Goal: Task Accomplishment & Management: Manage account settings

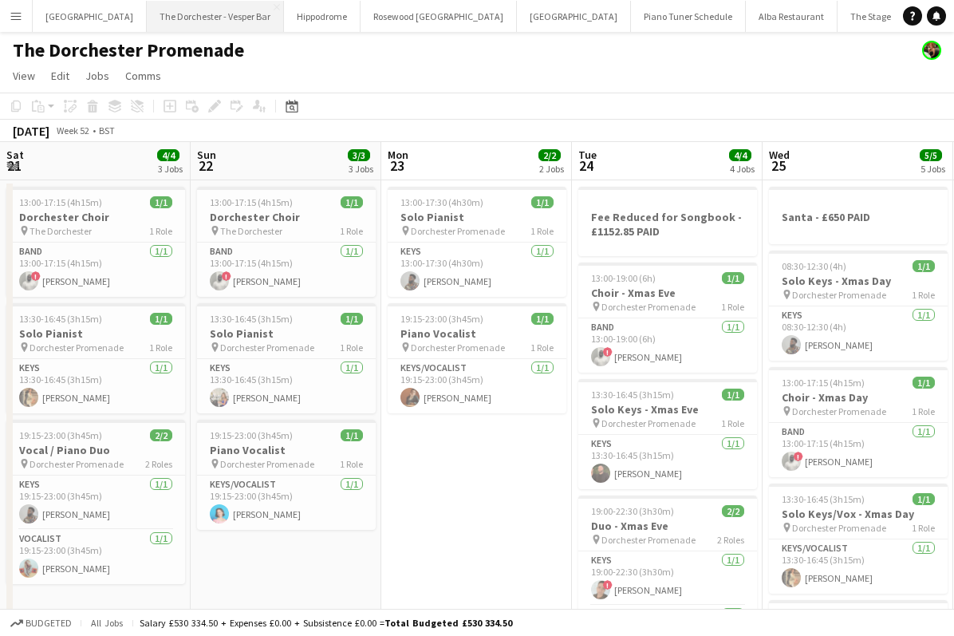
scroll to position [0, 549]
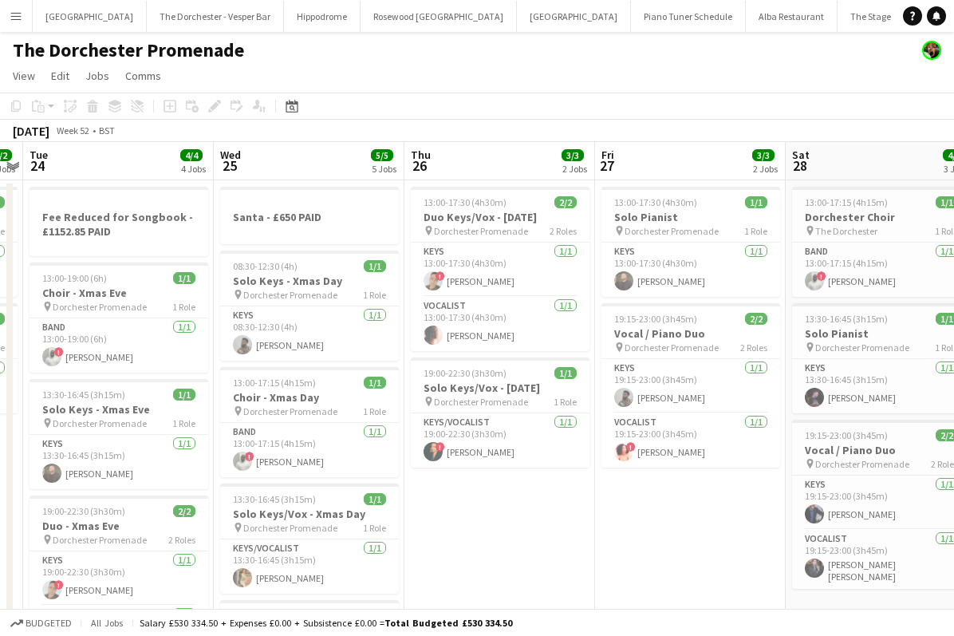
click at [5, 10] on button "Menu" at bounding box center [16, 16] width 32 height 32
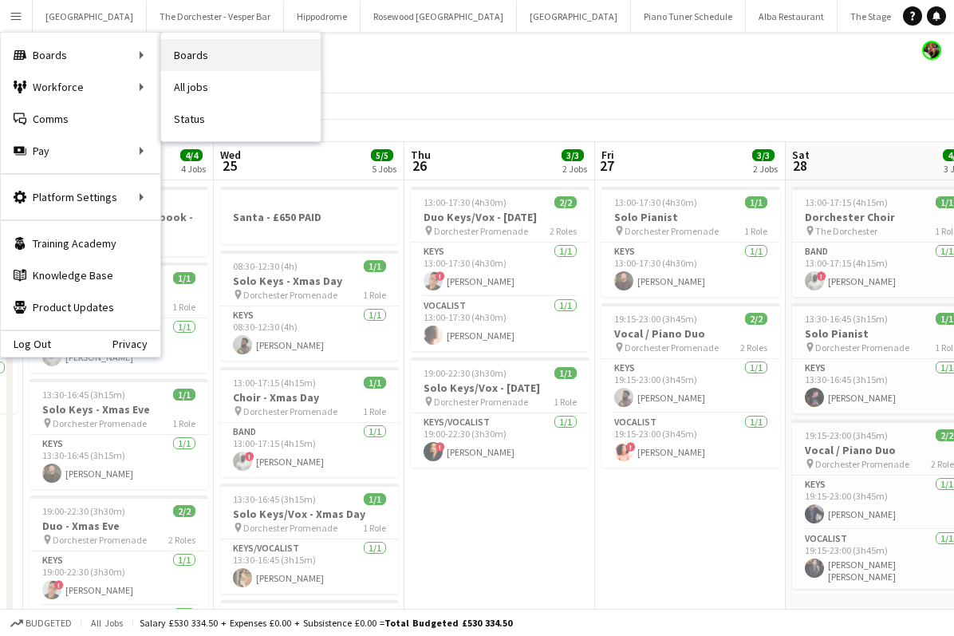
click at [179, 48] on link "Boards" at bounding box center [241, 55] width 160 height 32
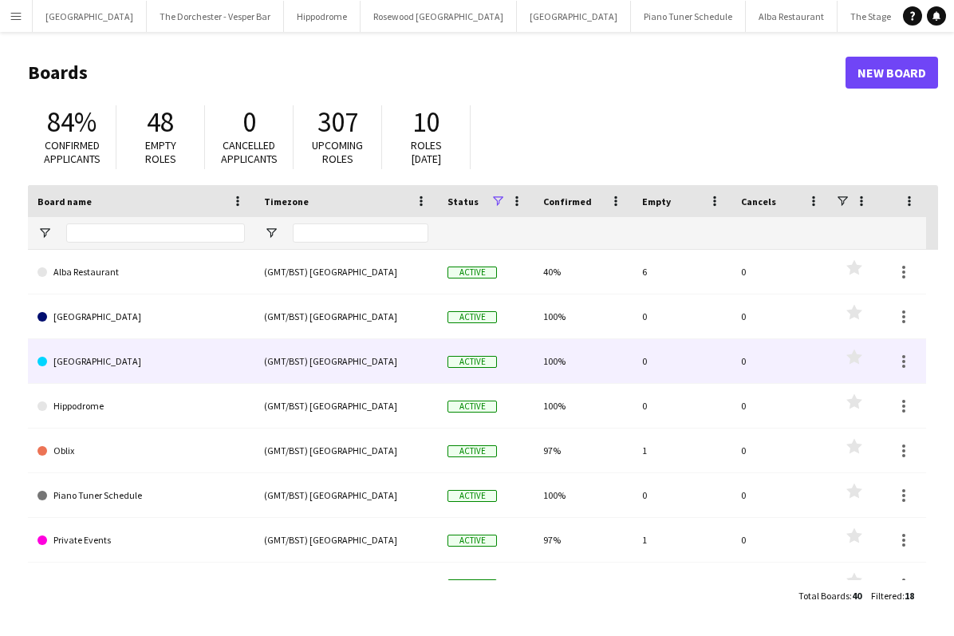
click at [217, 366] on link "Goring Hotel" at bounding box center [140, 361] width 207 height 45
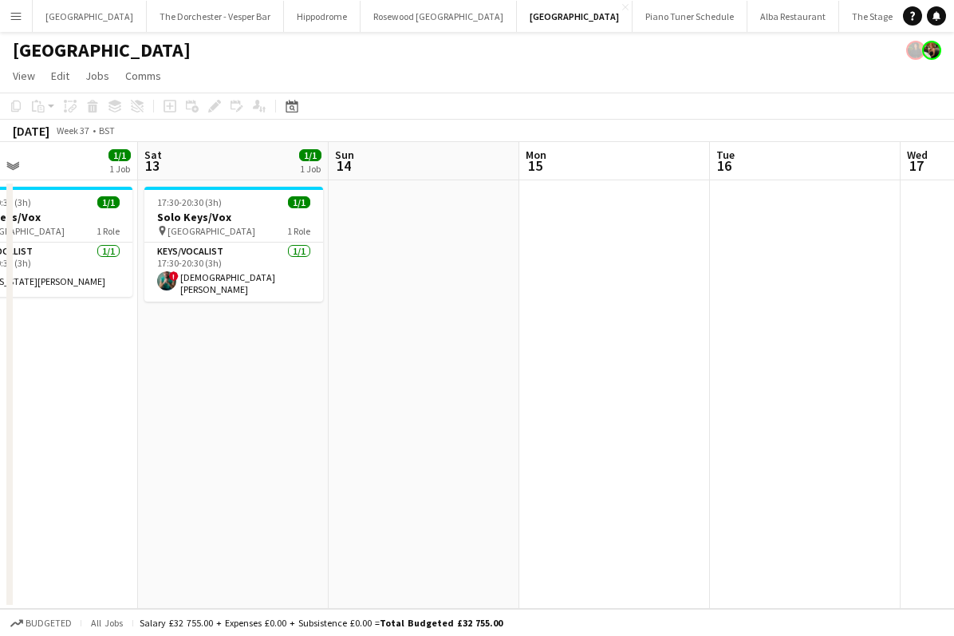
scroll to position [0, 646]
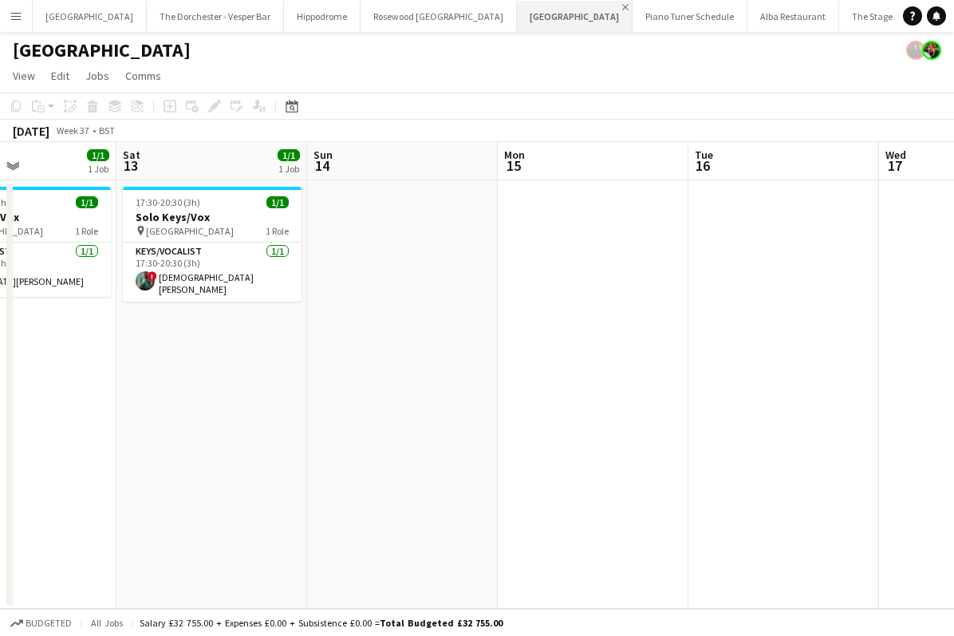
click at [622, 7] on app-icon "Close" at bounding box center [625, 7] width 6 height 6
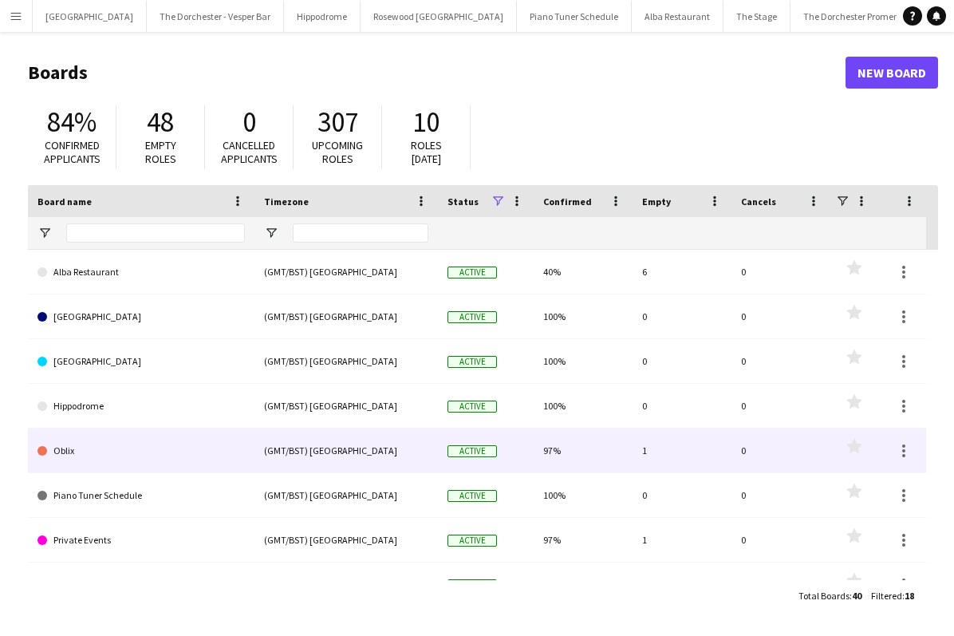
click at [195, 449] on link "Oblix" at bounding box center [140, 450] width 207 height 45
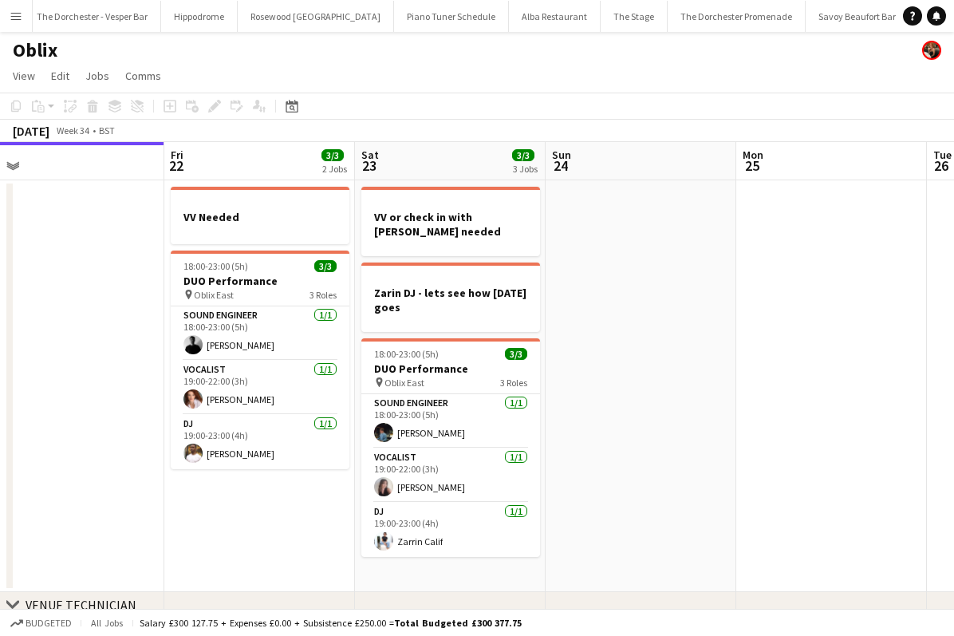
scroll to position [0, 656]
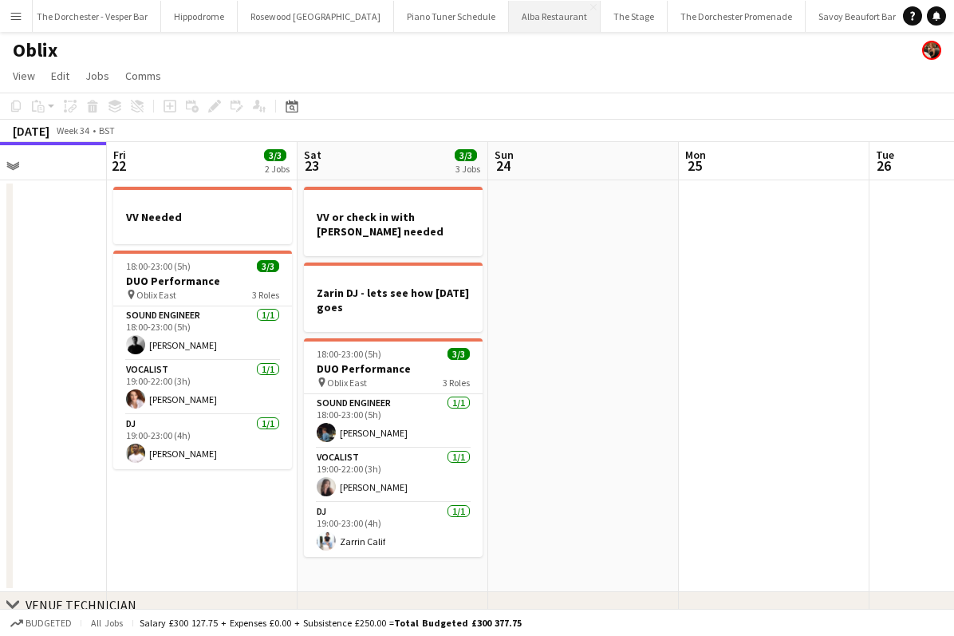
click at [509, 11] on button "Alba Restaurant Close" at bounding box center [555, 16] width 92 height 31
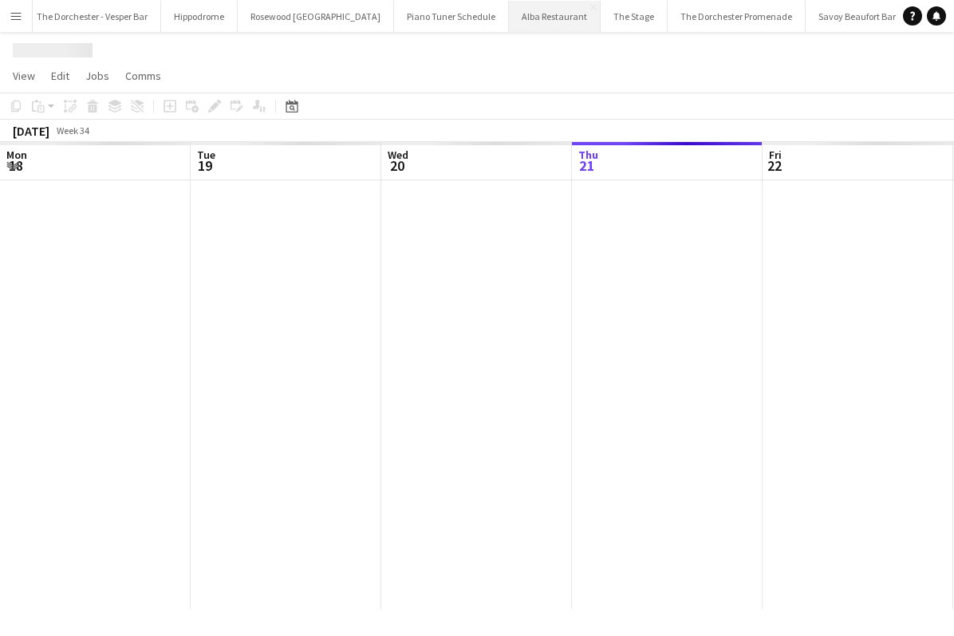
scroll to position [0, 381]
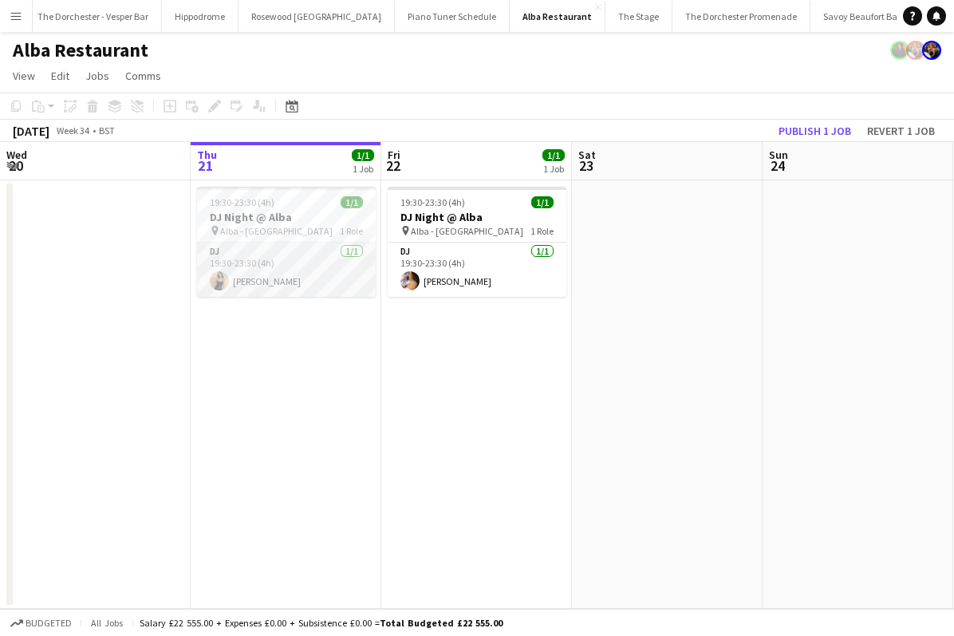
click at [322, 279] on app-card-role "DJ 1/1 19:30-23:30 (4h) Jessica Heap" at bounding box center [286, 270] width 179 height 54
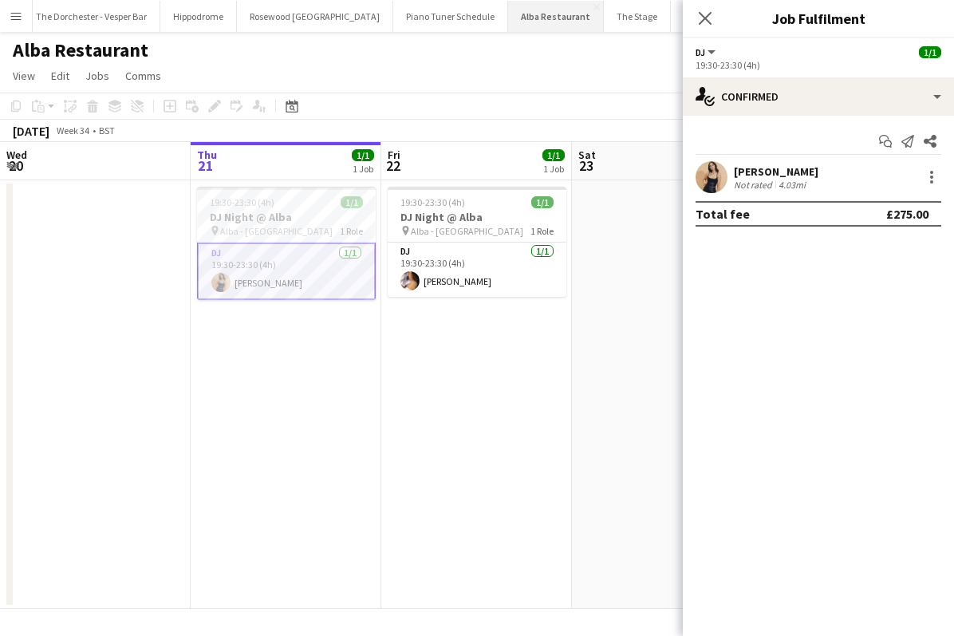
scroll to position [0, 0]
click at [16, 19] on app-icon "Menu" at bounding box center [16, 16] width 13 height 13
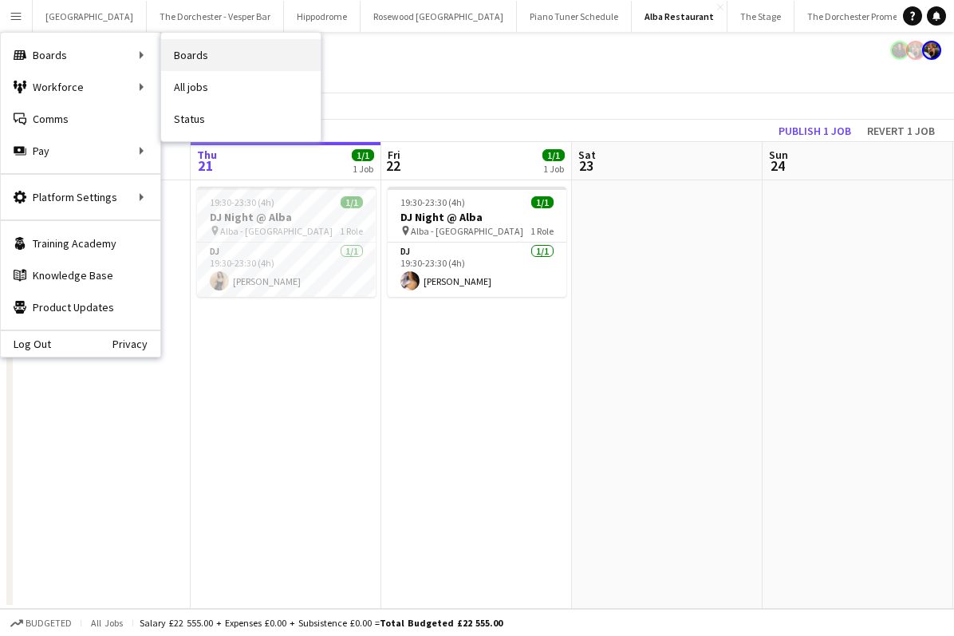
click at [213, 48] on link "Boards" at bounding box center [241, 55] width 160 height 32
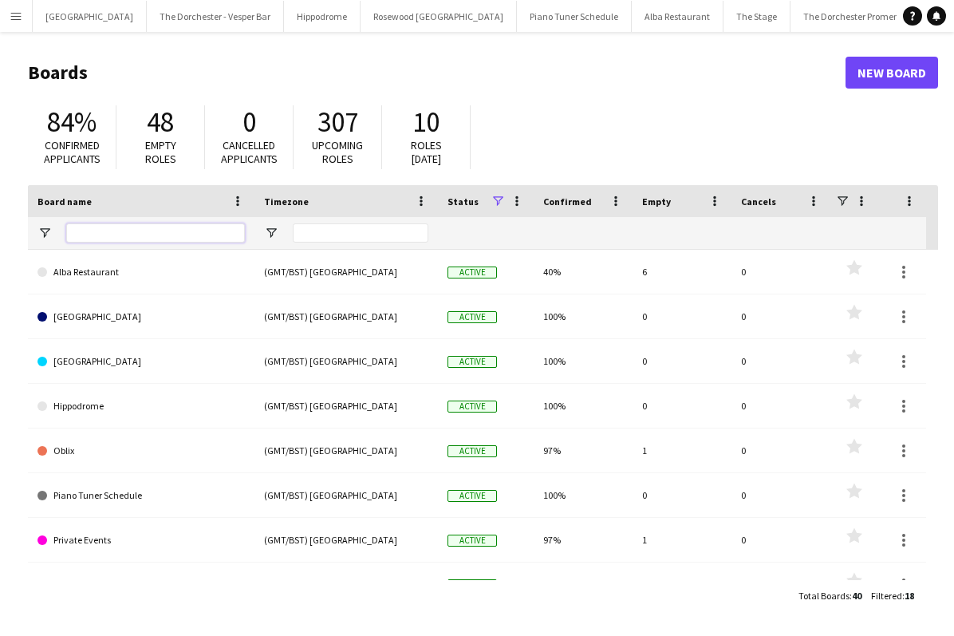
click at [155, 228] on input "Board name Filter Input" at bounding box center [155, 232] width 179 height 19
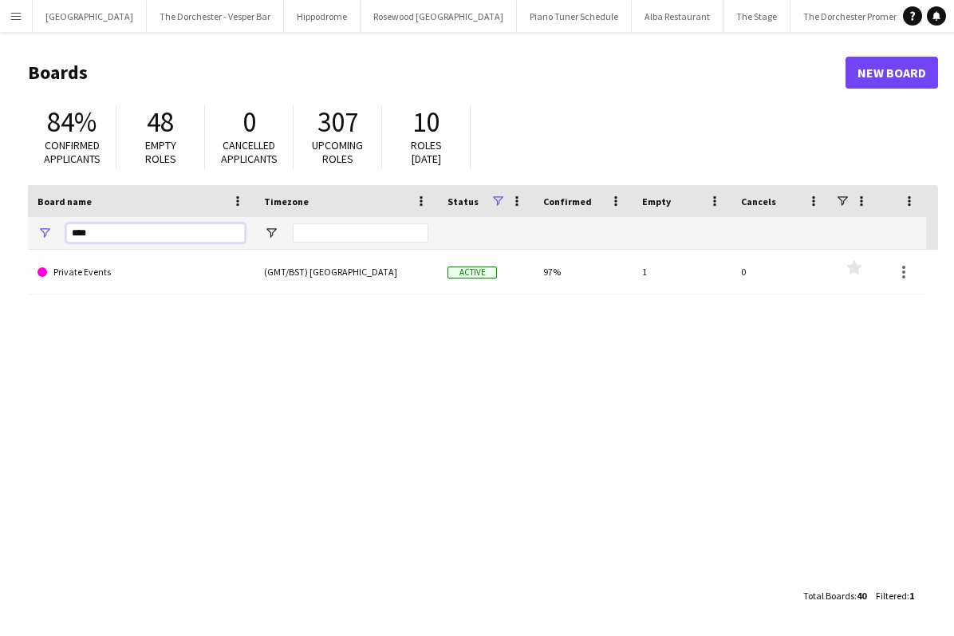
type input "****"
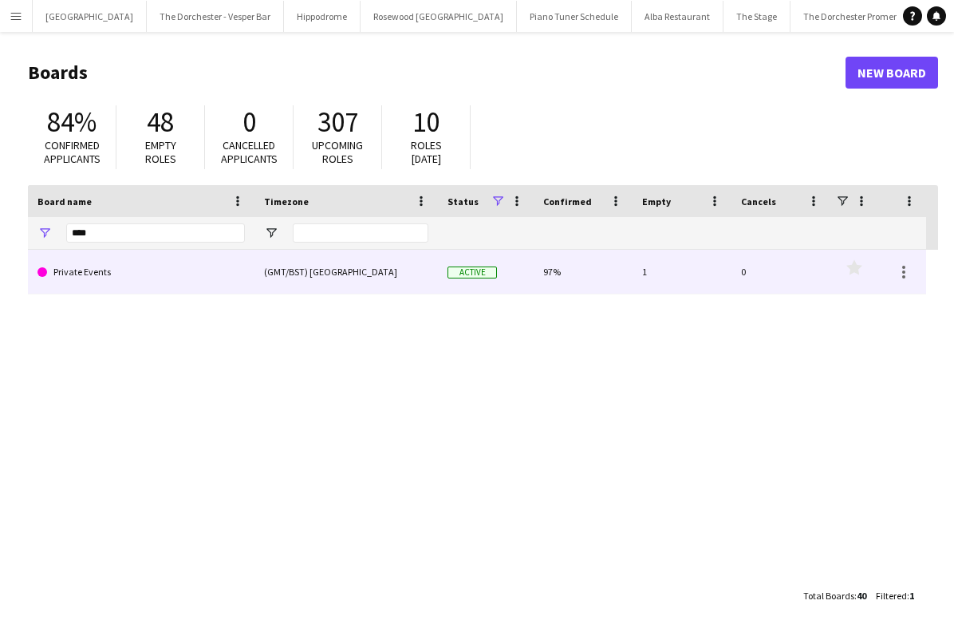
click at [148, 284] on link "Private Events" at bounding box center [140, 272] width 207 height 45
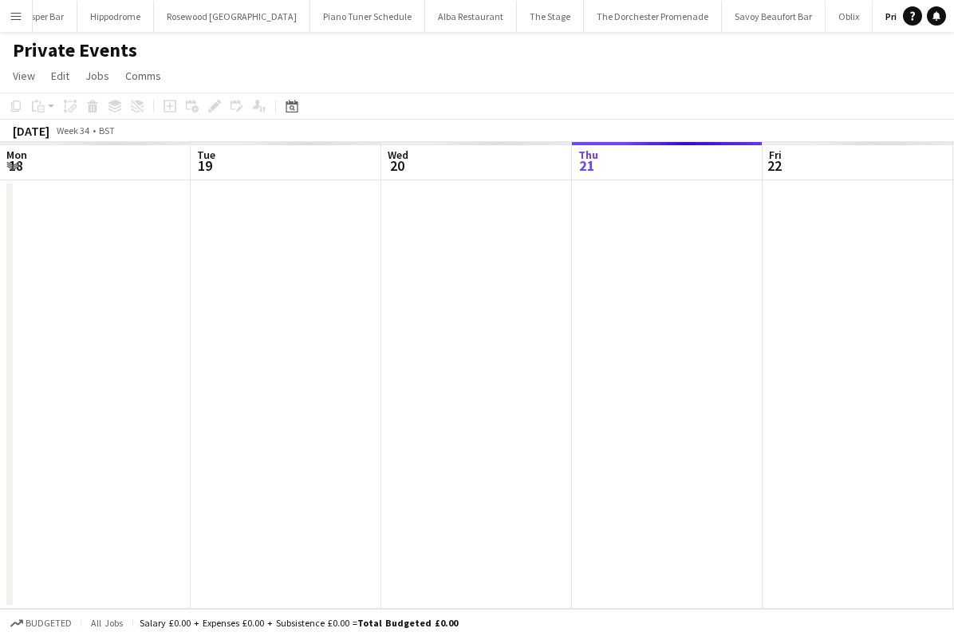
scroll to position [0, 381]
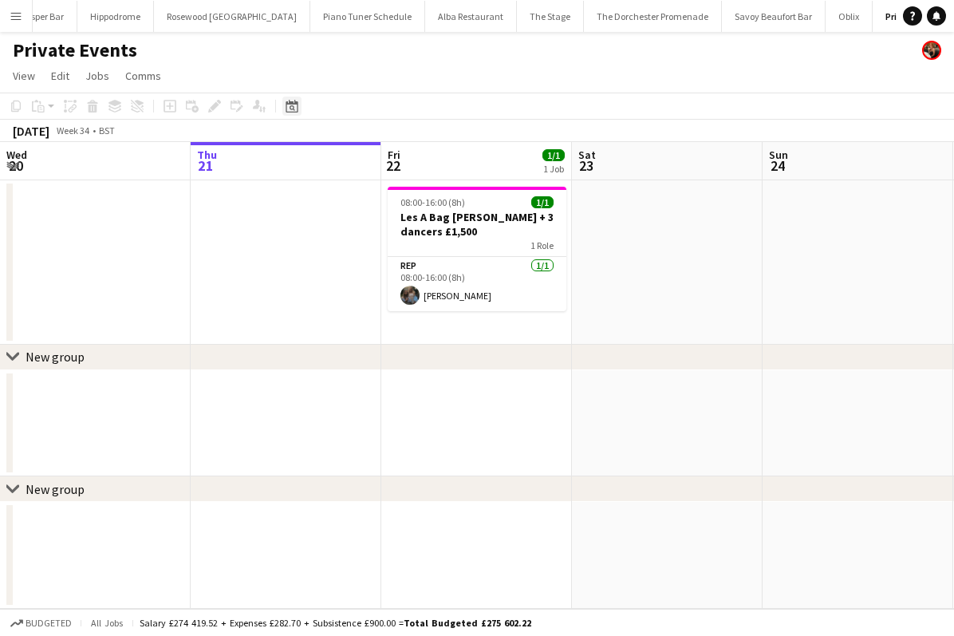
click at [286, 108] on icon at bounding box center [292, 106] width 12 height 13
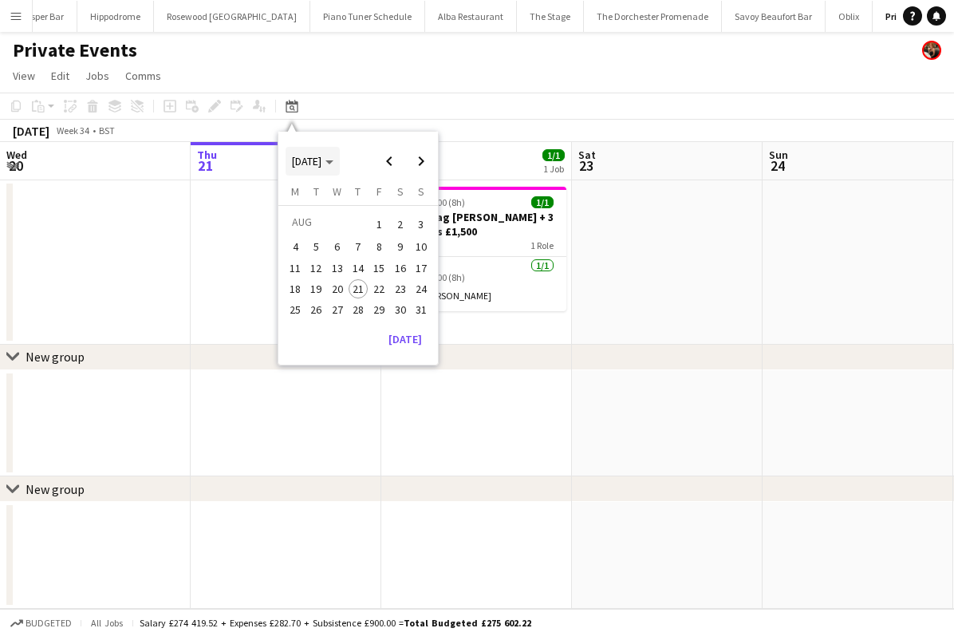
click at [333, 164] on span "[DATE]" at bounding box center [312, 161] width 41 height 14
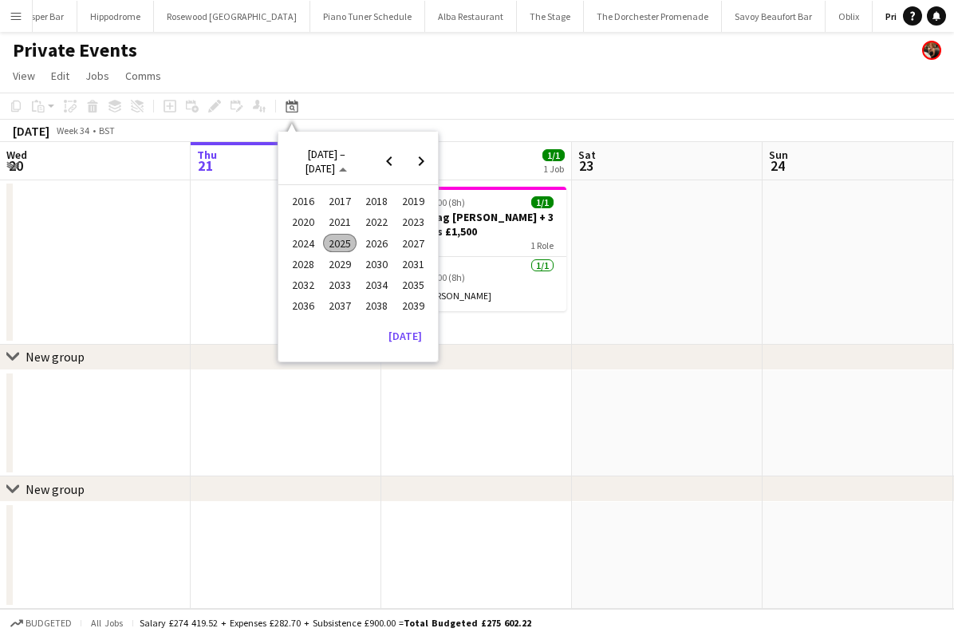
click at [312, 240] on span "2024" at bounding box center [302, 243] width 33 height 19
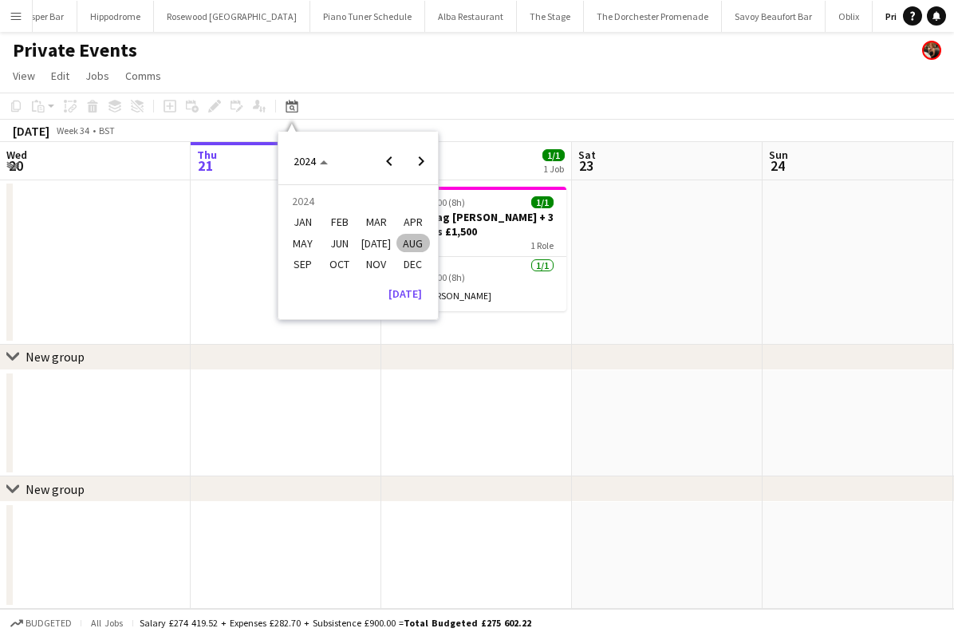
click at [345, 239] on span "JUN" at bounding box center [339, 243] width 33 height 19
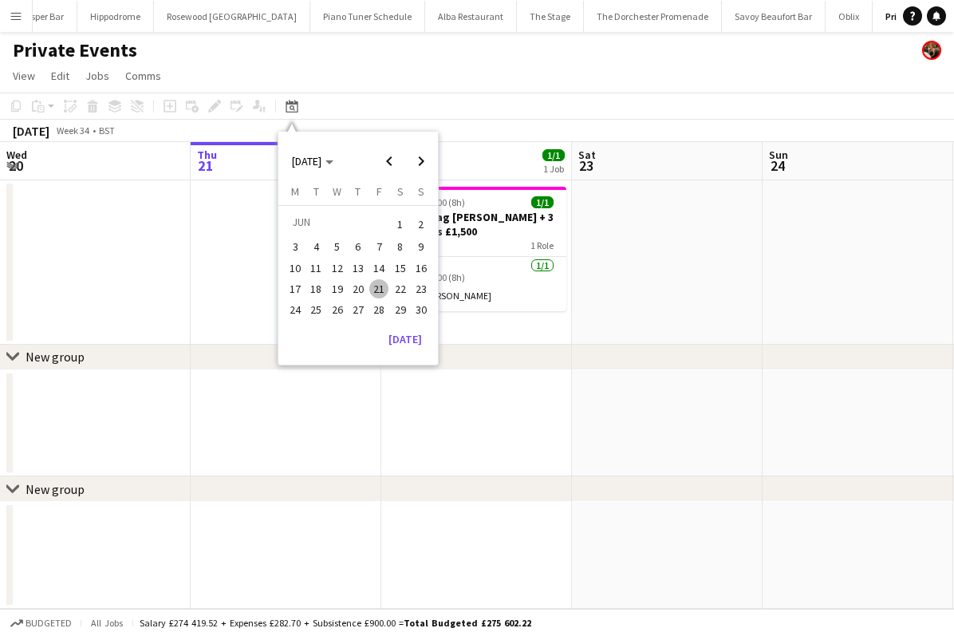
click at [315, 306] on span "25" at bounding box center [316, 309] width 19 height 19
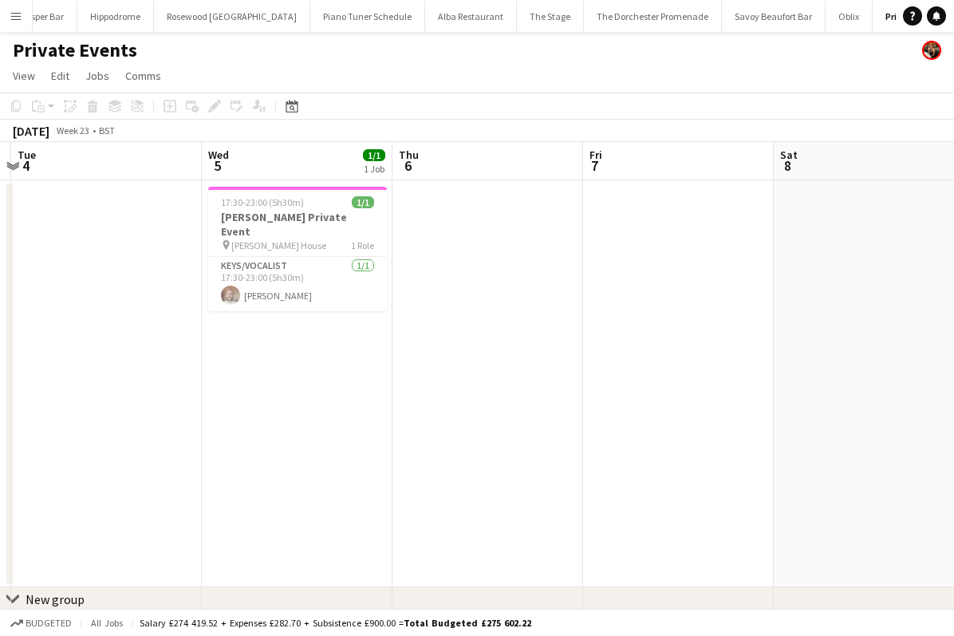
scroll to position [0, 358]
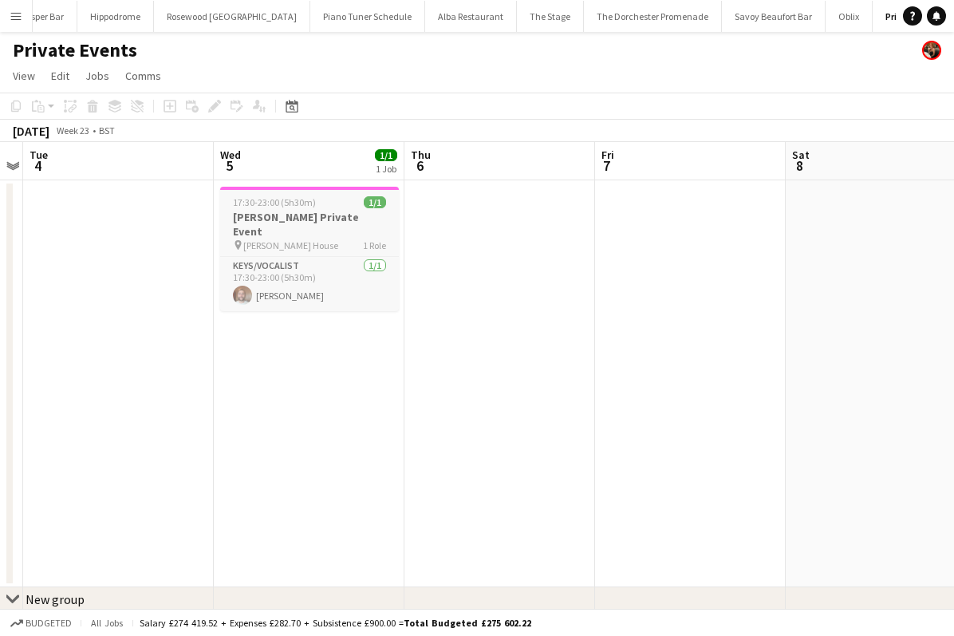
click at [347, 239] on div "pin Jeremy Goring's House 1 Role" at bounding box center [309, 245] width 179 height 13
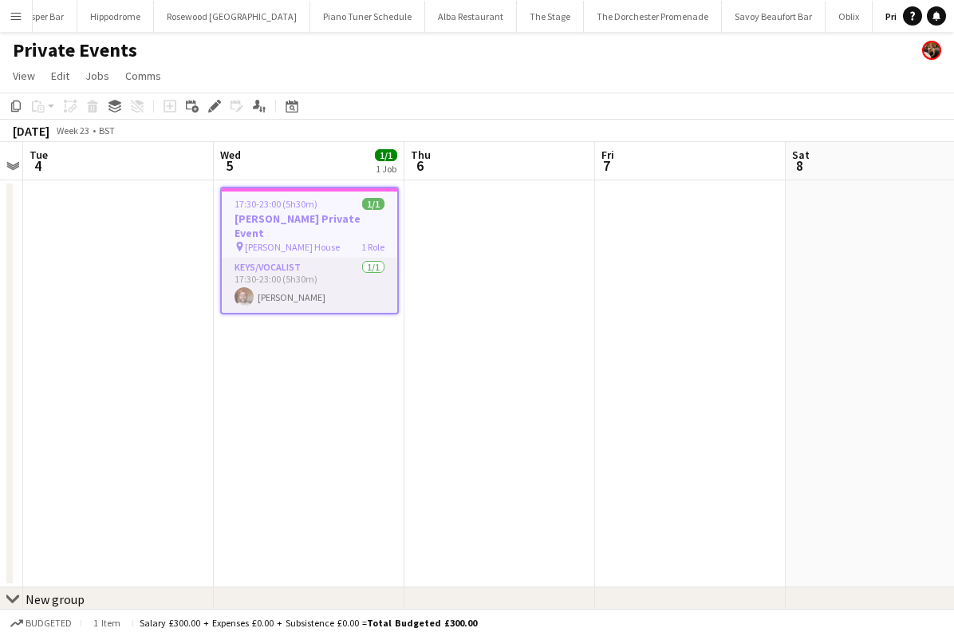
click at [341, 266] on app-card-role "Keys/Vocalist 1/1 17:30-23:00 (5h30m) Adam Kharita" at bounding box center [310, 285] width 176 height 54
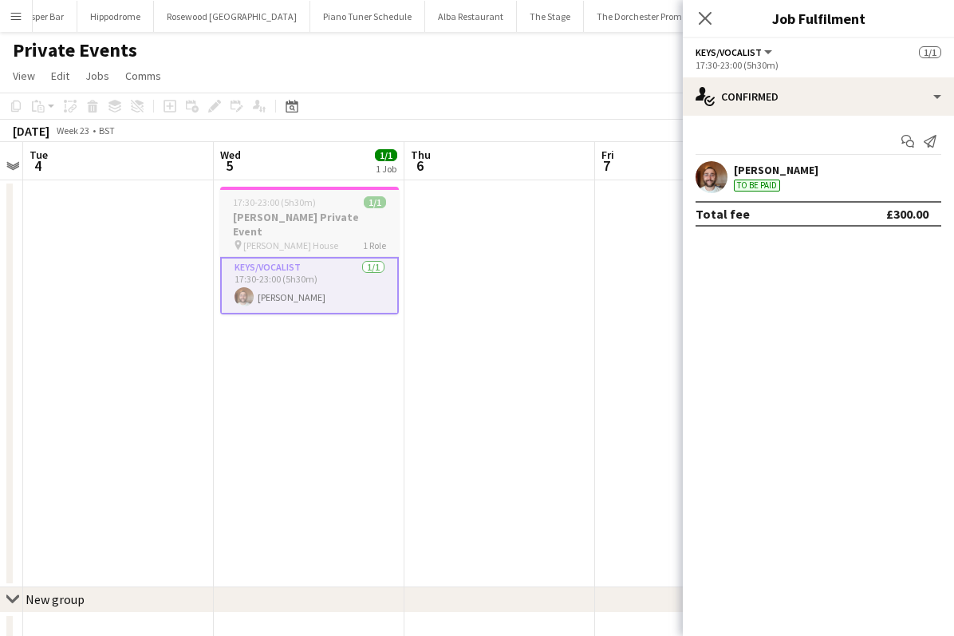
click at [341, 218] on h3 "Jeremy Goring Private Event" at bounding box center [309, 224] width 179 height 29
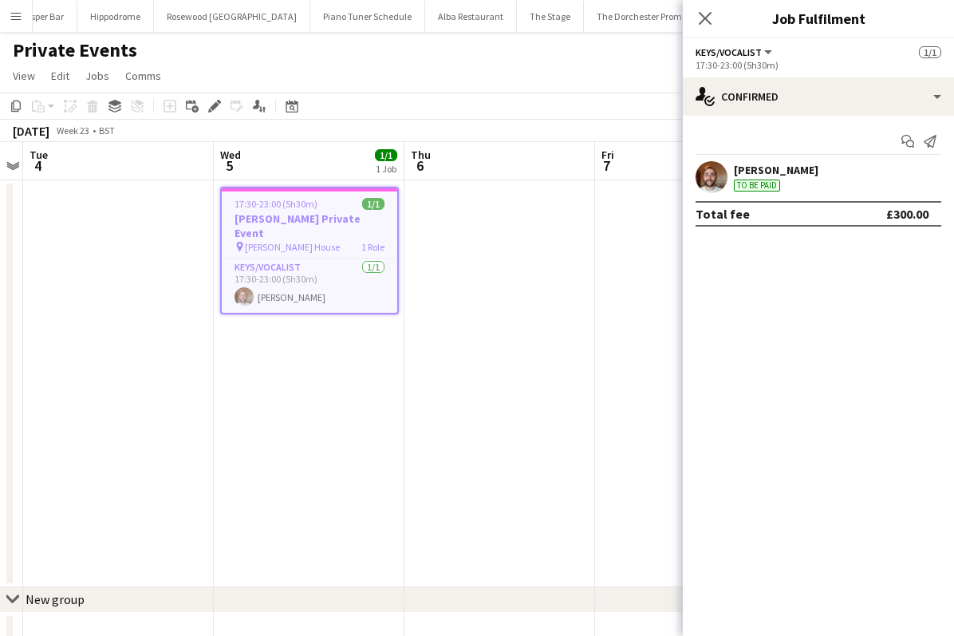
click at [722, 19] on button "Savoy Beaufort Bar Close" at bounding box center [774, 16] width 104 height 31
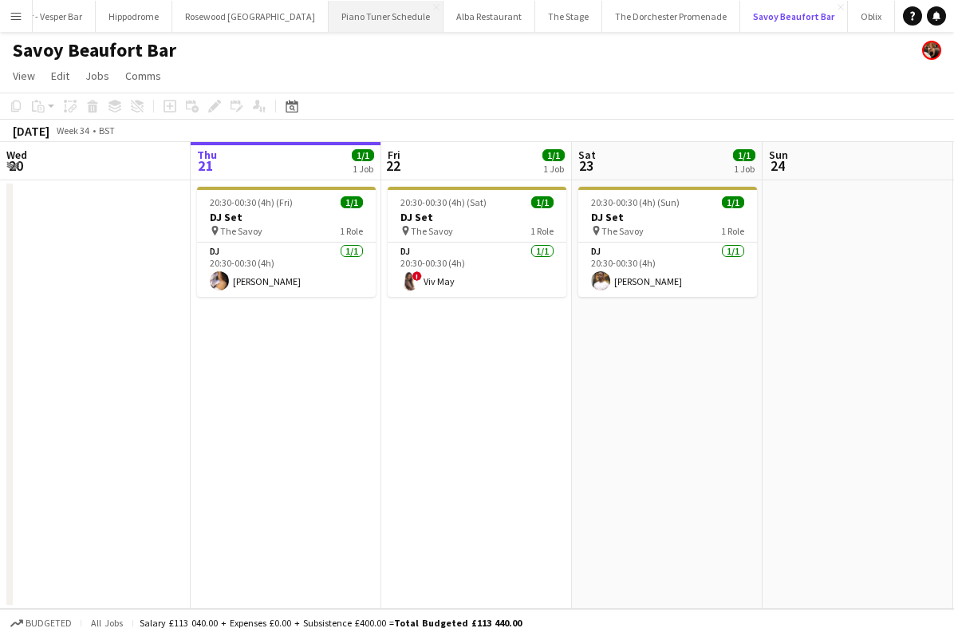
scroll to position [0, 207]
click at [21, 18] on app-icon "Menu" at bounding box center [16, 16] width 13 height 13
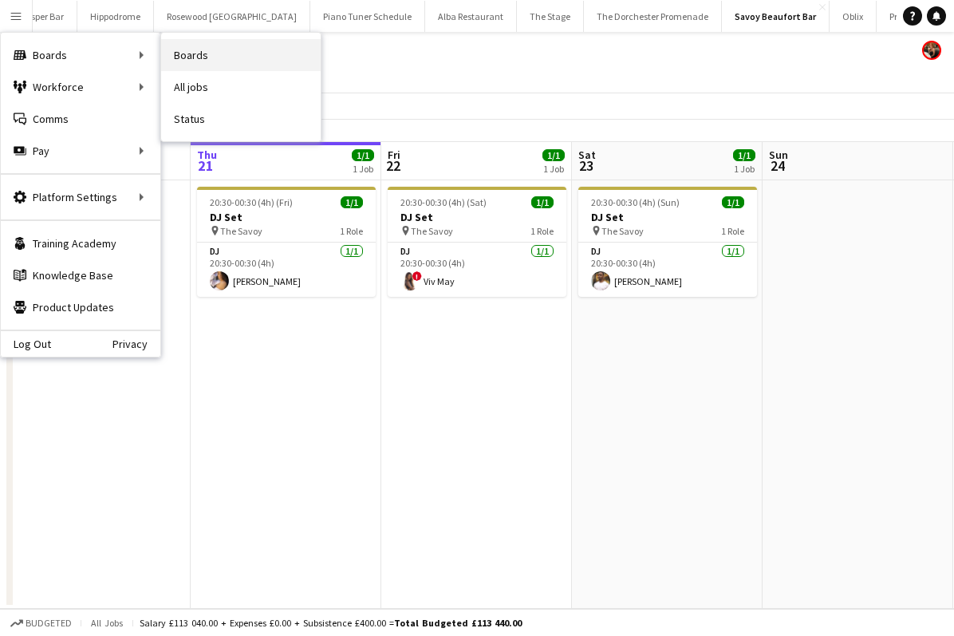
click at [200, 57] on link "Boards" at bounding box center [241, 55] width 160 height 32
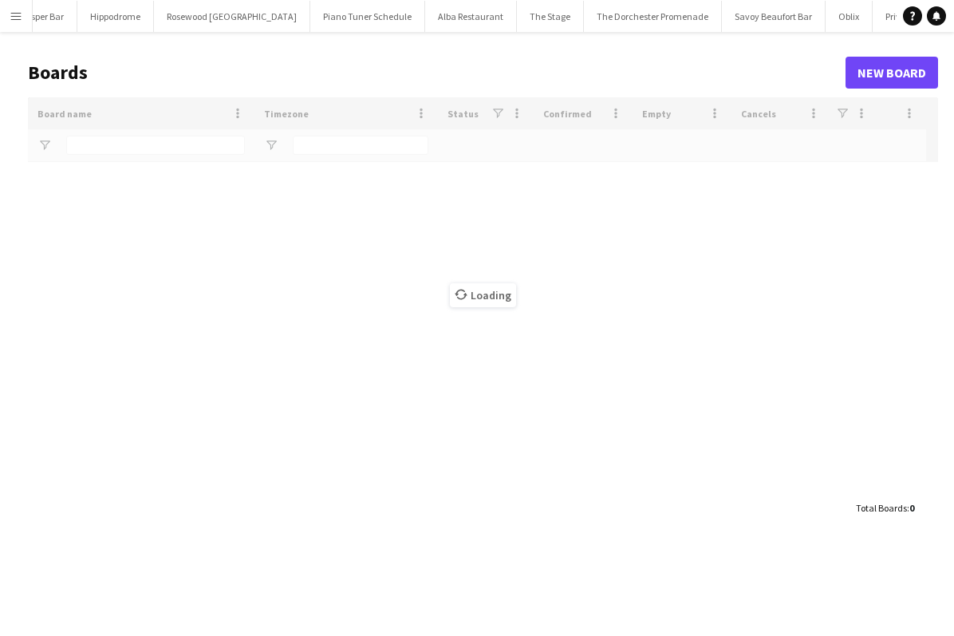
scroll to position [0, 204]
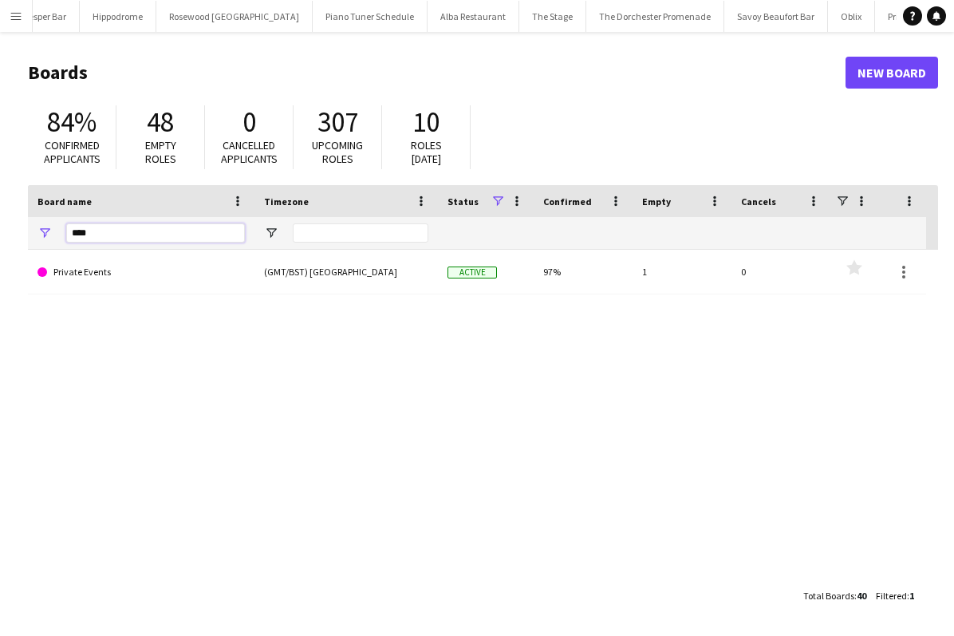
drag, startPoint x: 110, startPoint y: 234, endPoint x: 30, endPoint y: 234, distance: 80.6
click at [30, 234] on div "****" at bounding box center [141, 233] width 227 height 32
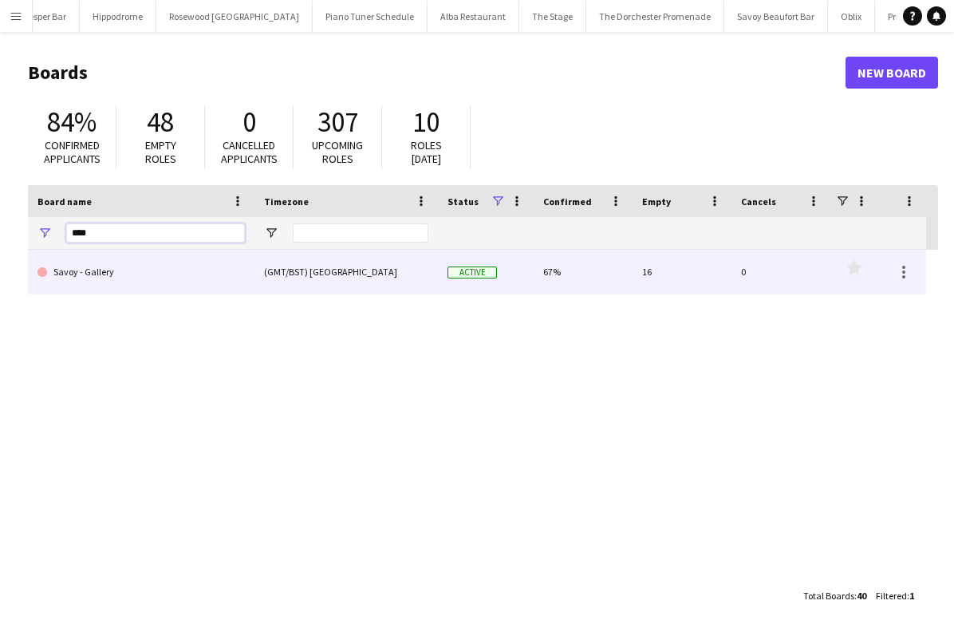
type input "****"
click at [81, 286] on link "Savoy - Gallery" at bounding box center [140, 272] width 207 height 45
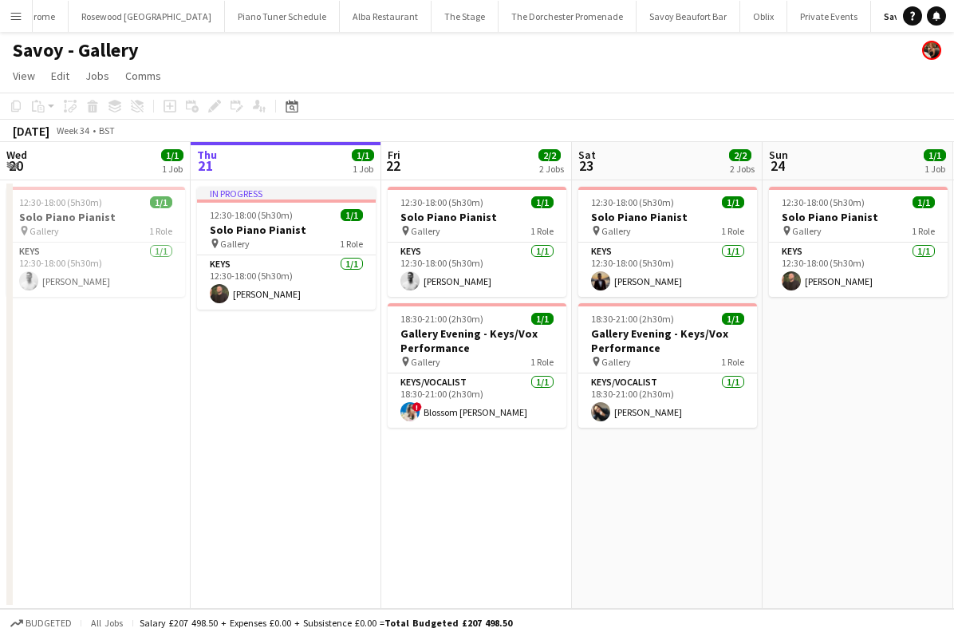
scroll to position [0, 393]
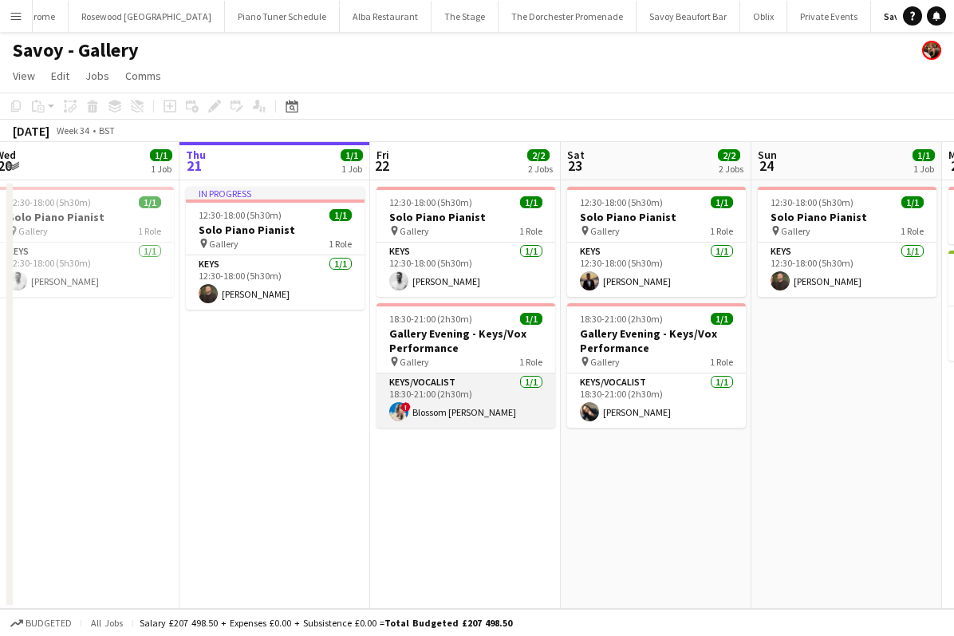
click at [387, 381] on app-card-role "Keys/Vocalist 1/1 18:30-21:00 (2h30m) ! Blossom Caldarone" at bounding box center [466, 400] width 179 height 54
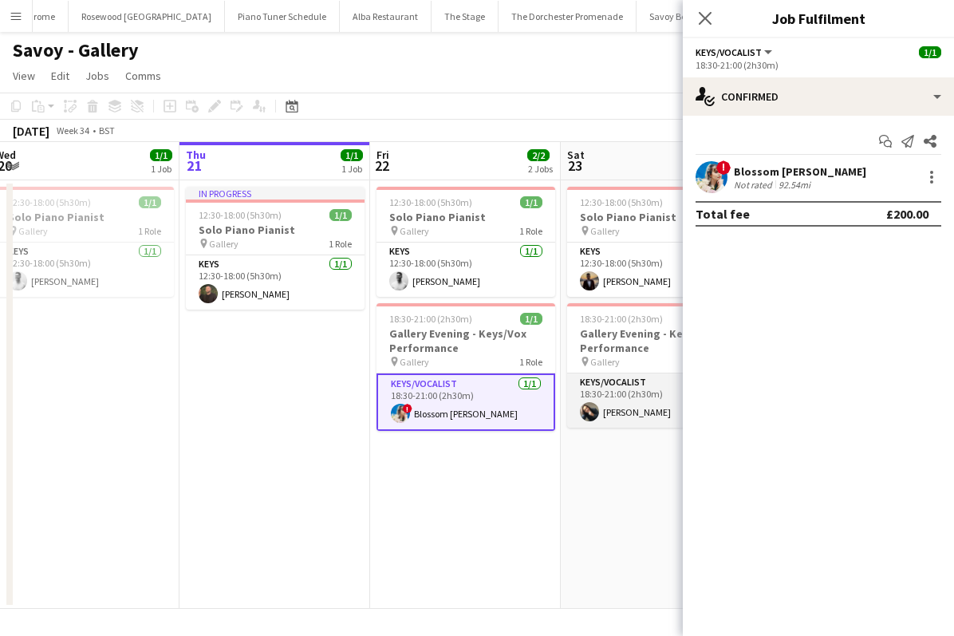
click at [662, 405] on app-card-role "Keys/Vocalist 1/1 18:30-21:00 (2h30m) Sam Wray" at bounding box center [656, 400] width 179 height 54
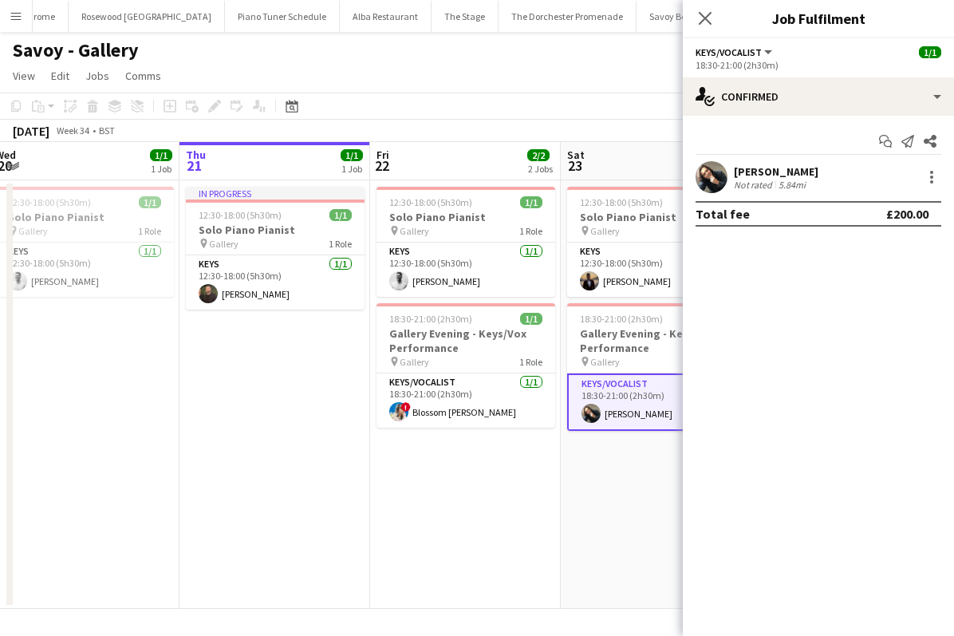
click at [313, 404] on app-date-cell "In progress 12:30-18:00 (5h30m) 1/1 Solo Piano Pianist pin Gallery 1 Role Keys …" at bounding box center [275, 394] width 191 height 428
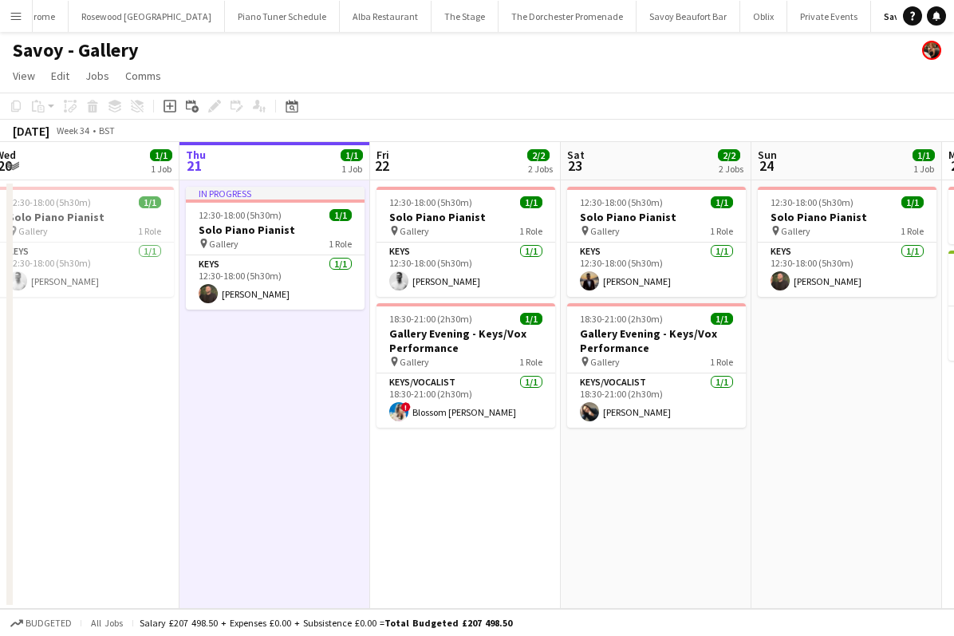
click at [13, 17] on app-icon "Menu" at bounding box center [16, 16] width 13 height 13
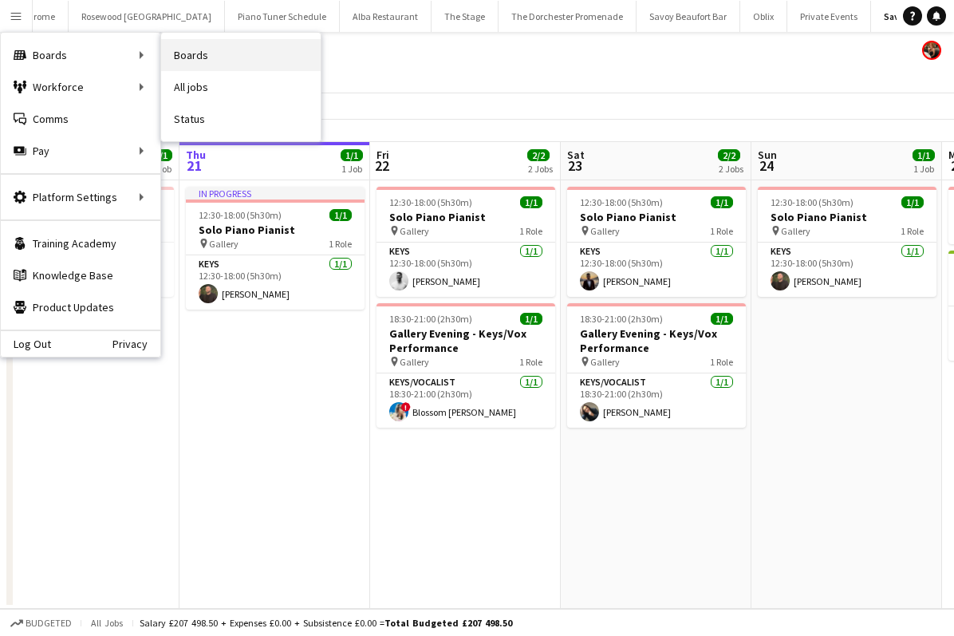
click at [199, 47] on link "Boards" at bounding box center [241, 55] width 160 height 32
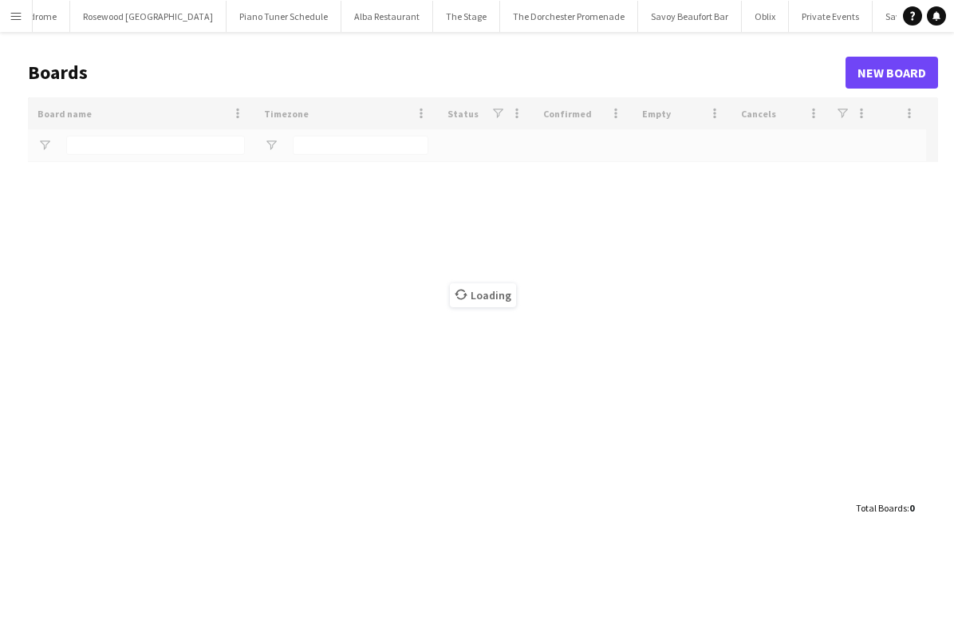
type input "****"
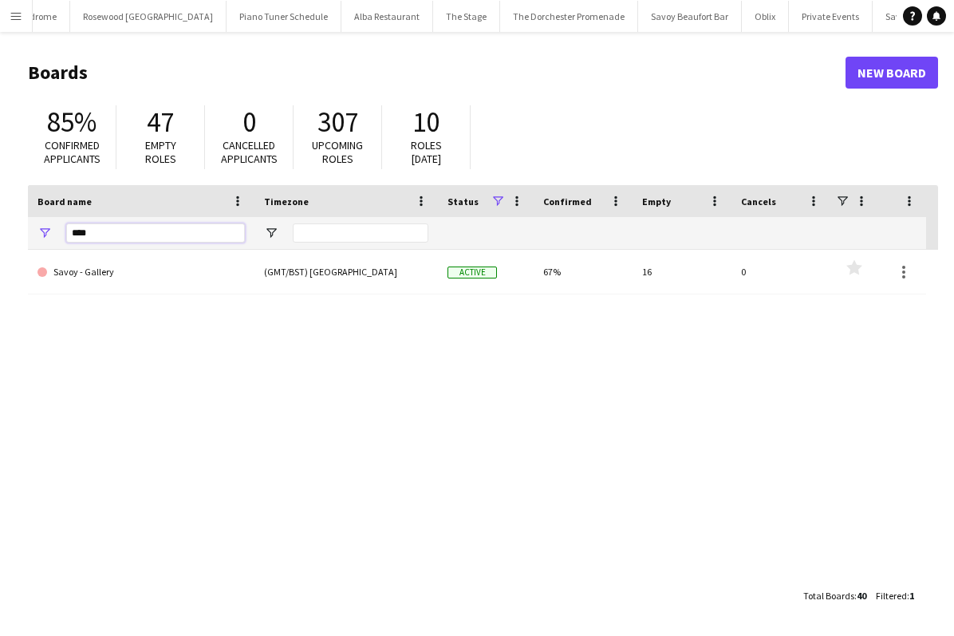
drag, startPoint x: 65, startPoint y: 232, endPoint x: -136, endPoint y: 232, distance: 201.8
click at [0, 232] on html "Menu Boards Boards Boards All jobs Status Workforce Workforce My Workforce Recr…" at bounding box center [477, 318] width 954 height 636
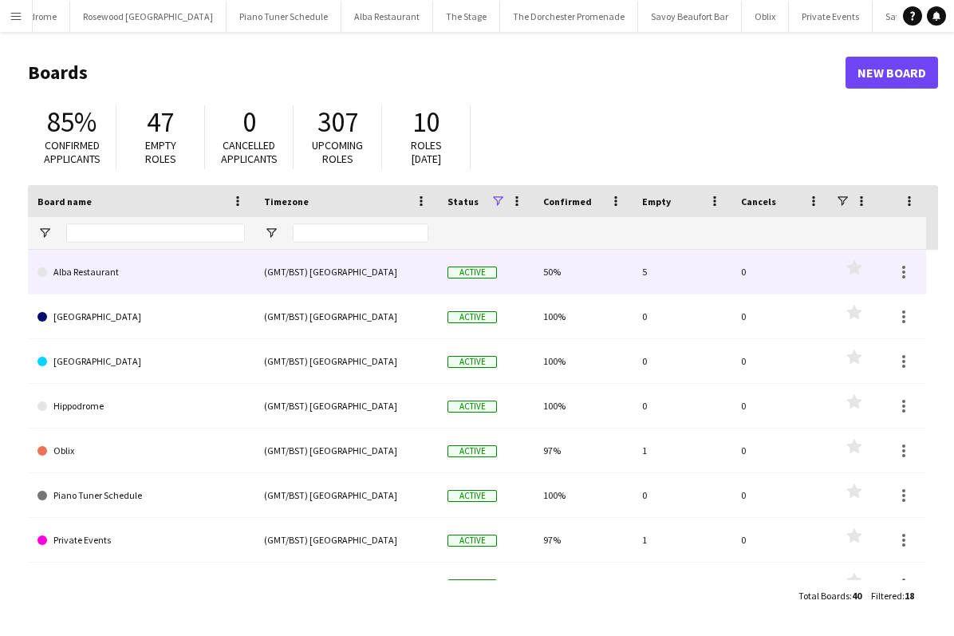
click at [95, 280] on link "Alba Restaurant" at bounding box center [140, 272] width 207 height 45
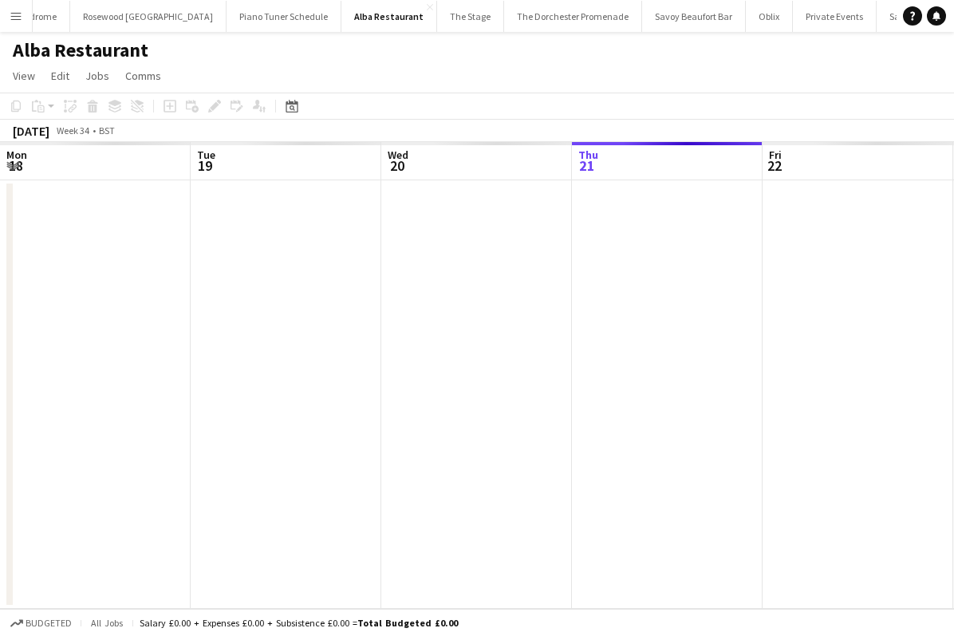
scroll to position [0, 381]
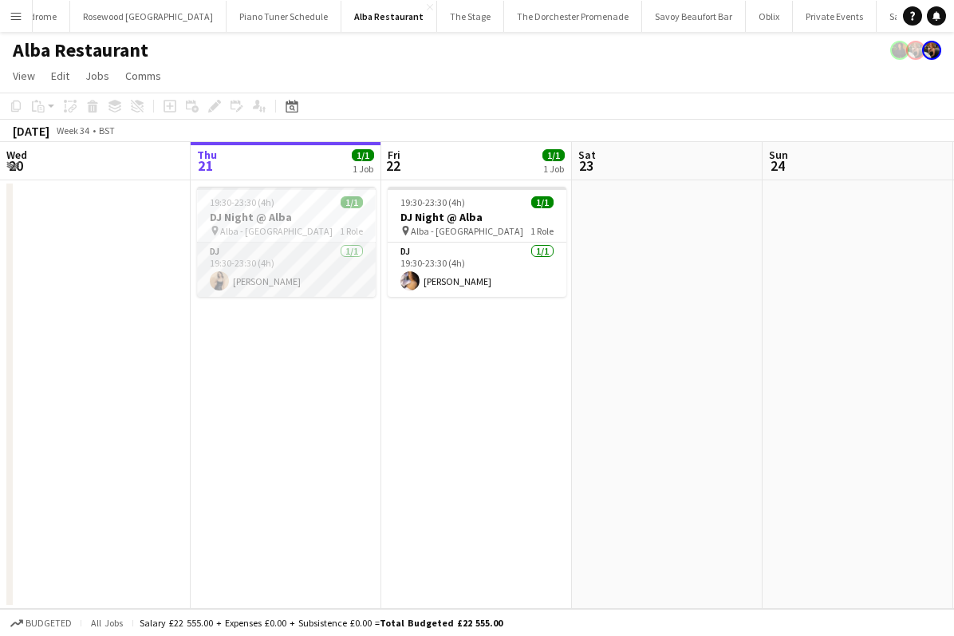
click at [275, 276] on app-card-role "DJ 1/1 19:30-23:30 (4h) Jessica Heap" at bounding box center [286, 270] width 179 height 54
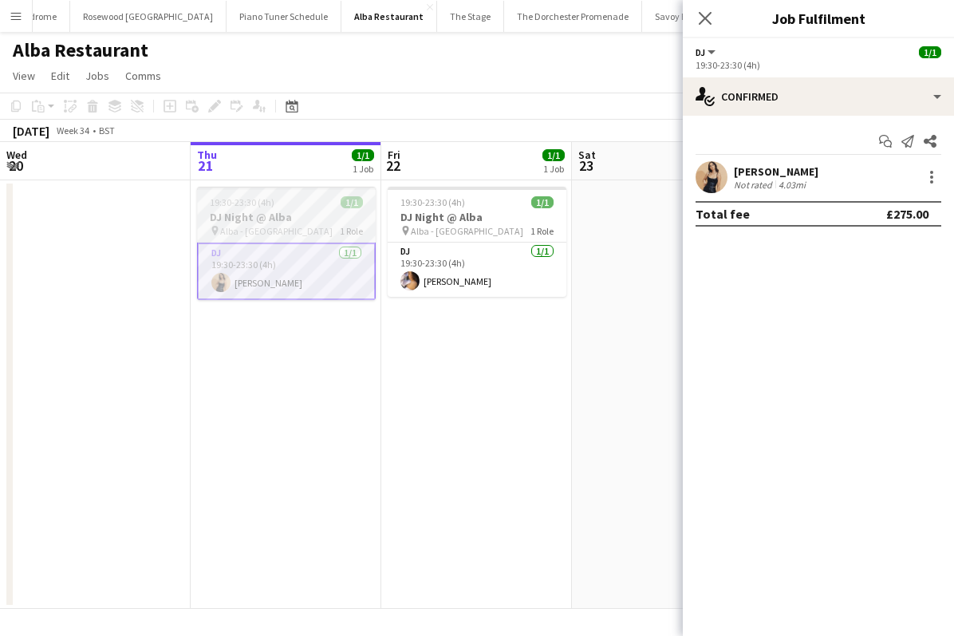
click at [297, 204] on div "19:30-23:30 (4h) 1/1" at bounding box center [286, 202] width 179 height 12
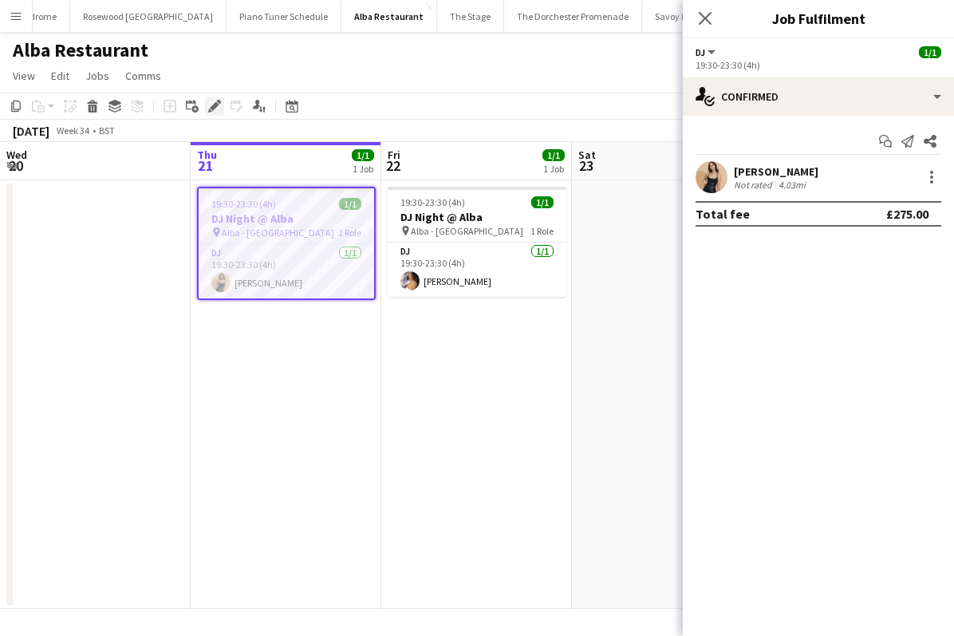
click at [223, 103] on div "Edit" at bounding box center [214, 106] width 19 height 19
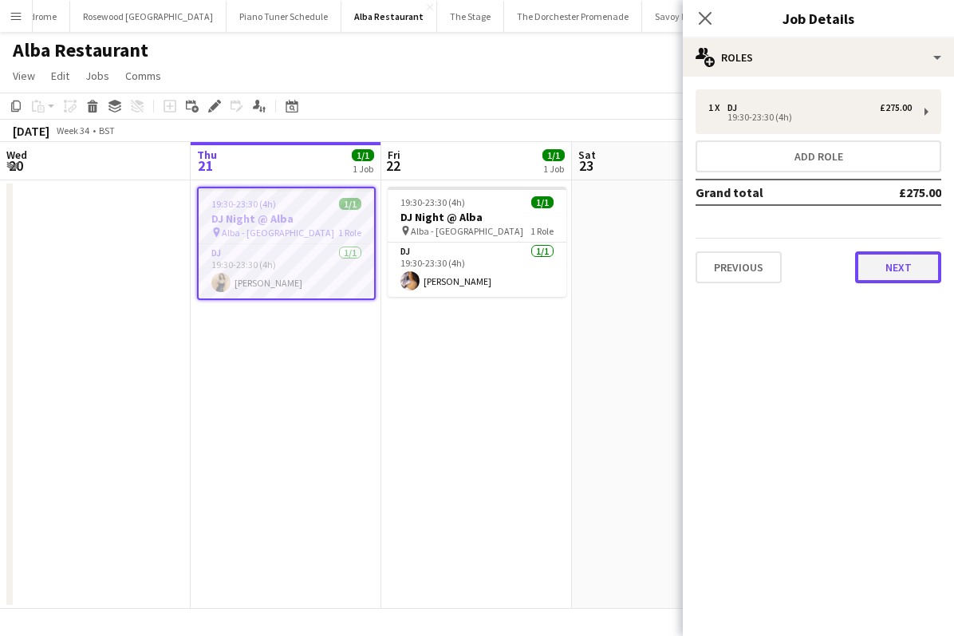
click at [882, 263] on button "Next" at bounding box center [898, 267] width 86 height 32
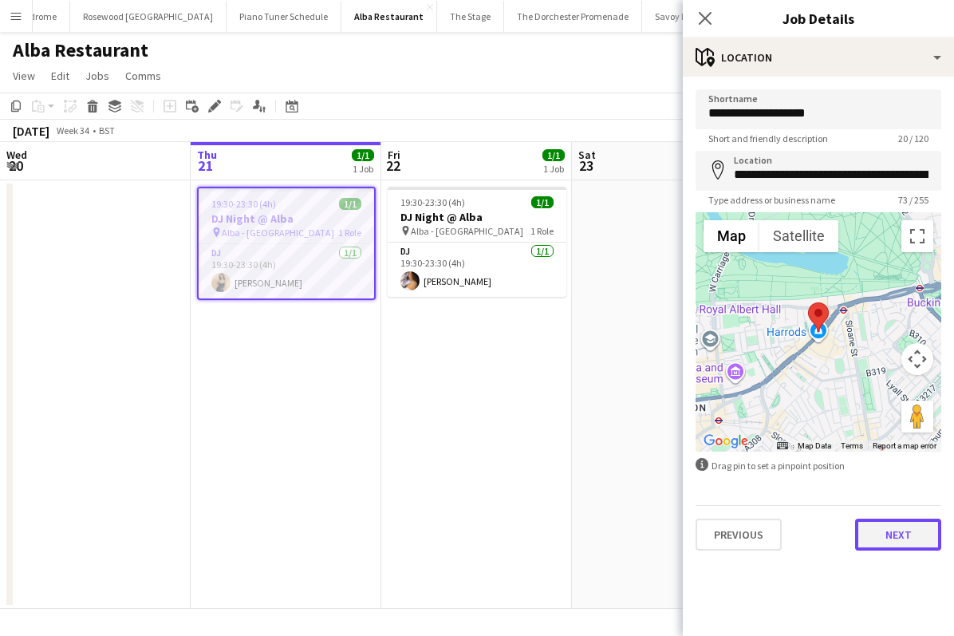
click at [879, 532] on button "Next" at bounding box center [898, 535] width 86 height 32
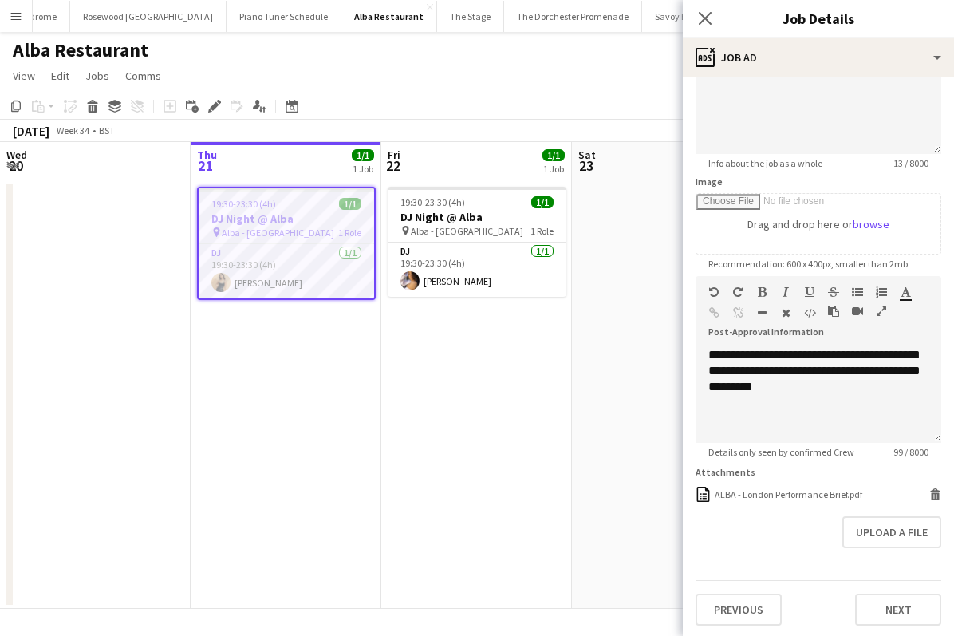
scroll to position [165, 0]
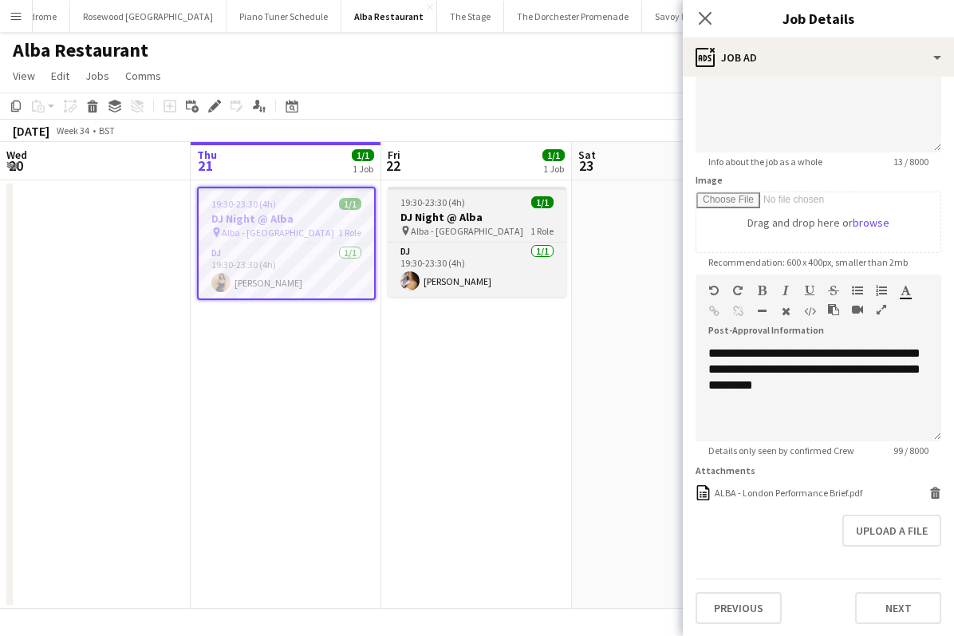
click at [472, 234] on span "Alba - [GEOGRAPHIC_DATA]" at bounding box center [467, 231] width 112 height 12
type input "**********"
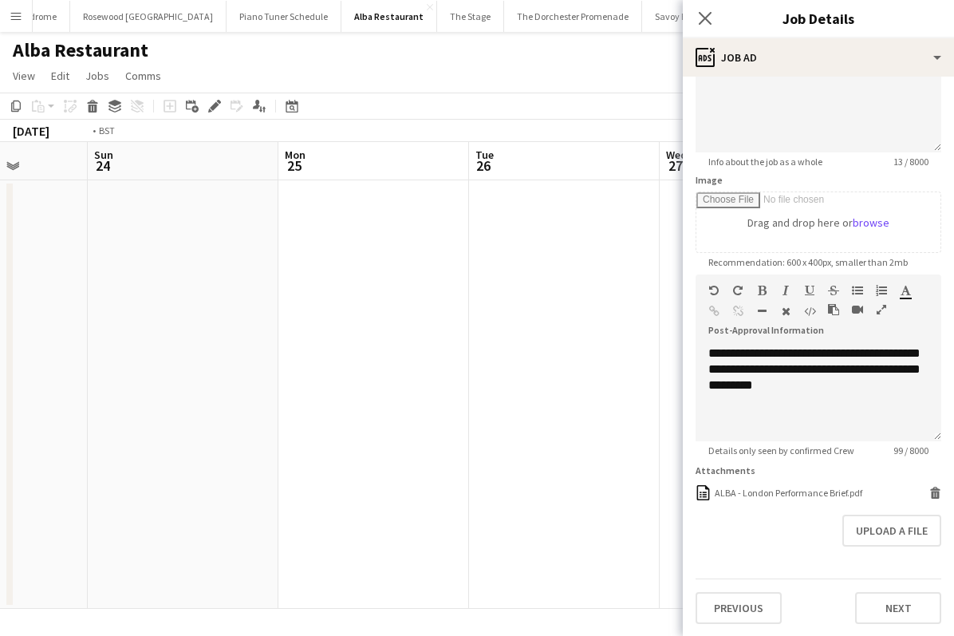
scroll to position [0, 692]
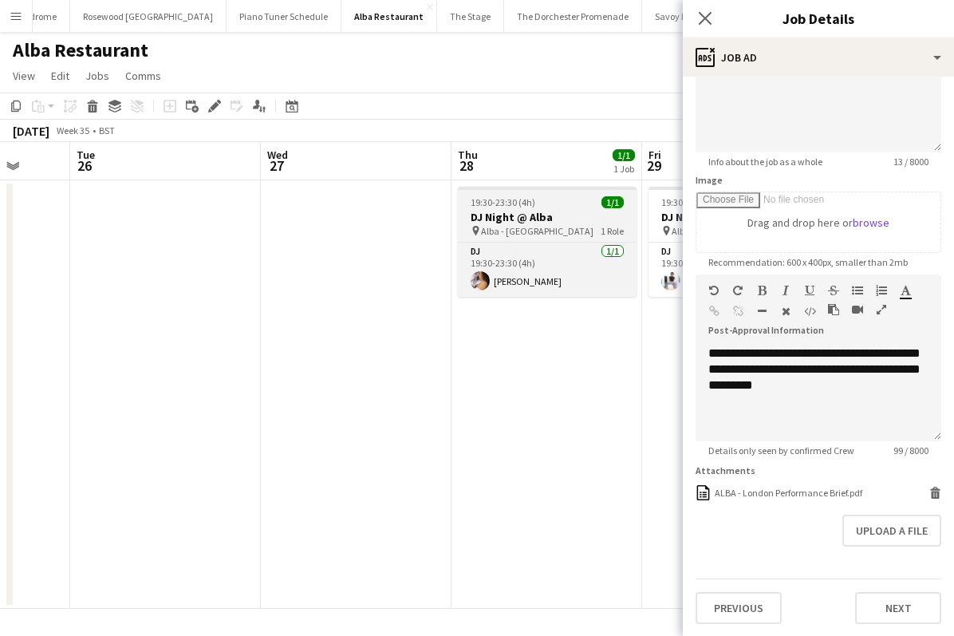
click at [515, 227] on span "Alba - [GEOGRAPHIC_DATA]" at bounding box center [537, 231] width 112 height 12
type input "**********"
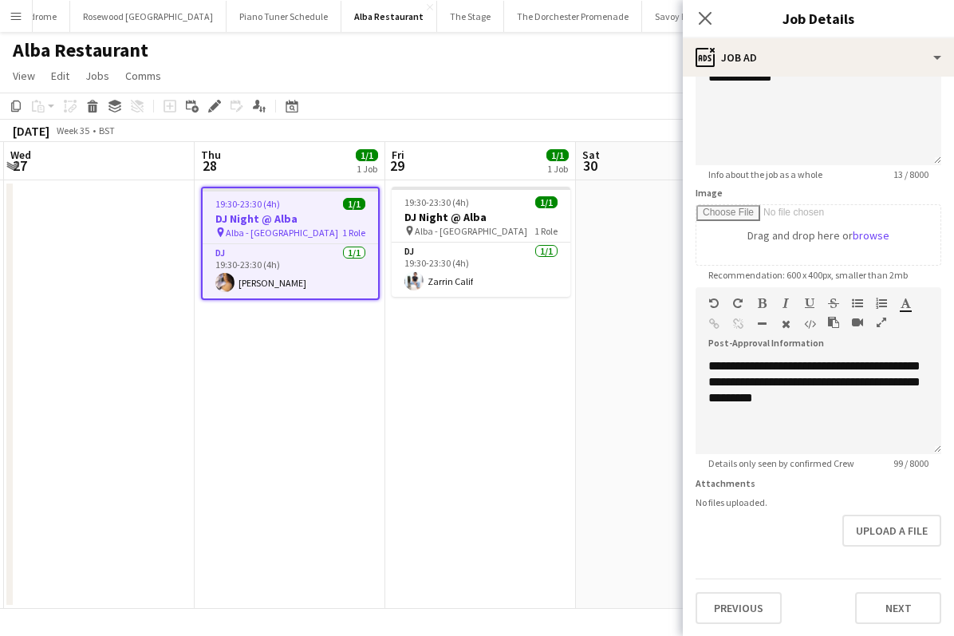
scroll to position [0, 596]
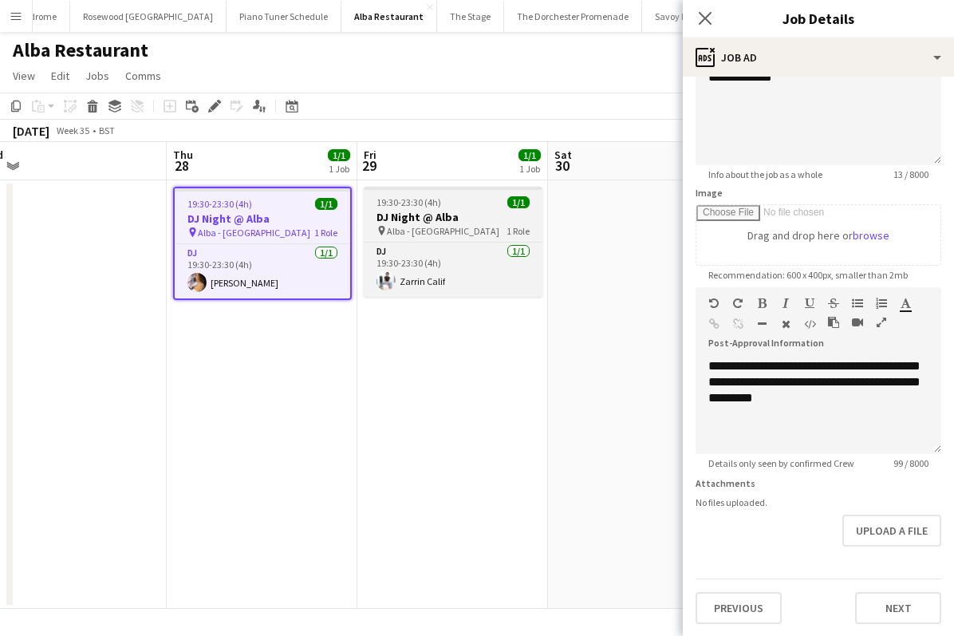
click at [487, 225] on div "pin Alba - Knightsbridge 1 Role" at bounding box center [453, 230] width 179 height 13
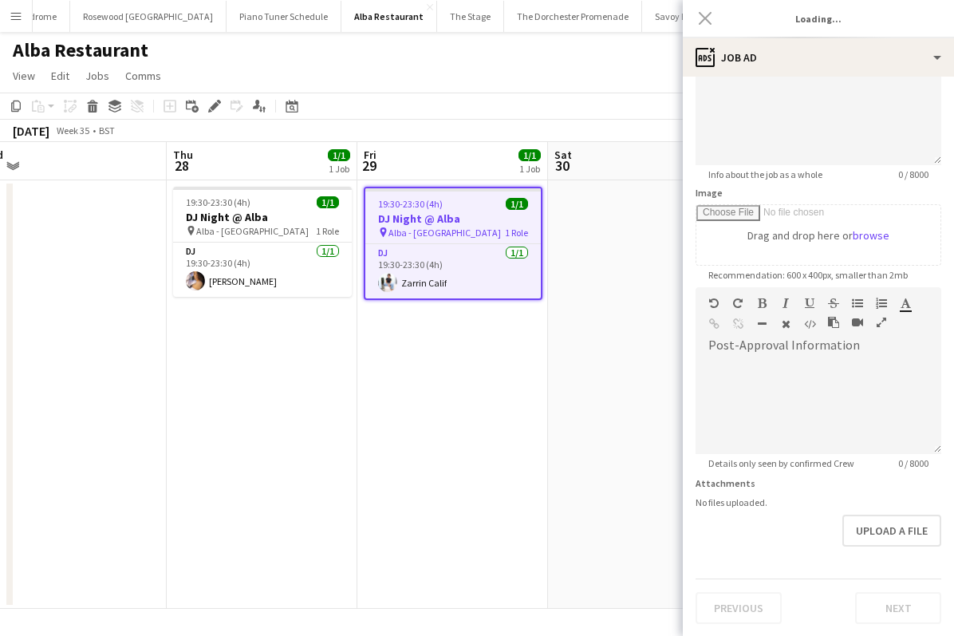
type input "**********"
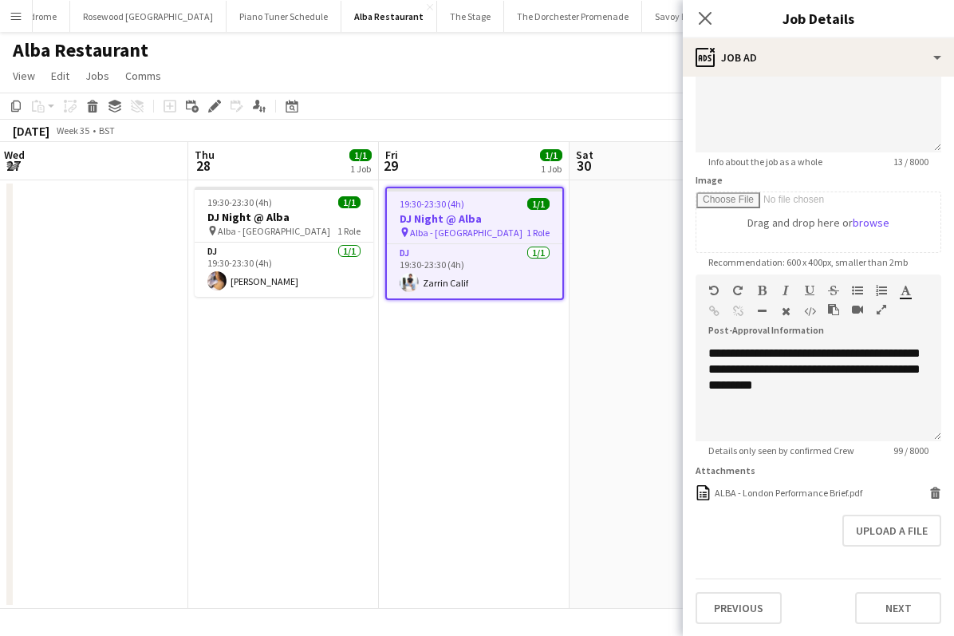
scroll to position [0, 547]
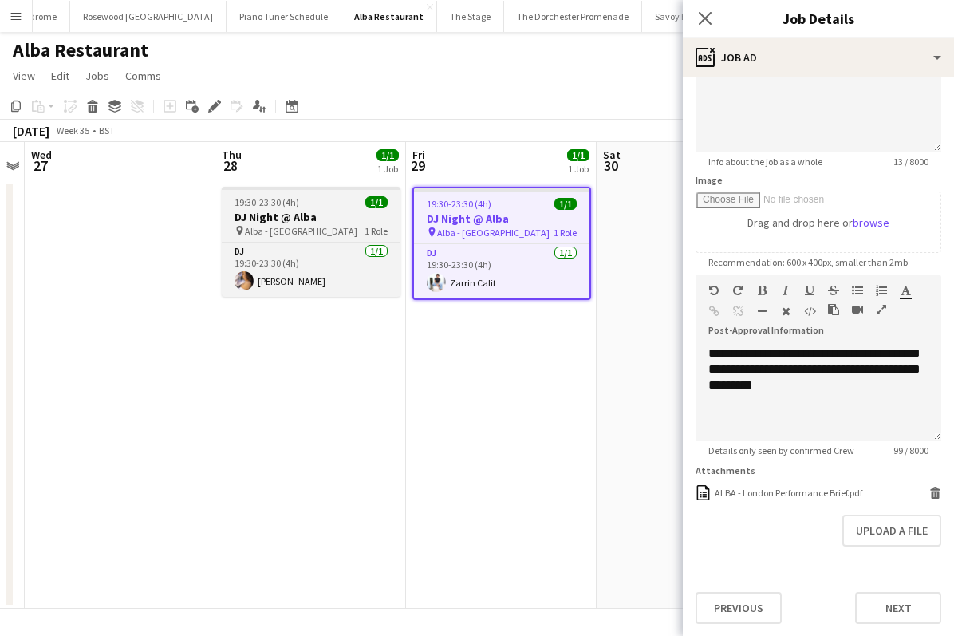
click at [331, 234] on div "pin Alba - Knightsbridge 1 Role" at bounding box center [311, 230] width 179 height 13
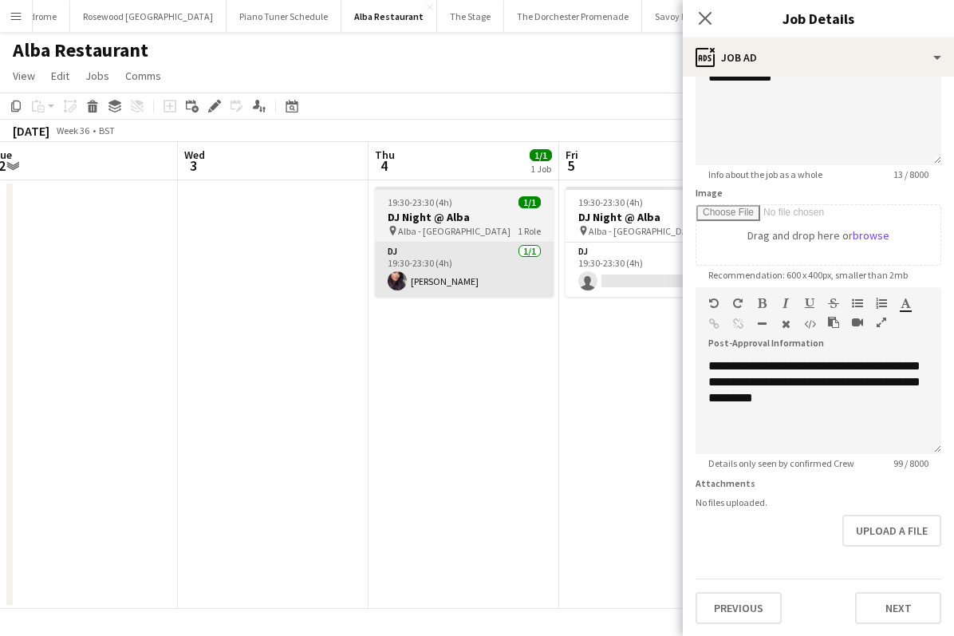
scroll to position [0, 587]
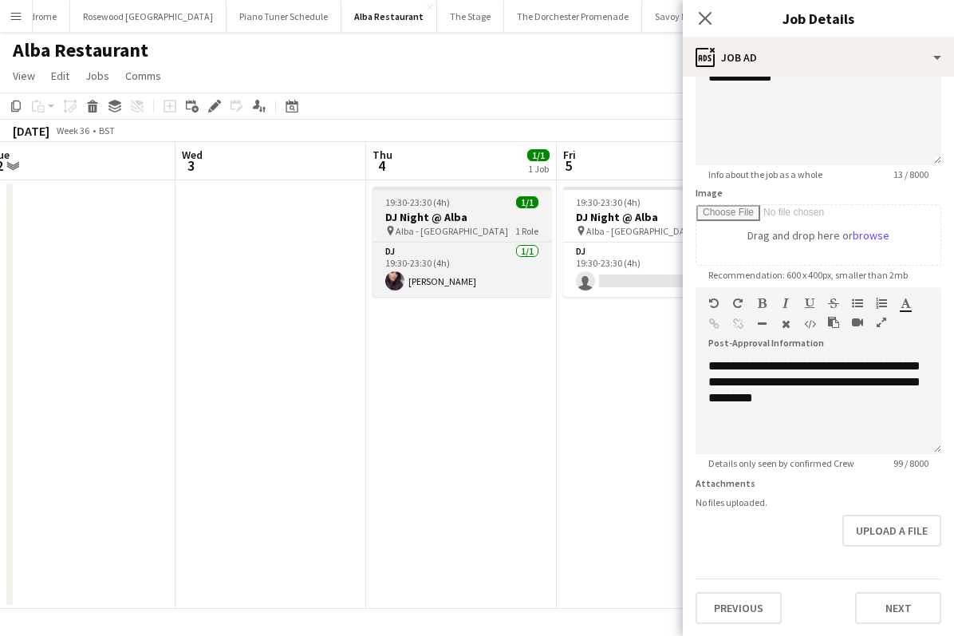
click at [439, 232] on span "Alba - [GEOGRAPHIC_DATA]" at bounding box center [452, 231] width 112 height 12
type input "**********"
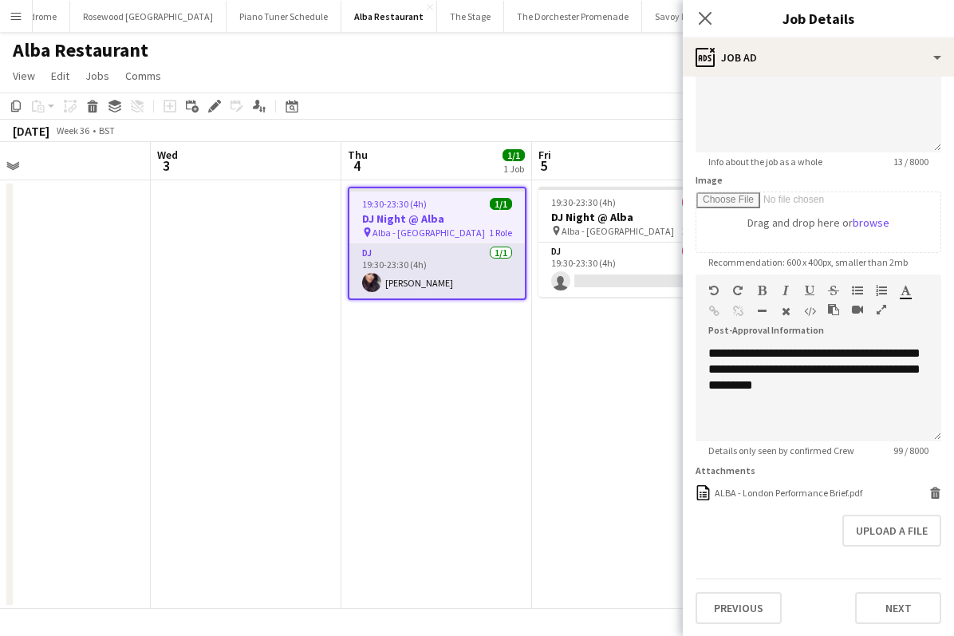
scroll to position [0, 659]
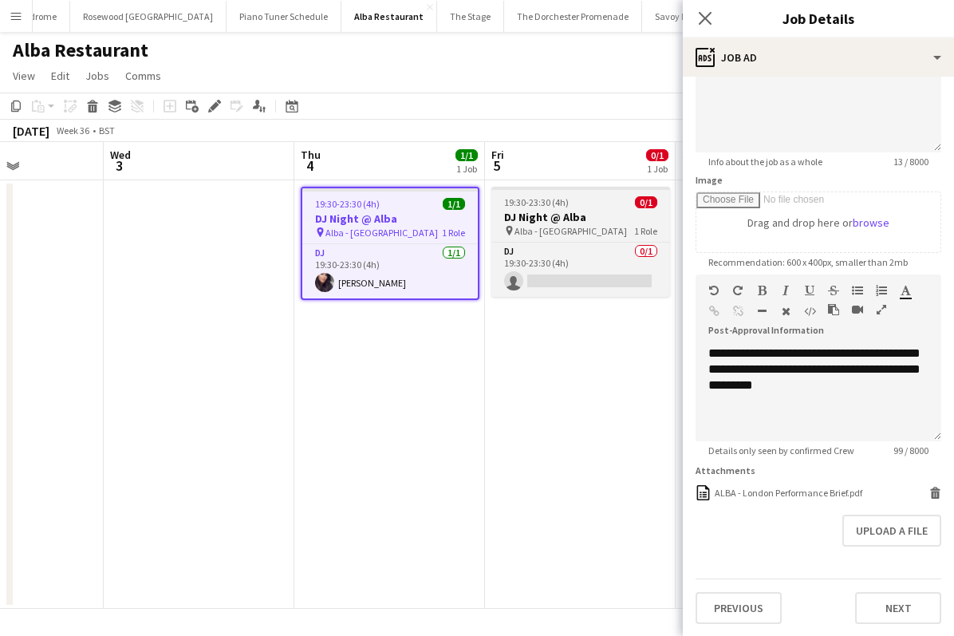
click at [522, 234] on span "Alba - [GEOGRAPHIC_DATA]" at bounding box center [571, 231] width 112 height 12
type input "**********"
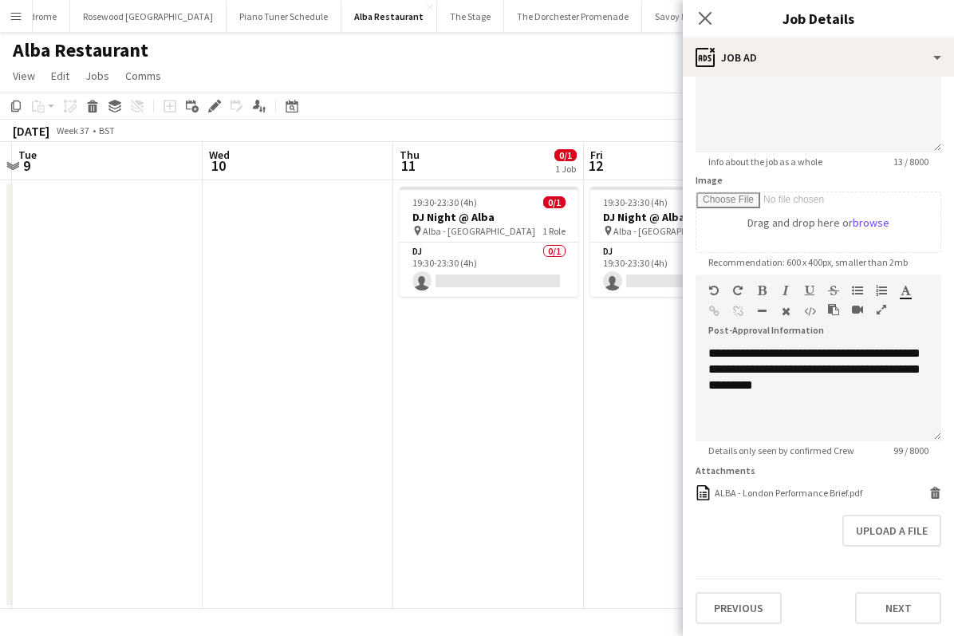
scroll to position [0, 447]
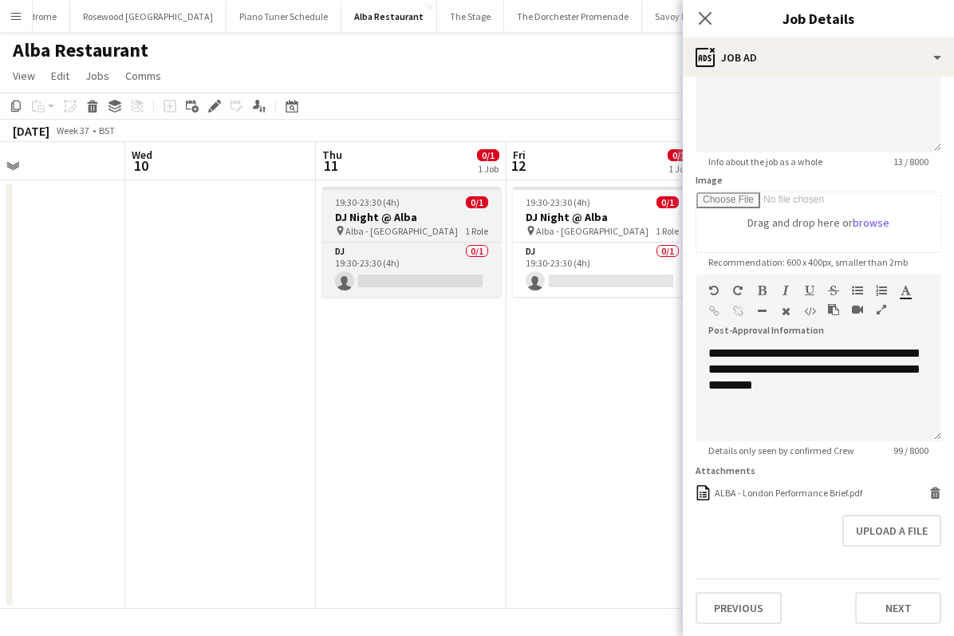
click at [428, 227] on div "pin Alba - Knightsbridge 1 Role" at bounding box center [411, 230] width 179 height 13
type input "**********"
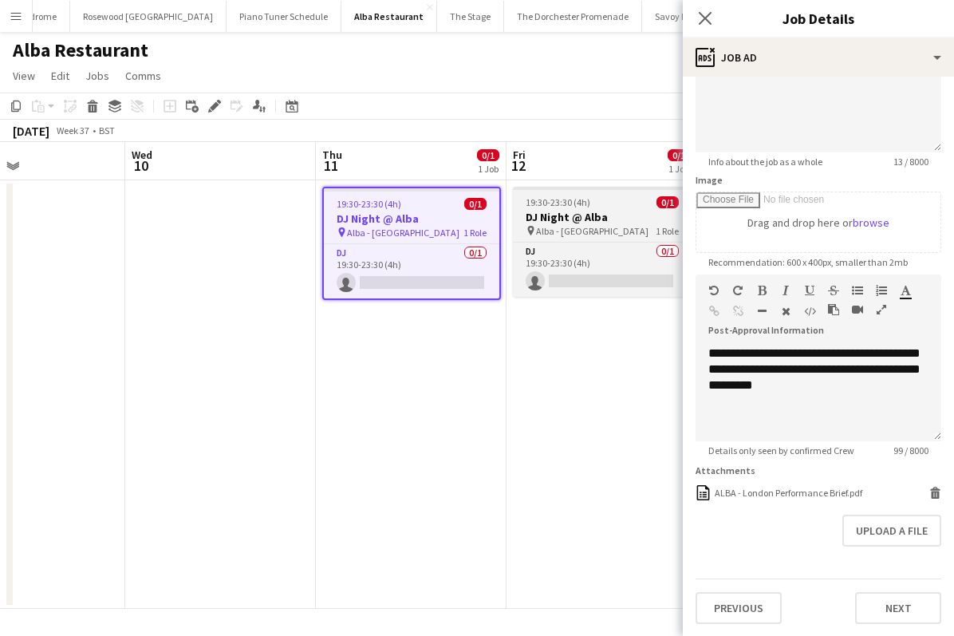
click at [542, 231] on span "Alba - [GEOGRAPHIC_DATA]" at bounding box center [592, 231] width 112 height 12
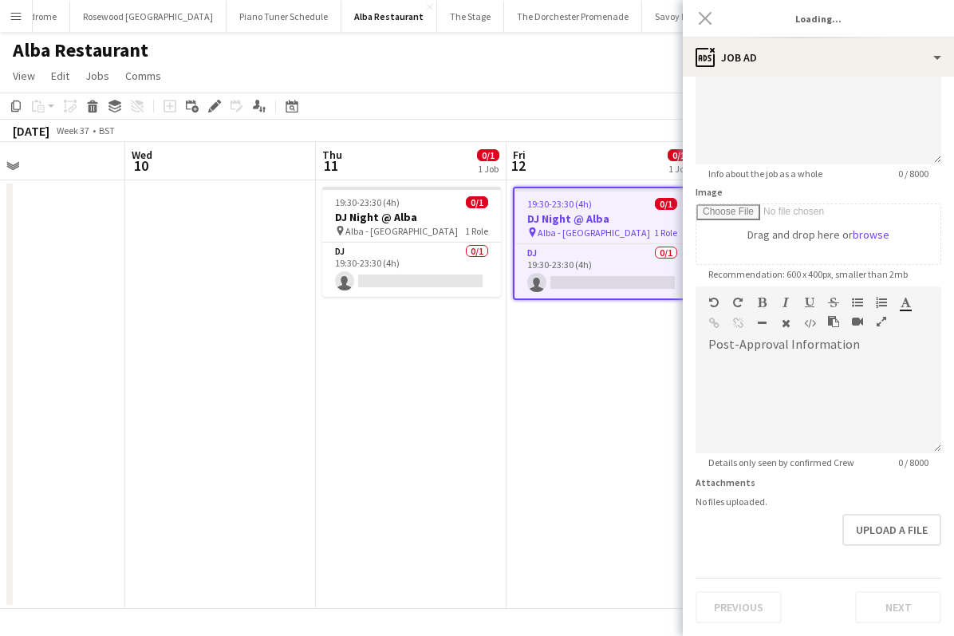
type input "**********"
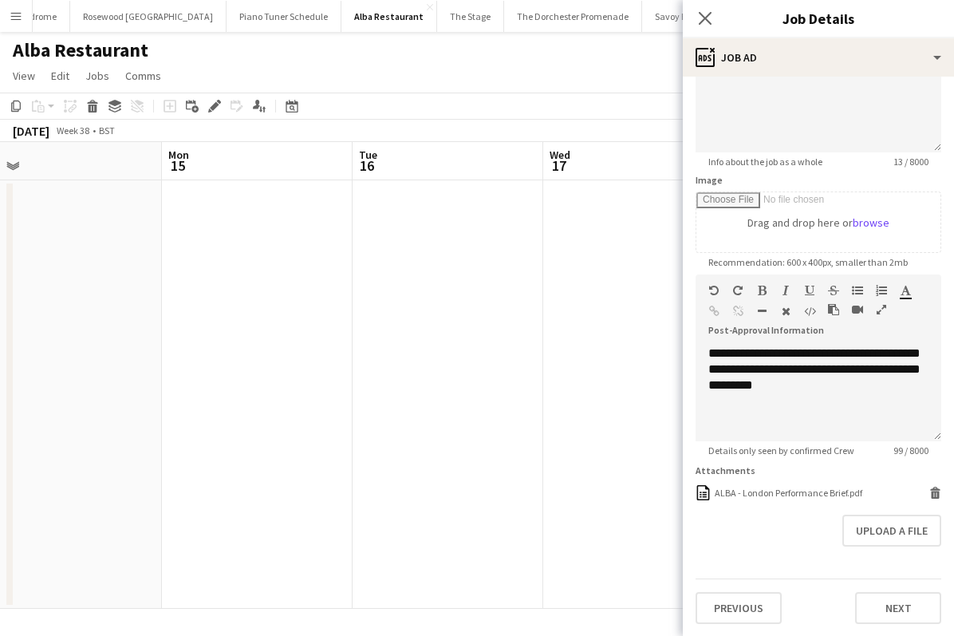
scroll to position [0, 703]
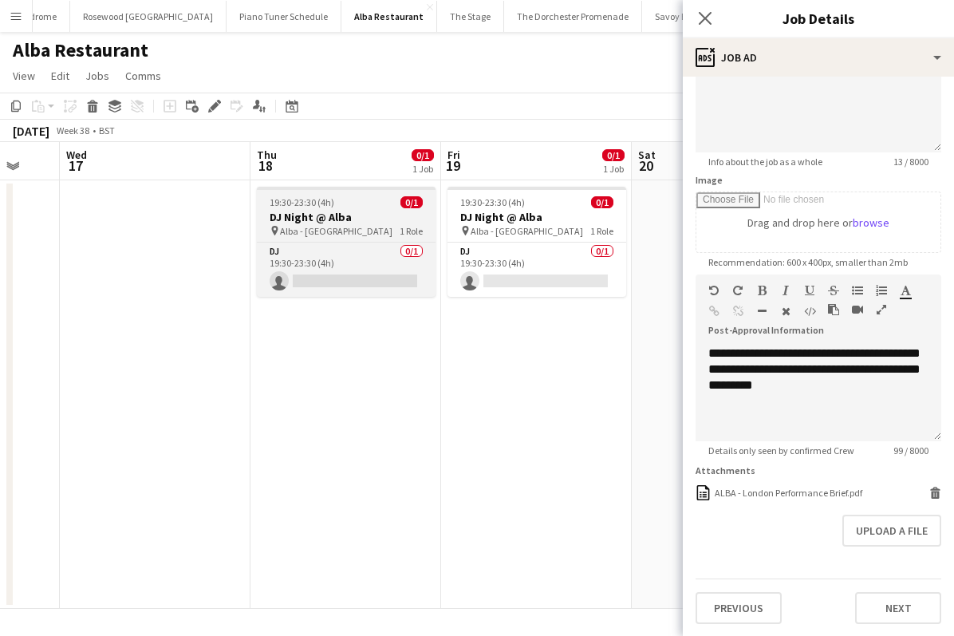
click at [373, 227] on div "pin Alba - Knightsbridge 1 Role" at bounding box center [346, 230] width 179 height 13
type input "**********"
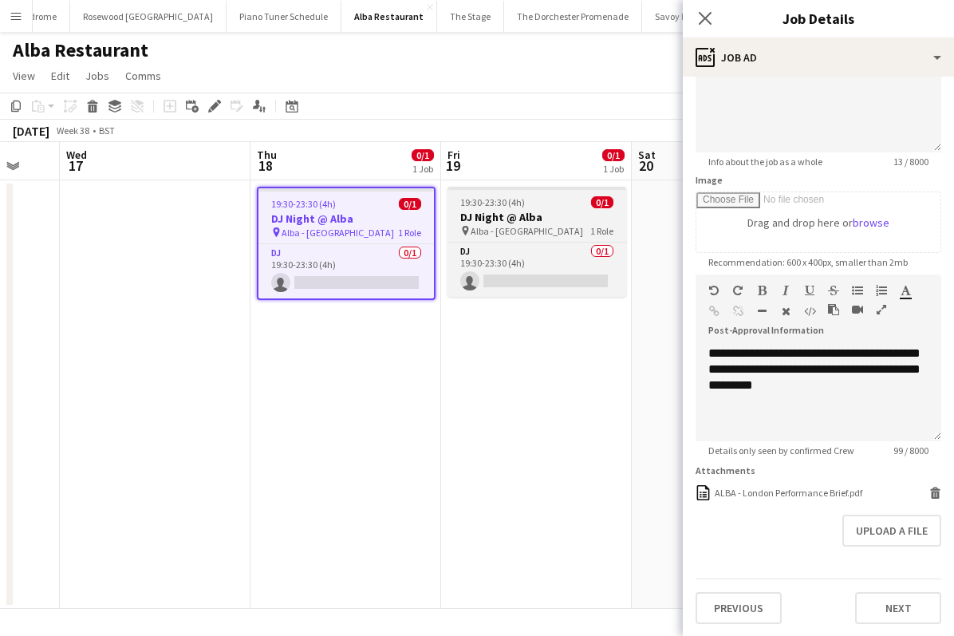
click at [504, 238] on app-job-card "19:30-23:30 (4h) 0/1 DJ Night @ Alba pin Alba - Knightsbridge 1 Role DJ 0/1 19:…" at bounding box center [537, 242] width 179 height 110
type input "**********"
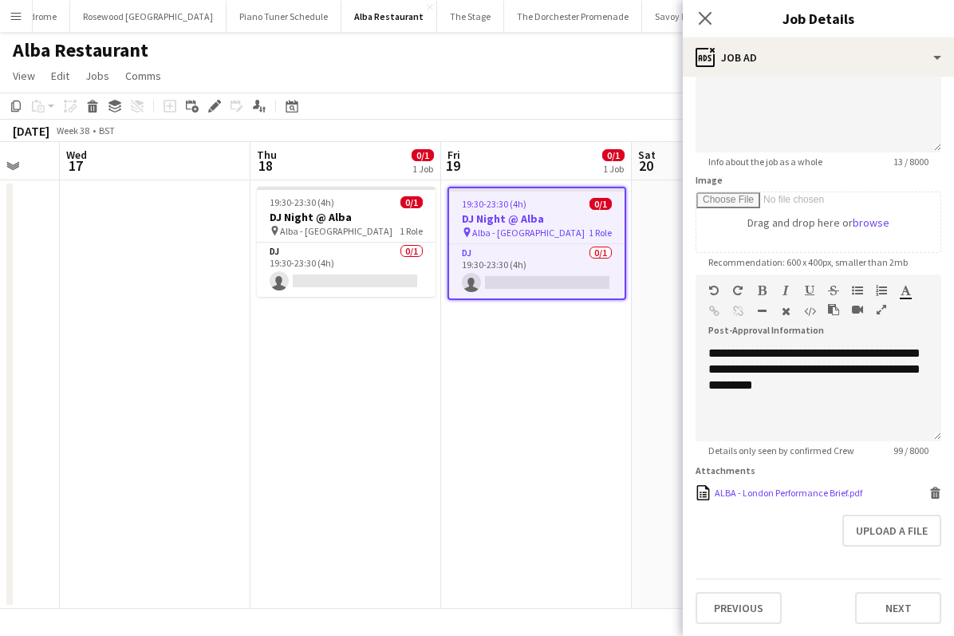
click at [728, 489] on div "ALBA - London Performance Brief.pdf" at bounding box center [789, 493] width 148 height 12
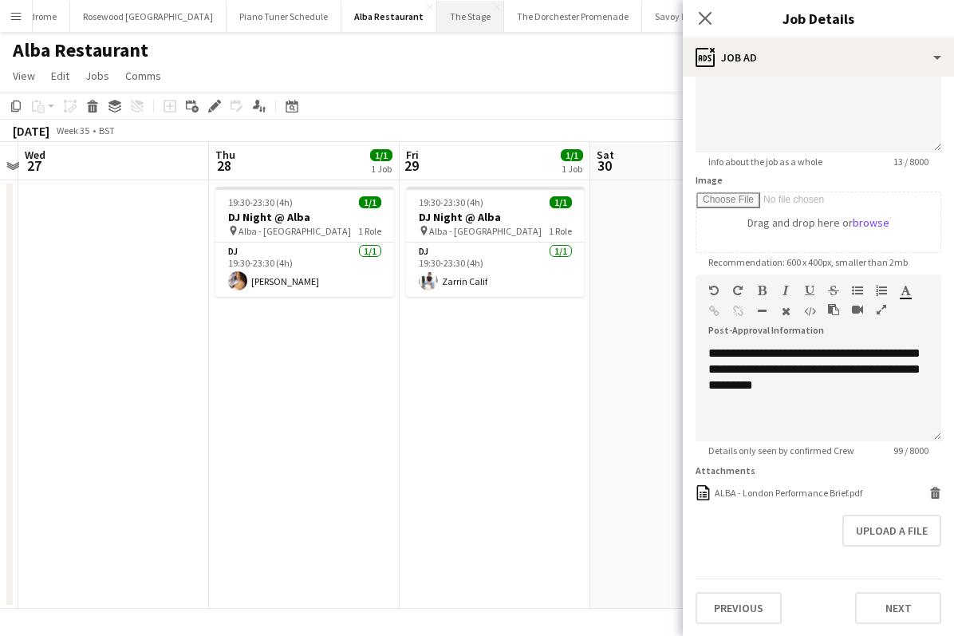
scroll to position [0, 365]
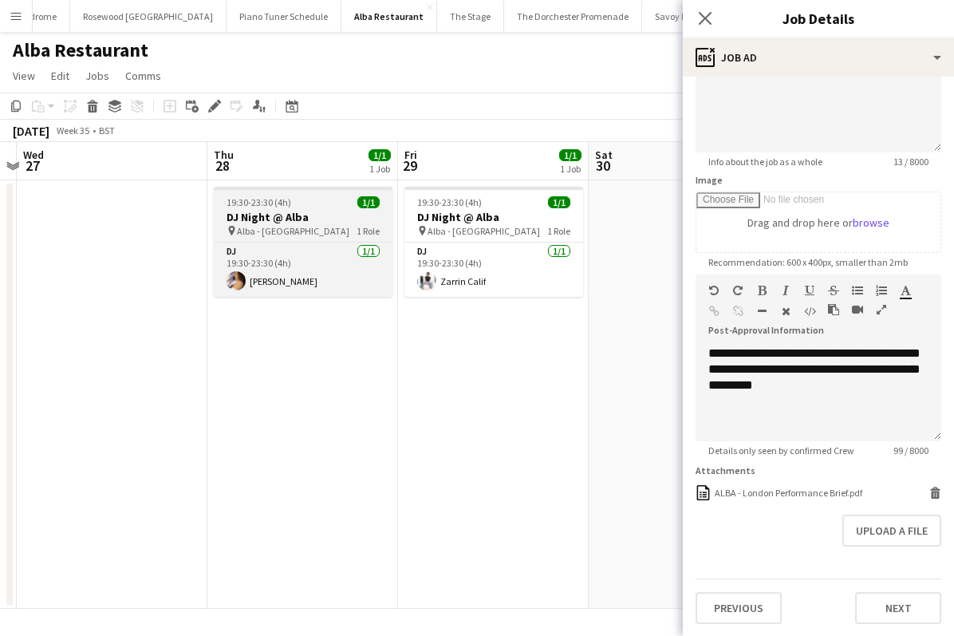
click at [311, 232] on span "Alba - [GEOGRAPHIC_DATA]" at bounding box center [293, 231] width 112 height 12
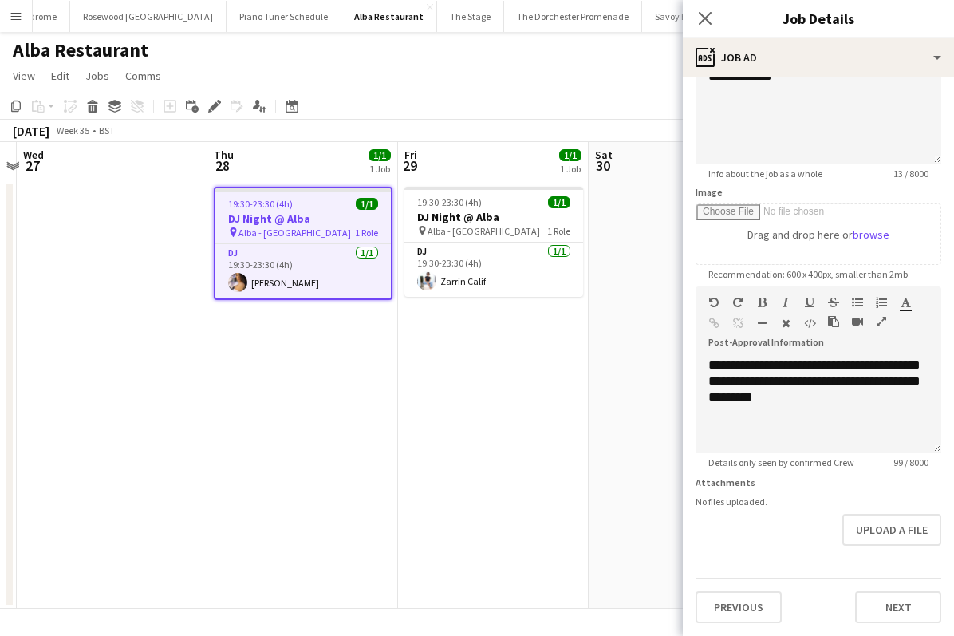
scroll to position [152, 0]
click at [891, 541] on button "Upload a file" at bounding box center [891, 531] width 99 height 32
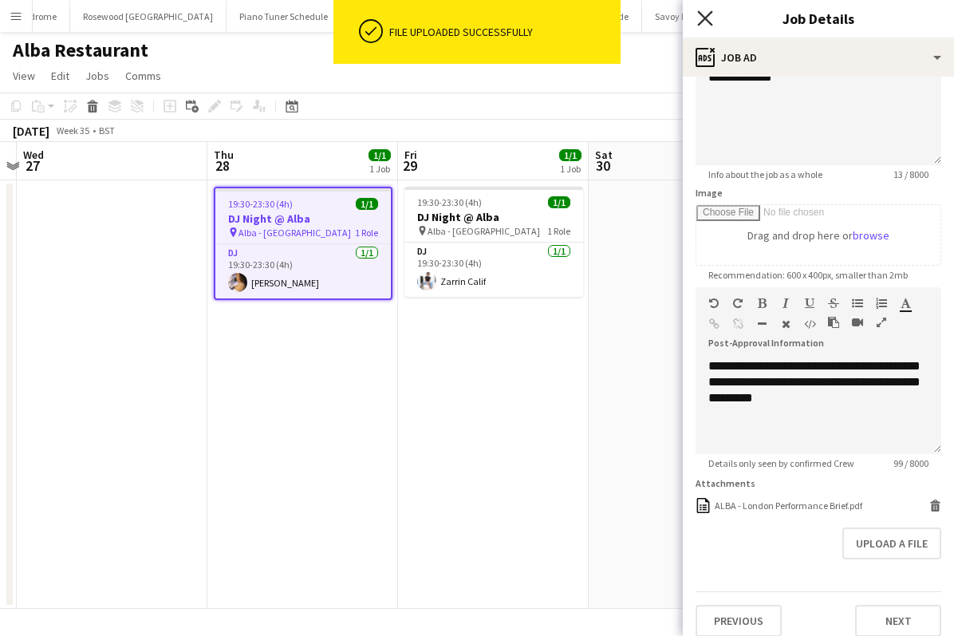
click at [709, 25] on icon "Close pop-in" at bounding box center [704, 17] width 15 height 15
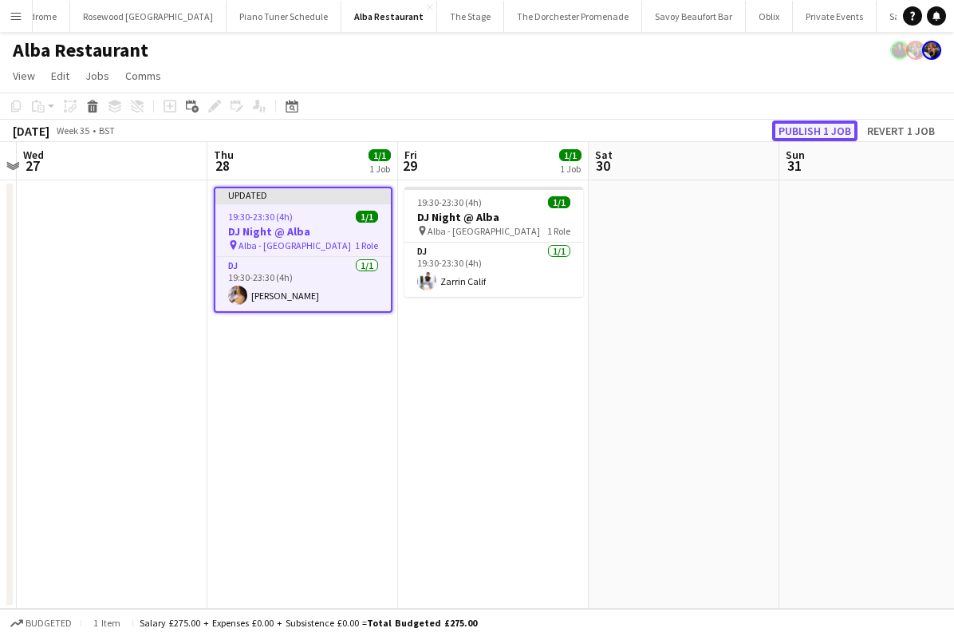
click at [814, 128] on button "Publish 1 job" at bounding box center [814, 130] width 85 height 21
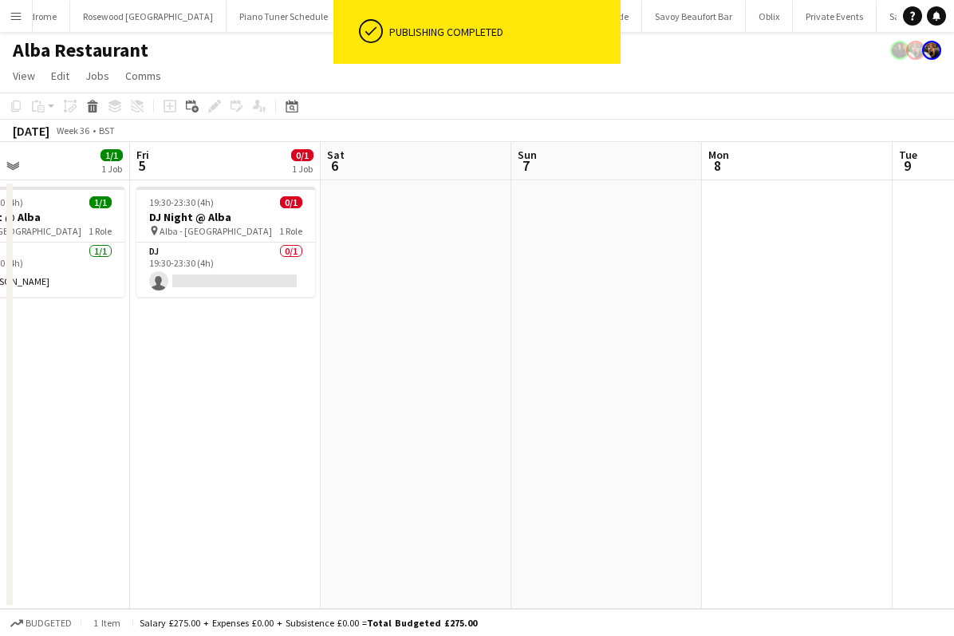
scroll to position [0, 503]
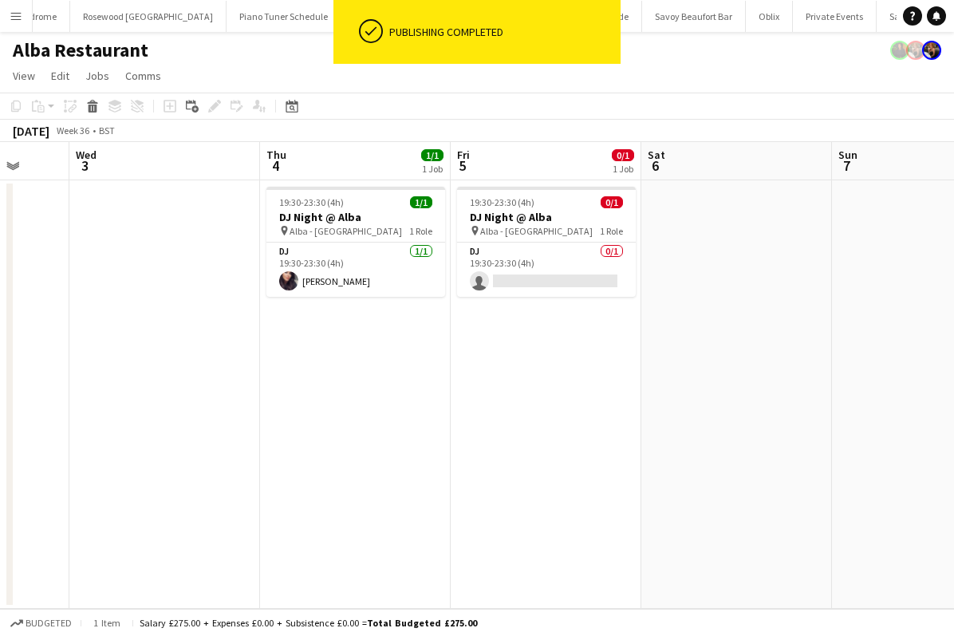
click at [532, 170] on app-board-header-date "Fri 5 0/1 1 Job" at bounding box center [546, 161] width 191 height 38
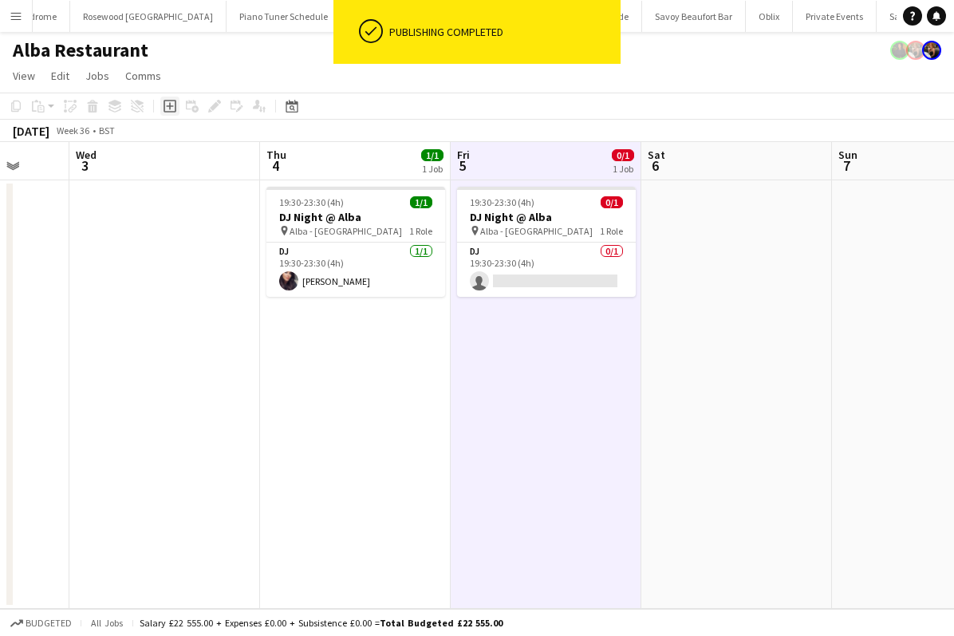
click at [167, 111] on icon at bounding box center [170, 106] width 13 height 13
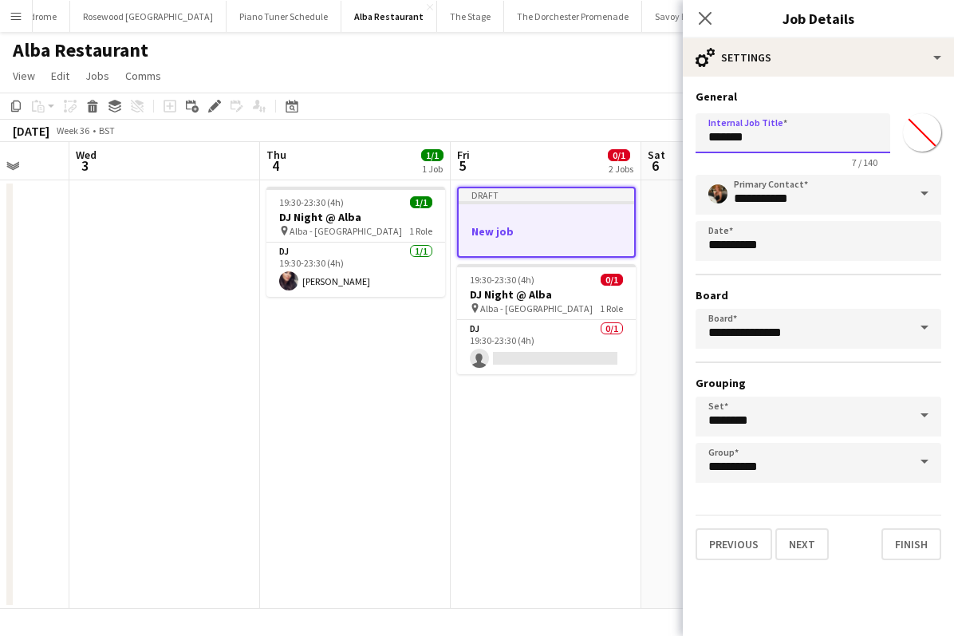
drag, startPoint x: 764, startPoint y: 136, endPoint x: 590, endPoint y: 129, distance: 174.9
click at [595, 129] on body "Menu Boards Boards Boards All jobs Status Workforce Workforce My Workforce Recr…" at bounding box center [477, 318] width 954 height 636
type input "**********"
click at [708, 17] on icon "Close pop-in" at bounding box center [704, 17] width 15 height 15
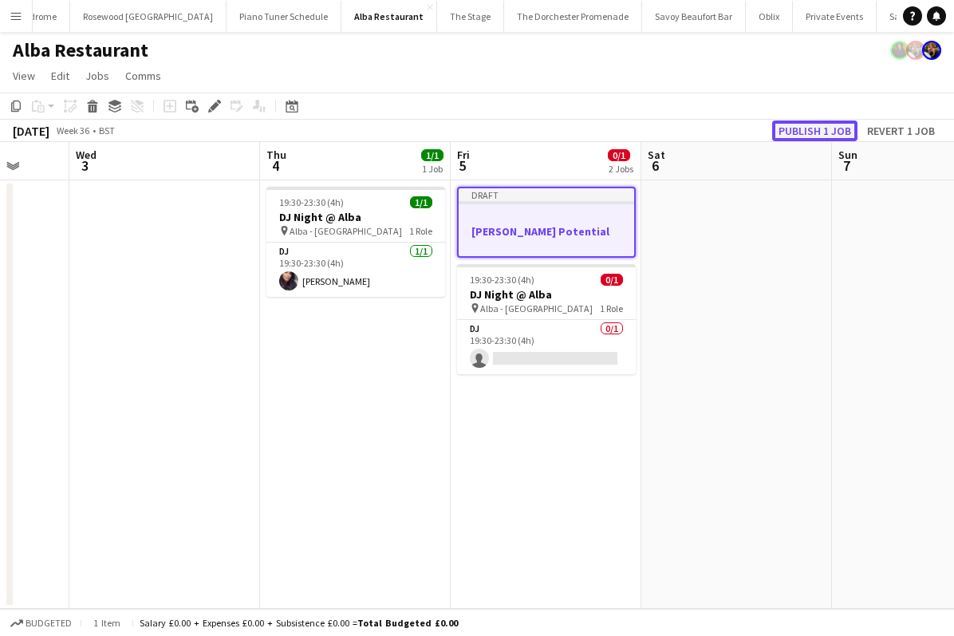
click at [811, 131] on button "Publish 1 job" at bounding box center [814, 130] width 85 height 21
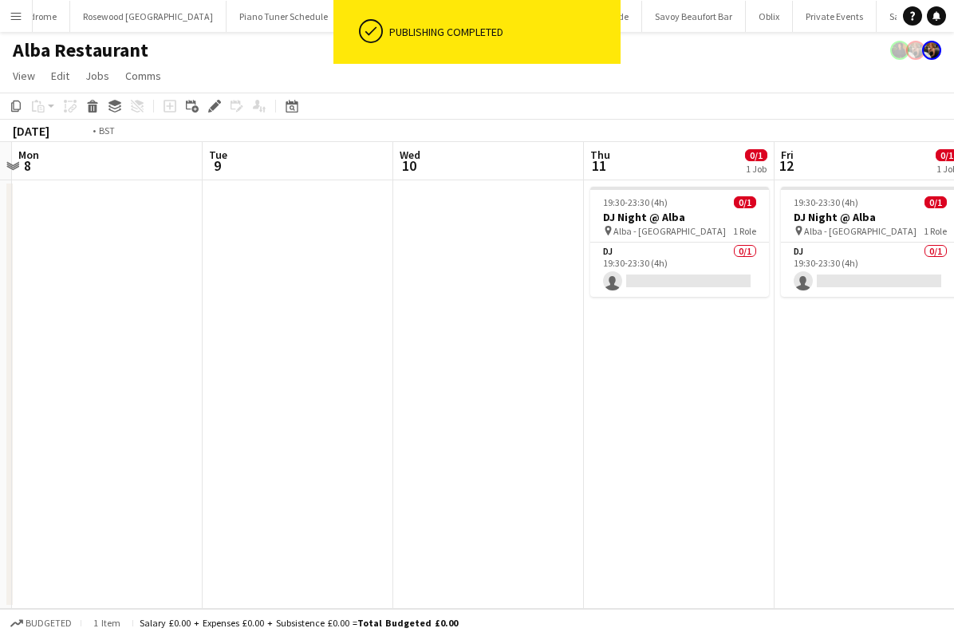
scroll to position [0, 647]
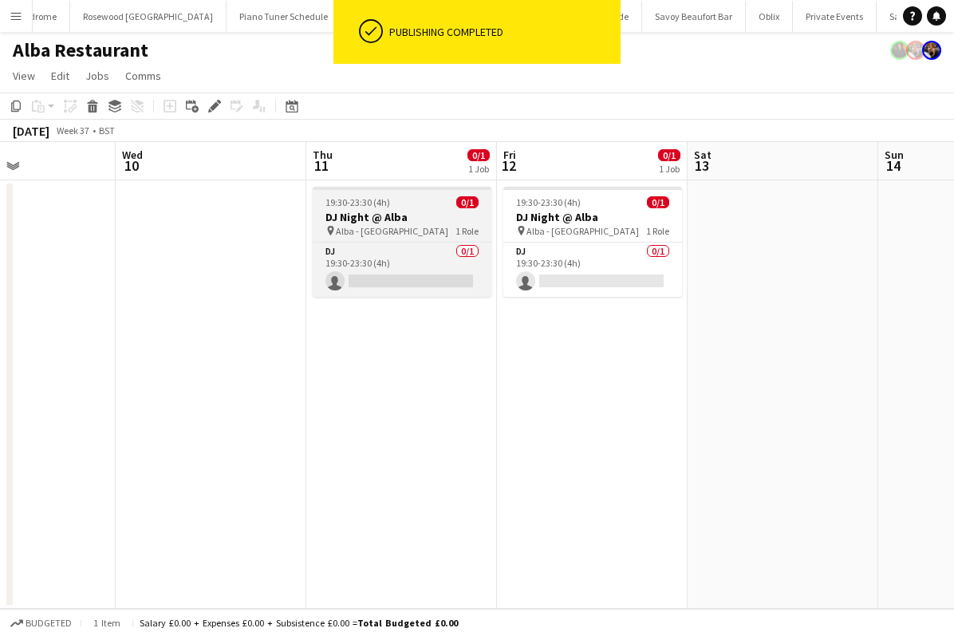
click at [412, 213] on h3 "DJ Night @ Alba" at bounding box center [402, 217] width 179 height 14
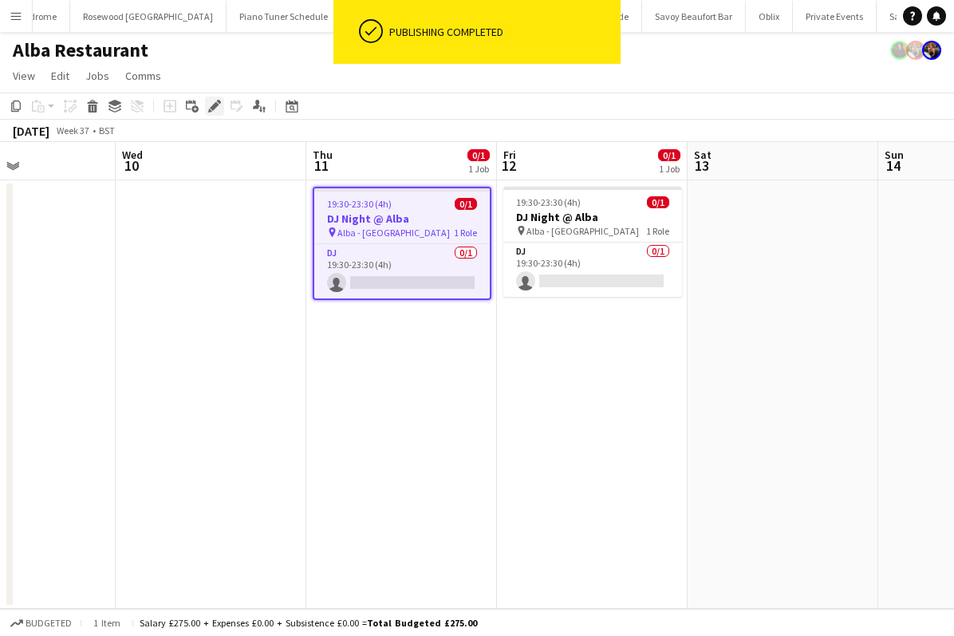
click at [210, 104] on icon "Edit" at bounding box center [214, 106] width 13 height 13
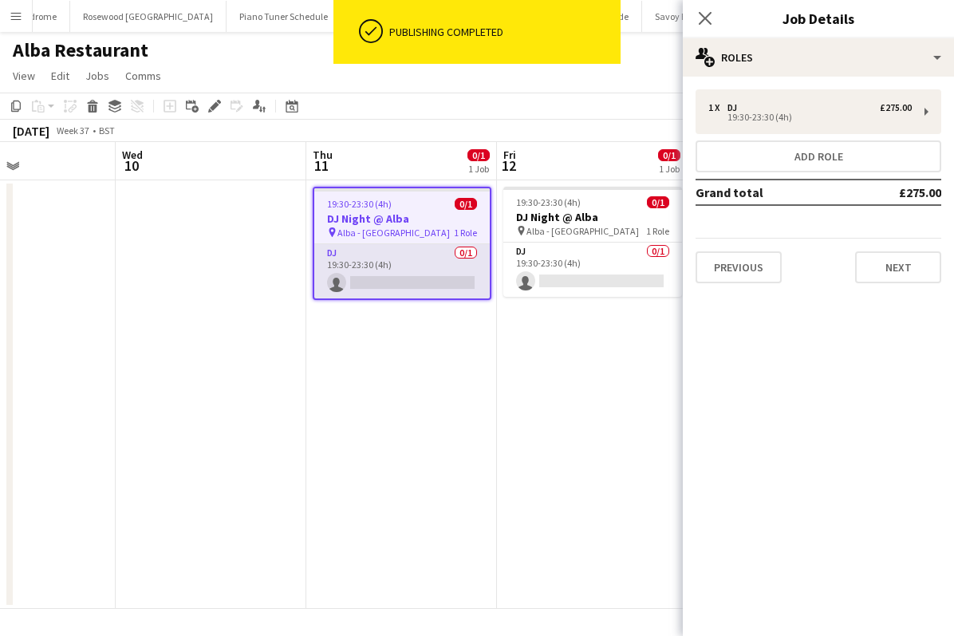
click at [444, 256] on app-card-role "DJ 0/1 19:30-23:30 (4h) single-neutral-actions" at bounding box center [402, 271] width 176 height 54
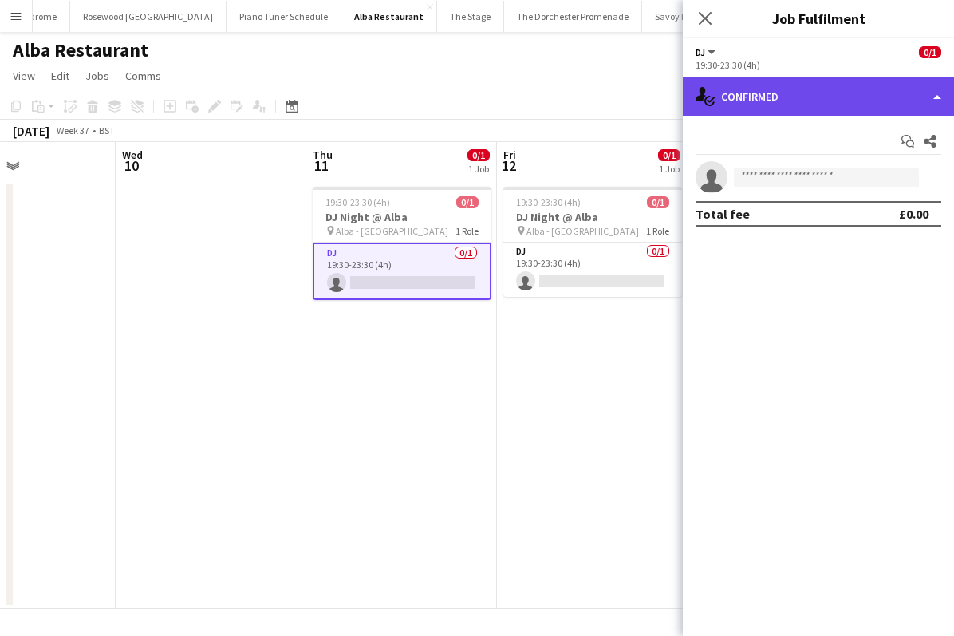
click at [932, 101] on div "single-neutral-actions-check-2 Confirmed" at bounding box center [818, 96] width 271 height 38
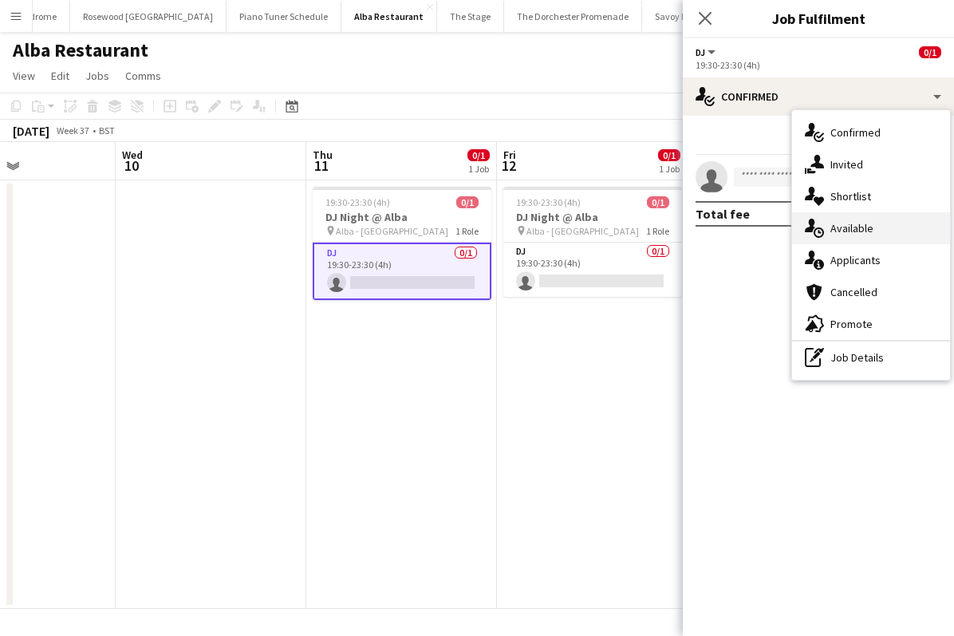
click at [891, 228] on div "single-neutral-actions-upload Available" at bounding box center [871, 228] width 158 height 32
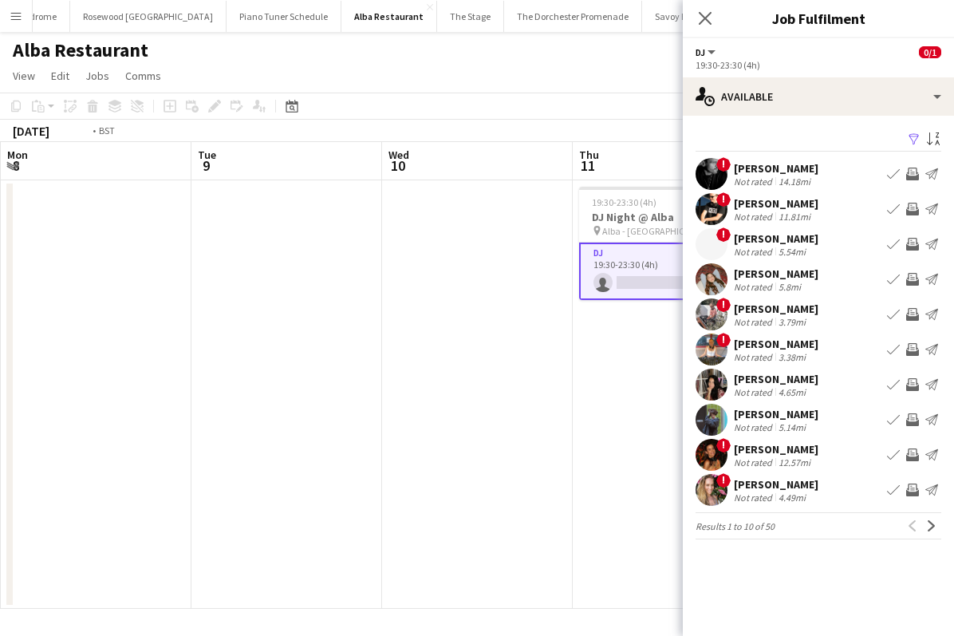
scroll to position [0, 819]
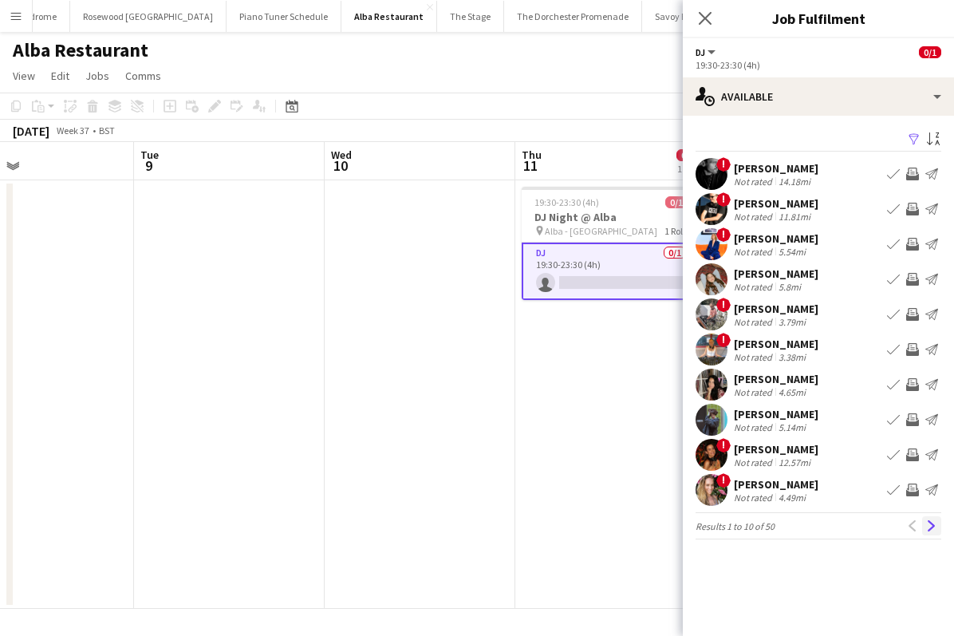
click at [933, 525] on app-icon "Next" at bounding box center [931, 525] width 11 height 11
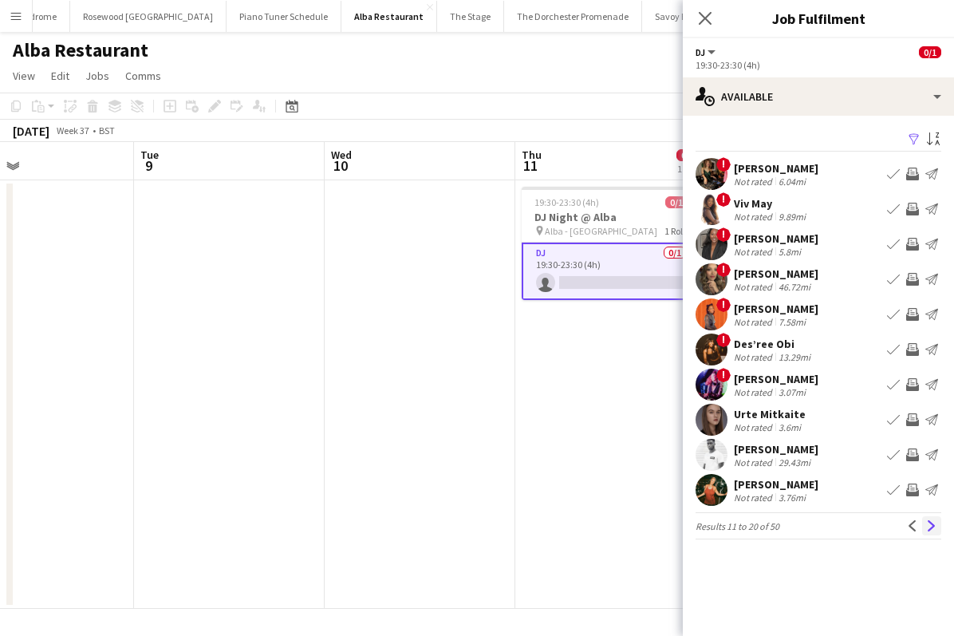
click at [931, 524] on app-icon "Next" at bounding box center [931, 525] width 11 height 11
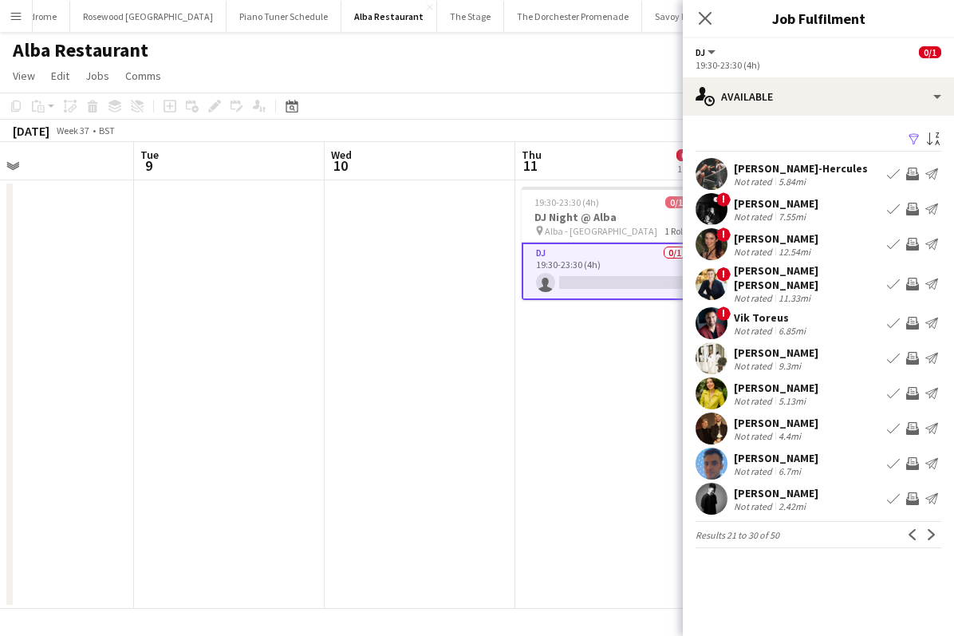
click at [931, 529] on app-icon "Next" at bounding box center [931, 534] width 11 height 11
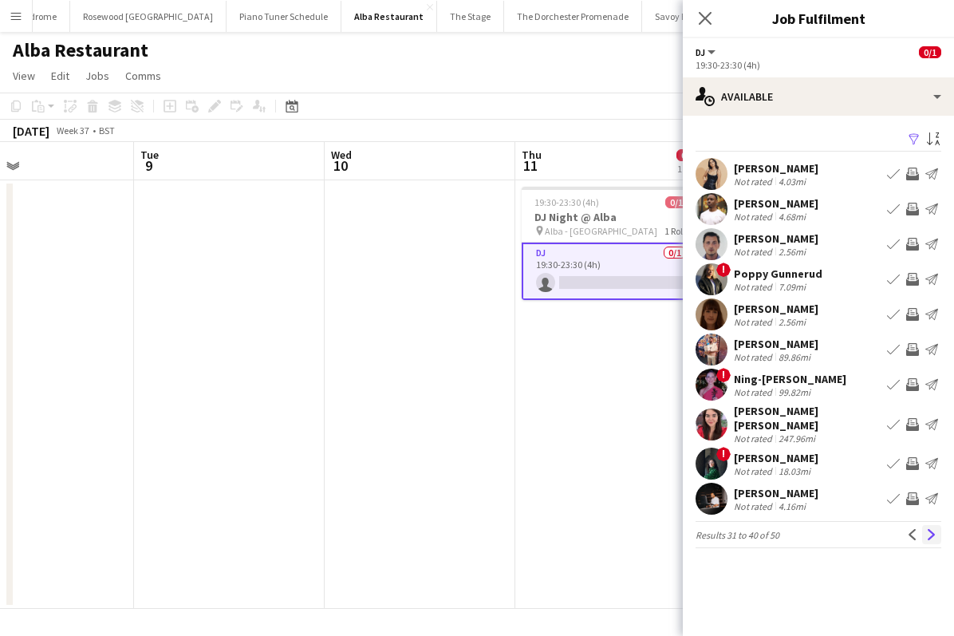
click at [932, 534] on app-icon "Next" at bounding box center [931, 534] width 11 height 11
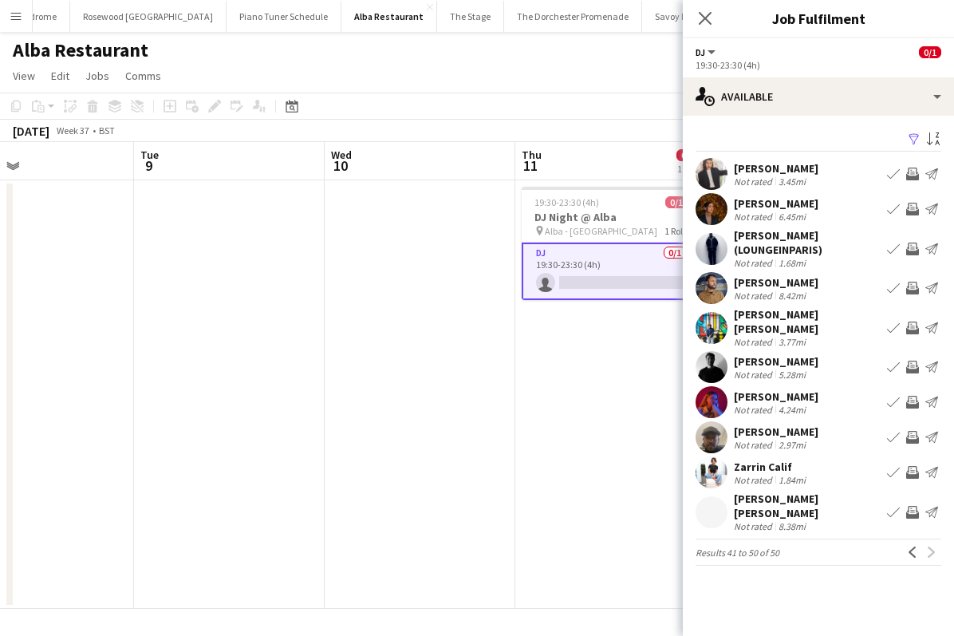
click at [932, 543] on div "Previous Next" at bounding box center [922, 552] width 38 height 19
click at [906, 543] on button "Previous" at bounding box center [912, 552] width 19 height 19
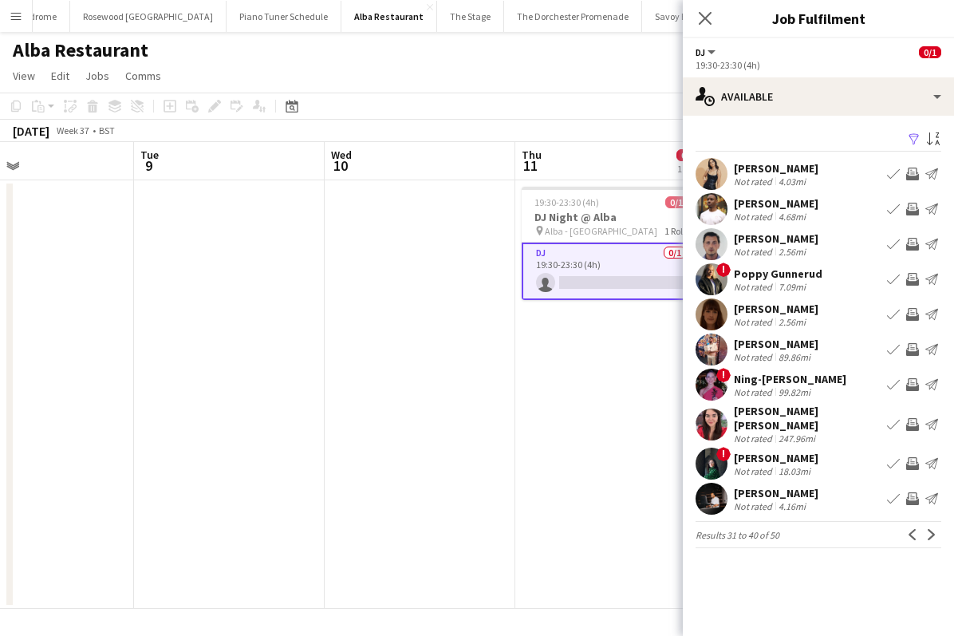
click at [890, 172] on app-icon "Book crew" at bounding box center [893, 174] width 13 height 13
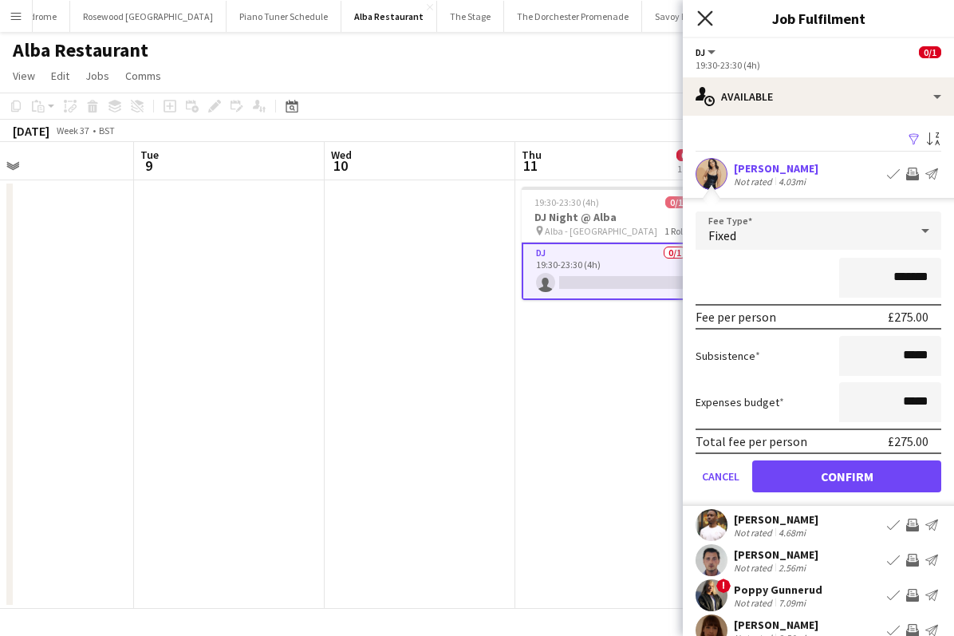
click at [705, 22] on icon "Close pop-in" at bounding box center [704, 17] width 15 height 15
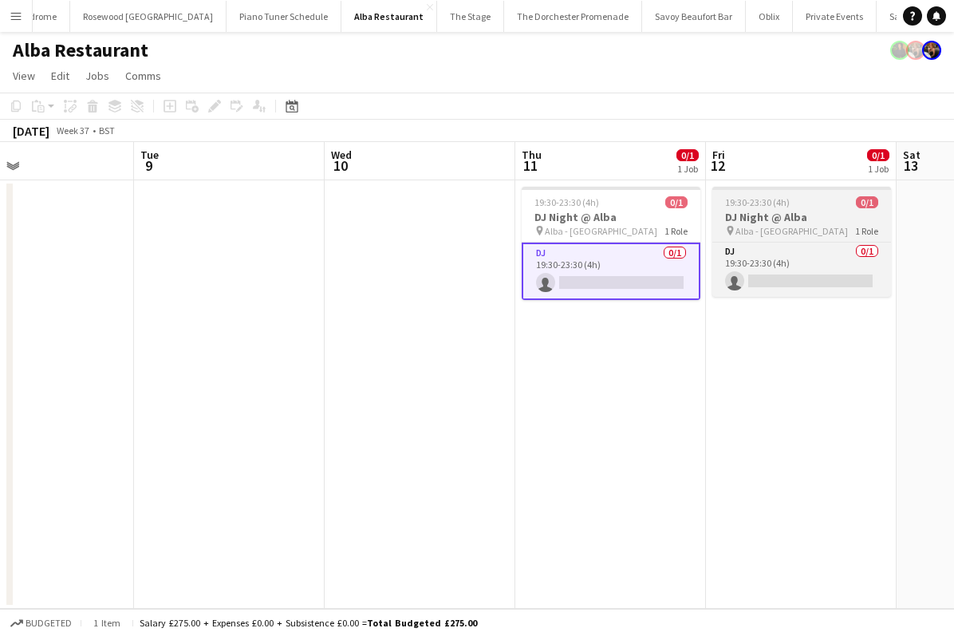
click at [744, 236] on span "Alba - [GEOGRAPHIC_DATA]" at bounding box center [792, 231] width 112 height 12
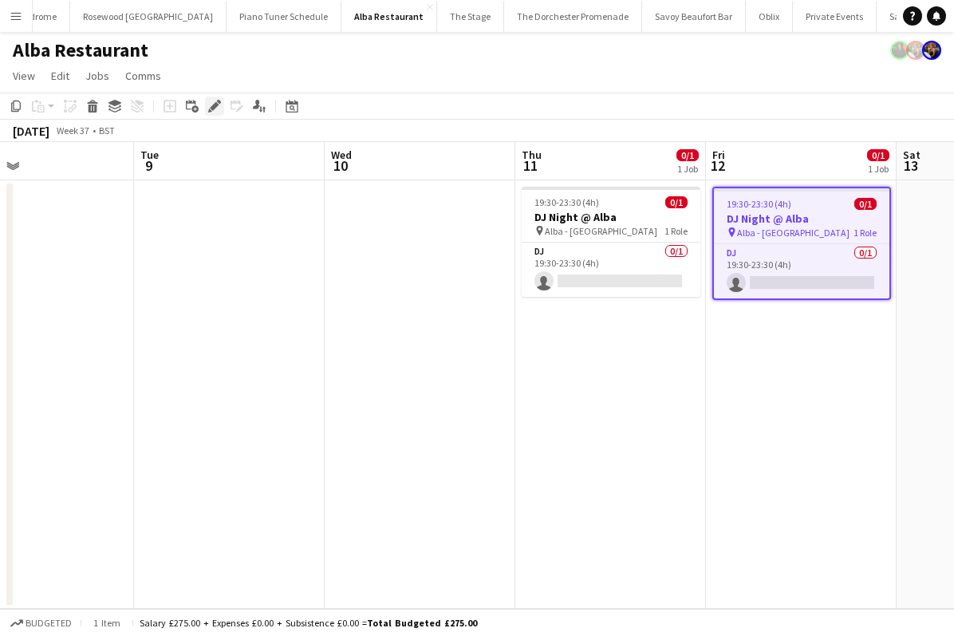
click at [213, 101] on icon "Edit" at bounding box center [214, 106] width 13 height 13
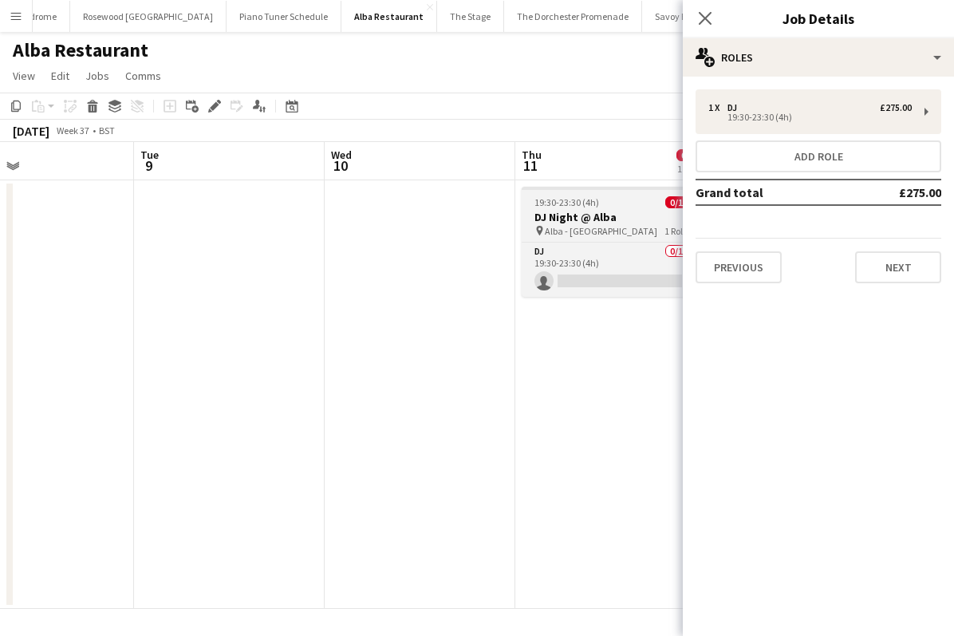
click at [652, 234] on div "pin Alba - Knightsbridge 1 Role" at bounding box center [611, 230] width 179 height 13
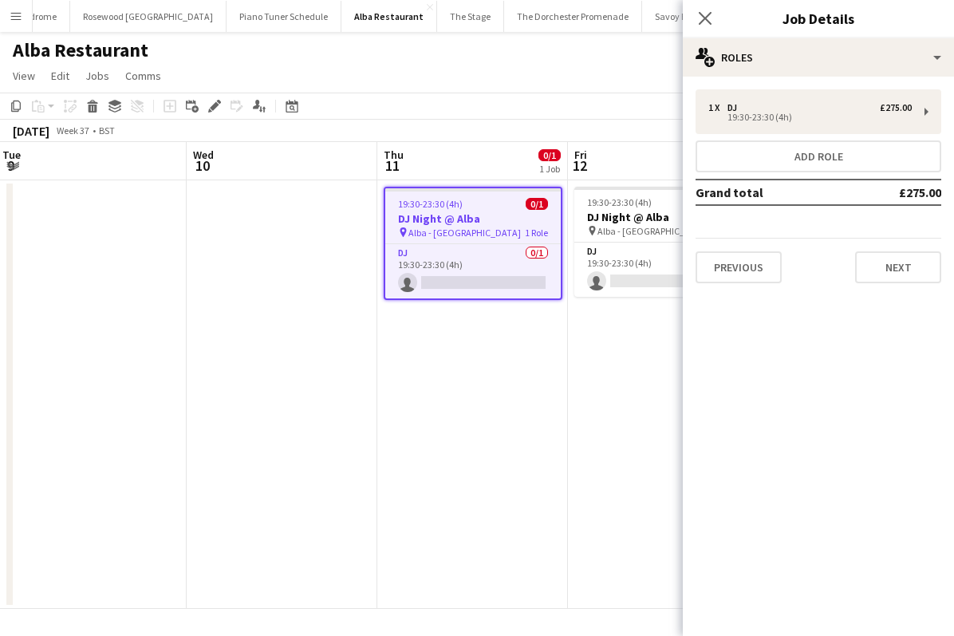
scroll to position [0, 699]
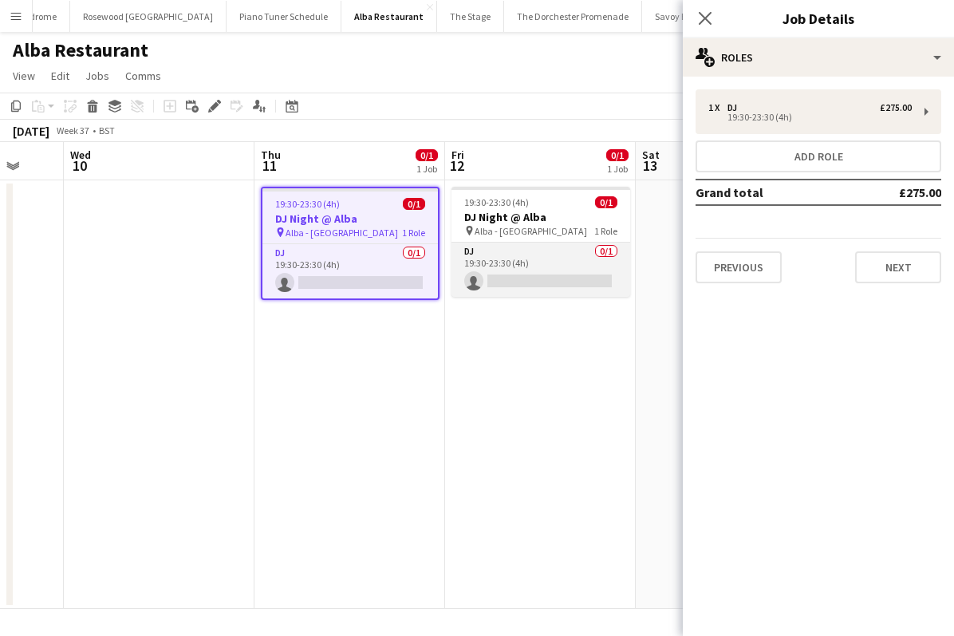
click at [560, 243] on app-card-role "DJ 0/1 19:30-23:30 (4h) single-neutral-actions" at bounding box center [541, 270] width 179 height 54
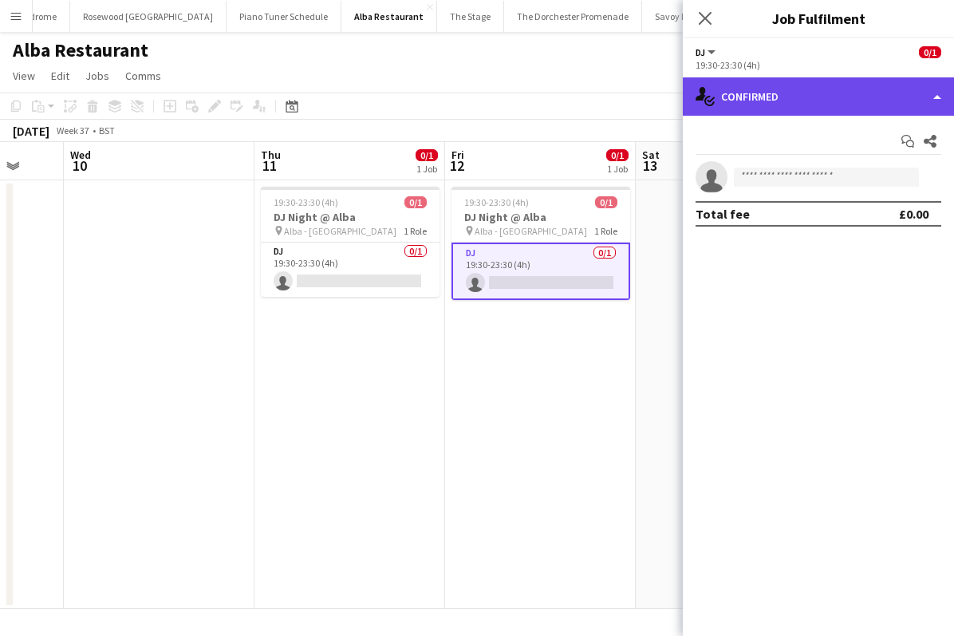
click at [932, 99] on div "single-neutral-actions-check-2 Confirmed" at bounding box center [818, 96] width 271 height 38
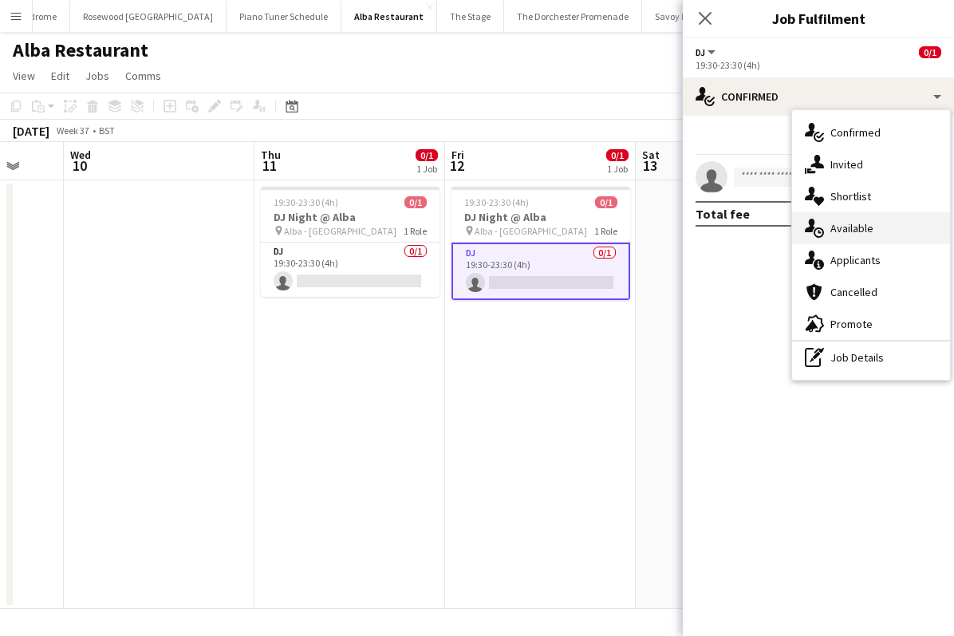
click at [905, 222] on div "single-neutral-actions-upload Available" at bounding box center [871, 228] width 158 height 32
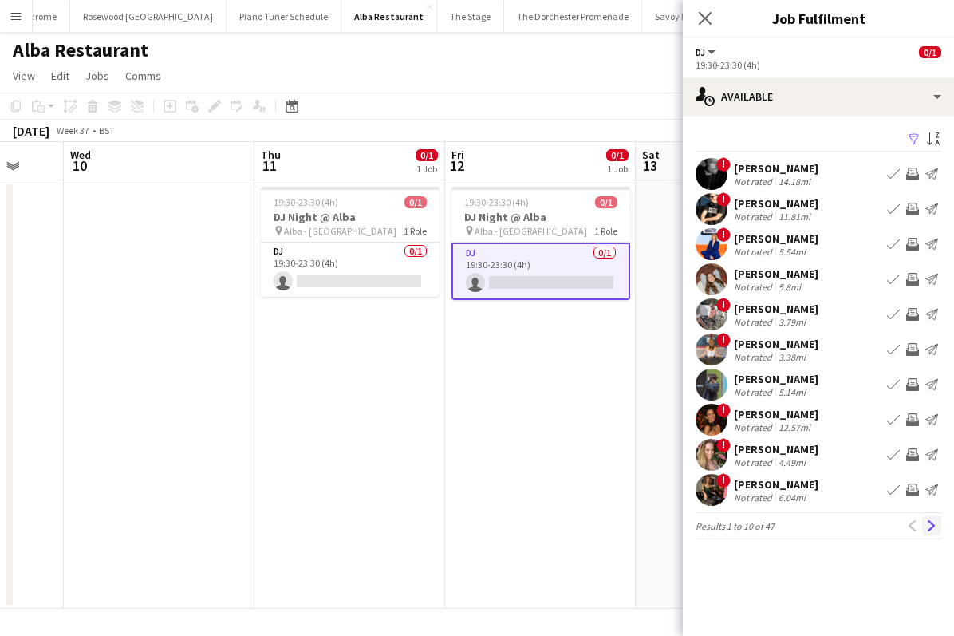
click at [930, 531] on button "Next" at bounding box center [931, 525] width 19 height 19
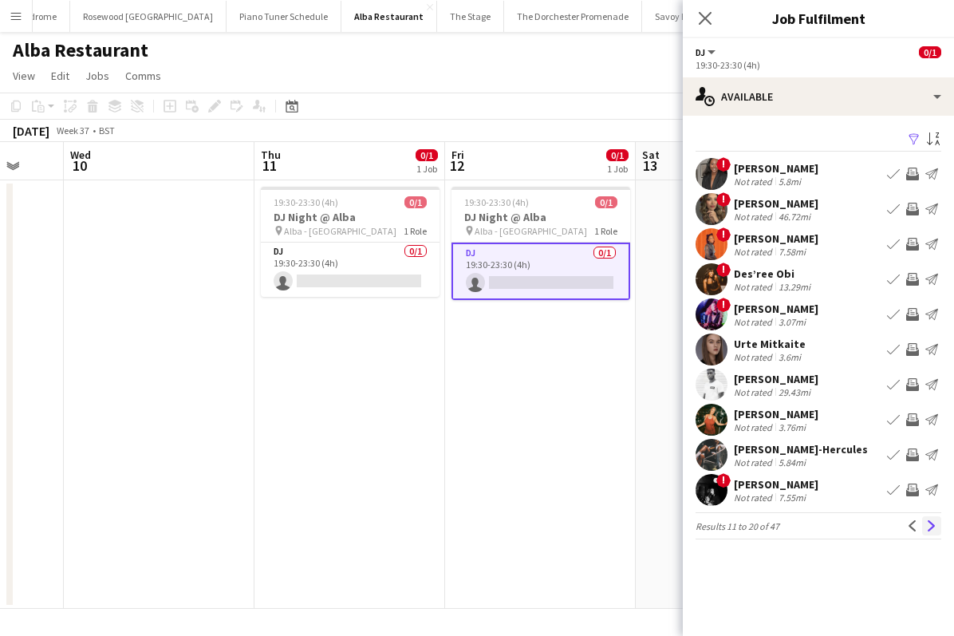
click at [930, 531] on app-icon "Next" at bounding box center [931, 525] width 11 height 11
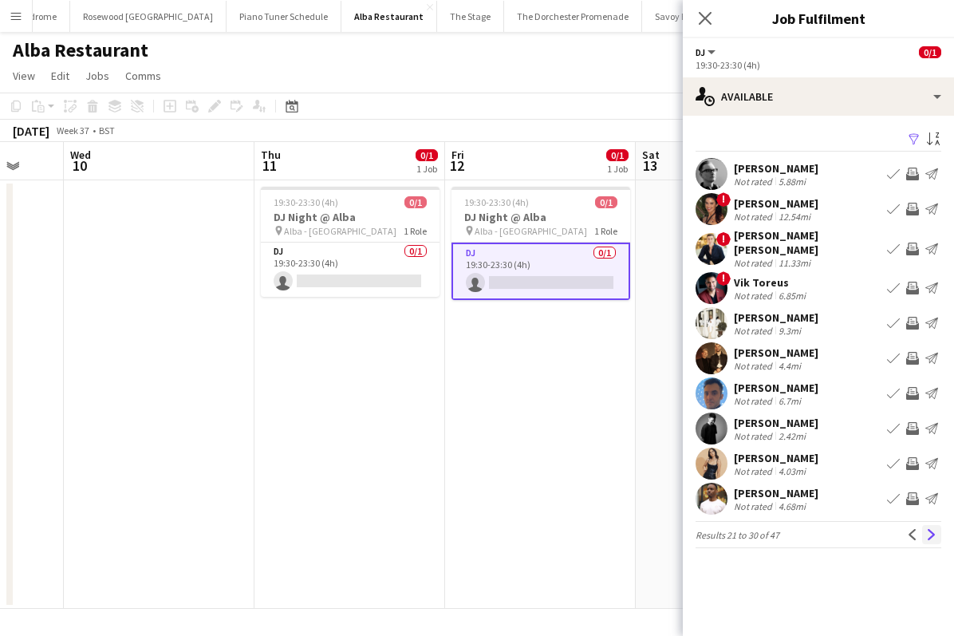
click at [930, 529] on app-icon "Next" at bounding box center [931, 534] width 11 height 11
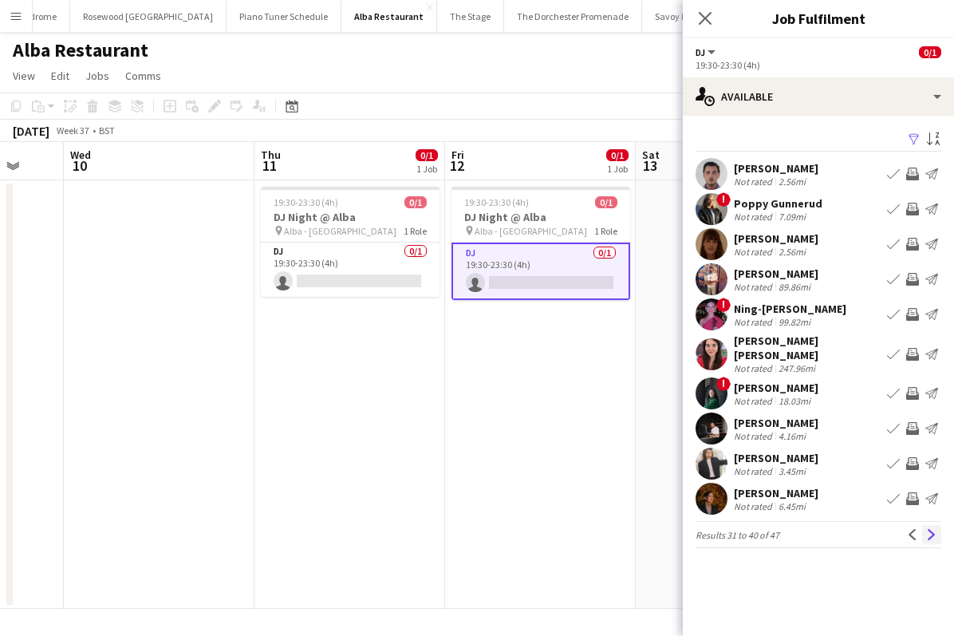
click at [932, 529] on app-icon "Next" at bounding box center [931, 534] width 11 height 11
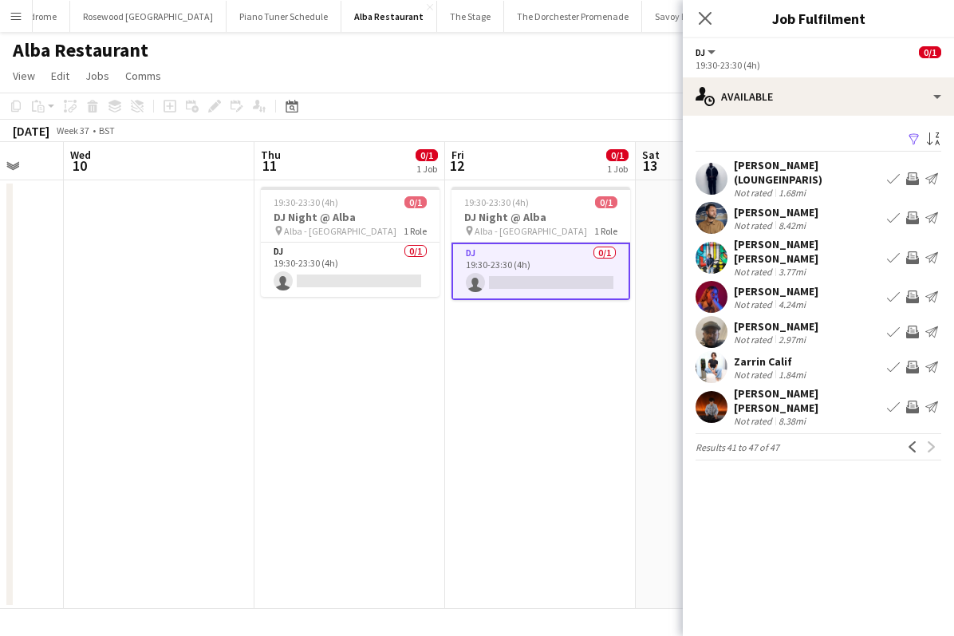
click at [891, 213] on app-icon "Book crew" at bounding box center [893, 217] width 13 height 13
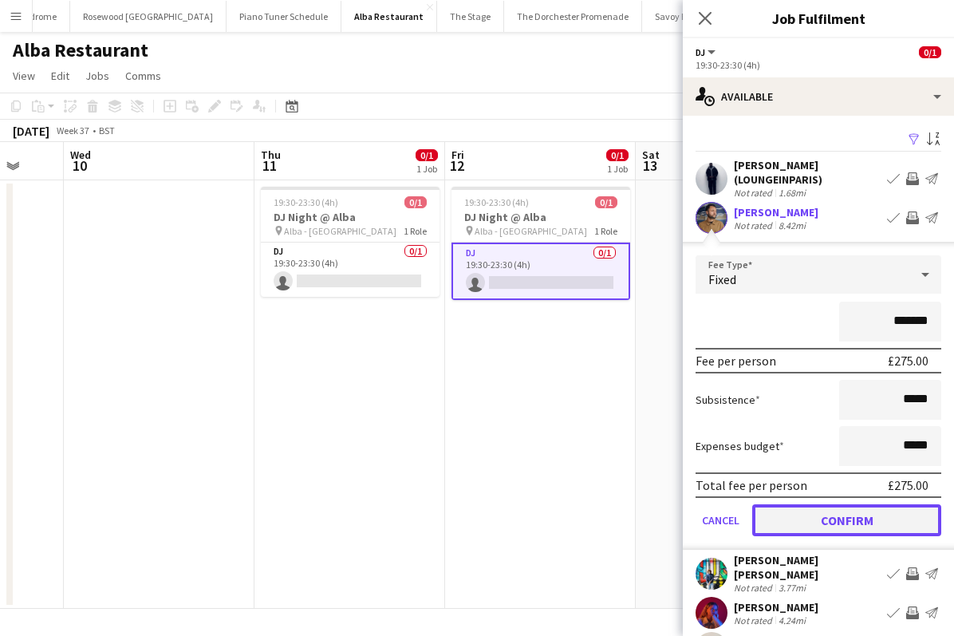
click at [846, 510] on button "Confirm" at bounding box center [846, 520] width 189 height 32
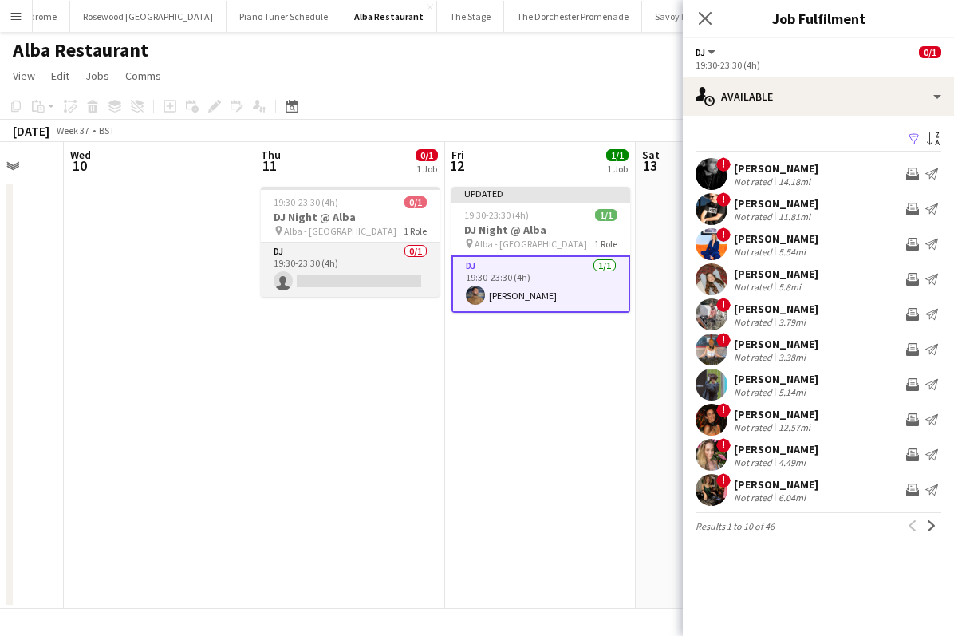
click at [388, 289] on app-card-role "DJ 0/1 19:30-23:30 (4h) single-neutral-actions" at bounding box center [350, 270] width 179 height 54
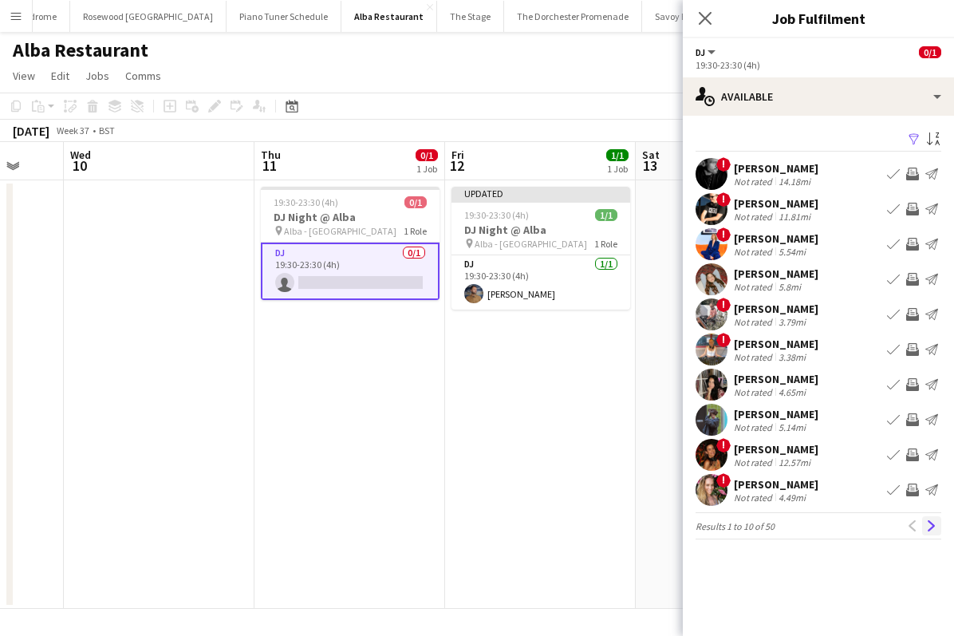
click at [934, 526] on app-icon "Next" at bounding box center [931, 525] width 11 height 11
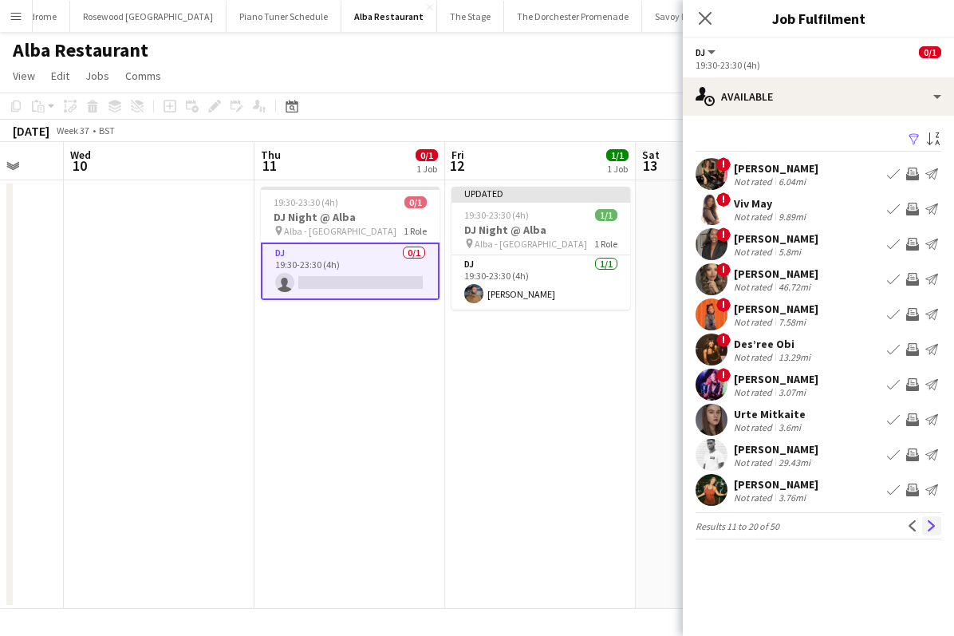
click at [933, 523] on app-icon "Next" at bounding box center [931, 525] width 11 height 11
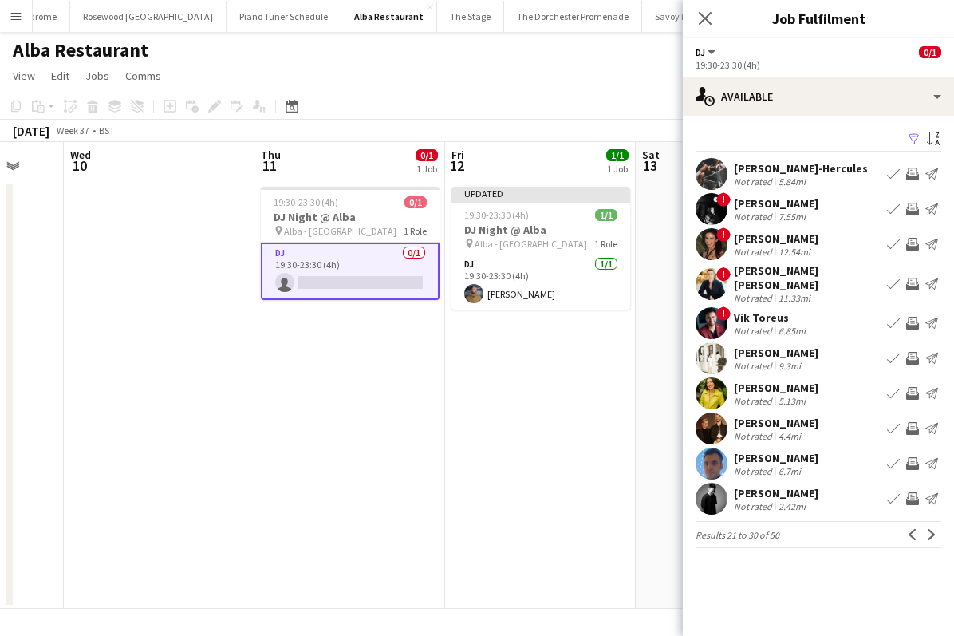
click at [896, 387] on app-icon "Book crew" at bounding box center [893, 393] width 13 height 13
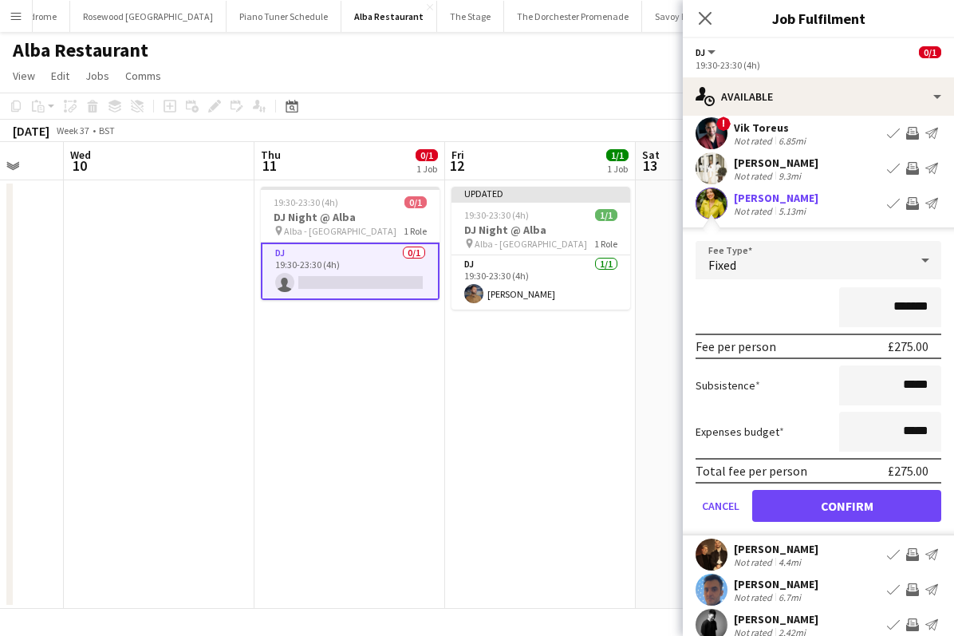
scroll to position [227, 0]
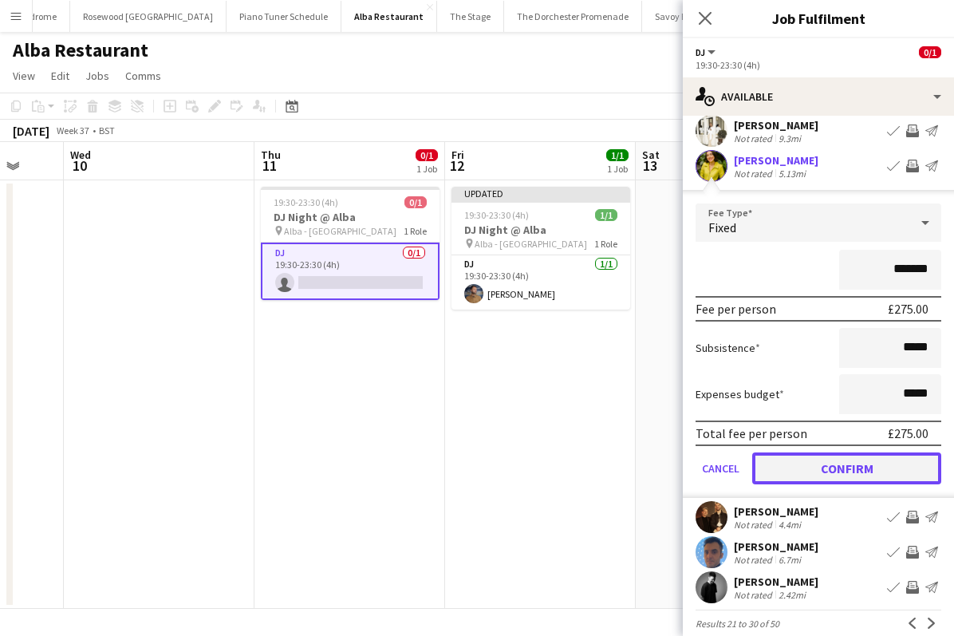
click at [868, 466] on button "Confirm" at bounding box center [846, 468] width 189 height 32
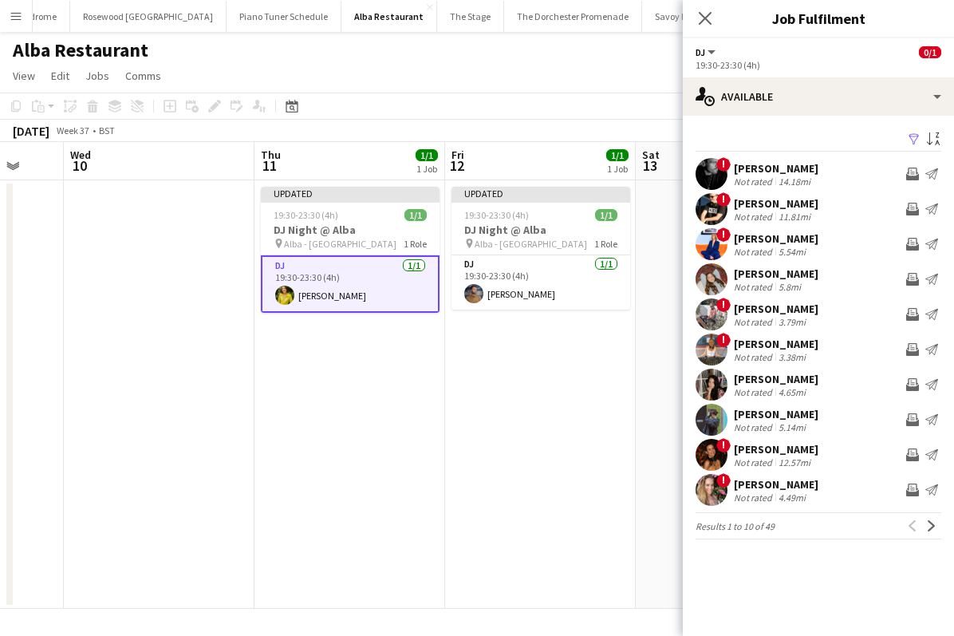
click at [649, 294] on app-date-cell at bounding box center [731, 394] width 191 height 428
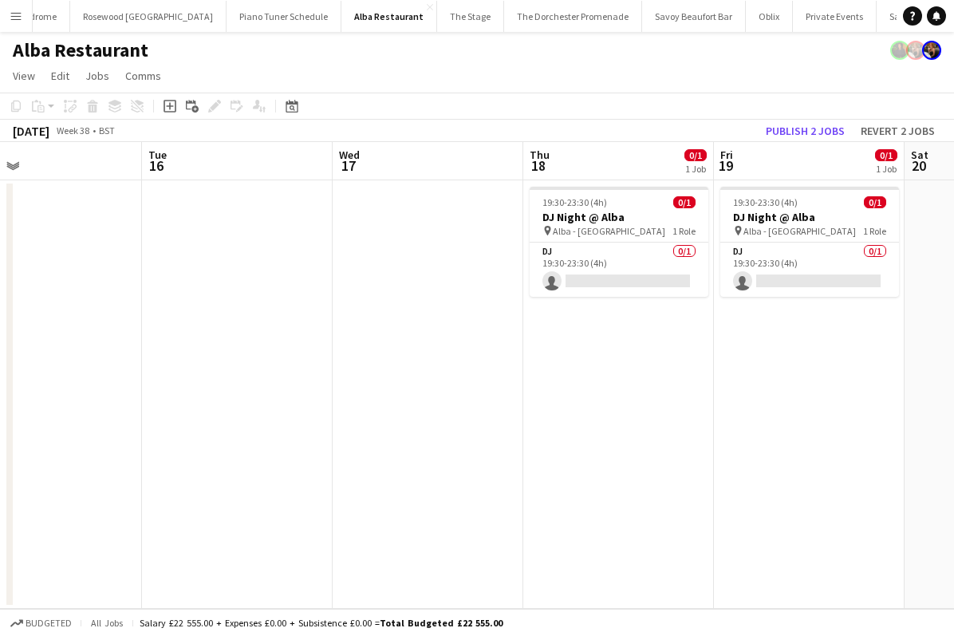
scroll to position [0, 643]
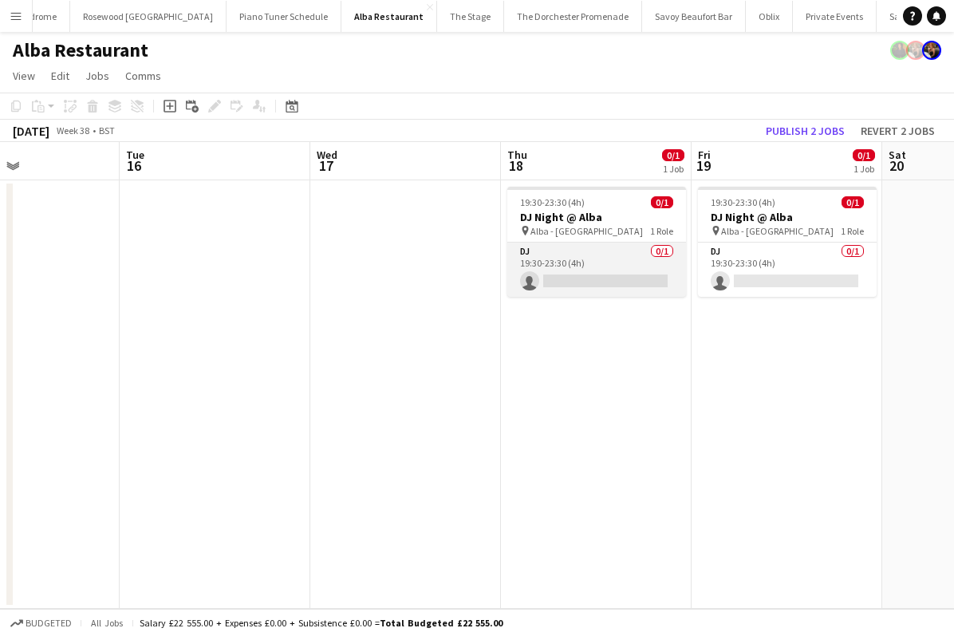
click at [612, 258] on app-card-role "DJ 0/1 19:30-23:30 (4h) single-neutral-actions" at bounding box center [596, 270] width 179 height 54
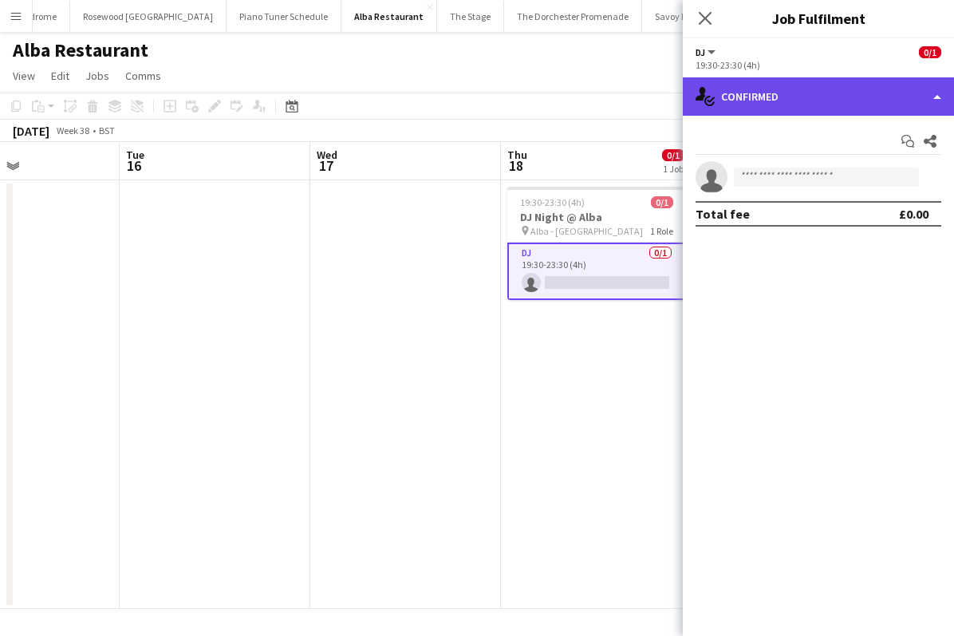
click at [932, 100] on div "single-neutral-actions-check-2 Confirmed" at bounding box center [818, 96] width 271 height 38
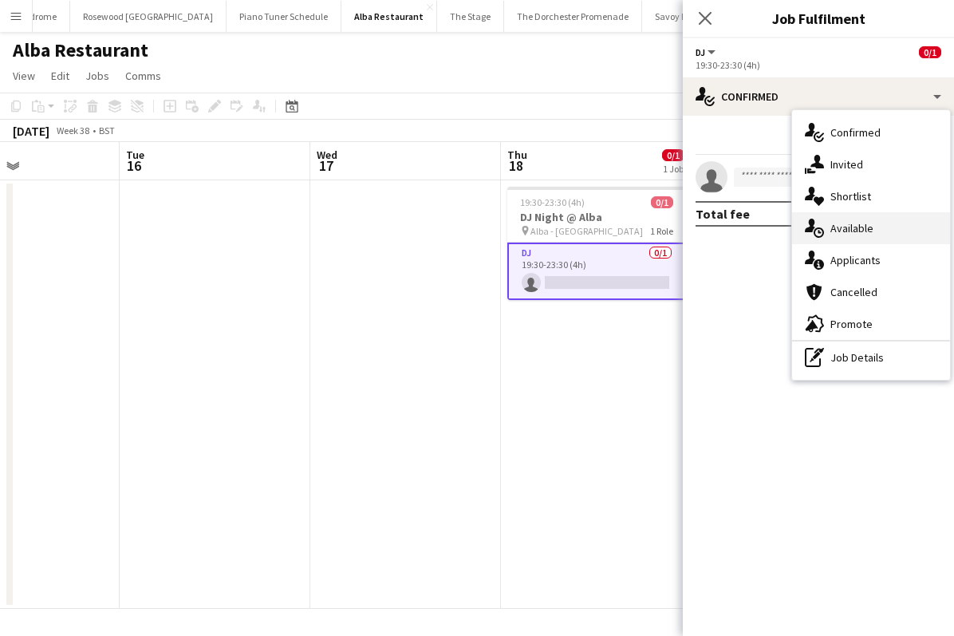
click at [862, 239] on div "single-neutral-actions-upload Available" at bounding box center [871, 228] width 158 height 32
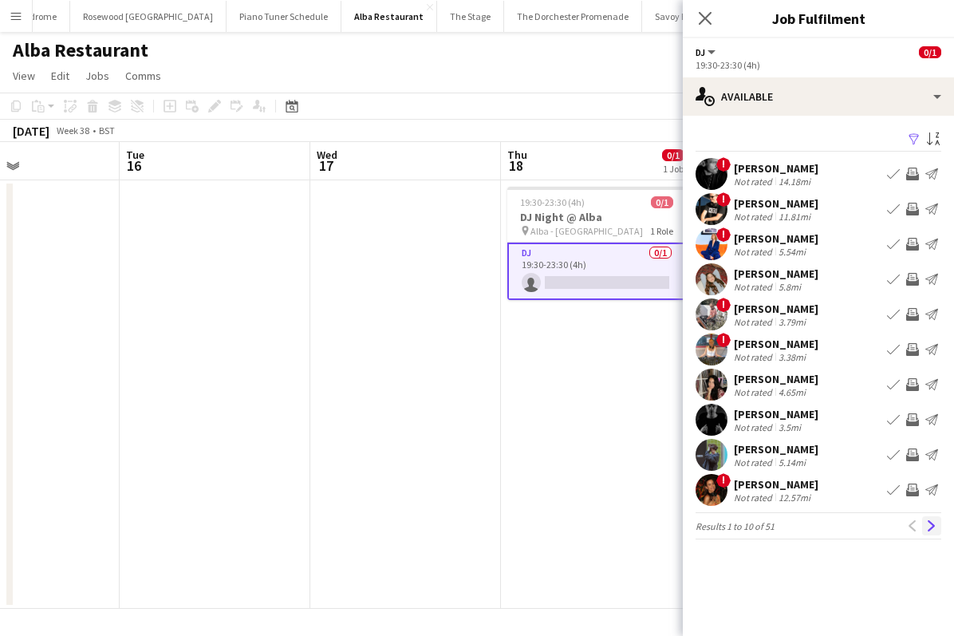
click at [929, 525] on app-icon "Next" at bounding box center [931, 525] width 11 height 11
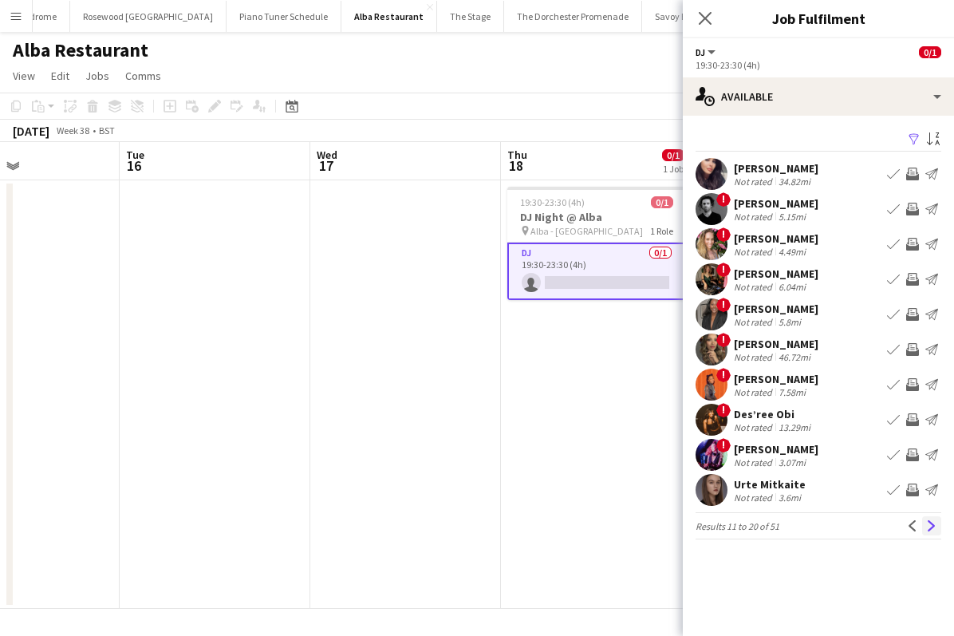
click at [929, 525] on app-icon "Next" at bounding box center [931, 525] width 11 height 11
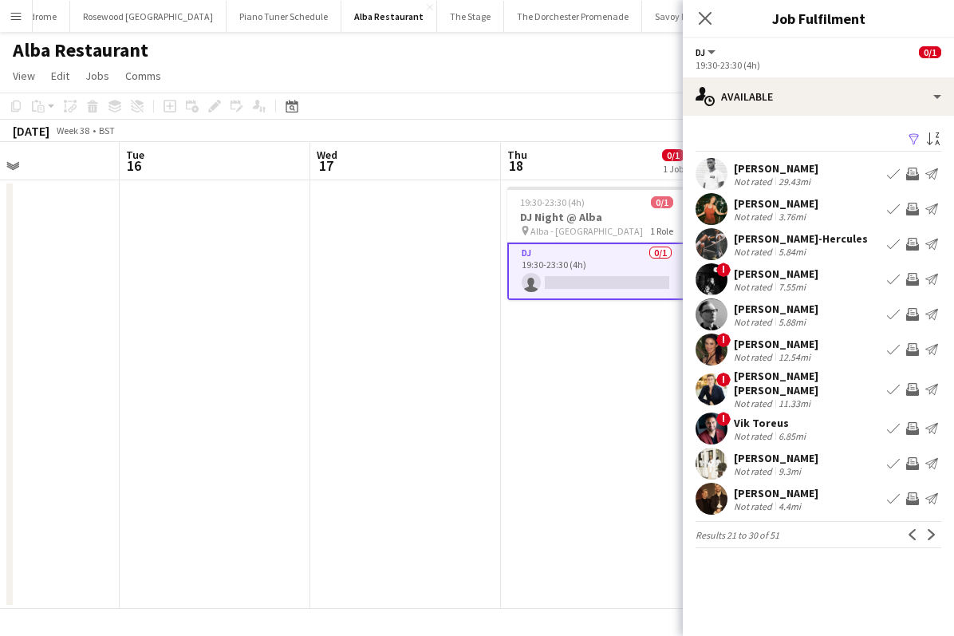
click at [929, 529] on app-icon "Next" at bounding box center [931, 534] width 11 height 11
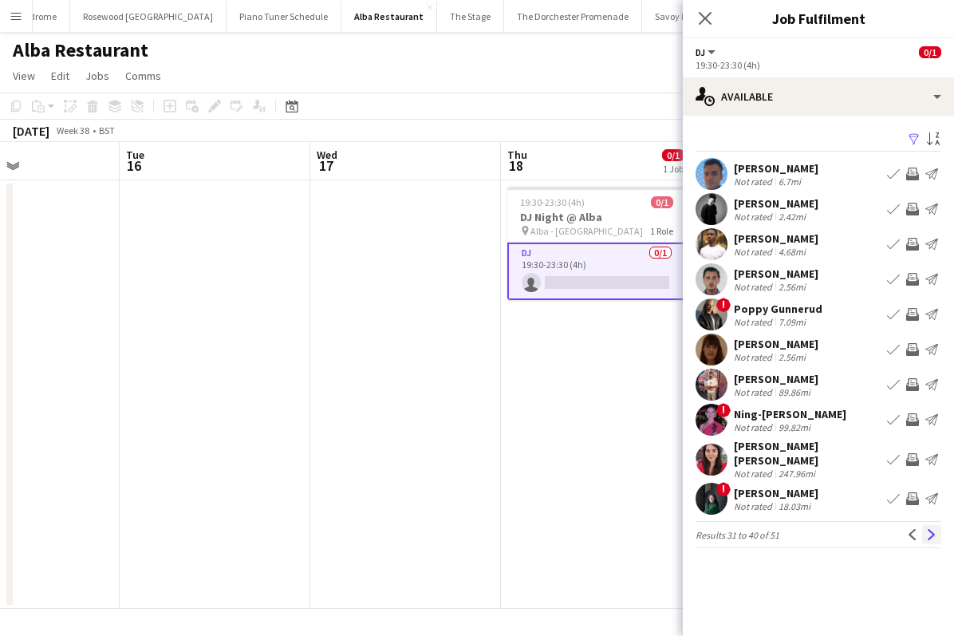
click at [930, 525] on button "Next" at bounding box center [931, 534] width 19 height 19
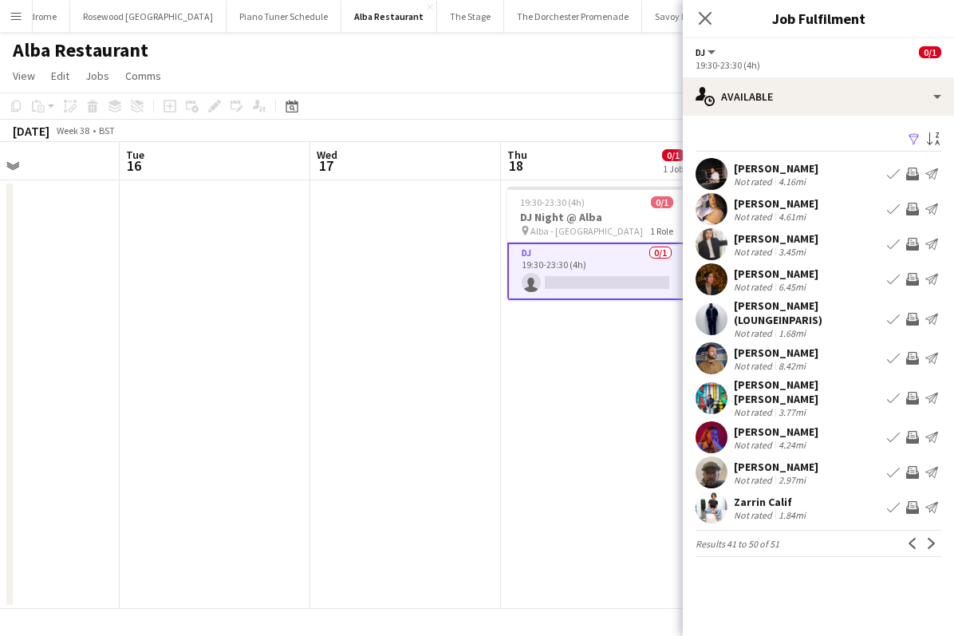
click at [930, 538] on app-icon "Next" at bounding box center [931, 543] width 11 height 11
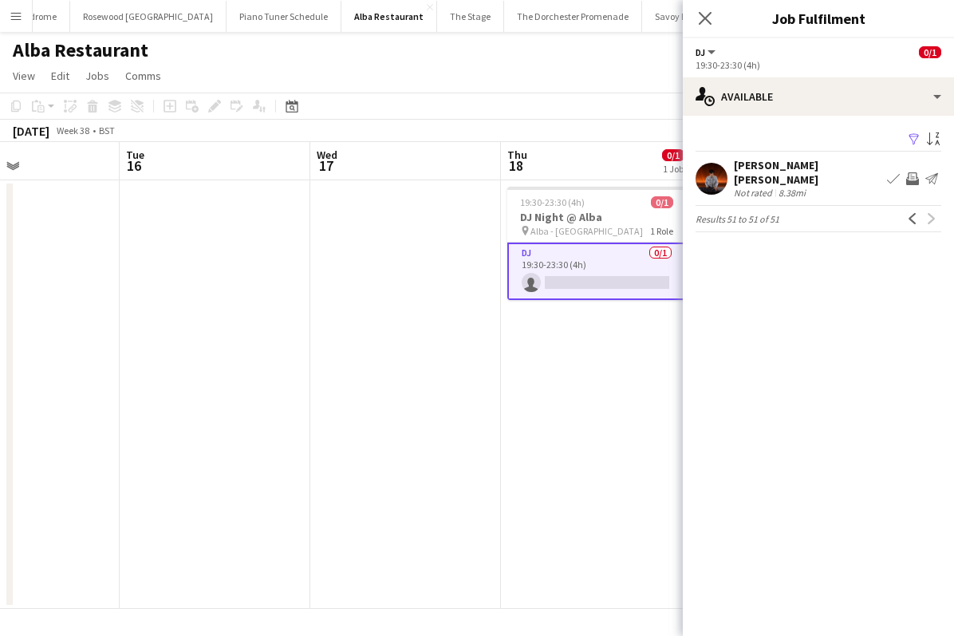
click at [613, 269] on app-card-role "DJ 0/1 19:30-23:30 (4h) single-neutral-actions" at bounding box center [596, 271] width 179 height 57
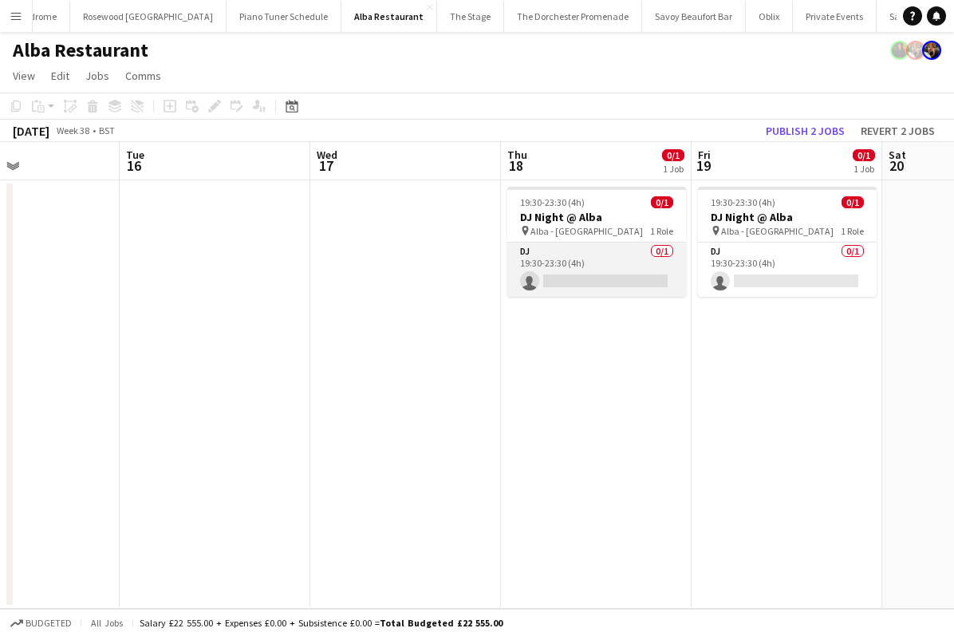
click at [609, 279] on app-card-role "DJ 0/1 19:30-23:30 (4h) single-neutral-actions" at bounding box center [596, 270] width 179 height 54
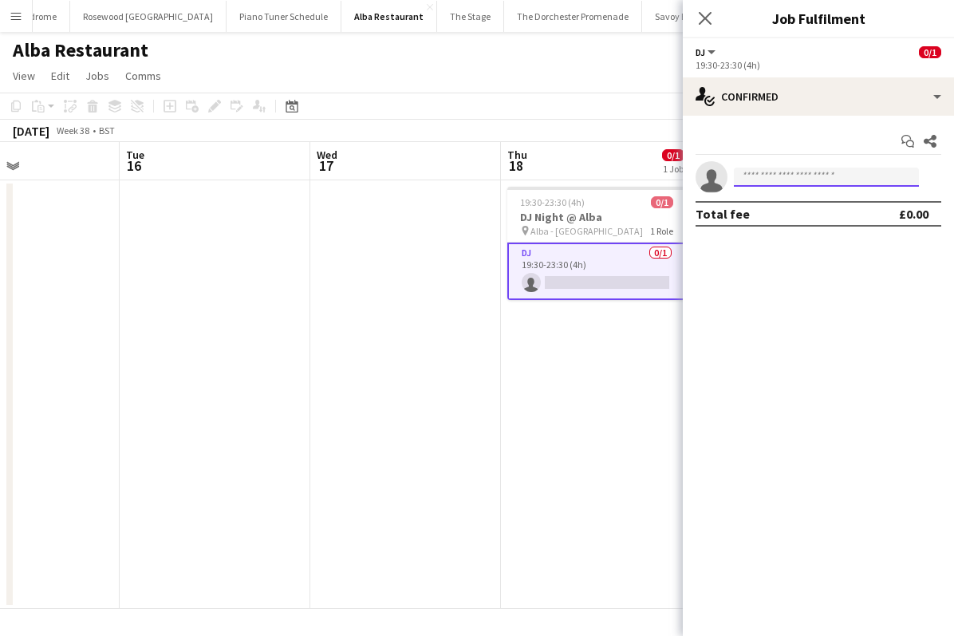
click at [757, 182] on input at bounding box center [826, 177] width 185 height 19
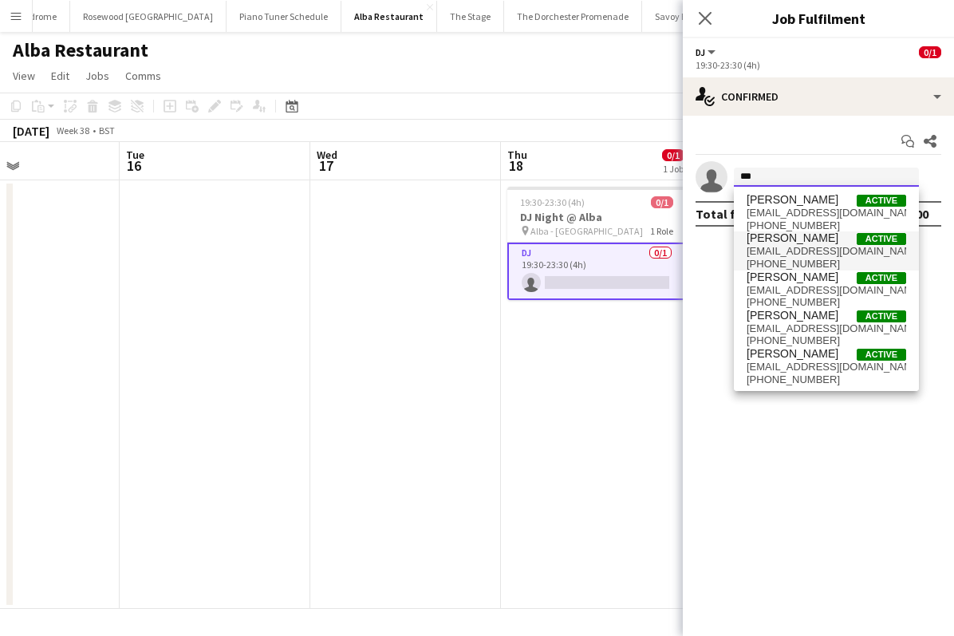
type input "***"
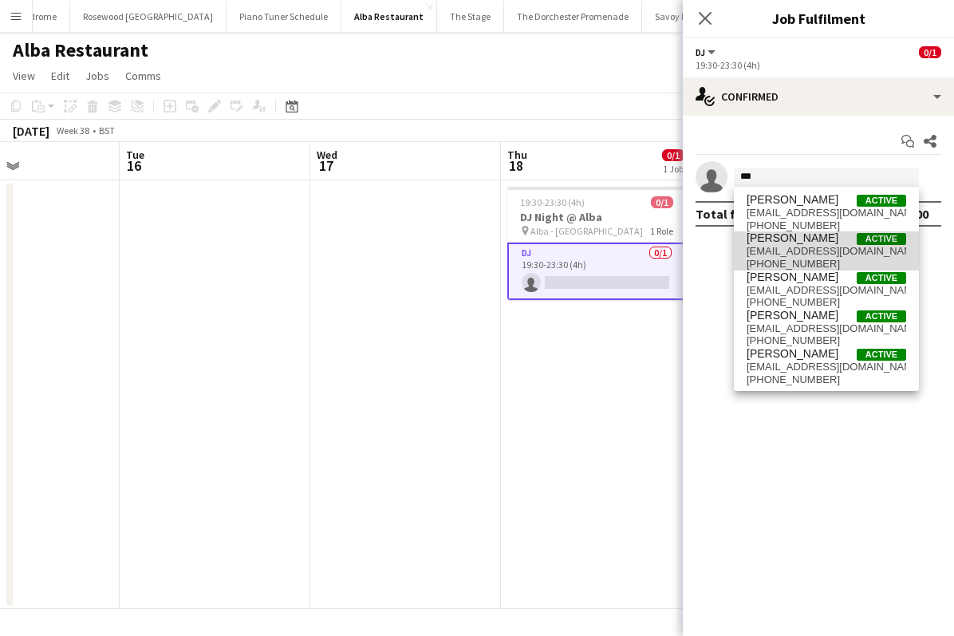
click at [800, 245] on span "omgjadex@gmail.com" at bounding box center [827, 251] width 160 height 13
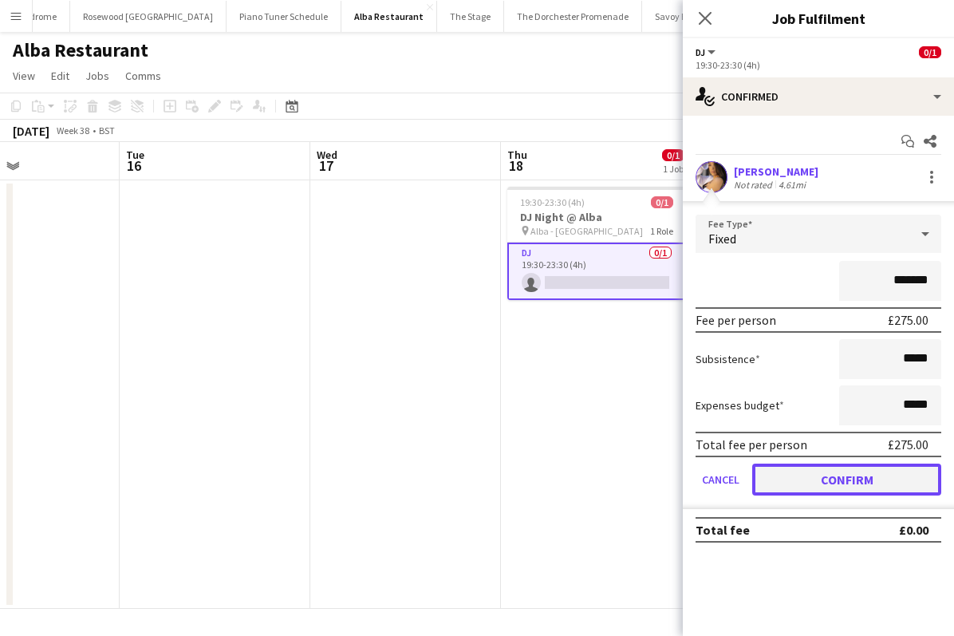
click at [835, 476] on button "Confirm" at bounding box center [846, 480] width 189 height 32
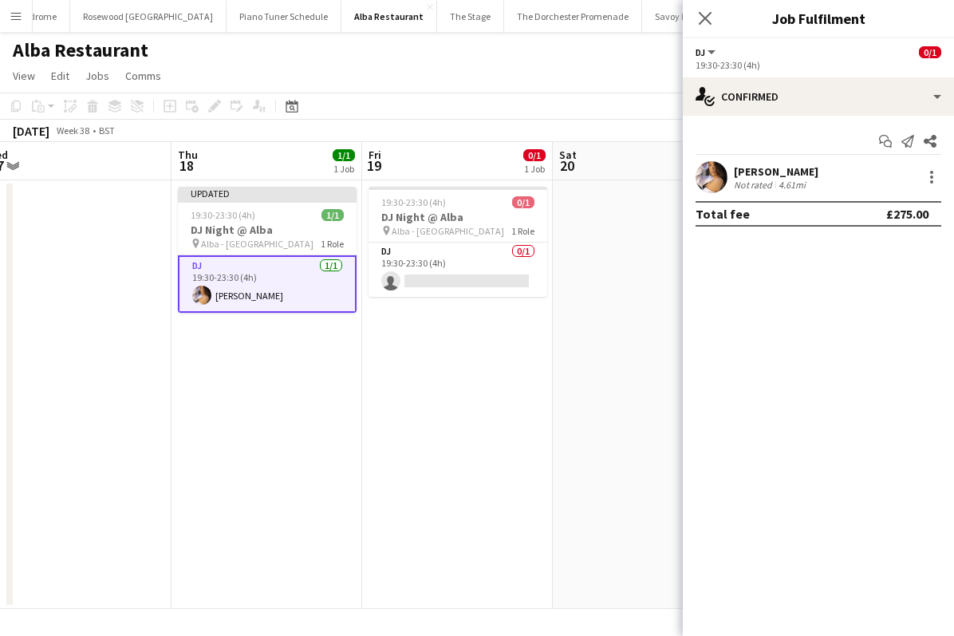
scroll to position [0, 610]
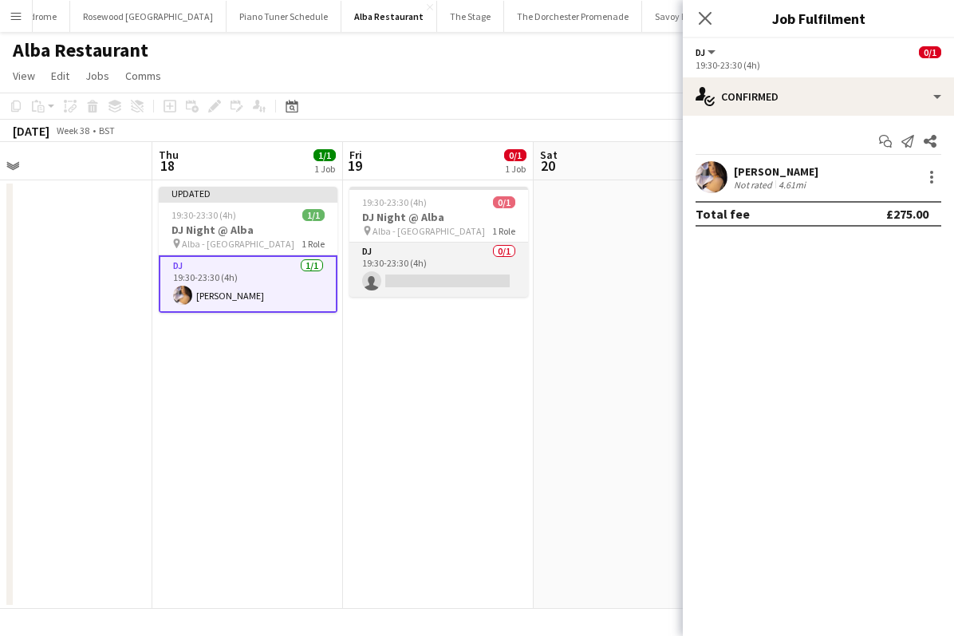
click at [464, 253] on app-card-role "DJ 0/1 19:30-23:30 (4h) single-neutral-actions" at bounding box center [438, 270] width 179 height 54
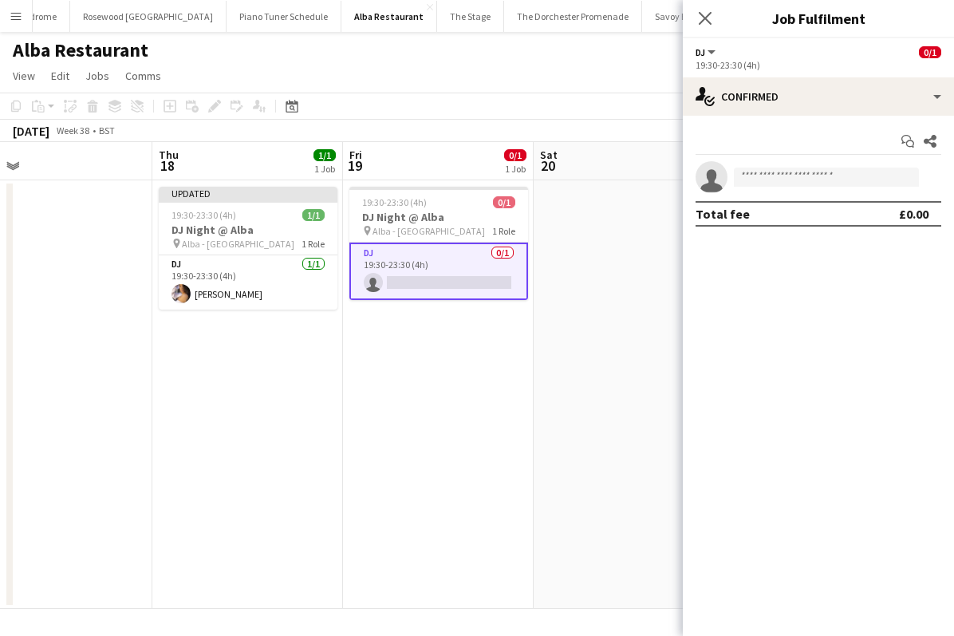
click at [481, 280] on app-card-role "DJ 0/1 19:30-23:30 (4h) single-neutral-actions" at bounding box center [438, 271] width 179 height 57
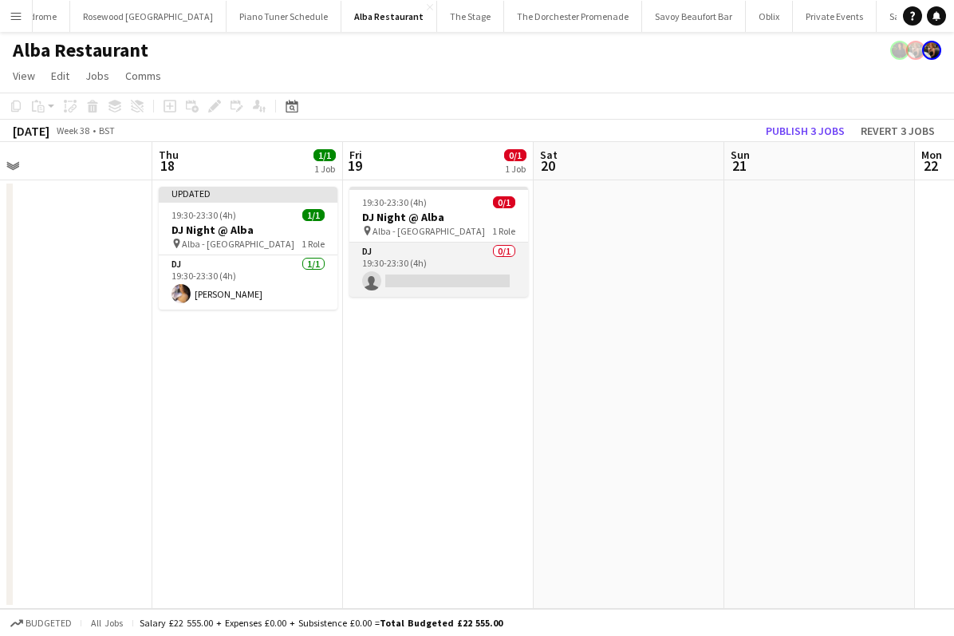
click at [474, 281] on app-card-role "DJ 0/1 19:30-23:30 (4h) single-neutral-actions" at bounding box center [438, 270] width 179 height 54
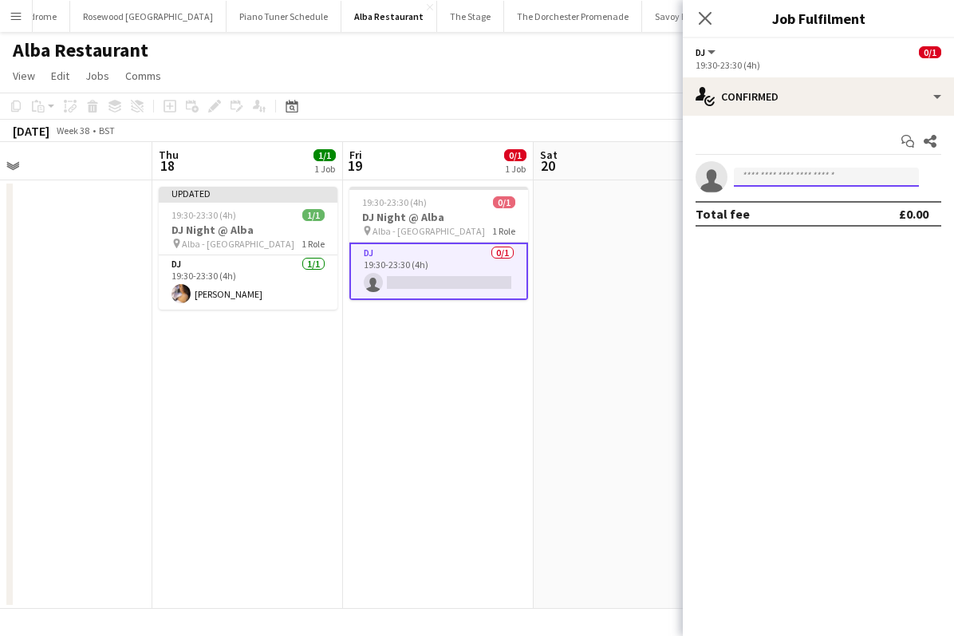
click at [803, 173] on input at bounding box center [826, 177] width 185 height 19
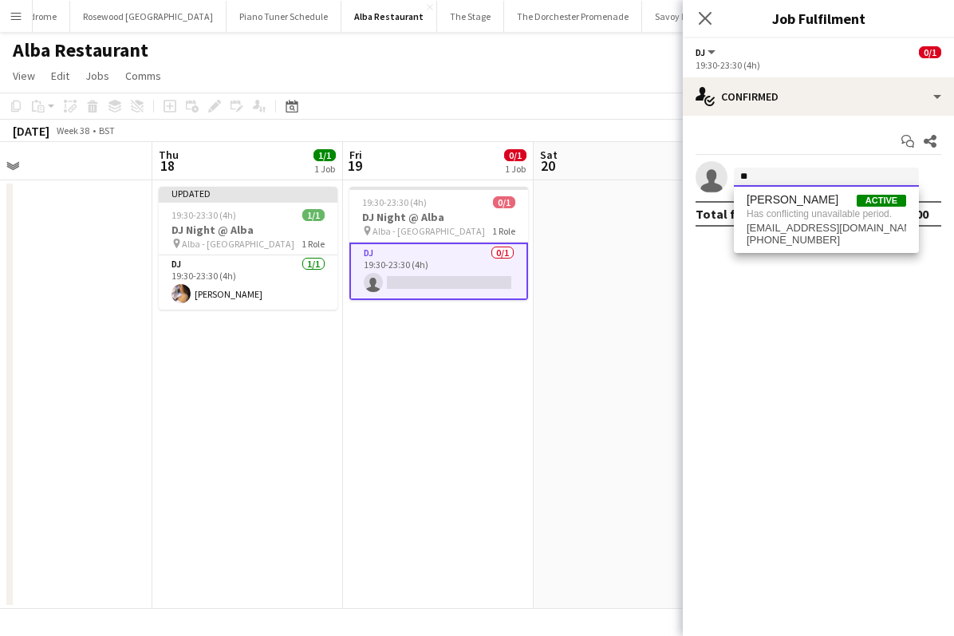
type input "*"
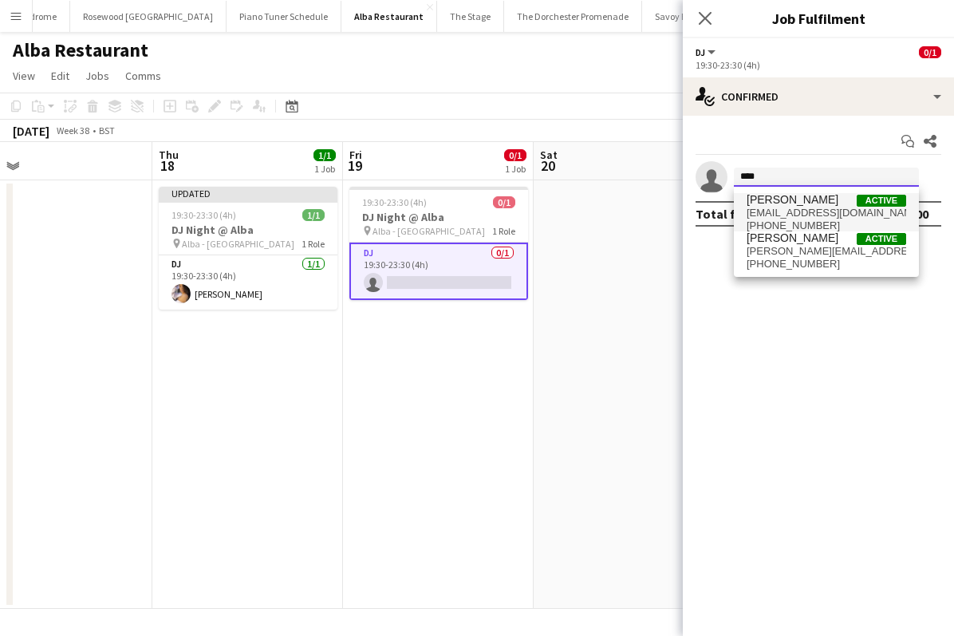
type input "****"
click at [783, 222] on span "+447966136091" at bounding box center [827, 225] width 160 height 13
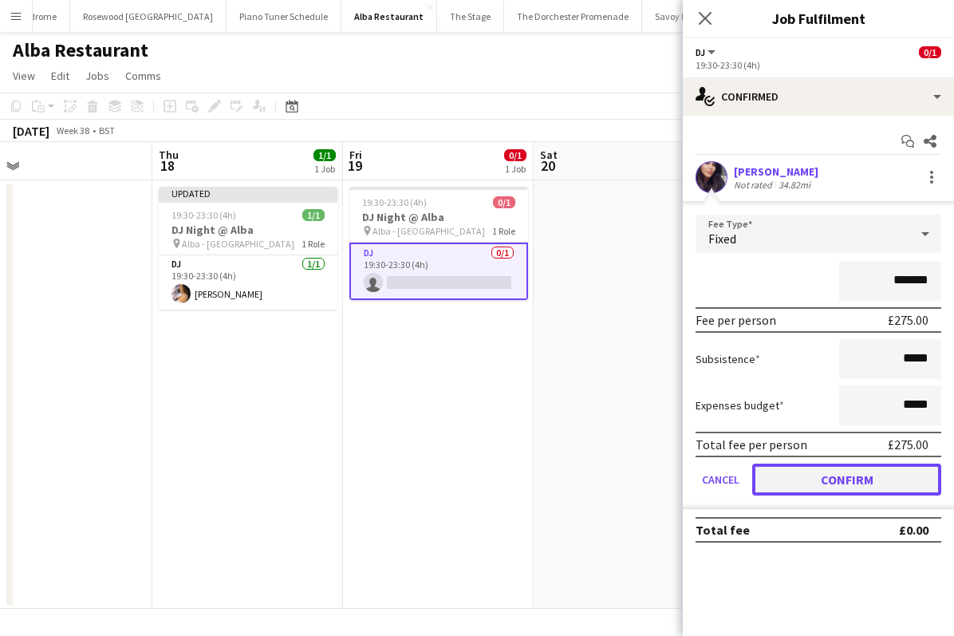
click at [794, 478] on button "Confirm" at bounding box center [846, 480] width 189 height 32
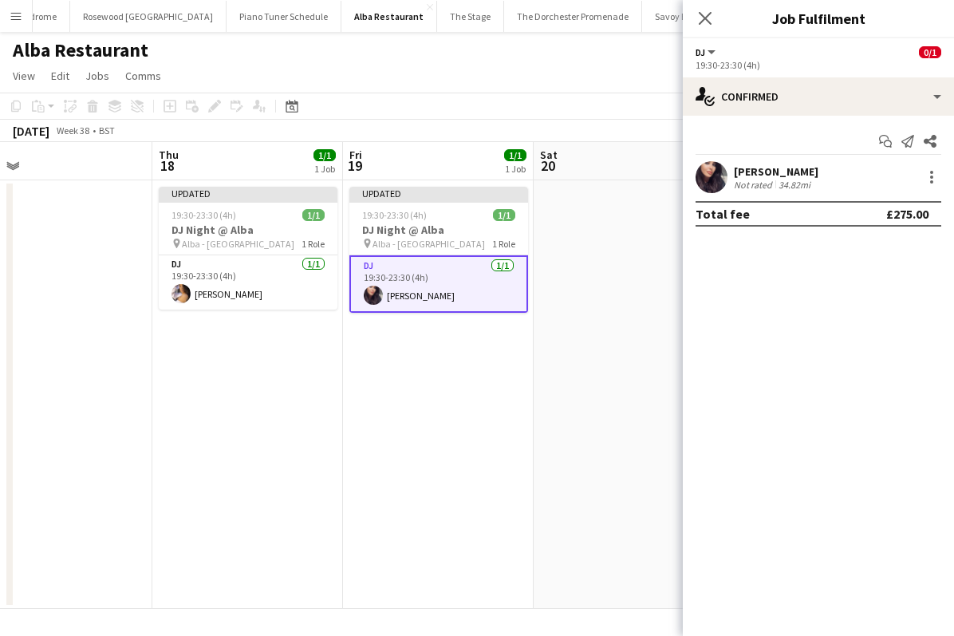
click at [632, 427] on app-date-cell at bounding box center [629, 394] width 191 height 428
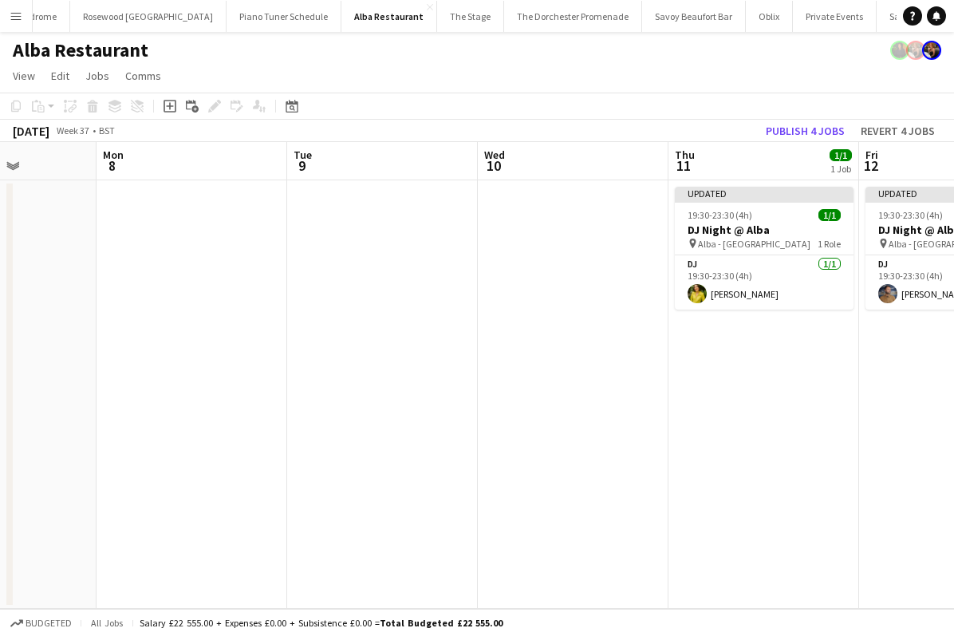
scroll to position [0, 490]
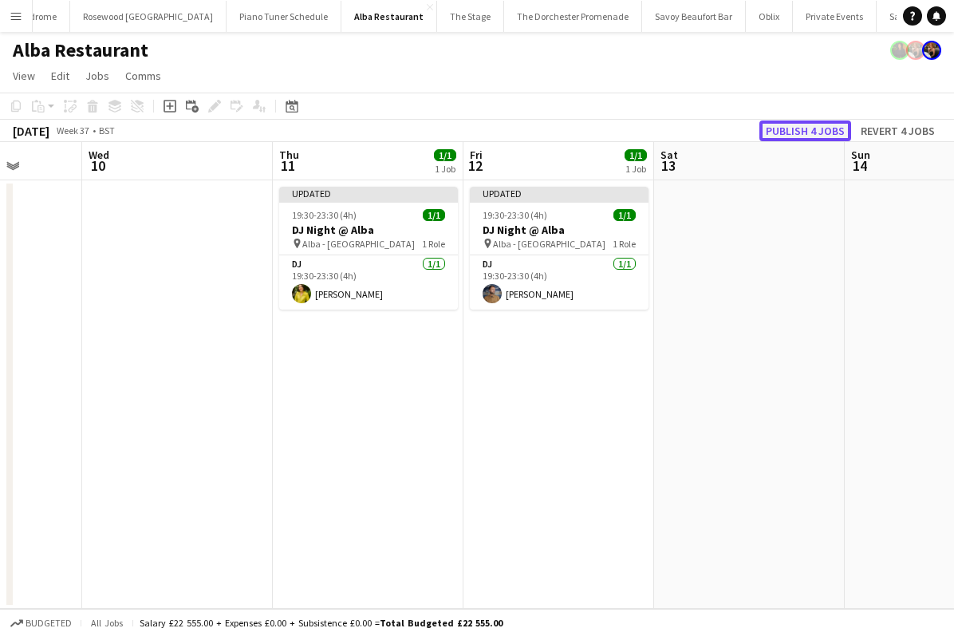
click at [818, 132] on button "Publish 4 jobs" at bounding box center [806, 130] width 92 height 21
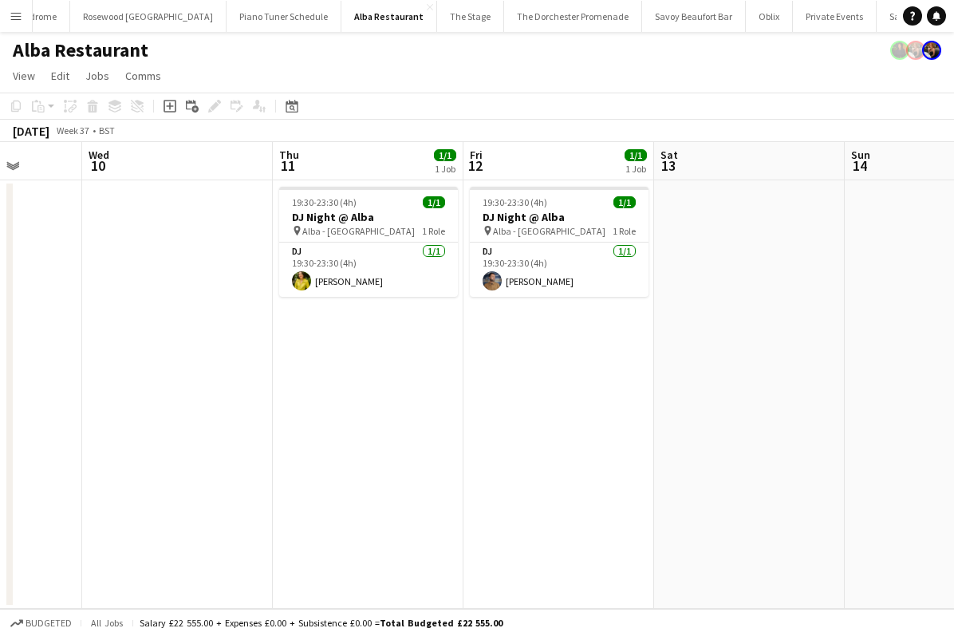
click at [20, 8] on button "Menu" at bounding box center [16, 16] width 32 height 32
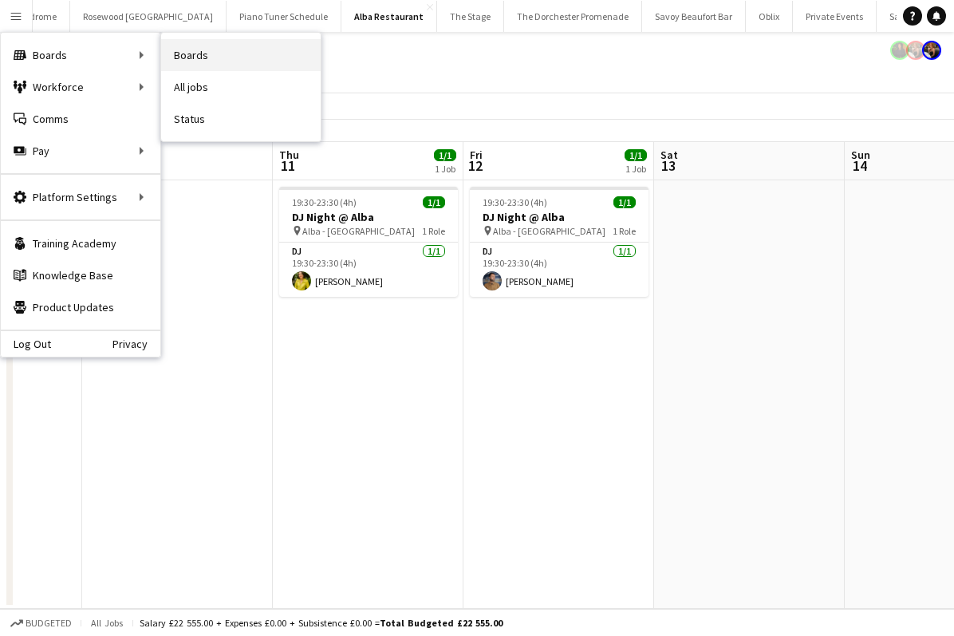
click at [231, 51] on link "Boards" at bounding box center [241, 55] width 160 height 32
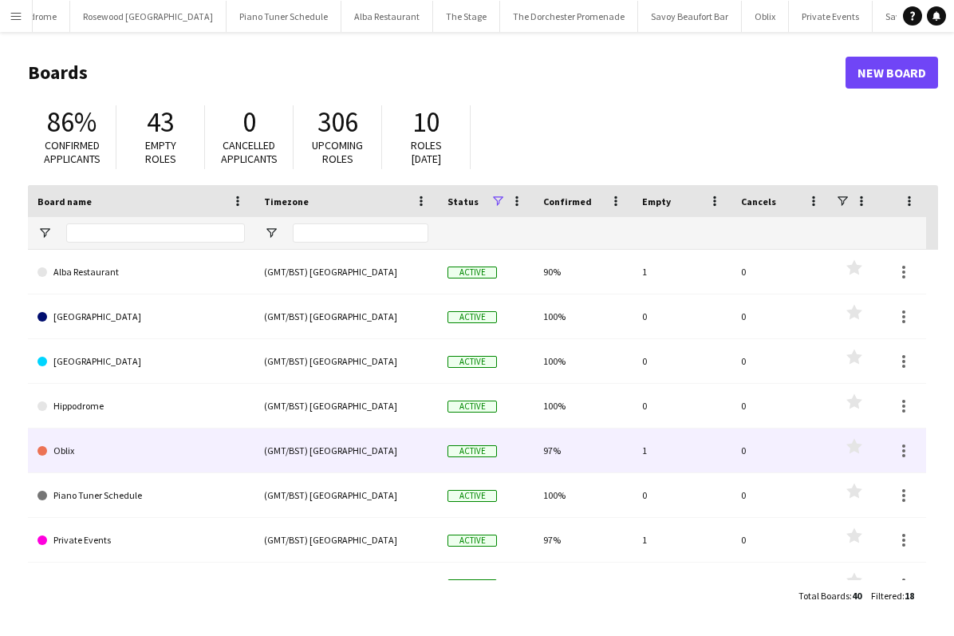
click at [142, 459] on link "Oblix" at bounding box center [140, 450] width 207 height 45
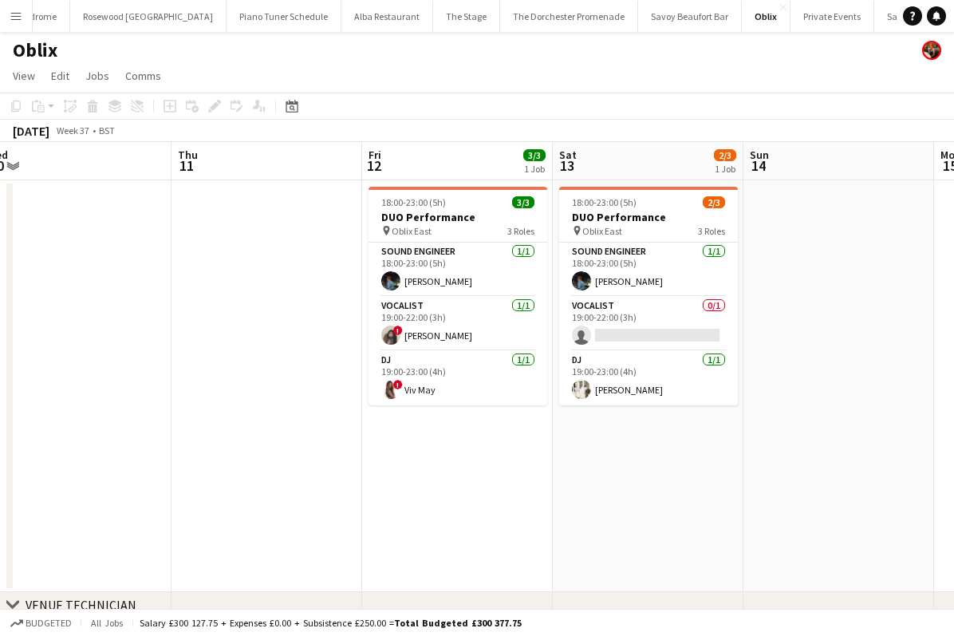
scroll to position [0, 623]
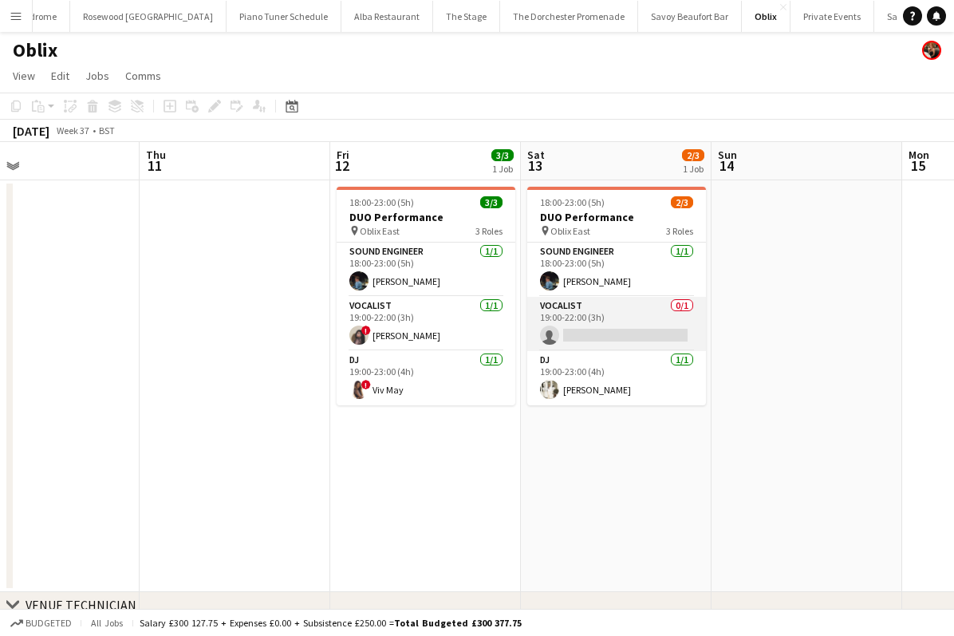
click at [585, 326] on app-card-role "Vocalist 0/1 19:00-22:00 (3h) single-neutral-actions" at bounding box center [616, 324] width 179 height 54
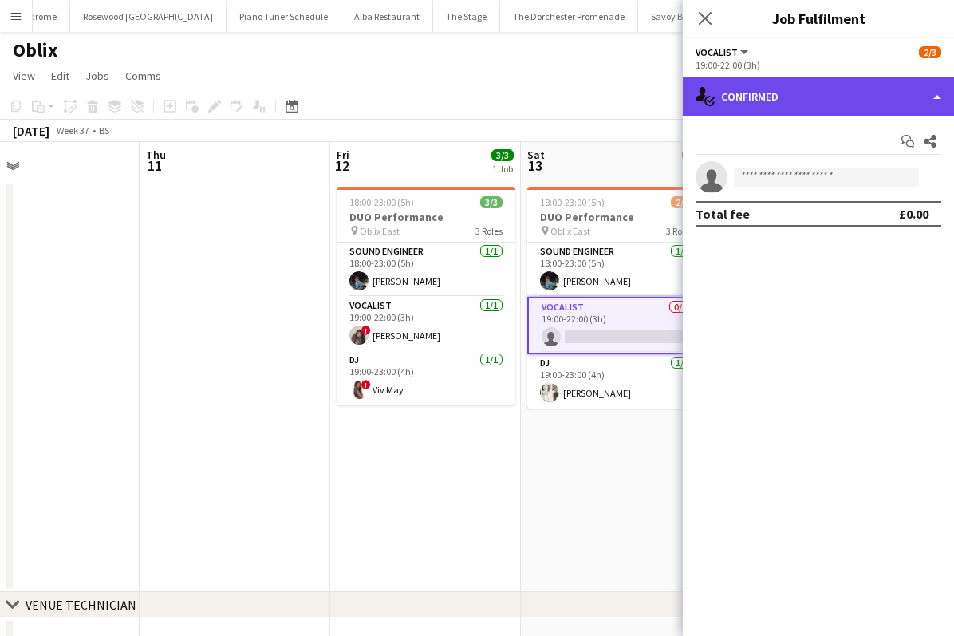
click at [922, 100] on div "single-neutral-actions-check-2 Confirmed" at bounding box center [818, 96] width 271 height 38
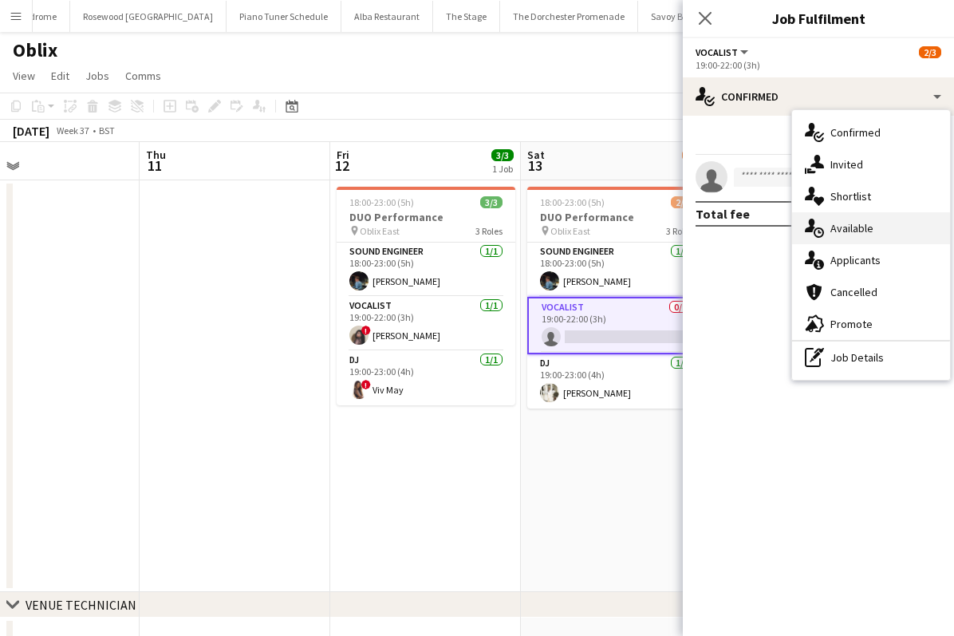
click at [858, 231] on div "single-neutral-actions-upload Available" at bounding box center [871, 228] width 158 height 32
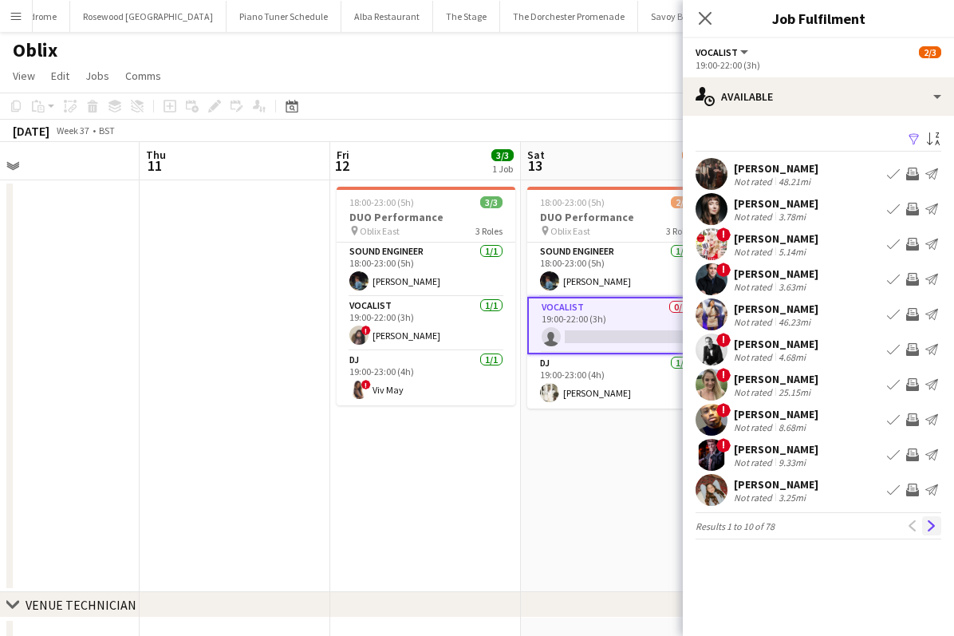
click at [935, 529] on app-icon "Next" at bounding box center [931, 525] width 11 height 11
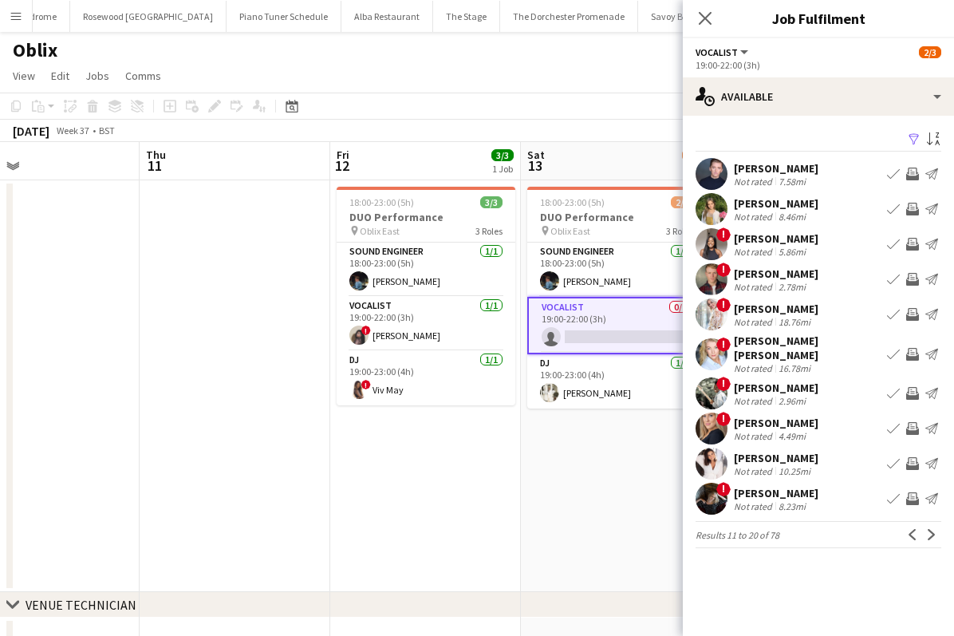
click at [935, 529] on app-icon "Next" at bounding box center [931, 534] width 11 height 11
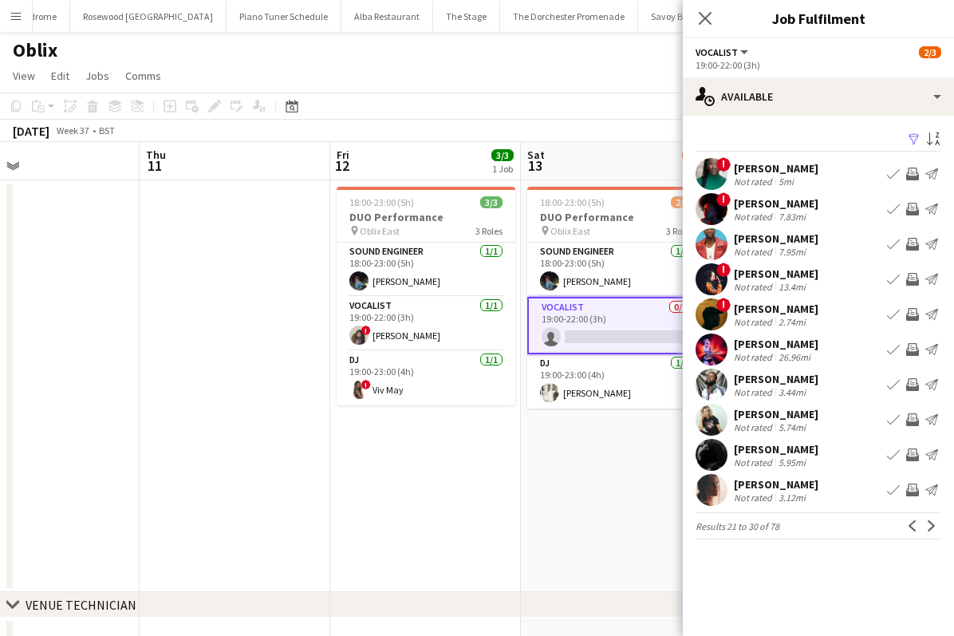
click at [935, 529] on app-icon "Next" at bounding box center [931, 525] width 11 height 11
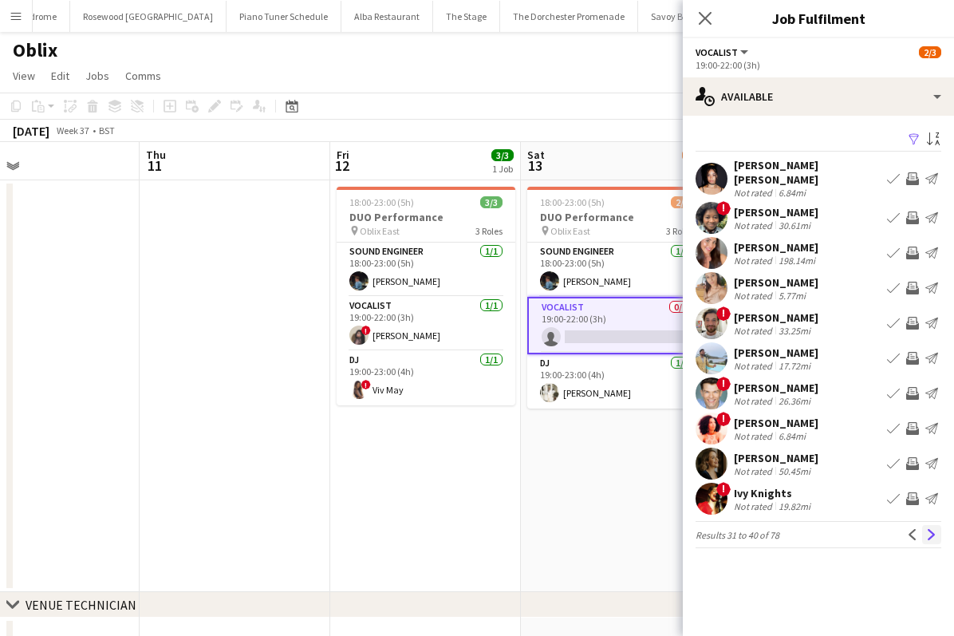
click at [935, 529] on app-icon "Next" at bounding box center [931, 534] width 11 height 11
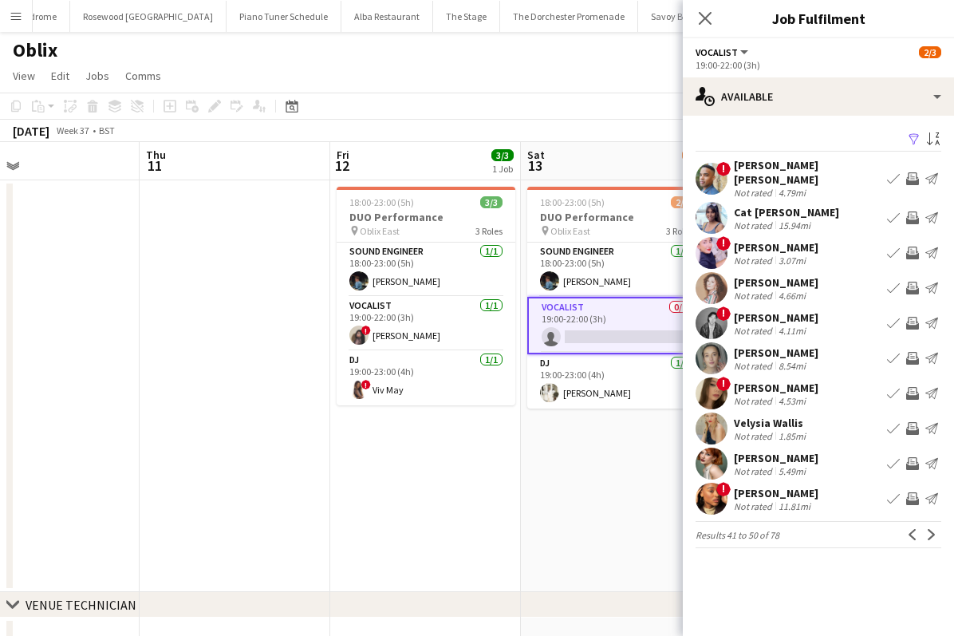
click at [935, 529] on app-icon "Next" at bounding box center [931, 534] width 11 height 11
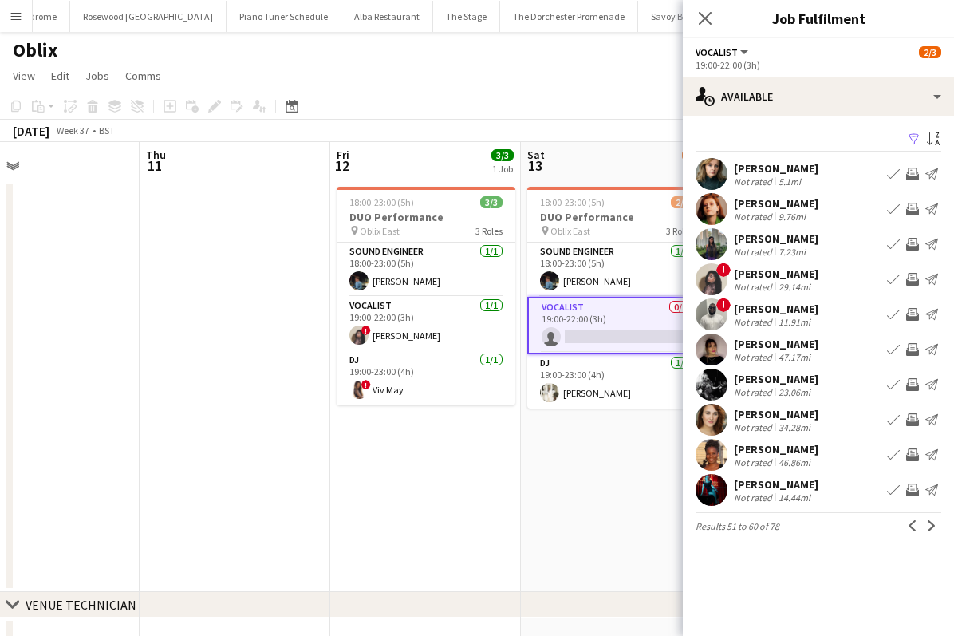
click at [935, 529] on app-icon "Next" at bounding box center [931, 525] width 11 height 11
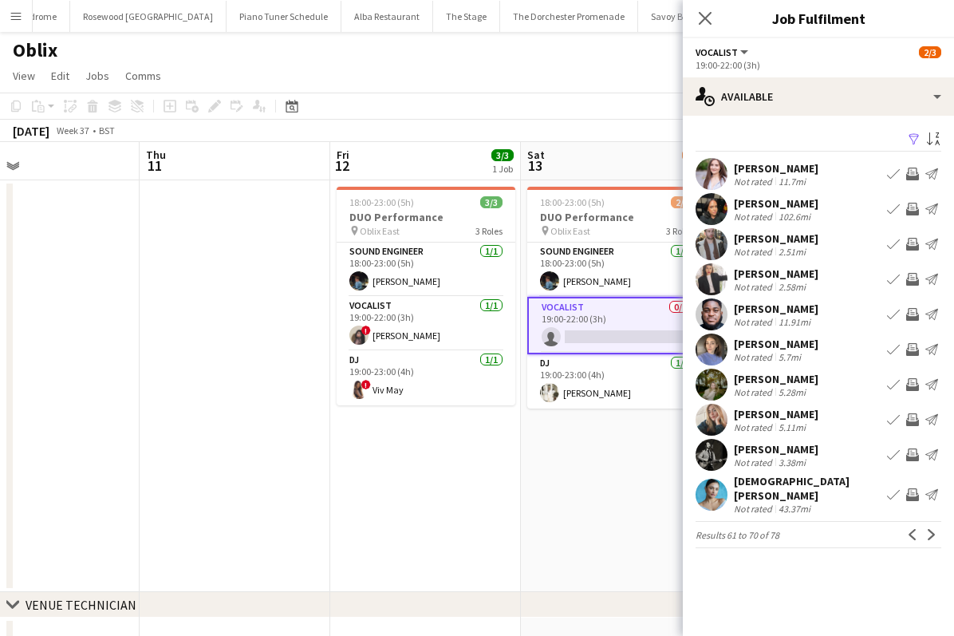
click at [935, 529] on app-icon "Next" at bounding box center [931, 534] width 11 height 11
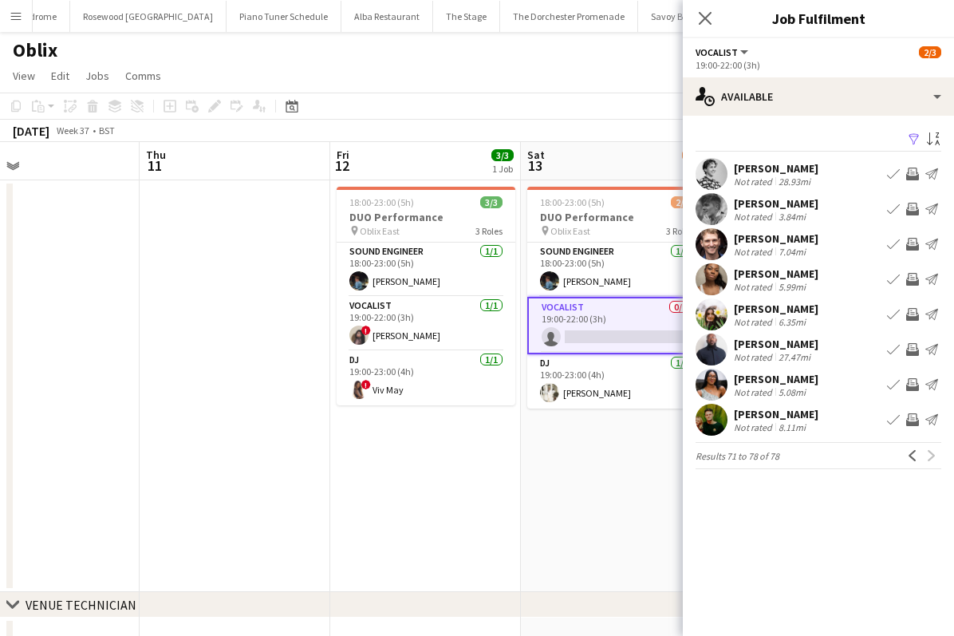
click at [647, 333] on app-card-role "Vocalist 0/1 19:00-22:00 (3h) single-neutral-actions" at bounding box center [616, 325] width 179 height 57
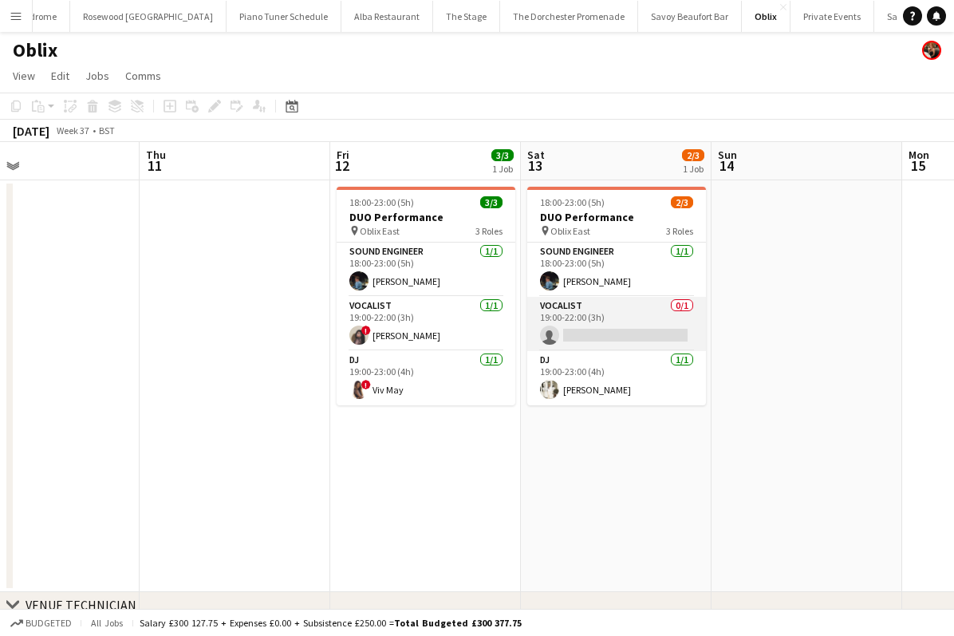
click at [658, 326] on app-card-role "Vocalist 0/1 19:00-22:00 (3h) single-neutral-actions" at bounding box center [616, 324] width 179 height 54
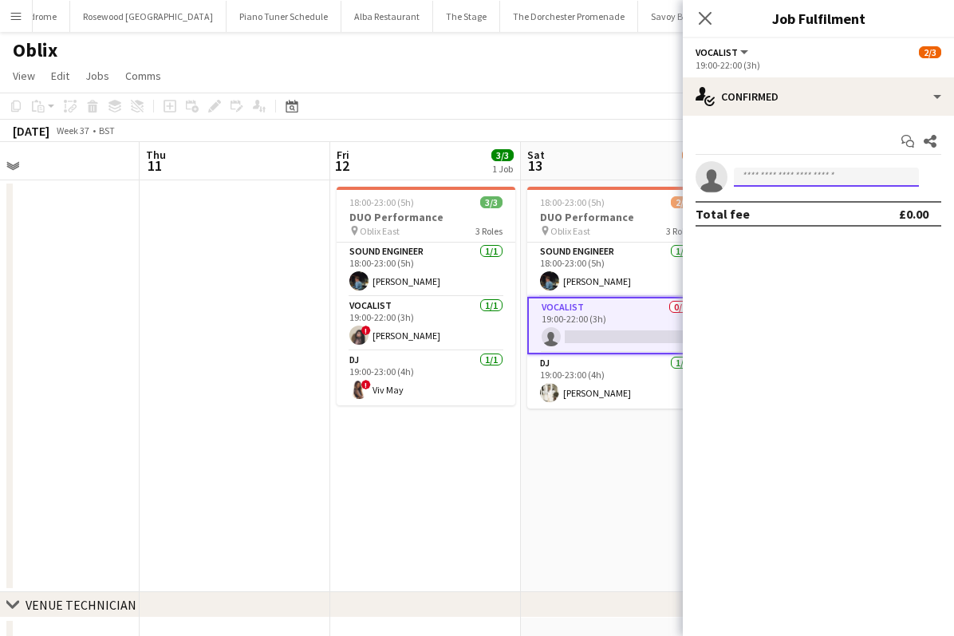
click at [784, 181] on input at bounding box center [826, 177] width 185 height 19
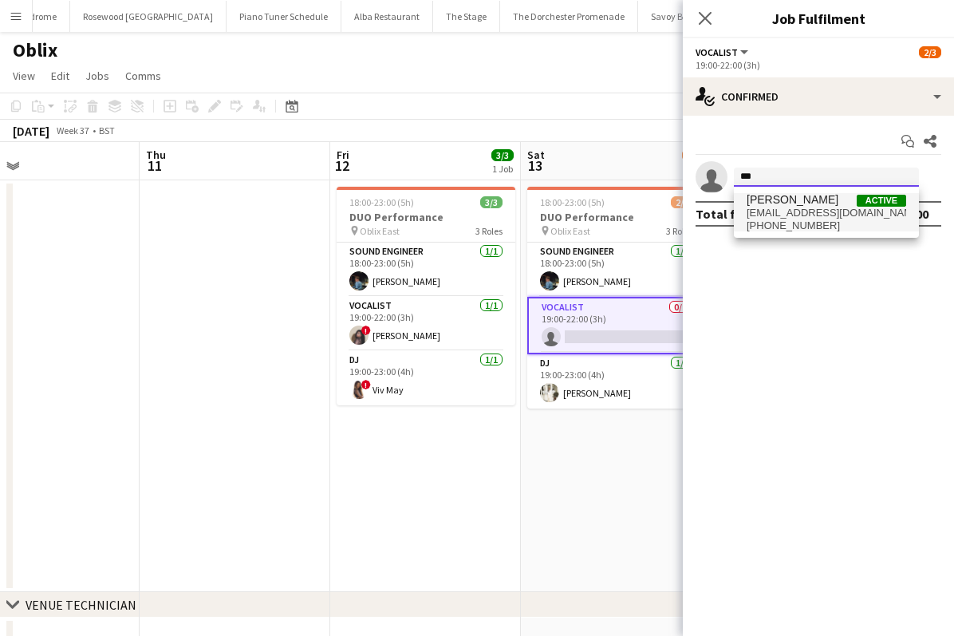
type input "***"
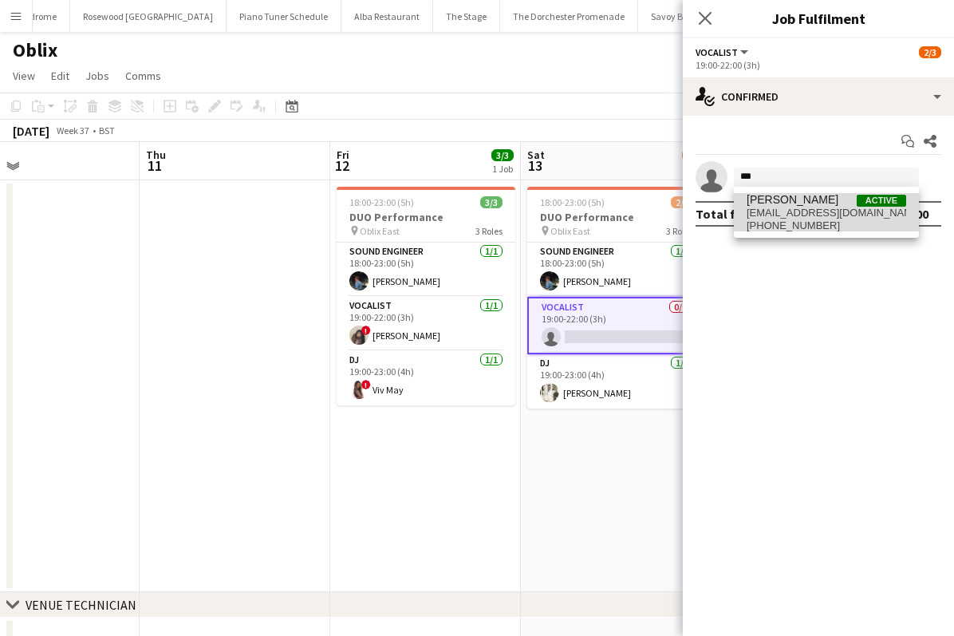
click at [773, 201] on span "Rhianna Keane" at bounding box center [793, 200] width 92 height 14
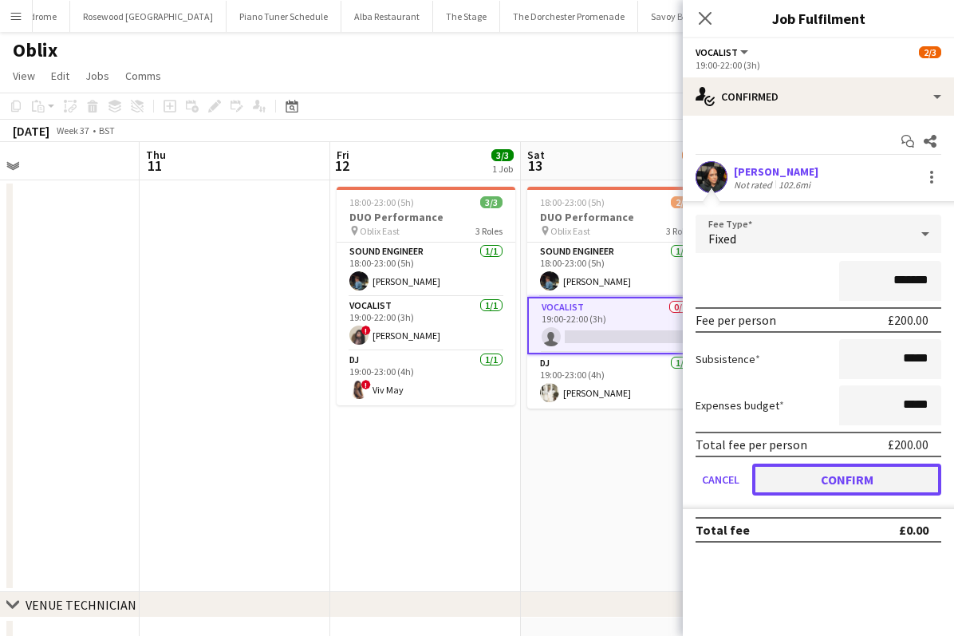
click at [776, 474] on button "Confirm" at bounding box center [846, 480] width 189 height 32
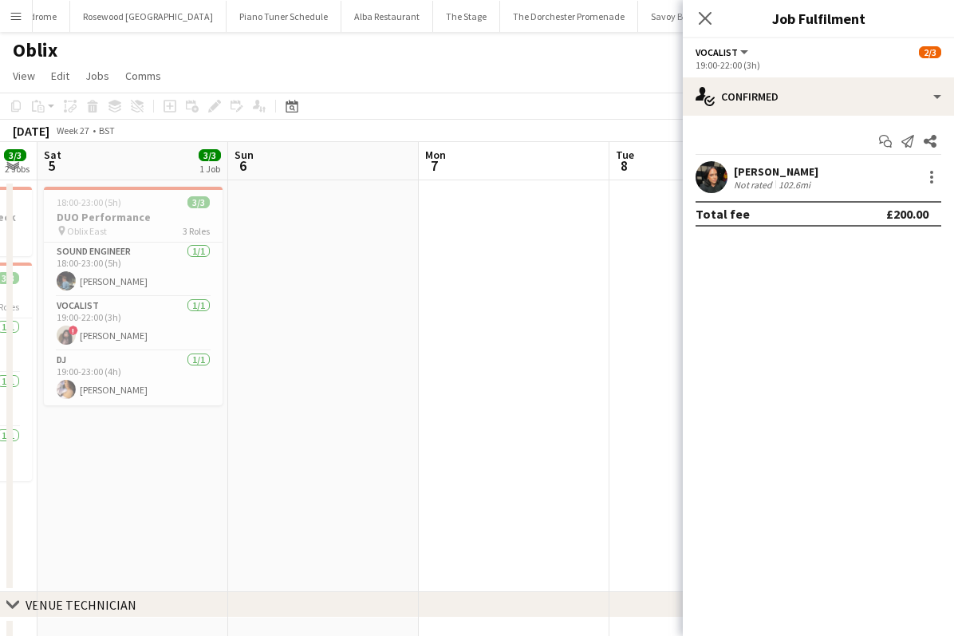
scroll to position [0, 544]
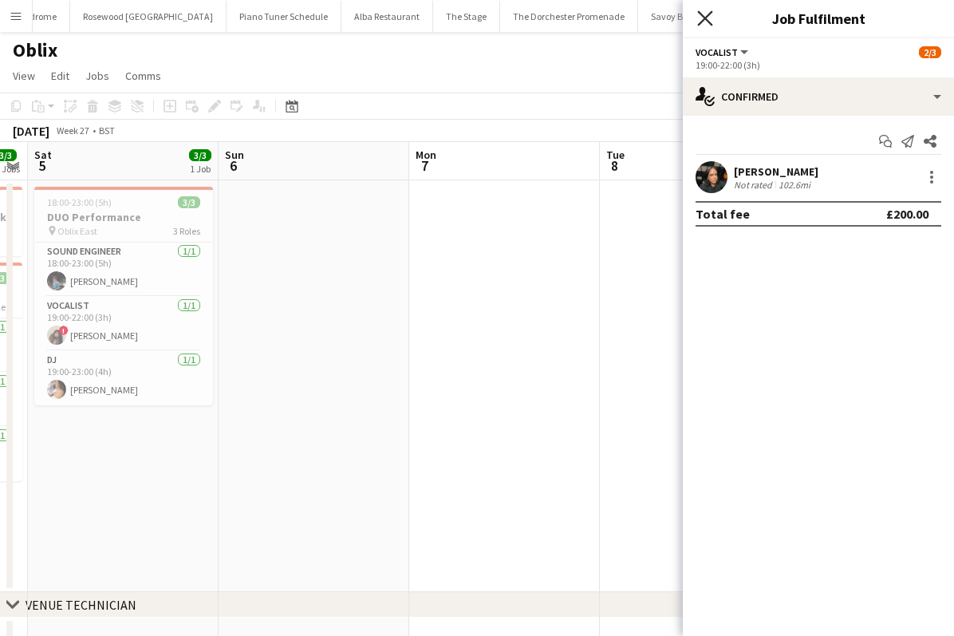
click at [706, 16] on icon at bounding box center [704, 17] width 15 height 15
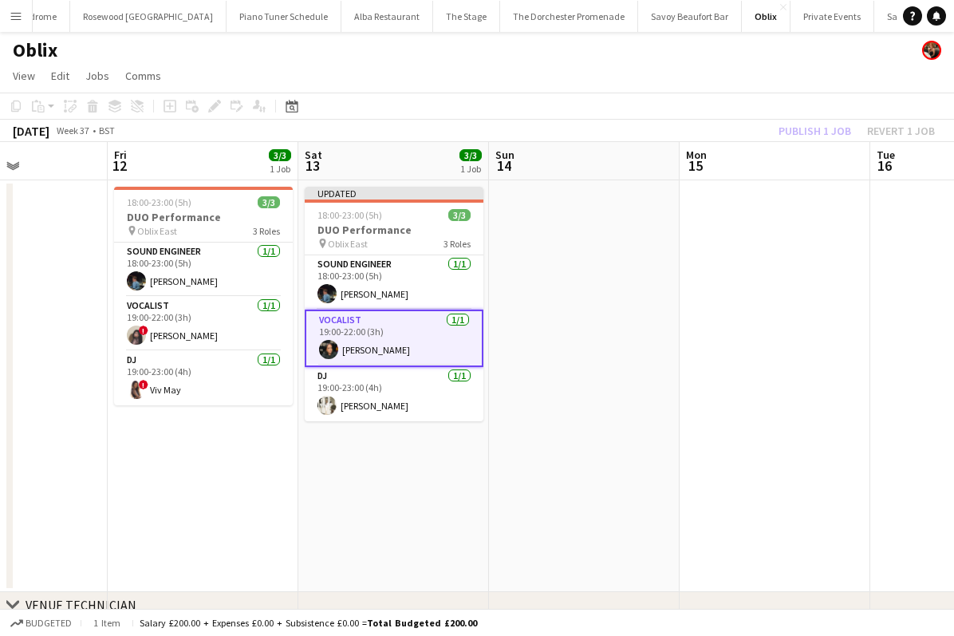
scroll to position [0, 466]
click at [381, 335] on app-card-role "Vocalist 1/1 19:00-22:00 (3h) Rhianna Keane" at bounding box center [392, 338] width 179 height 57
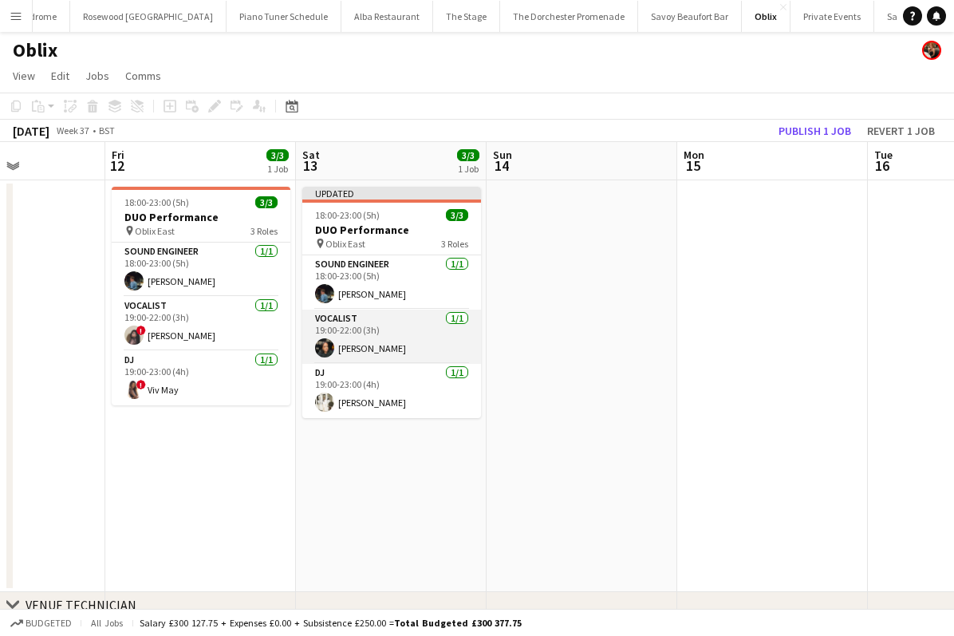
click at [412, 317] on app-card-role "Vocalist 1/1 19:00-22:00 (3h) Rhianna Keane" at bounding box center [391, 337] width 179 height 54
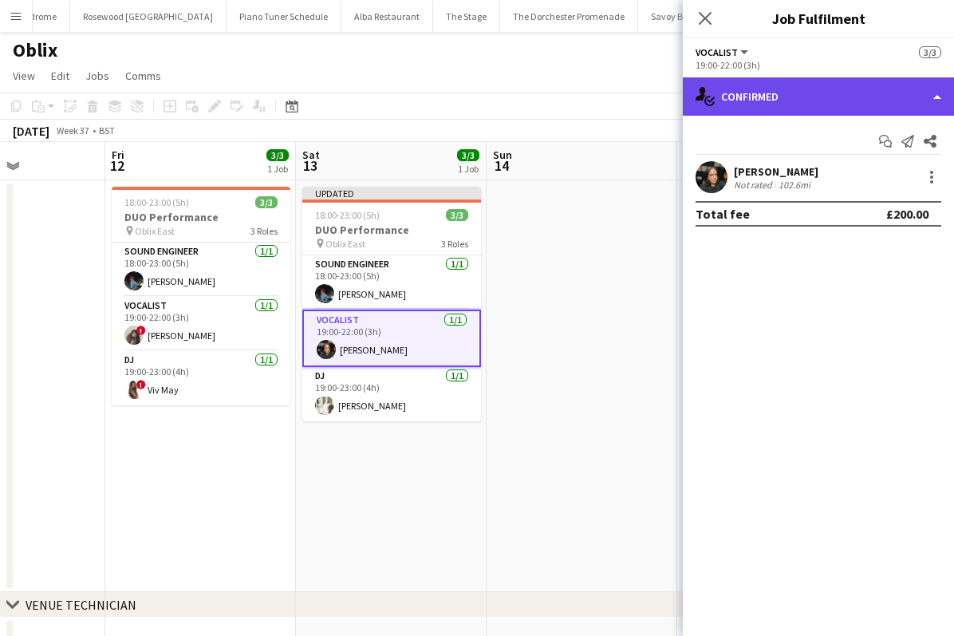
click at [942, 110] on div "single-neutral-actions-check-2 Confirmed" at bounding box center [818, 96] width 271 height 38
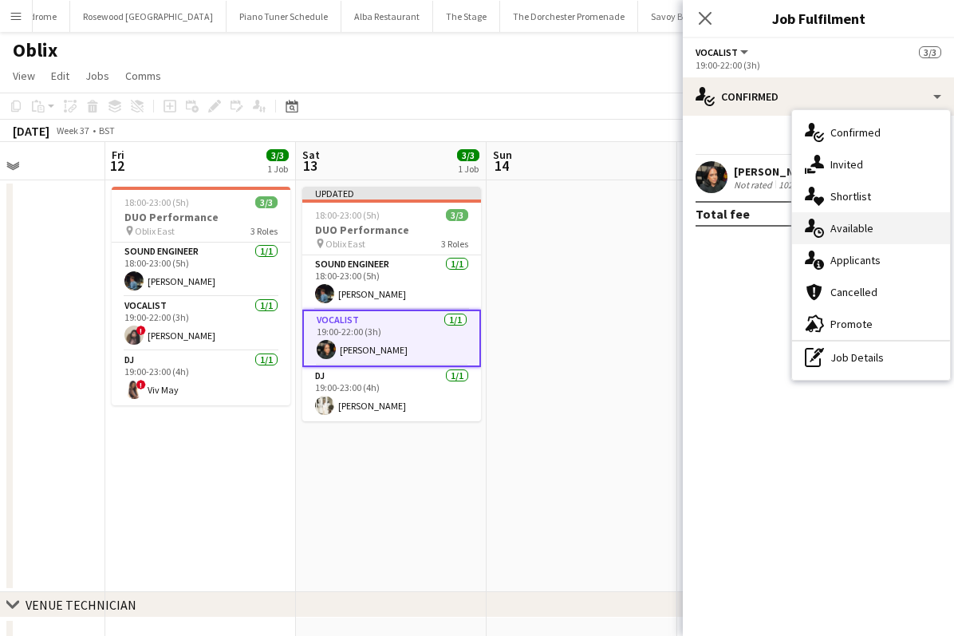
click at [896, 235] on div "single-neutral-actions-upload Available" at bounding box center [871, 228] width 158 height 32
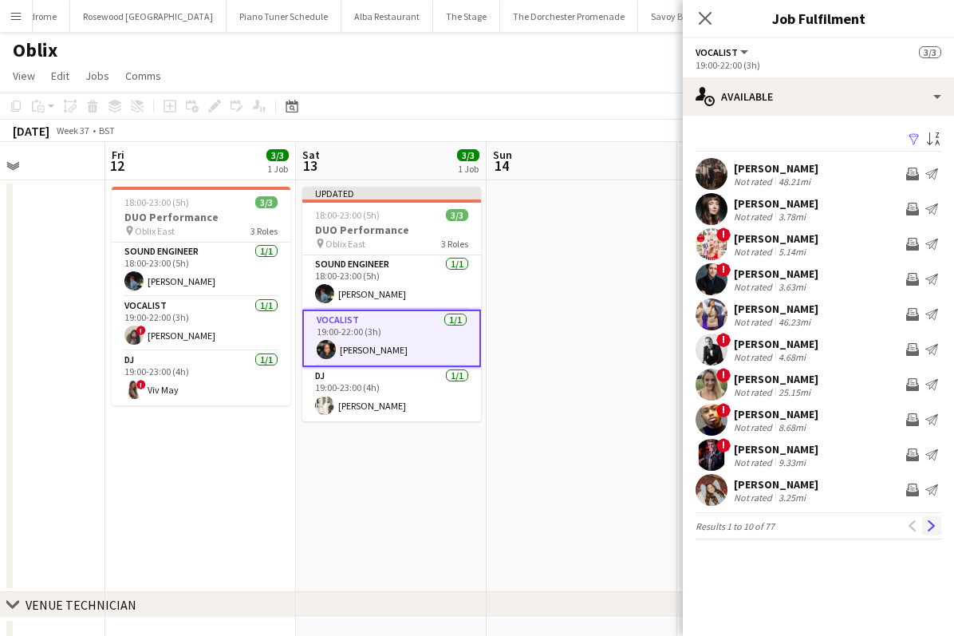
click at [929, 523] on app-icon "Next" at bounding box center [931, 525] width 11 height 11
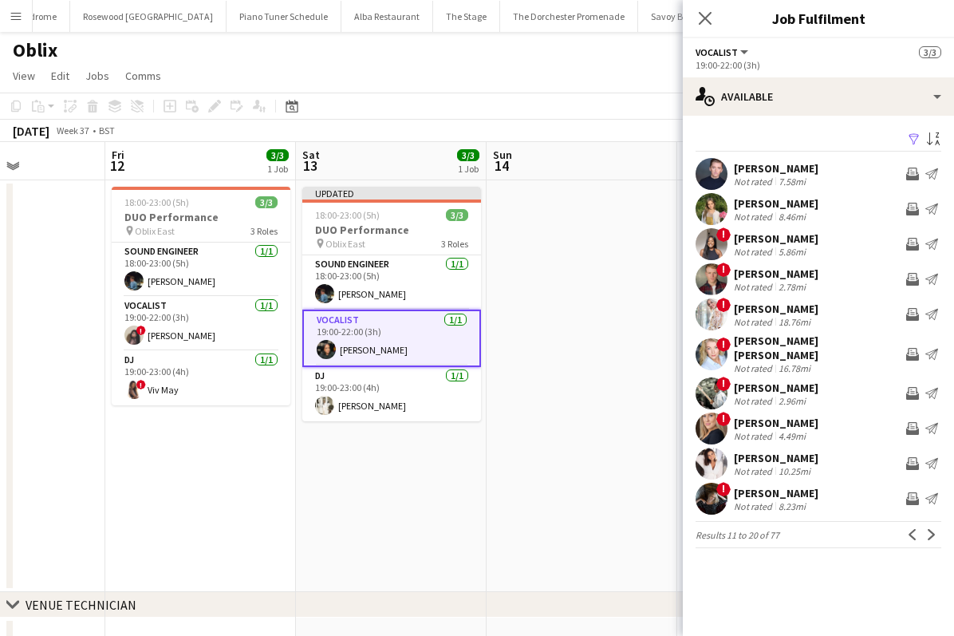
click at [929, 529] on app-icon "Next" at bounding box center [931, 534] width 11 height 11
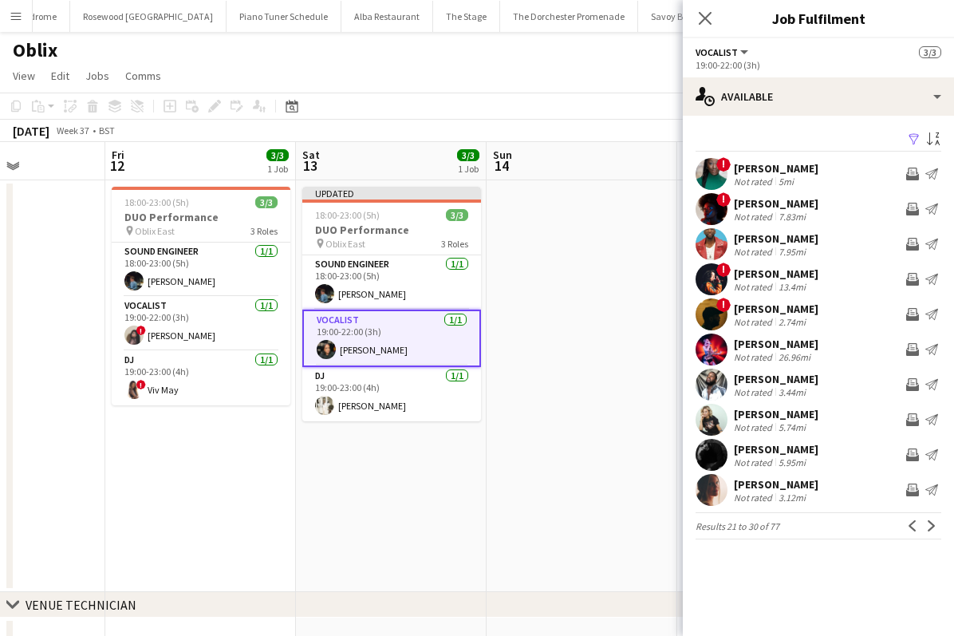
click at [929, 523] on app-icon "Next" at bounding box center [931, 525] width 11 height 11
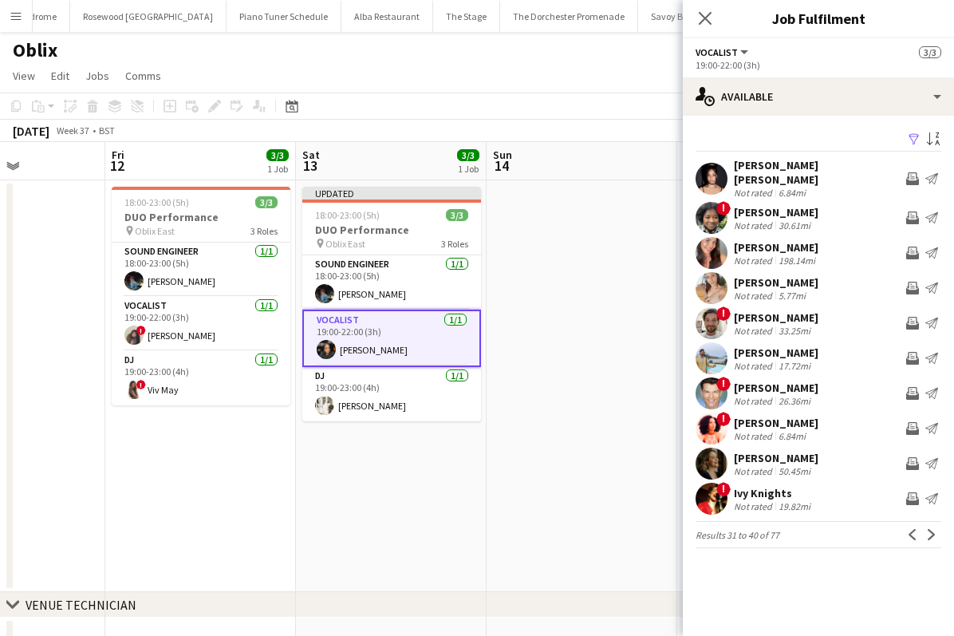
click at [929, 529] on app-icon "Next" at bounding box center [931, 534] width 11 height 11
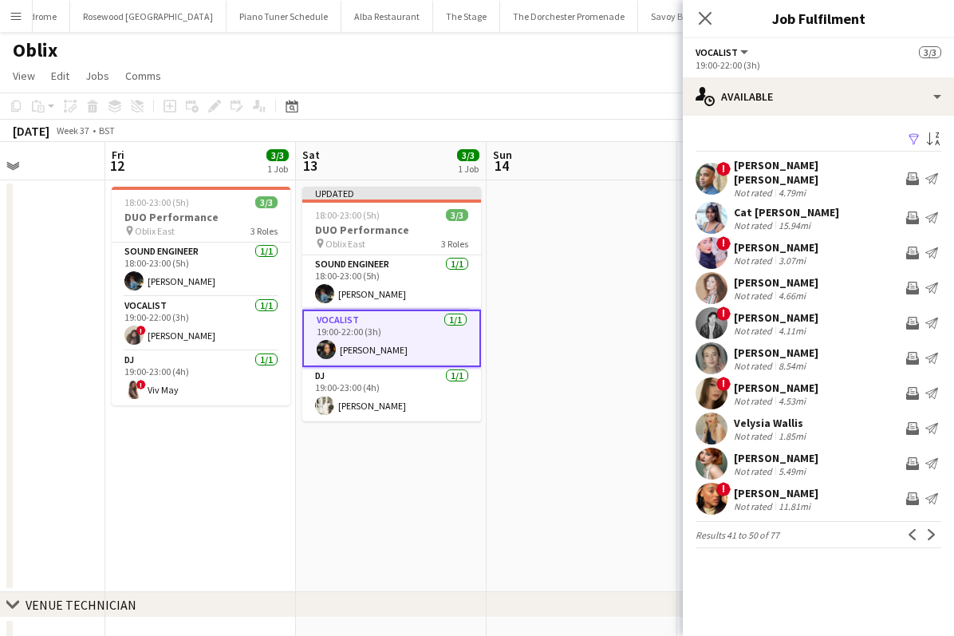
click at [929, 529] on app-icon "Next" at bounding box center [931, 534] width 11 height 11
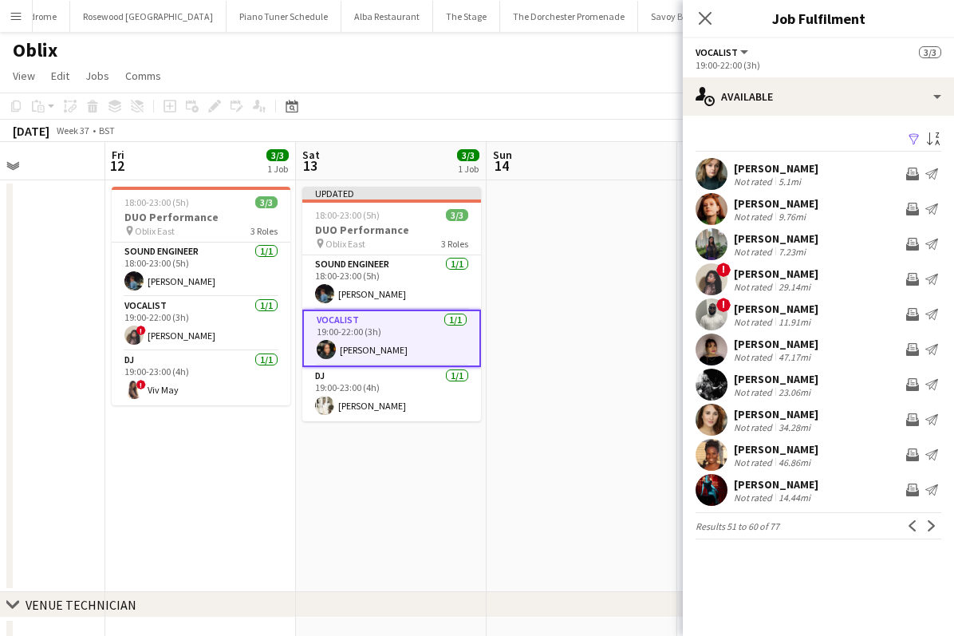
click at [929, 523] on app-icon "Next" at bounding box center [931, 525] width 11 height 11
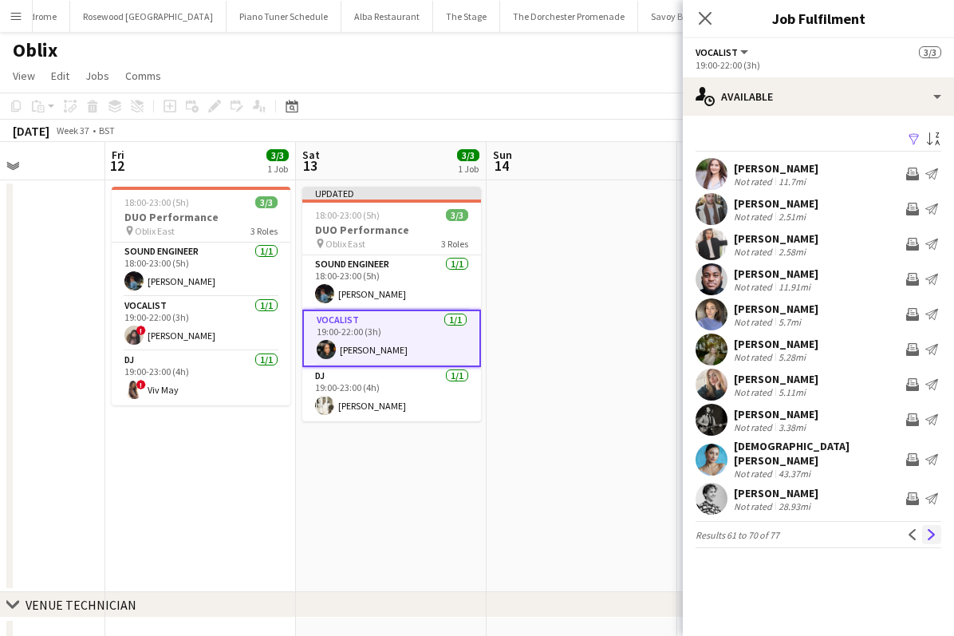
click at [929, 529] on app-icon "Next" at bounding box center [931, 534] width 11 height 11
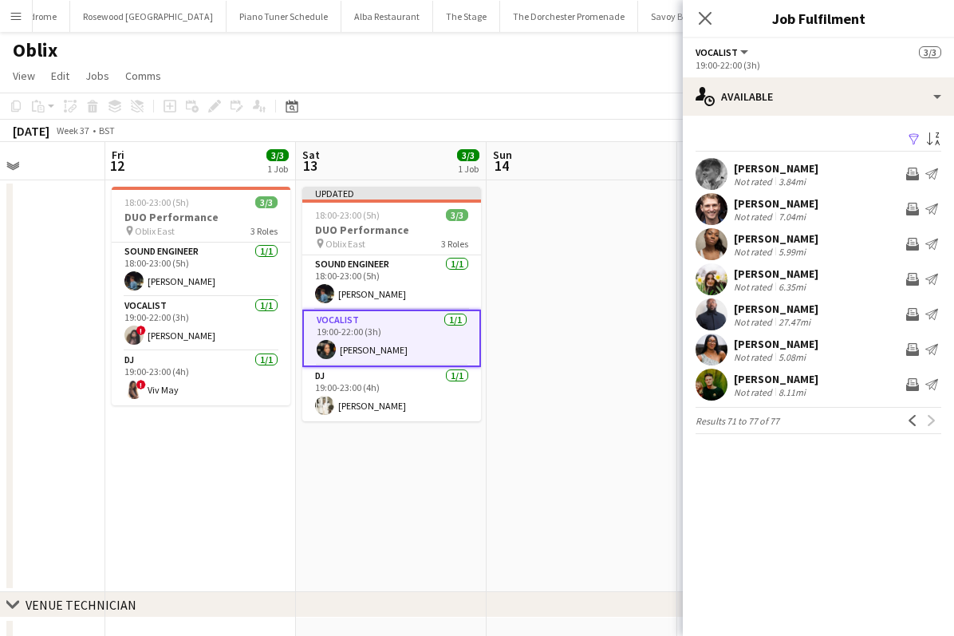
click at [426, 329] on app-card-role "Vocalist 1/1 19:00-22:00 (3h) Rhianna Keane" at bounding box center [391, 338] width 179 height 57
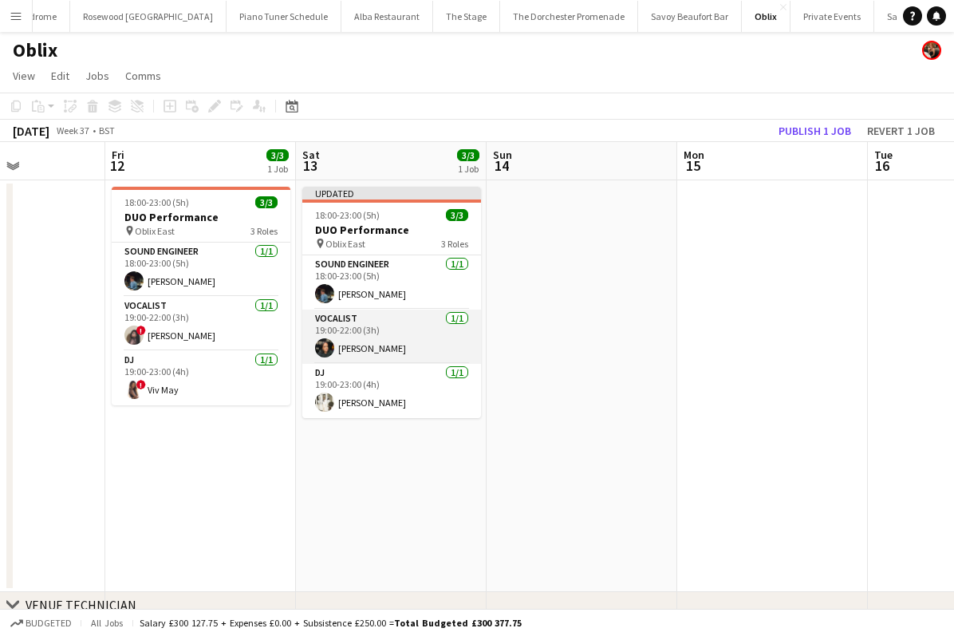
click at [402, 320] on app-card-role "Vocalist 1/1 19:00-22:00 (3h) Rhianna Keane" at bounding box center [391, 337] width 179 height 54
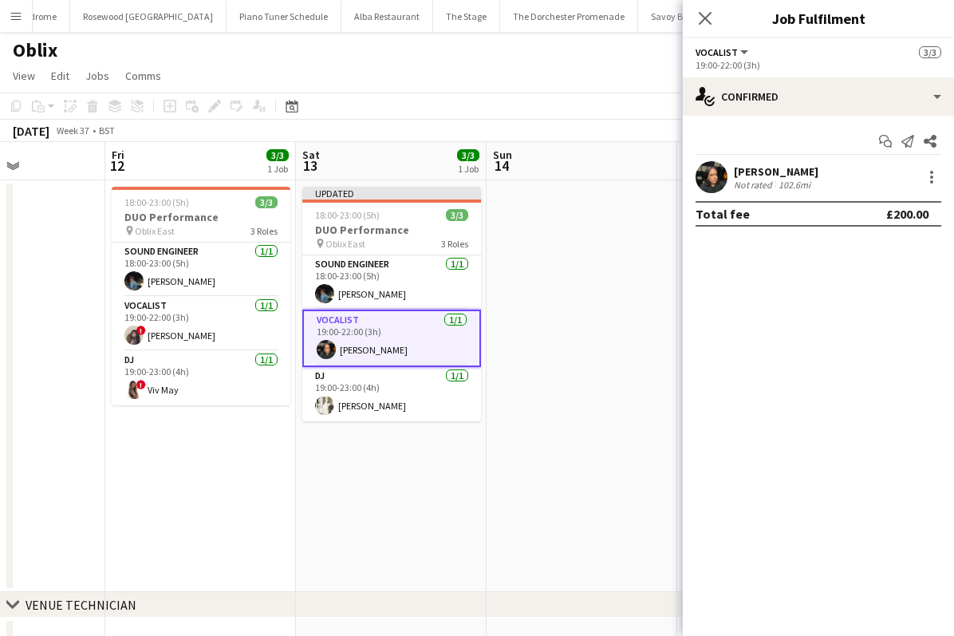
click at [946, 187] on div "Rhianna Keane Not rated 102.6mi" at bounding box center [818, 177] width 271 height 32
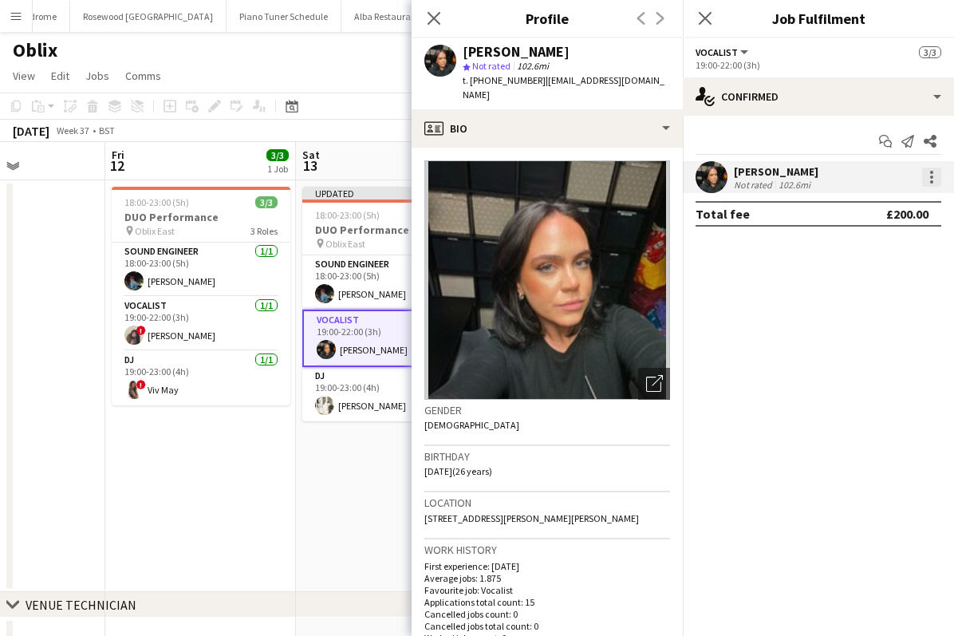
click at [937, 183] on div at bounding box center [931, 177] width 19 height 19
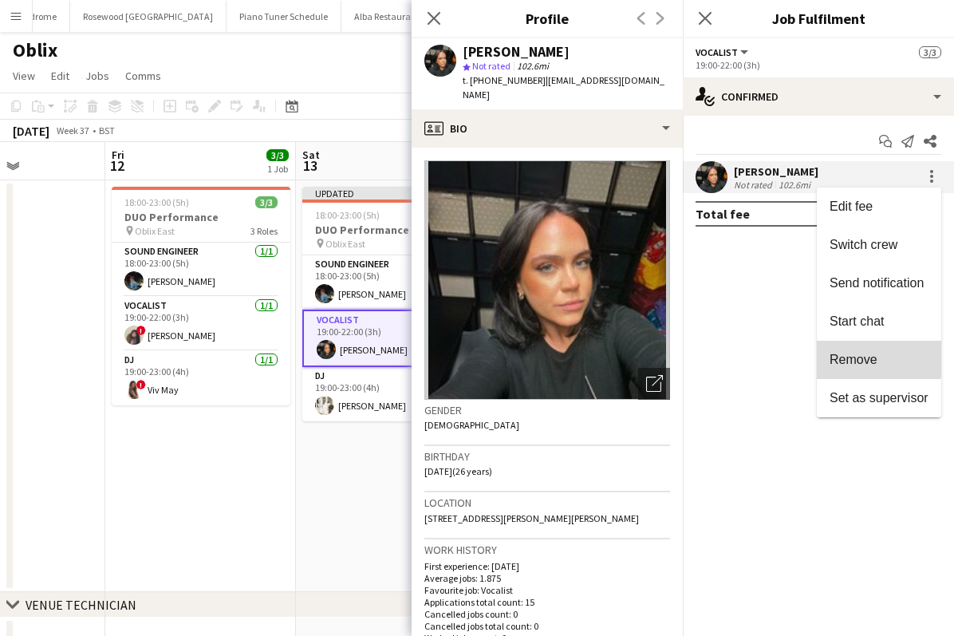
click at [835, 353] on span "Remove" at bounding box center [854, 360] width 48 height 14
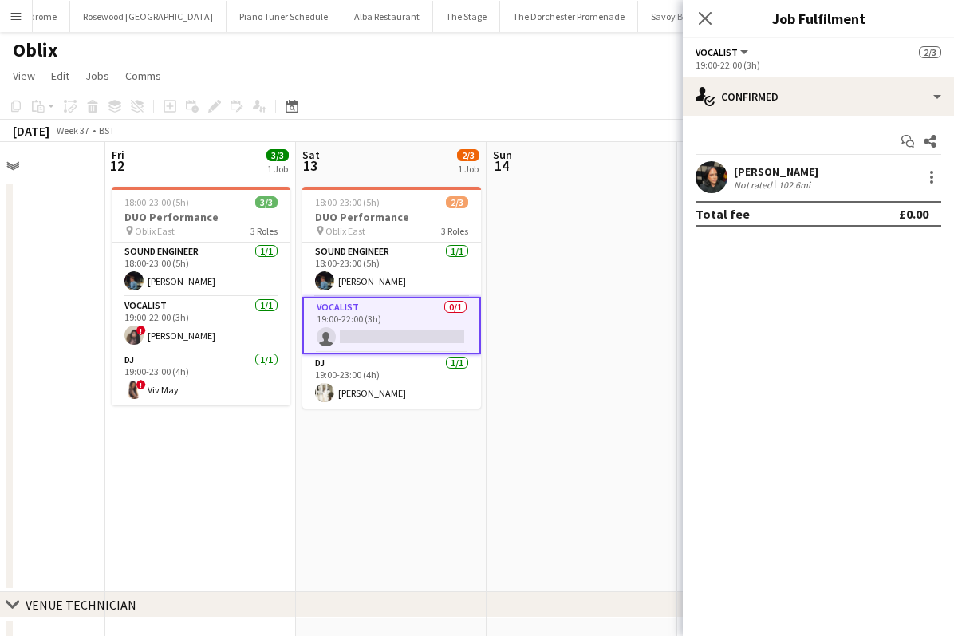
click at [716, 22] on div "Close pop-in" at bounding box center [705, 18] width 45 height 37
click at [708, 18] on icon "Close pop-in" at bounding box center [704, 17] width 15 height 15
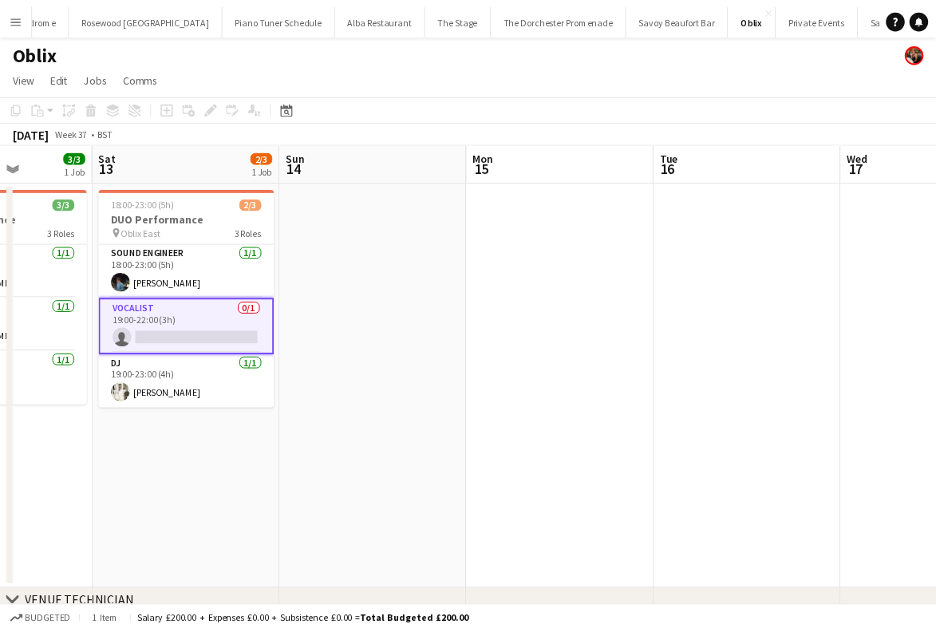
scroll to position [0, 475]
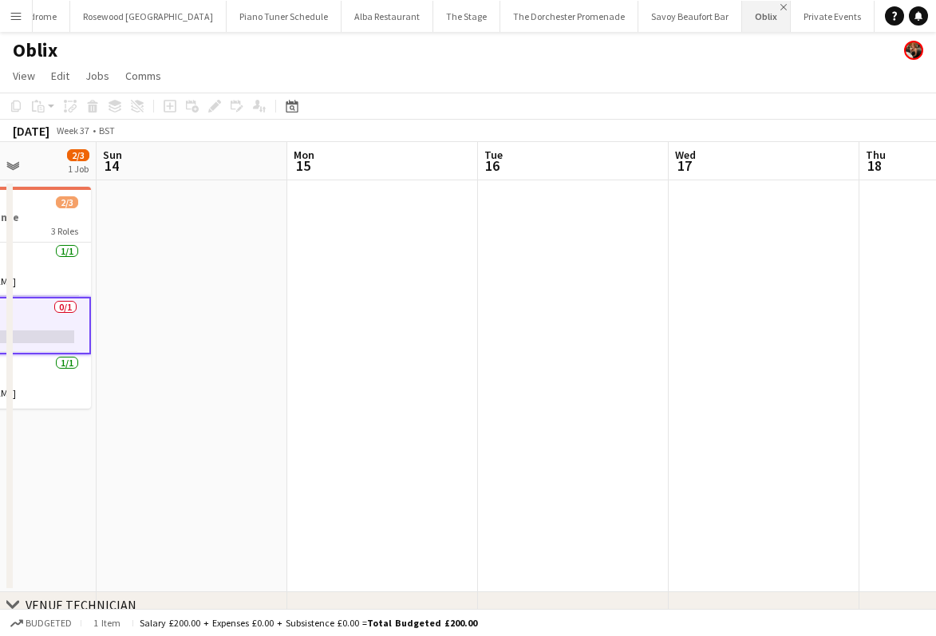
click at [780, 6] on app-icon "Close" at bounding box center [783, 7] width 6 height 6
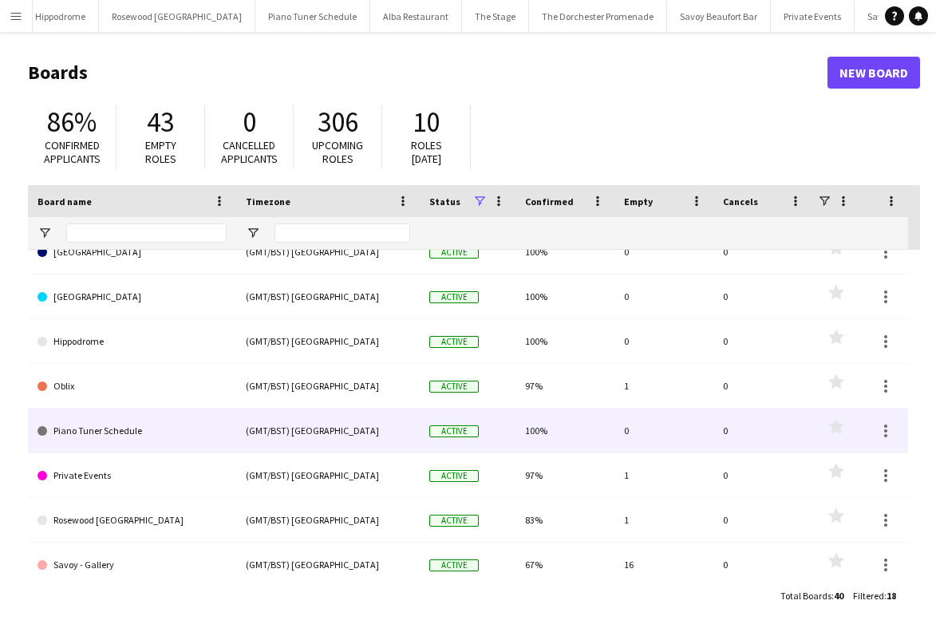
scroll to position [80, 0]
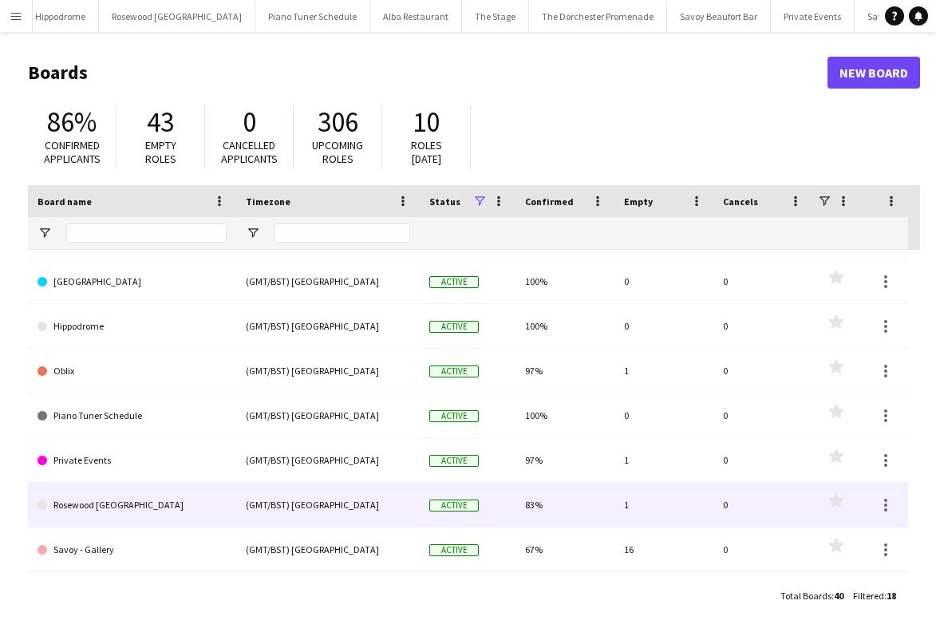
click at [194, 512] on link "Rosewood London" at bounding box center [131, 505] width 189 height 45
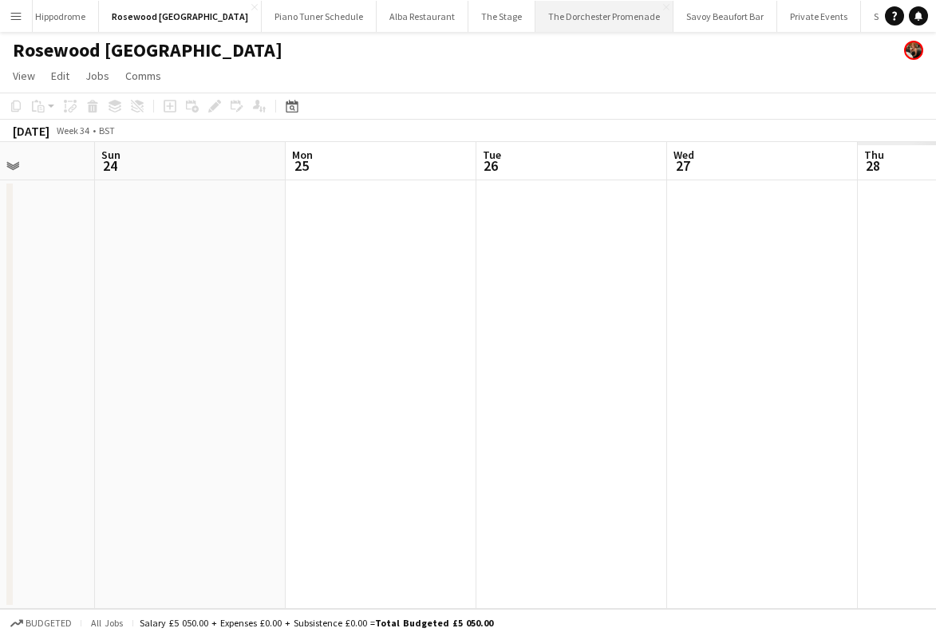
scroll to position [0, 557]
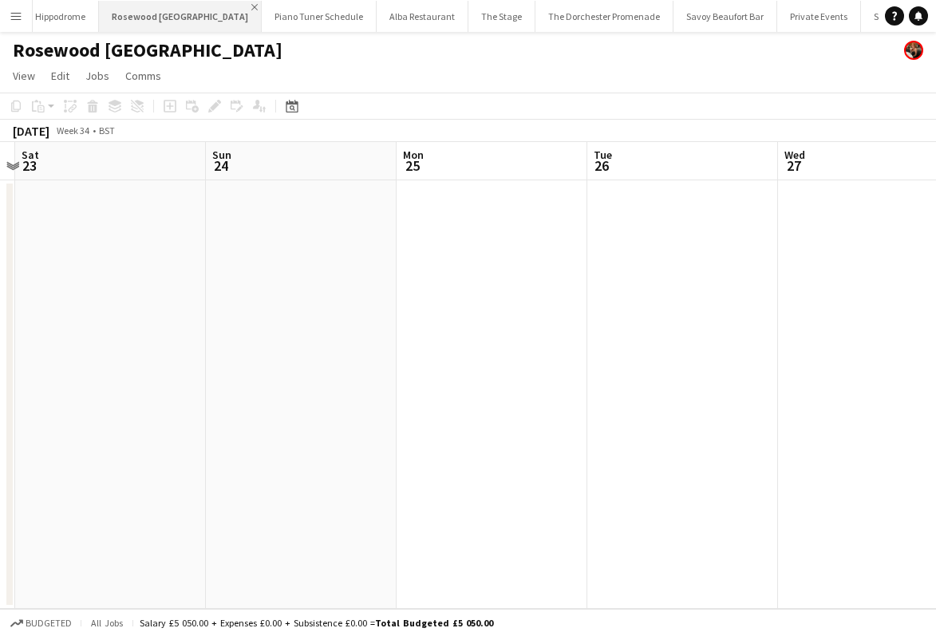
click at [251, 6] on app-icon "Close" at bounding box center [254, 7] width 6 height 6
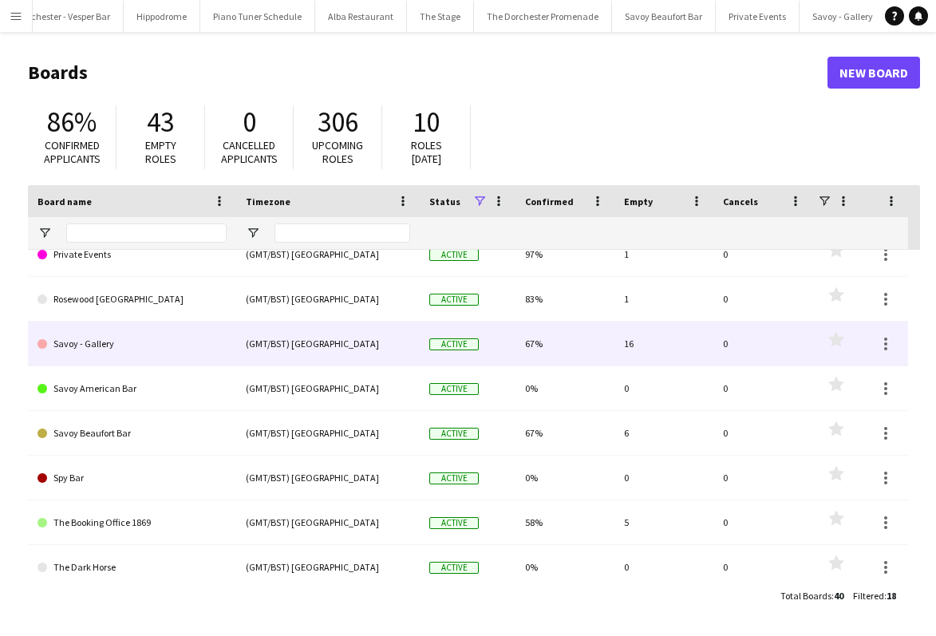
click at [120, 346] on link "Savoy - Gallery" at bounding box center [131, 344] width 189 height 45
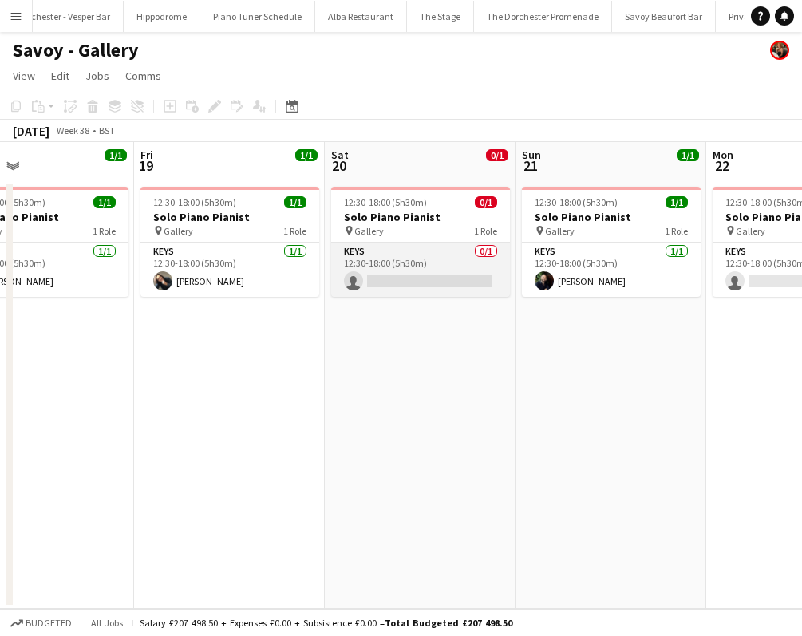
click at [416, 244] on app-card-role "Keys 0/1 12:30-18:00 (5h30m) single-neutral-actions" at bounding box center [420, 270] width 179 height 54
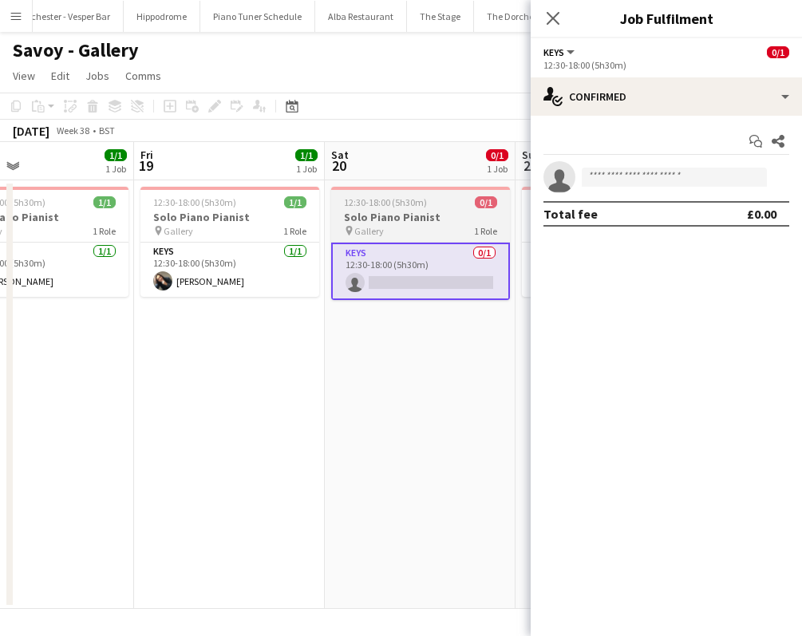
click at [422, 223] on h3 "Solo Piano Pianist" at bounding box center [420, 217] width 179 height 14
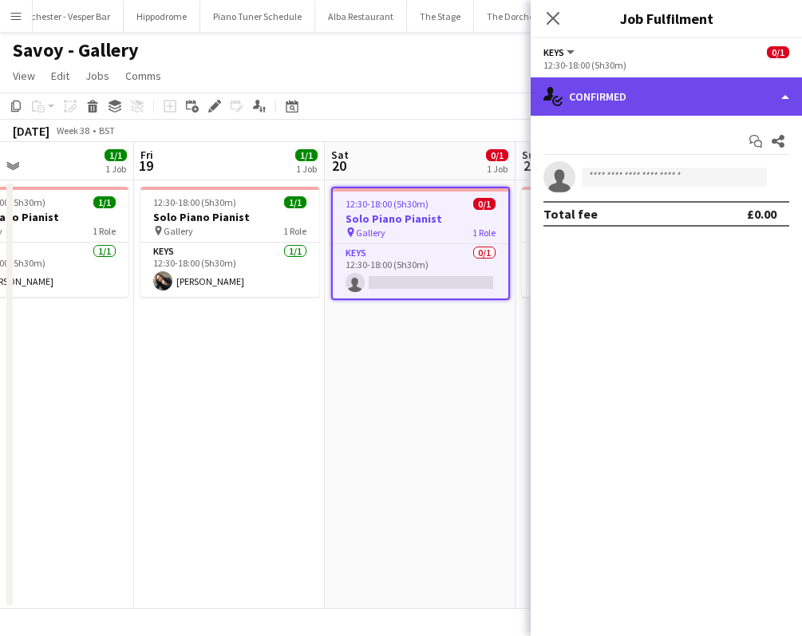
click at [786, 94] on div "single-neutral-actions-check-2 Confirmed" at bounding box center [666, 96] width 271 height 38
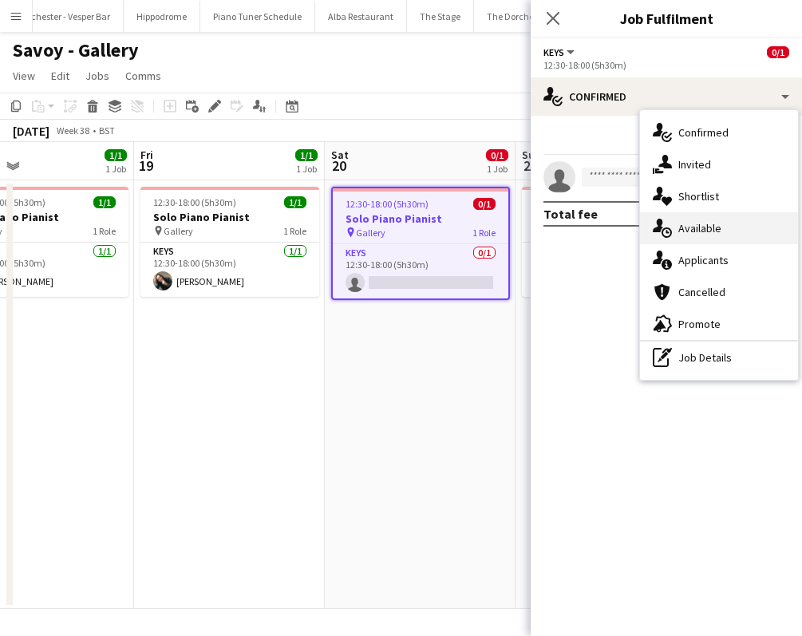
click at [712, 234] on div "single-neutral-actions-upload Available" at bounding box center [719, 228] width 158 height 32
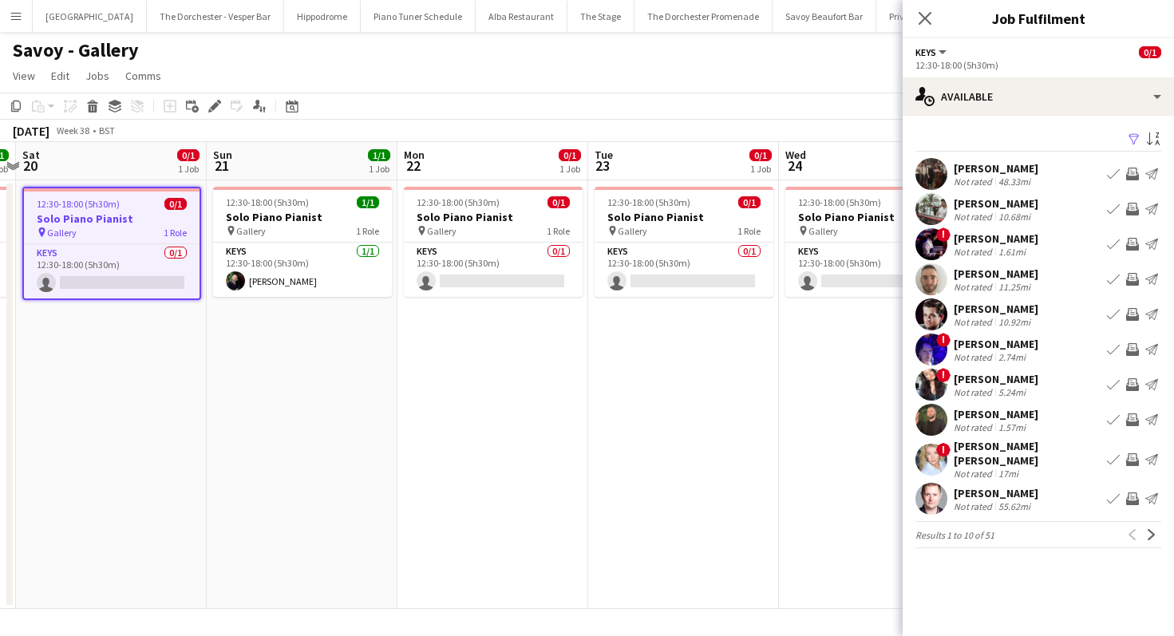
scroll to position [0, 567]
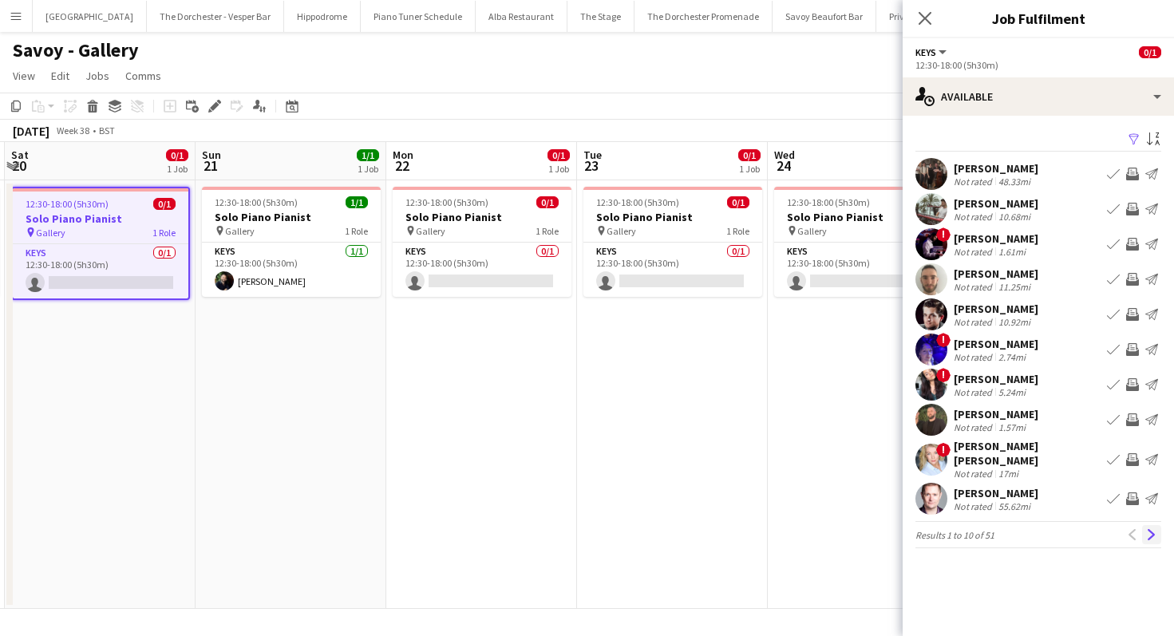
click at [953, 529] on app-icon "Next" at bounding box center [1151, 534] width 11 height 11
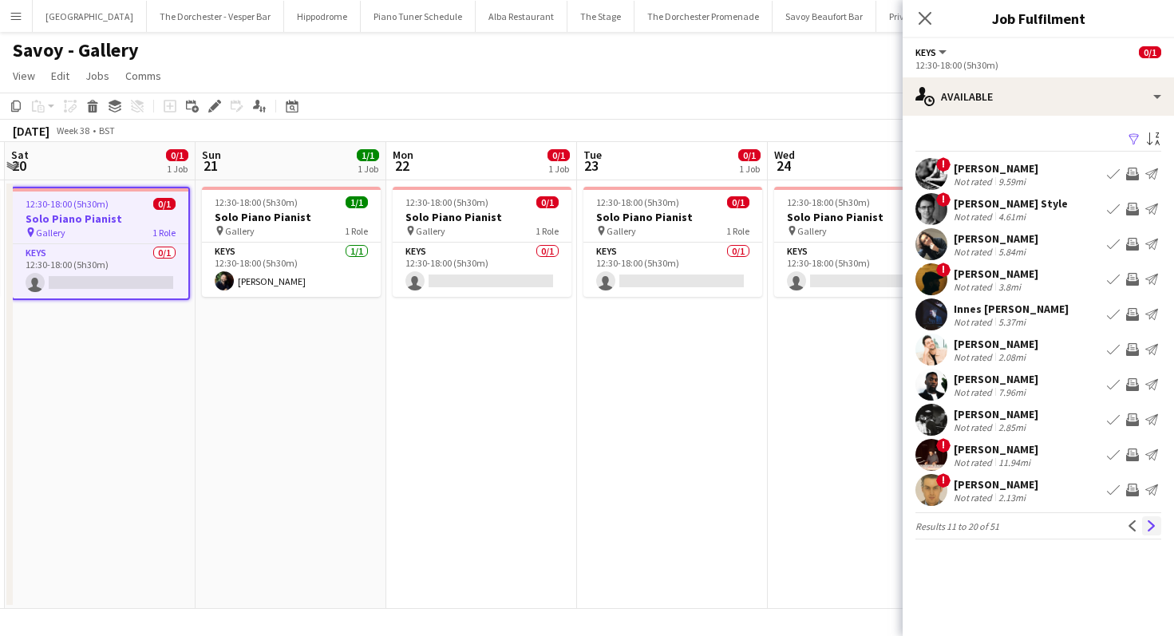
click at [953, 529] on app-icon "Next" at bounding box center [1151, 525] width 11 height 11
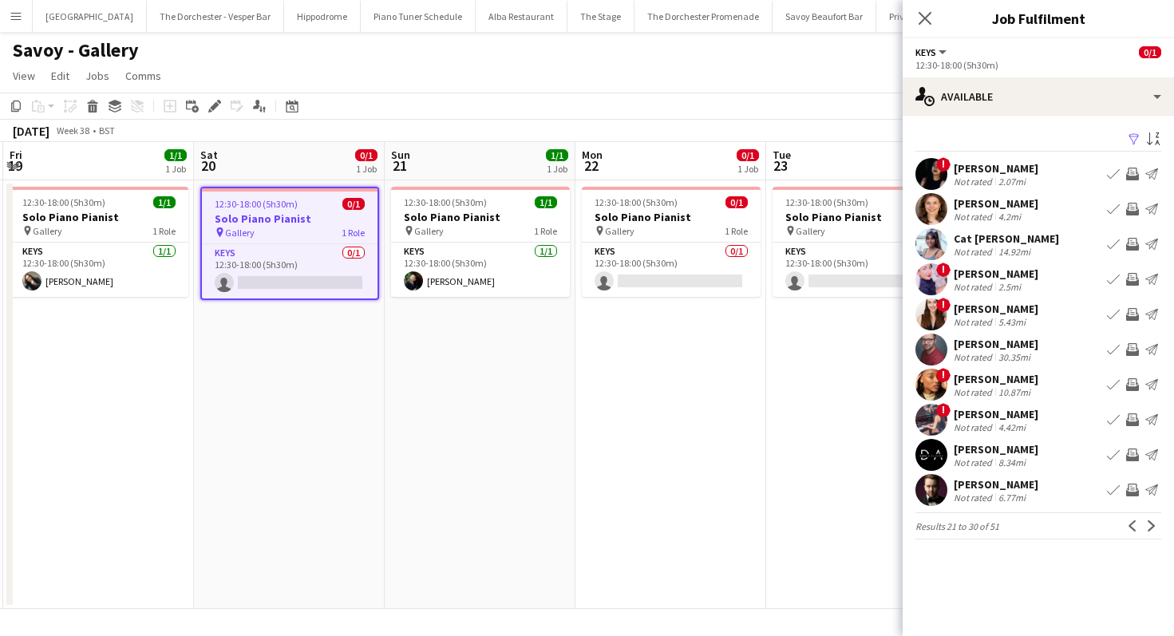
scroll to position [0, 363]
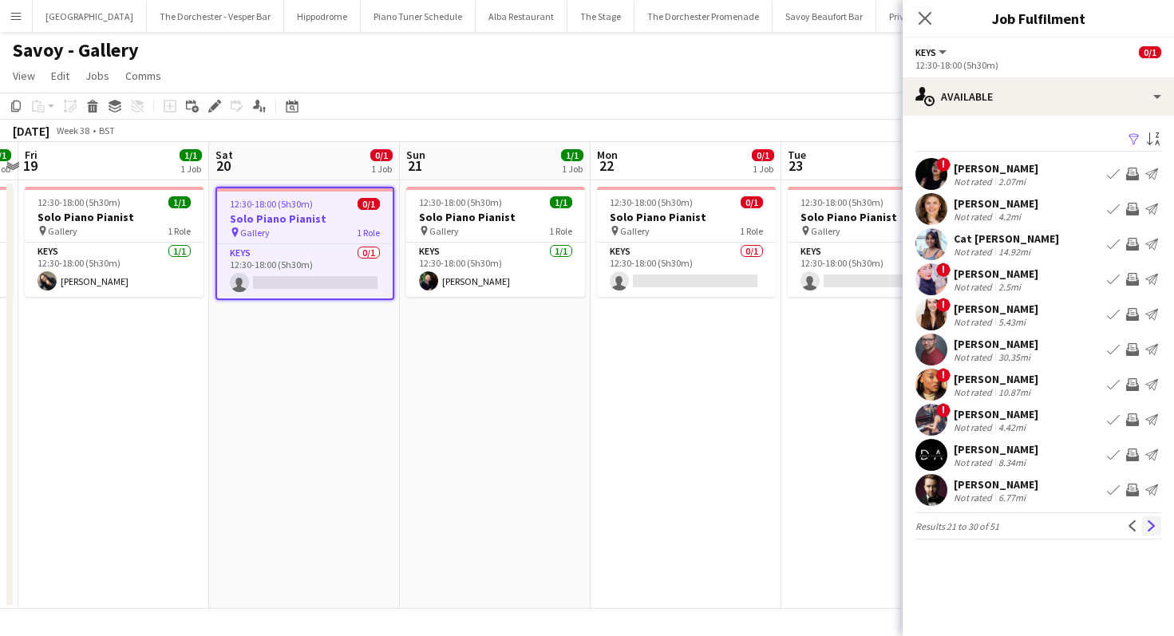
click at [953, 522] on app-icon "Next" at bounding box center [1151, 525] width 11 height 11
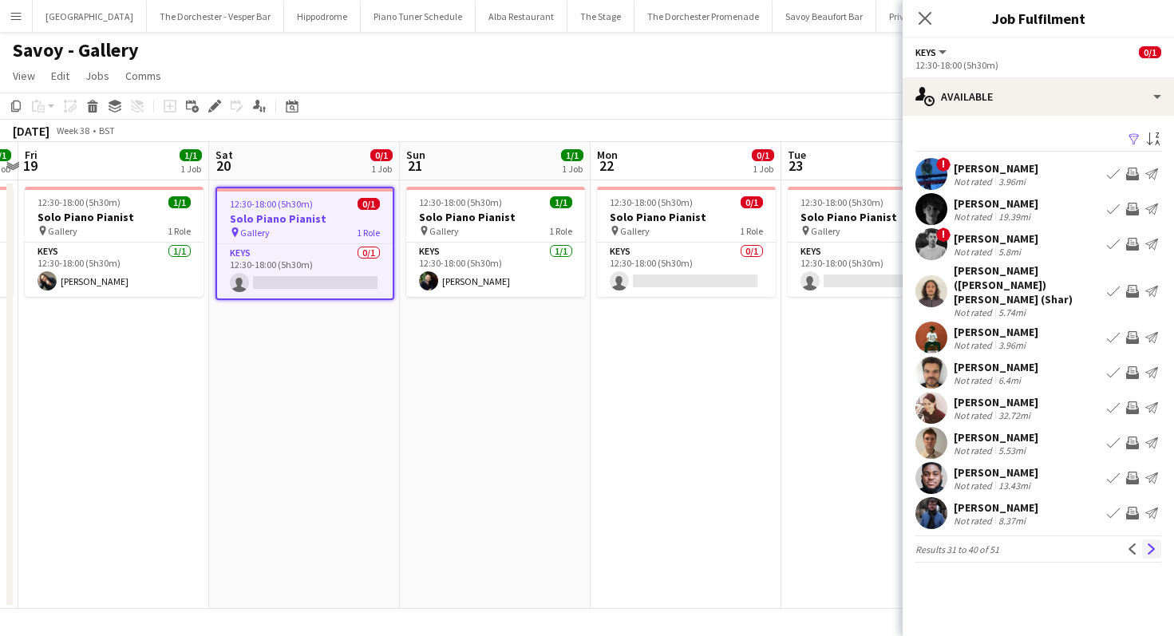
click at [953, 543] on app-icon "Next" at bounding box center [1151, 548] width 11 height 11
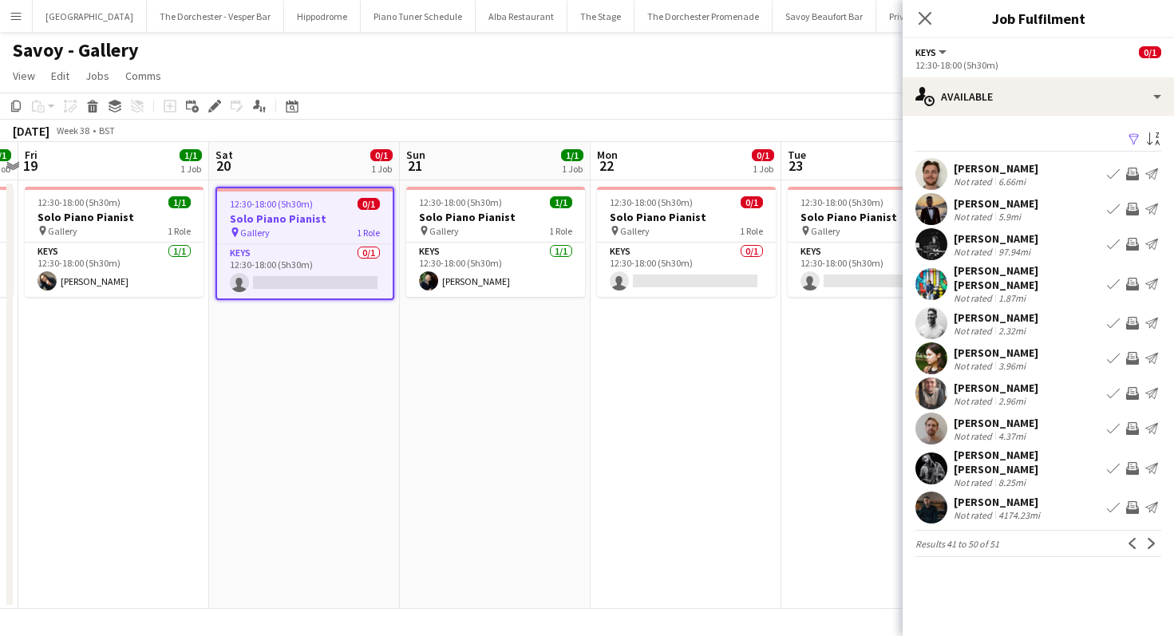
click at [953, 206] on app-icon "Book crew" at bounding box center [1113, 209] width 13 height 13
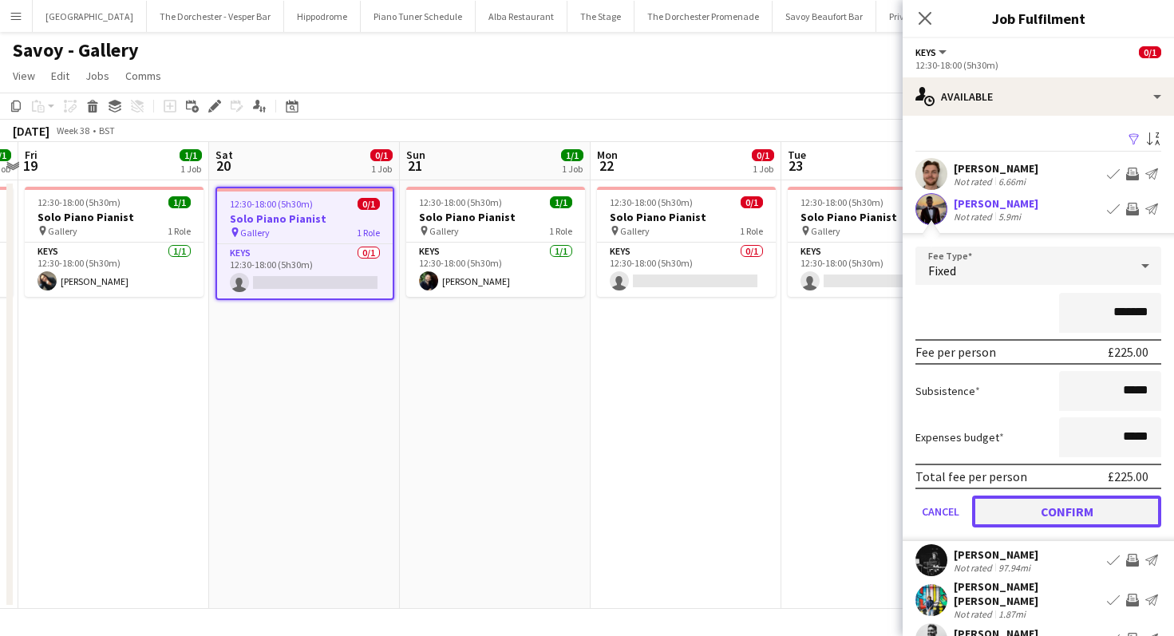
click at [953, 511] on button "Confirm" at bounding box center [1066, 511] width 189 height 32
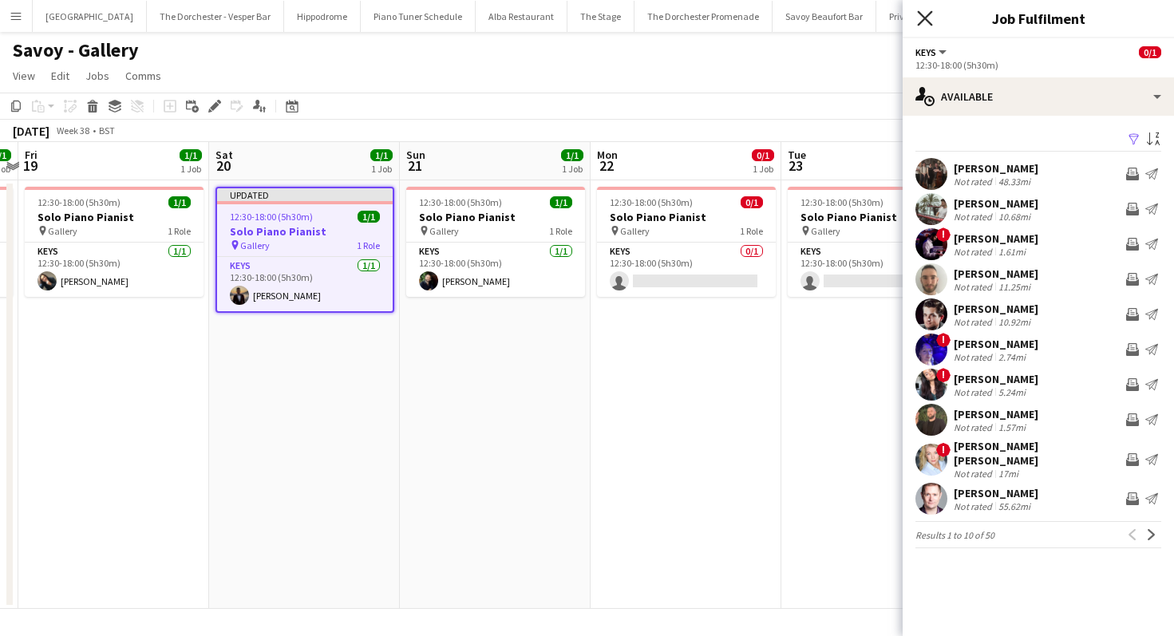
click at [929, 12] on icon at bounding box center [924, 17] width 15 height 15
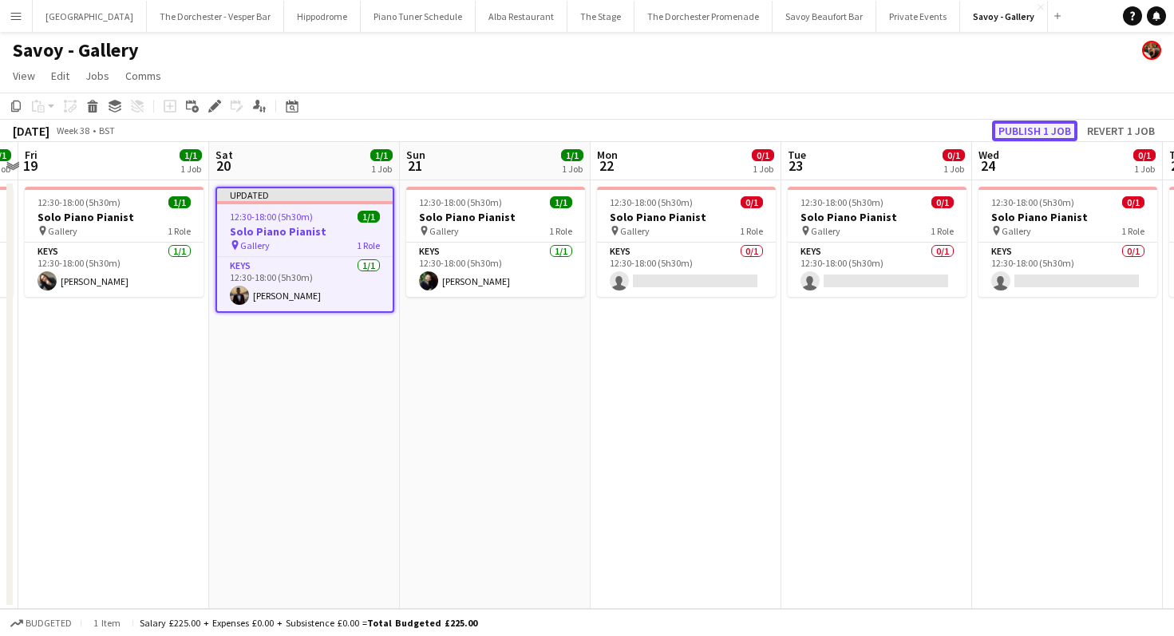
click at [953, 132] on button "Publish 1 job" at bounding box center [1034, 130] width 85 height 21
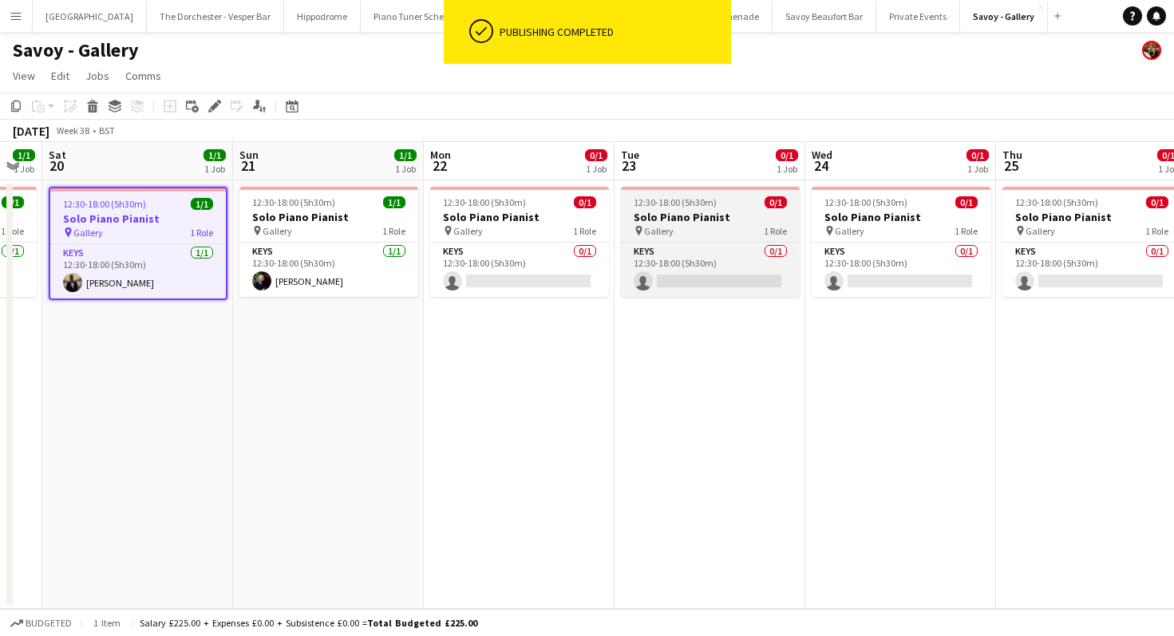
scroll to position [0, 427]
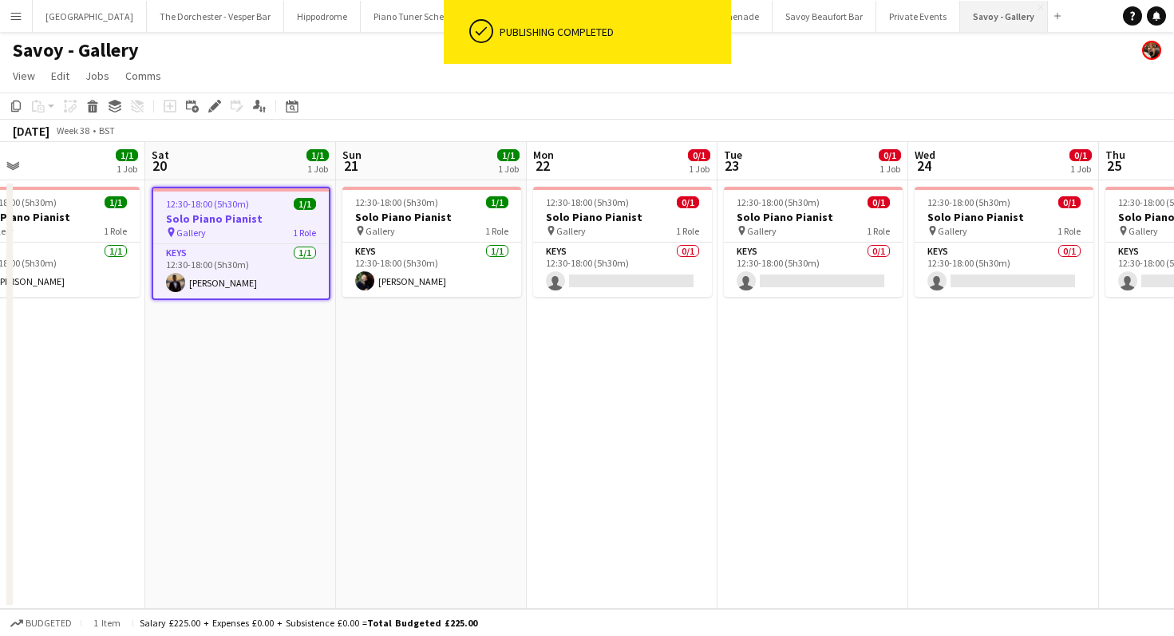
click at [953, 2] on button "Savoy - Gallery Close" at bounding box center [1004, 16] width 88 height 31
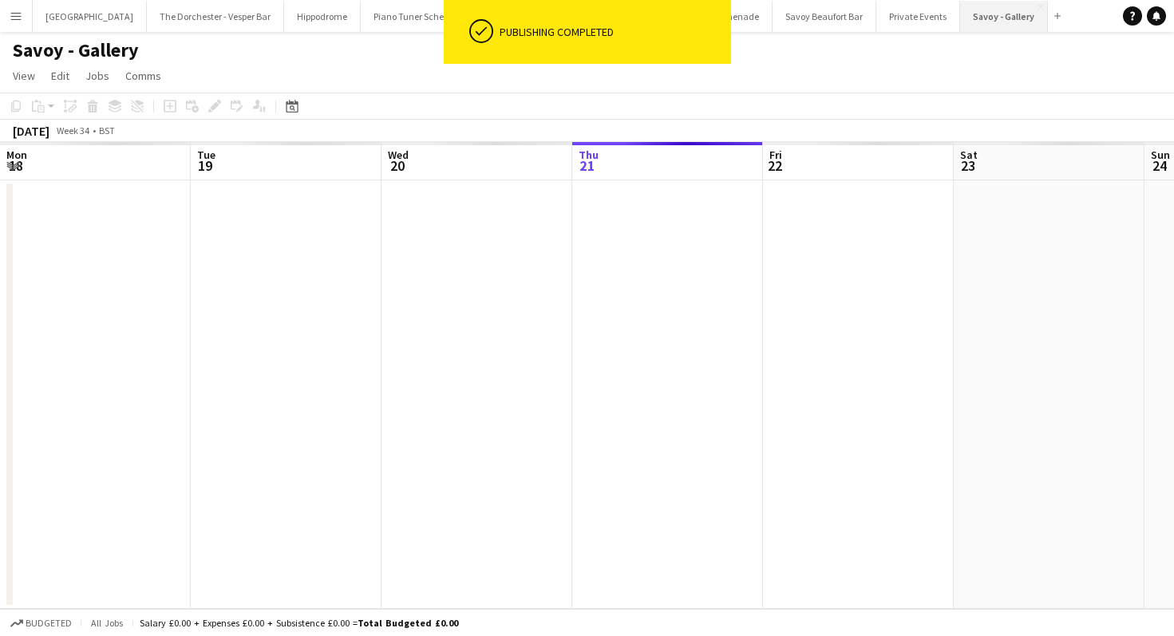
scroll to position [0, 381]
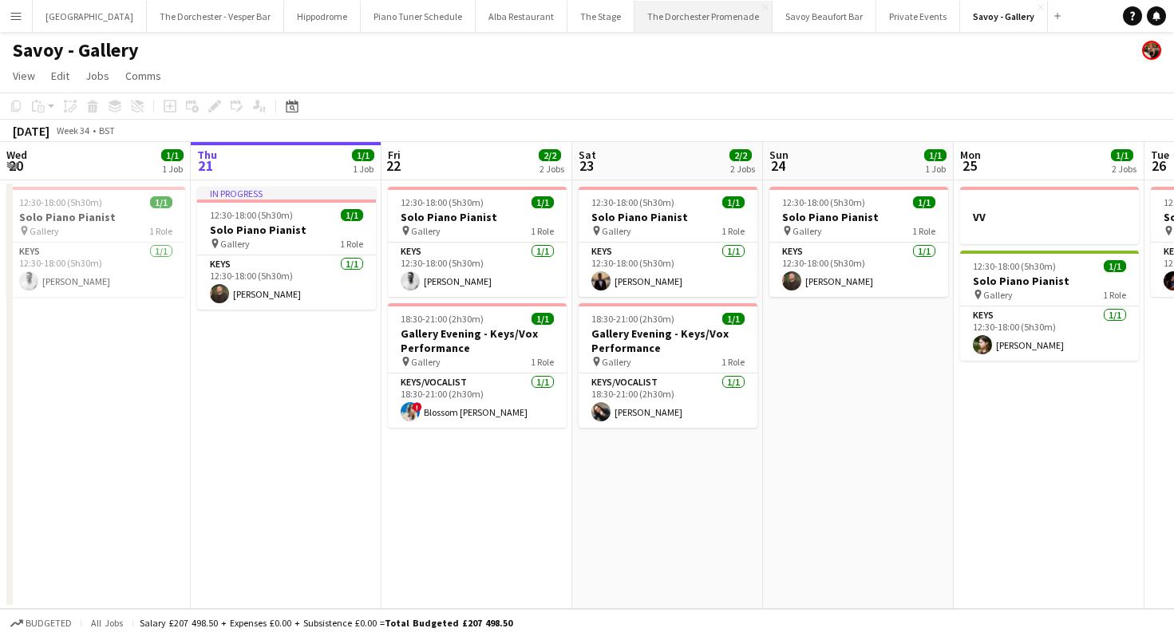
click at [653, 22] on button "The Dorchester Promenade Close" at bounding box center [703, 16] width 138 height 31
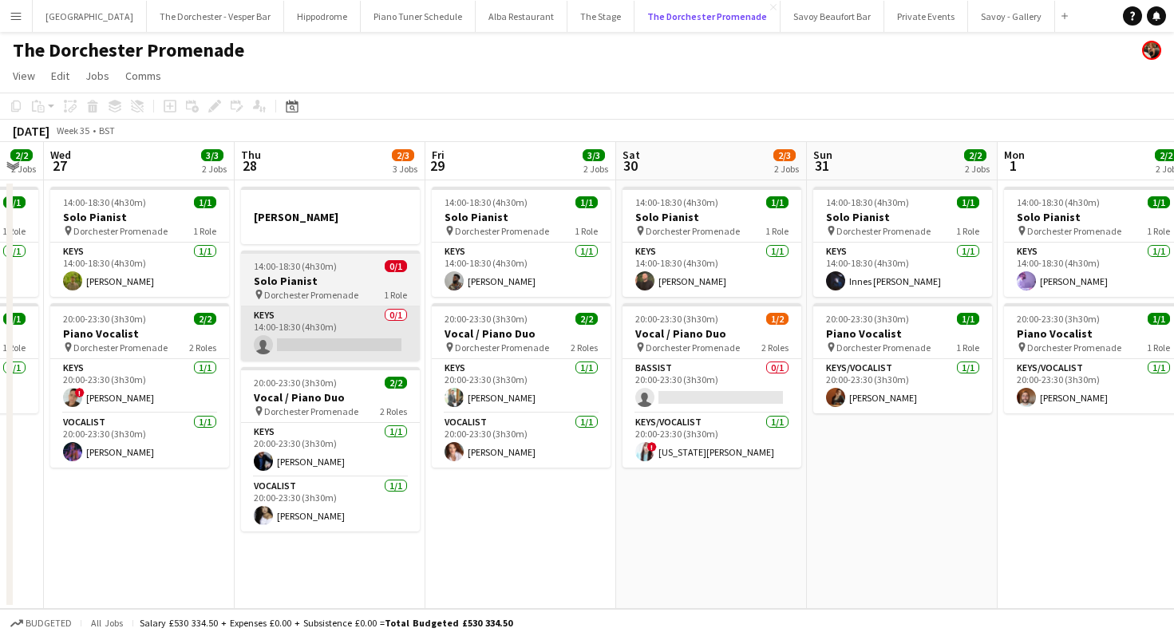
scroll to position [0, 570]
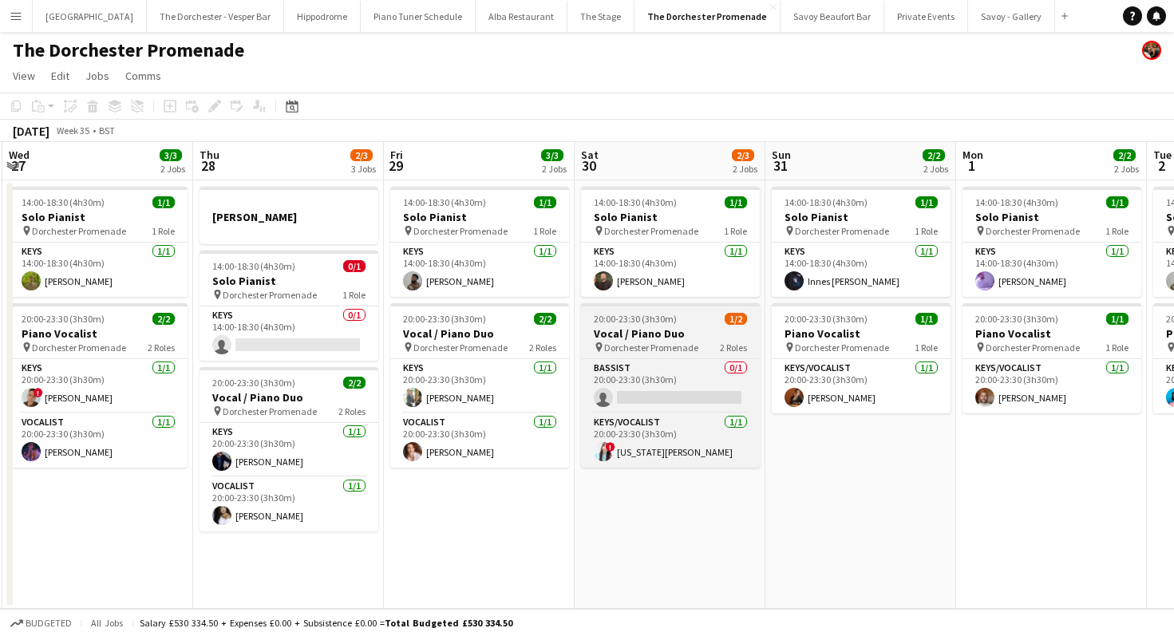
click at [684, 339] on h3 "Vocal / Piano Duo" at bounding box center [670, 333] width 179 height 14
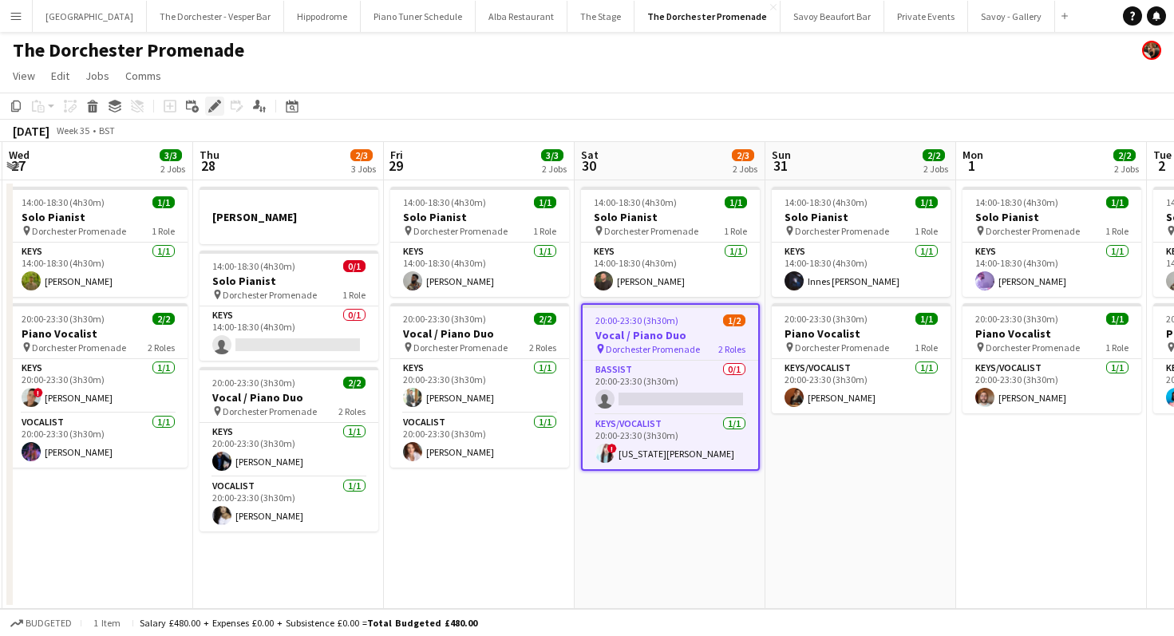
click at [207, 110] on div "Edit" at bounding box center [214, 106] width 19 height 19
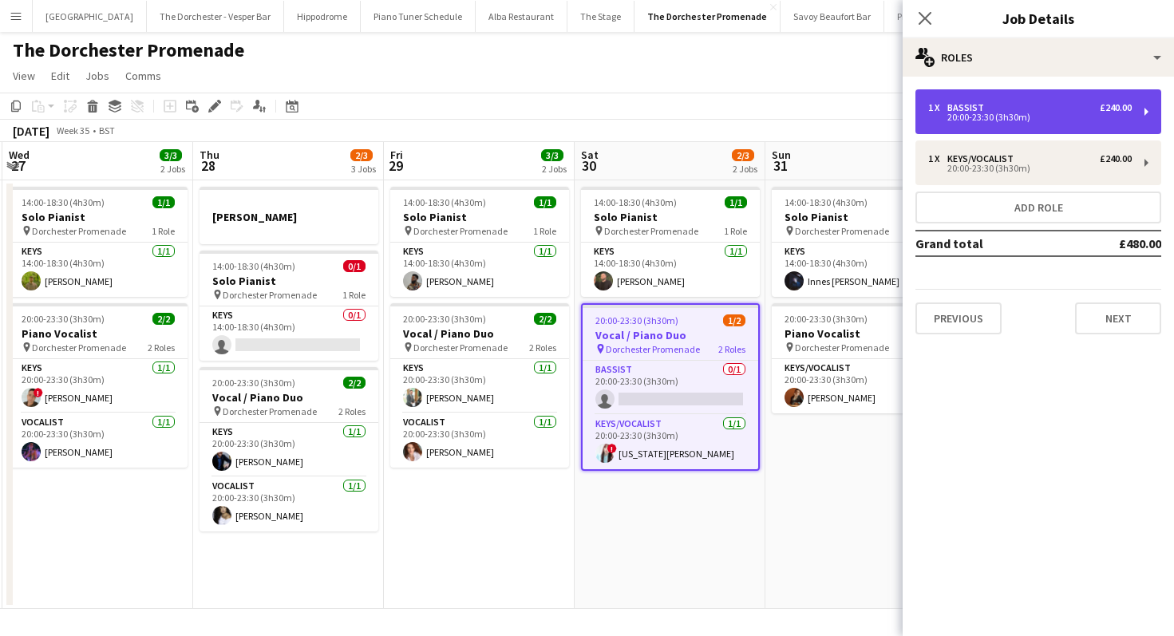
click at [953, 120] on div "20:00-23:30 (3h30m)" at bounding box center [1029, 117] width 203 height 8
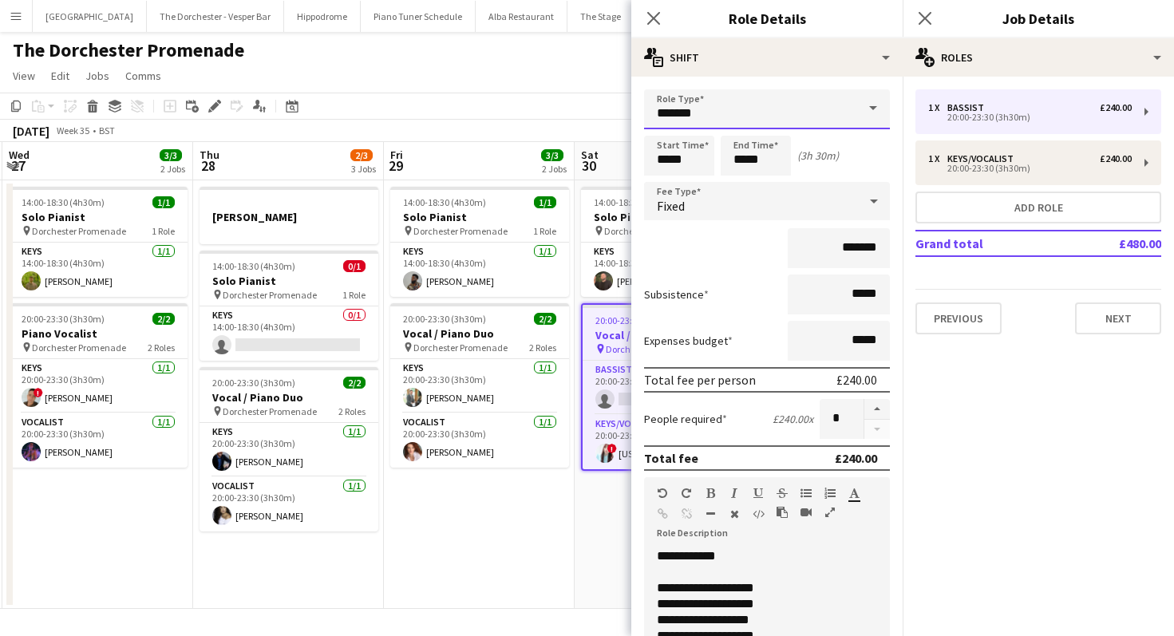
click at [851, 113] on input "*******" at bounding box center [767, 109] width 246 height 40
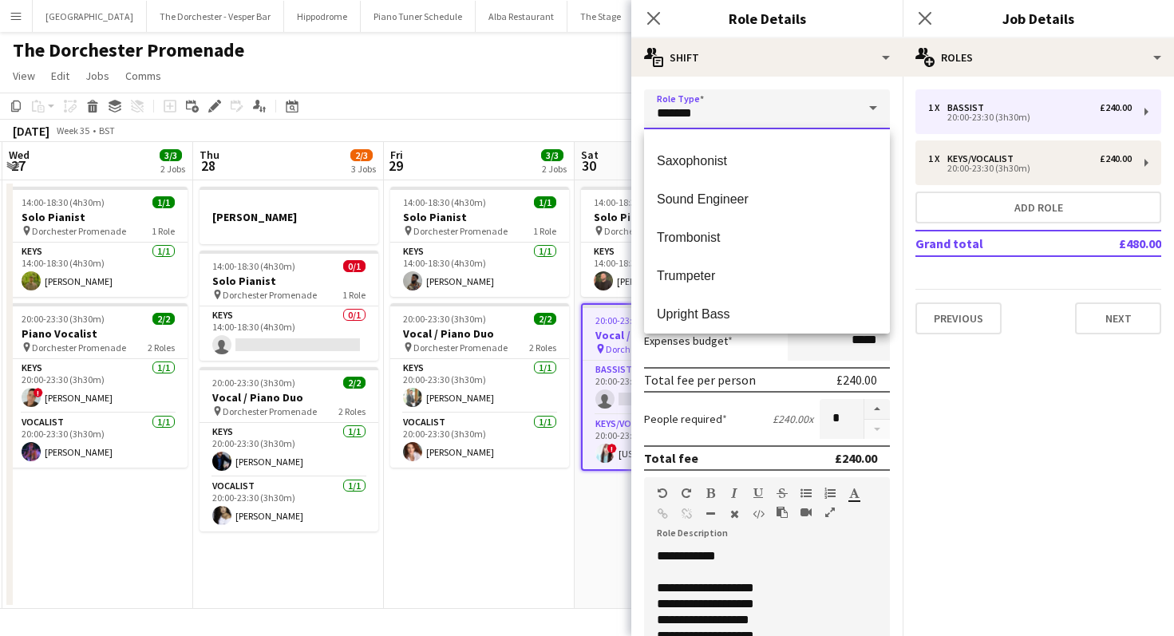
scroll to position [608, 0]
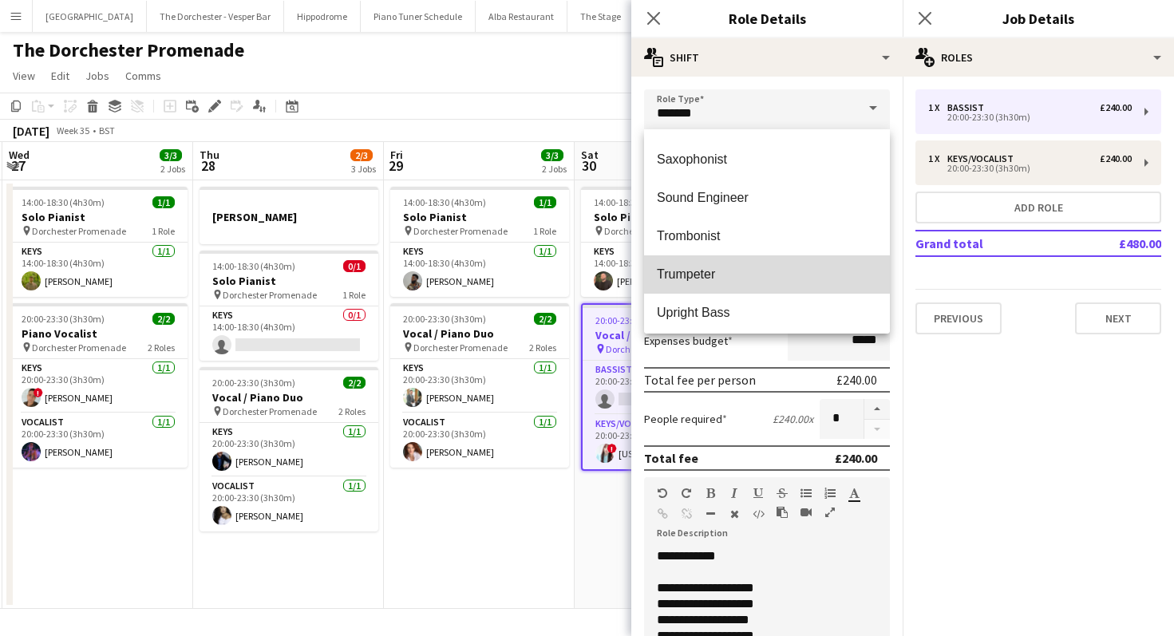
click at [787, 267] on span "Trumpeter" at bounding box center [767, 273] width 220 height 15
type input "*********"
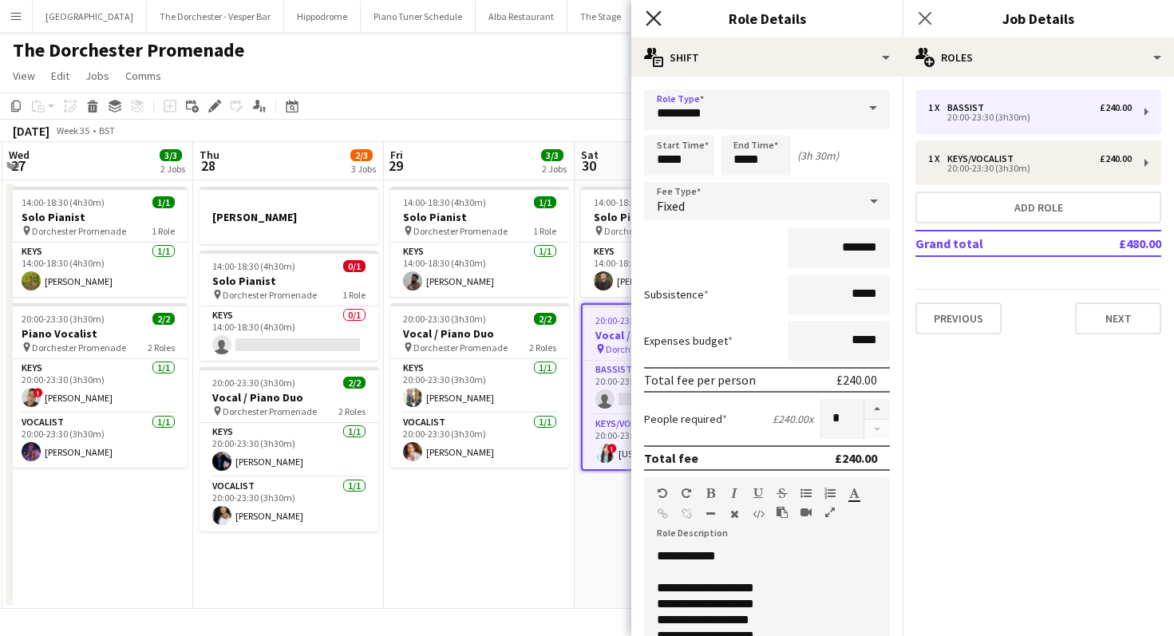
click at [656, 20] on icon at bounding box center [652, 17] width 15 height 15
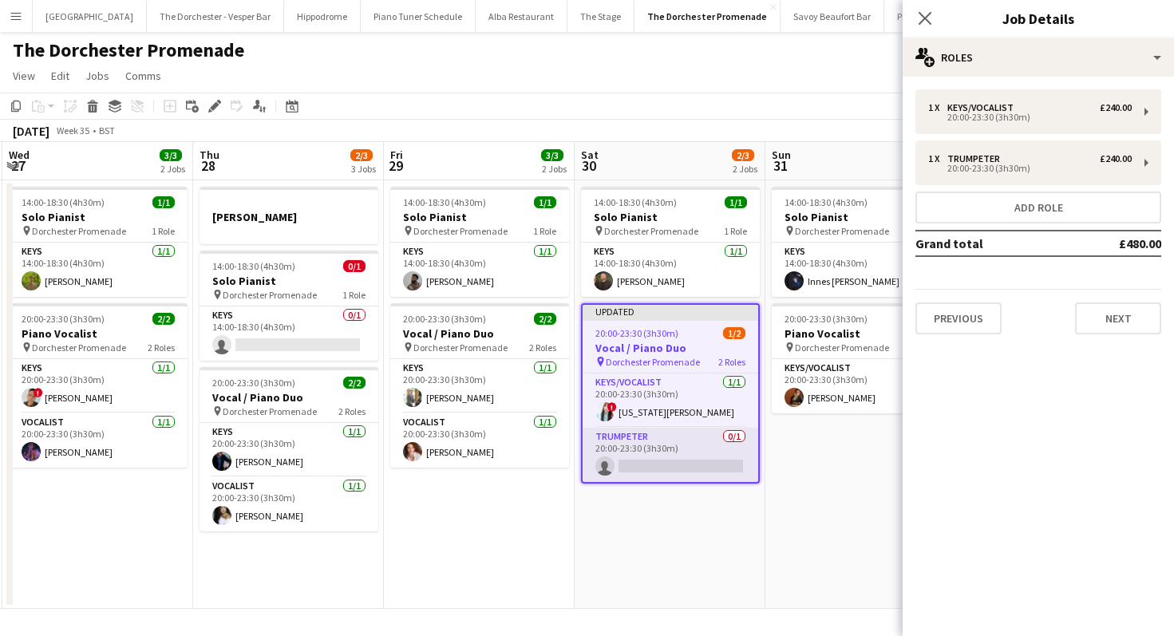
click at [689, 438] on app-card-role "Trumpeter 0/1 20:00-23:30 (3h30m) single-neutral-actions" at bounding box center [670, 455] width 176 height 54
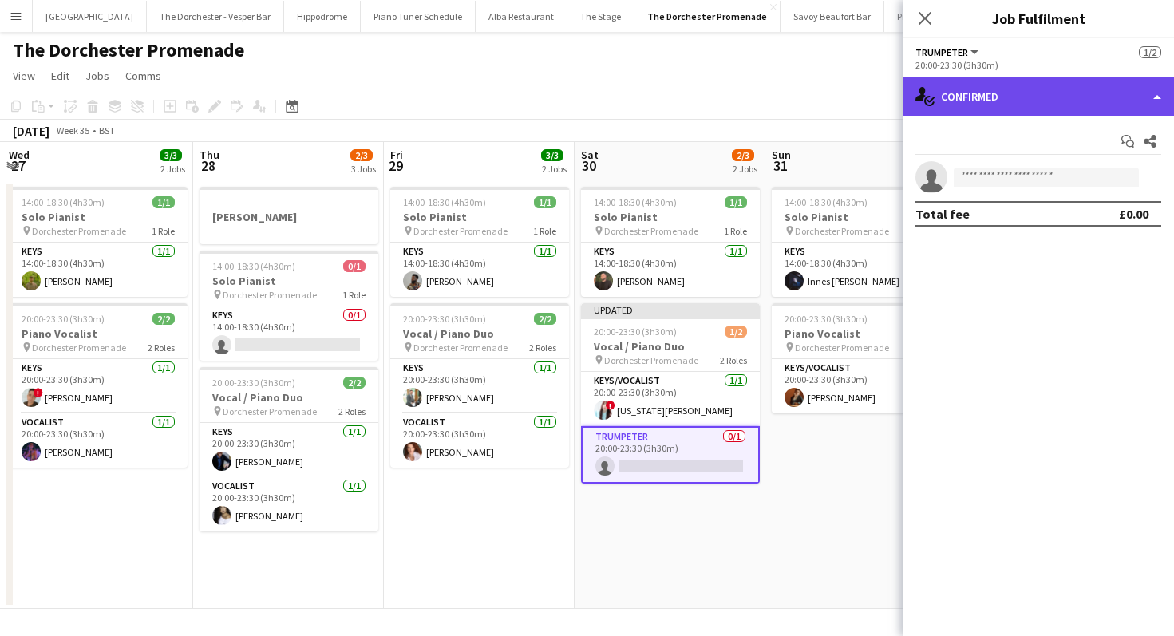
click at [953, 104] on div "single-neutral-actions-check-2 Confirmed" at bounding box center [1037, 96] width 271 height 38
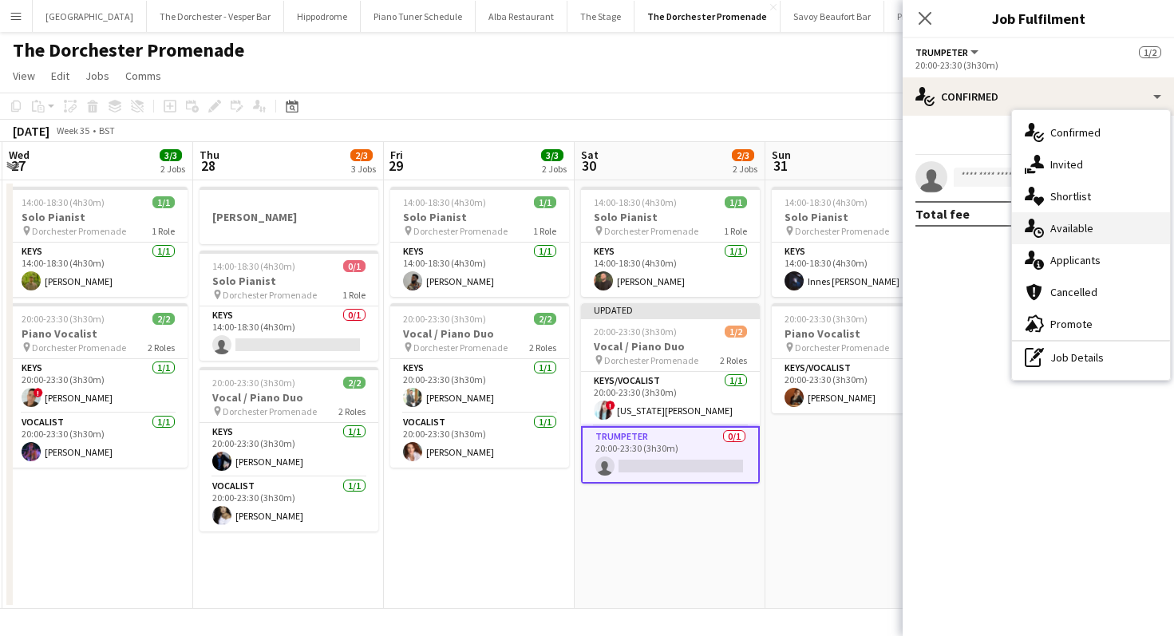
click at [953, 226] on div "single-neutral-actions-upload Available" at bounding box center [1091, 228] width 158 height 32
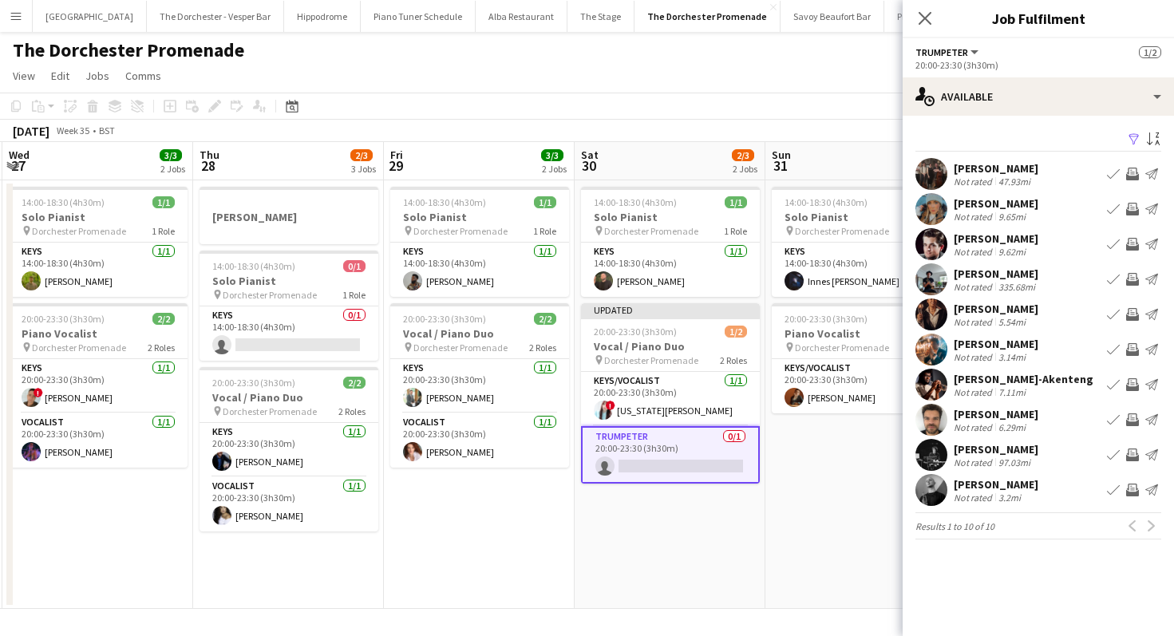
click at [953, 487] on div "Edward Hogben Not rated 3.2mi Book crew Invite crew Send notification" at bounding box center [1037, 490] width 271 height 32
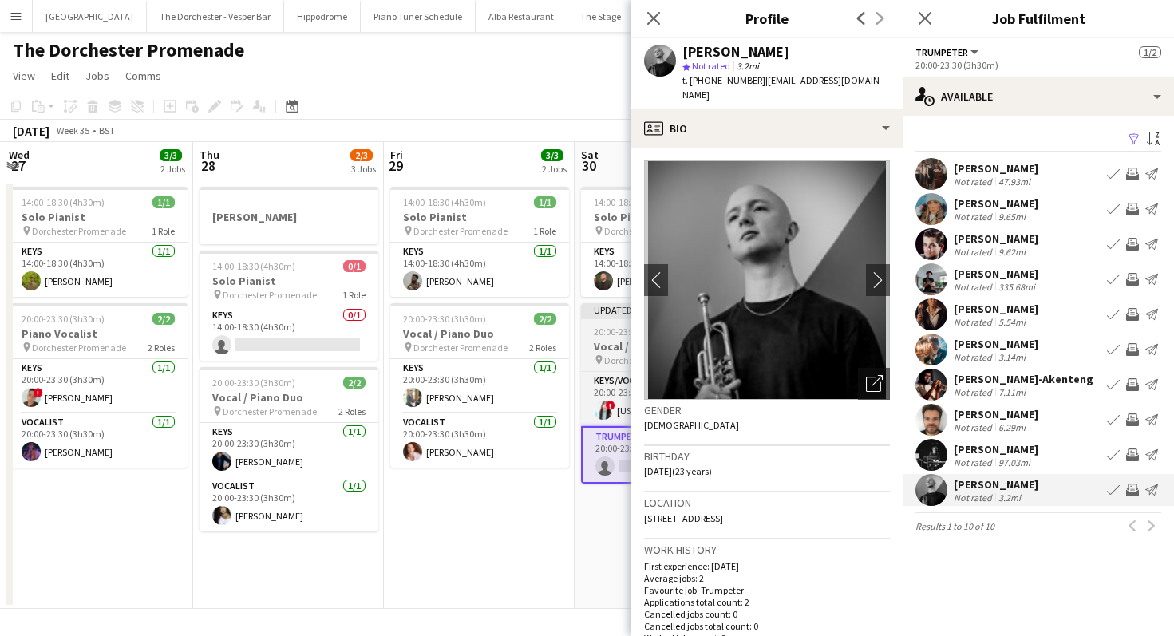
click at [619, 314] on div "Updated" at bounding box center [670, 309] width 179 height 13
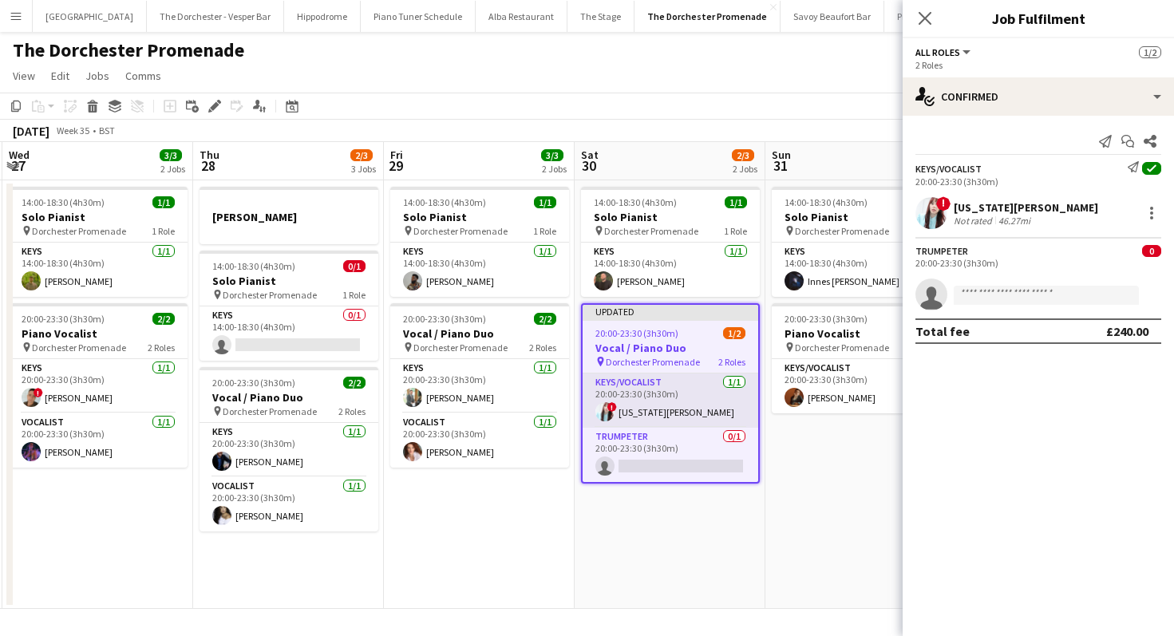
click at [638, 411] on app-card-role "Keys/Vocalist 1/1 20:00-23:30 (3h30m) ! Georgia Van Etten" at bounding box center [670, 400] width 176 height 54
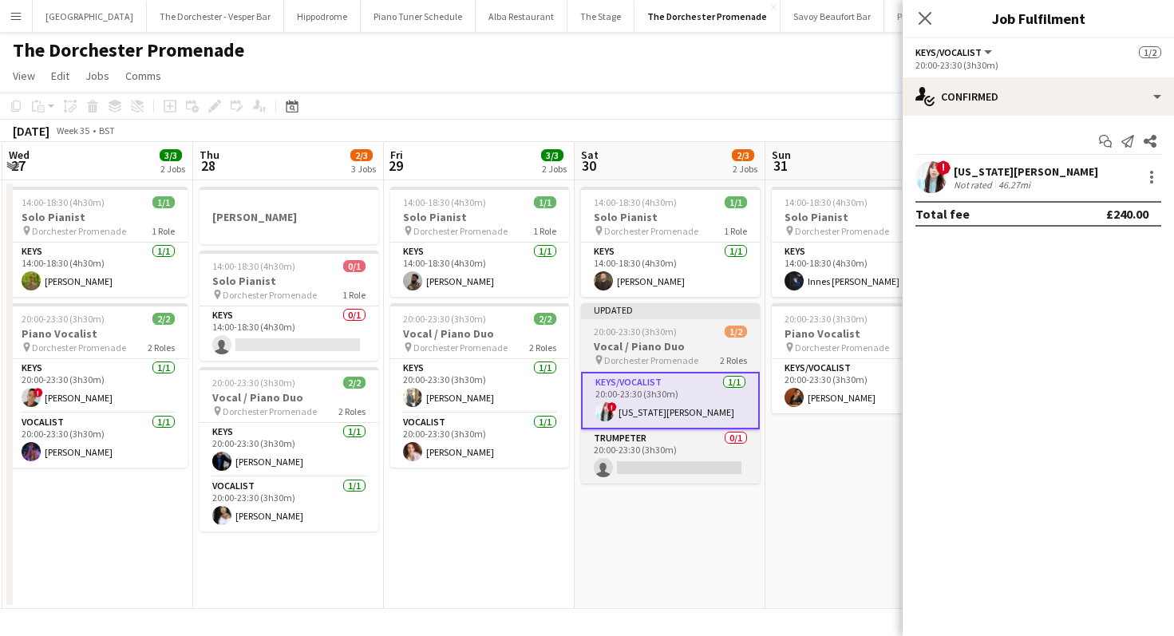
click at [641, 341] on h3 "Vocal / Piano Duo" at bounding box center [670, 346] width 179 height 14
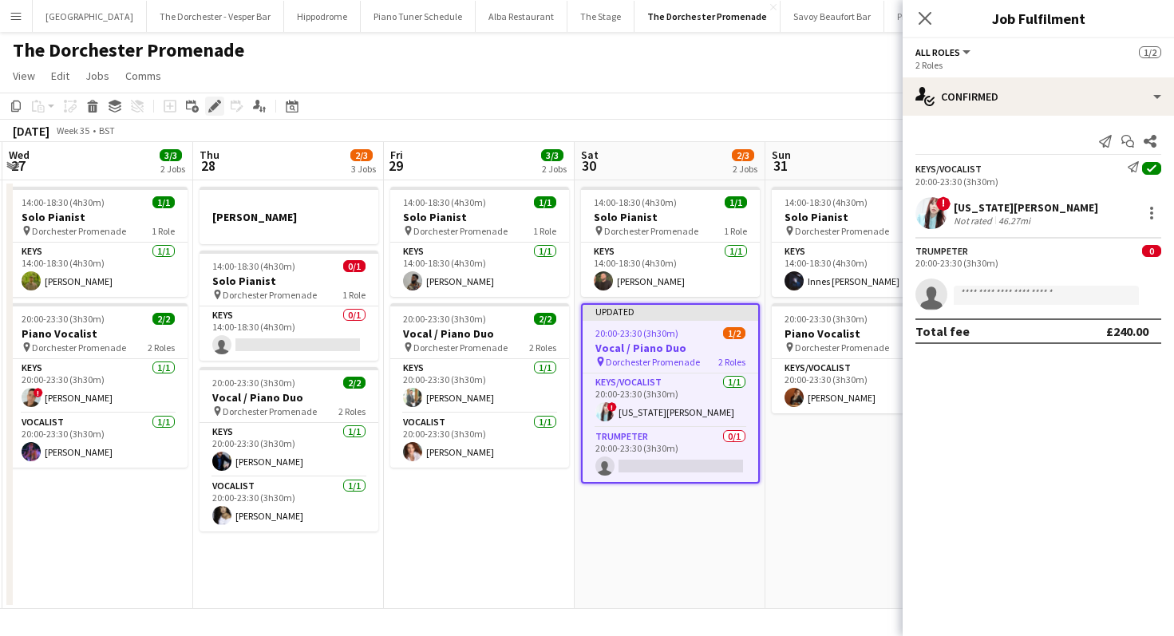
click at [213, 104] on icon "Edit" at bounding box center [214, 106] width 13 height 13
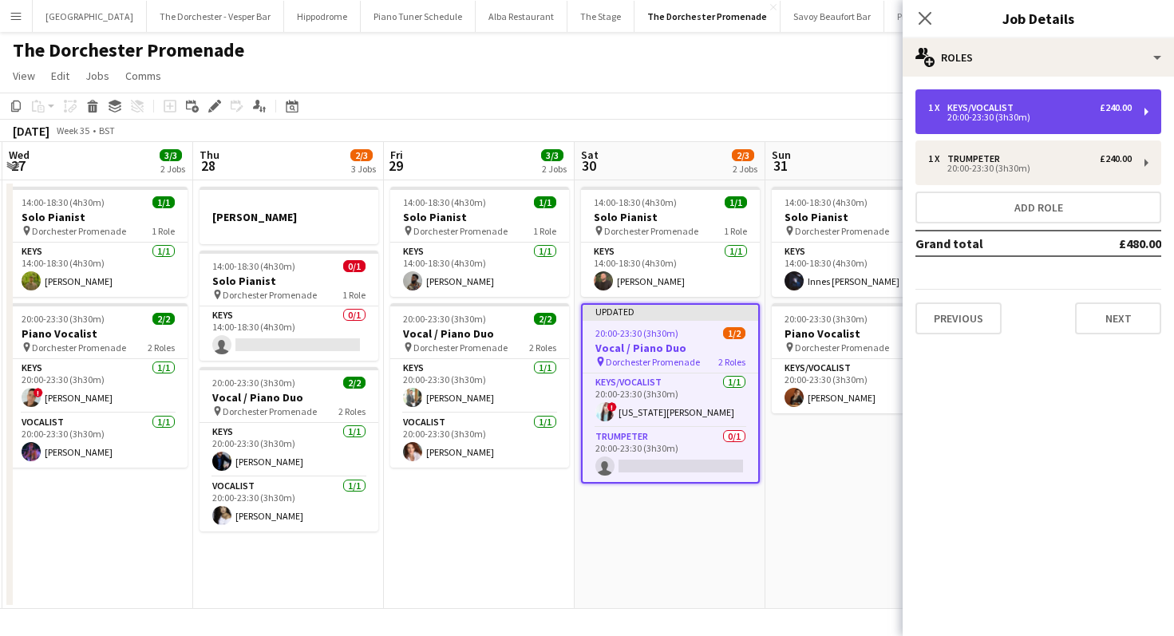
click at [953, 108] on div "1 x Keys/Vocalist £240.00" at bounding box center [1029, 107] width 203 height 11
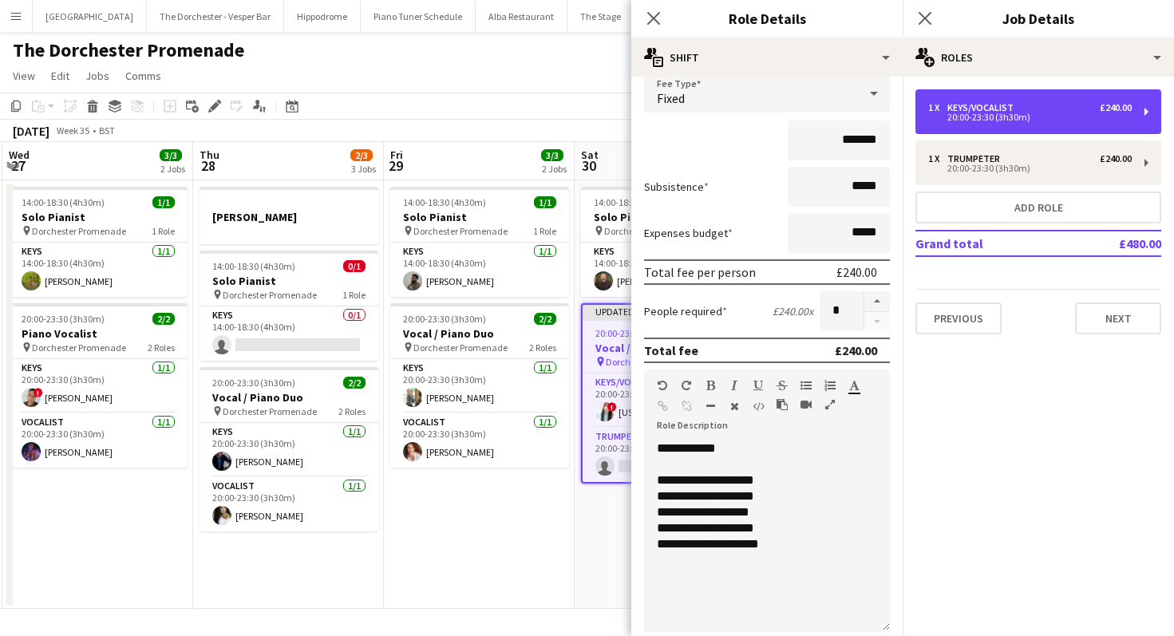
scroll to position [114, 0]
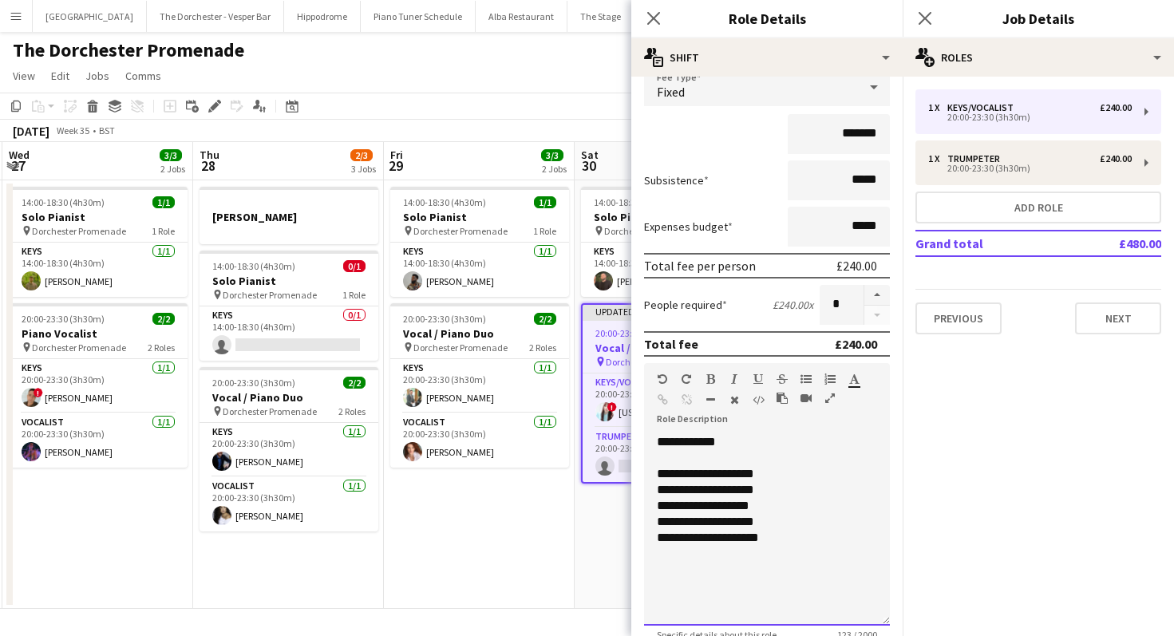
click at [760, 537] on div "**********" at bounding box center [767, 538] width 220 height 16
click at [657, 14] on icon at bounding box center [652, 17] width 15 height 15
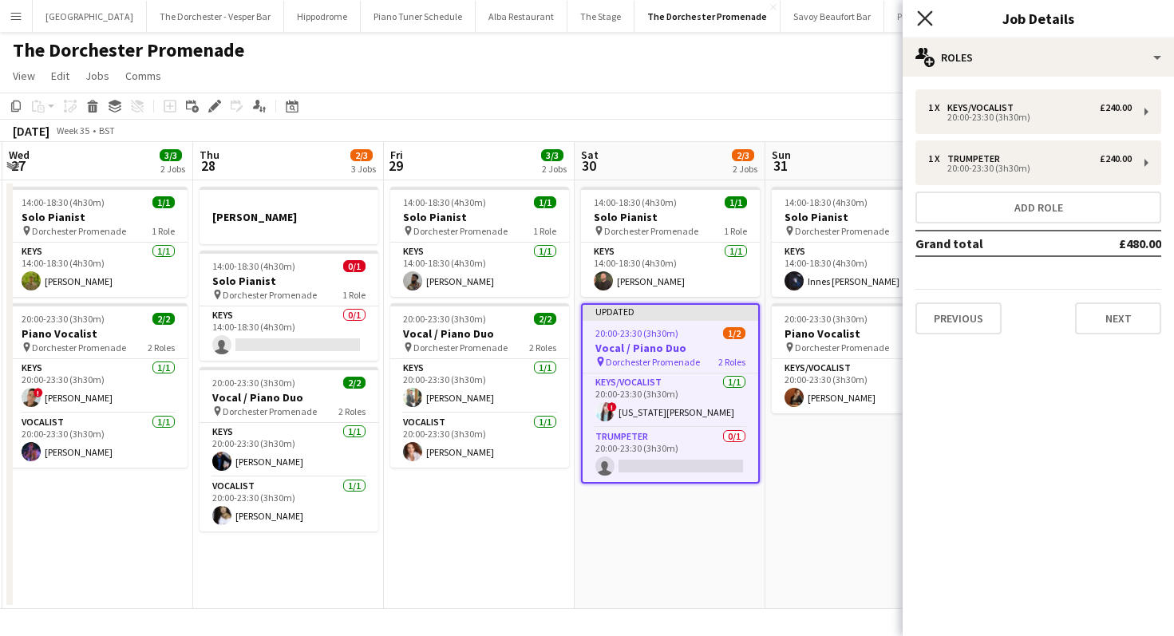
click at [928, 20] on icon at bounding box center [924, 17] width 15 height 15
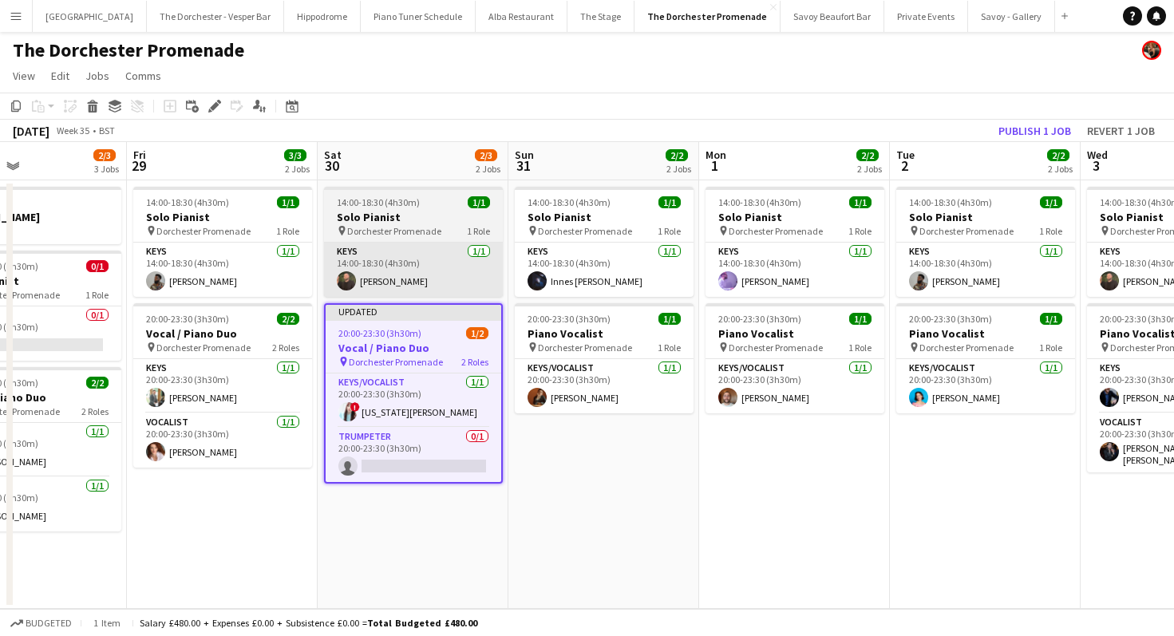
scroll to position [0, 416]
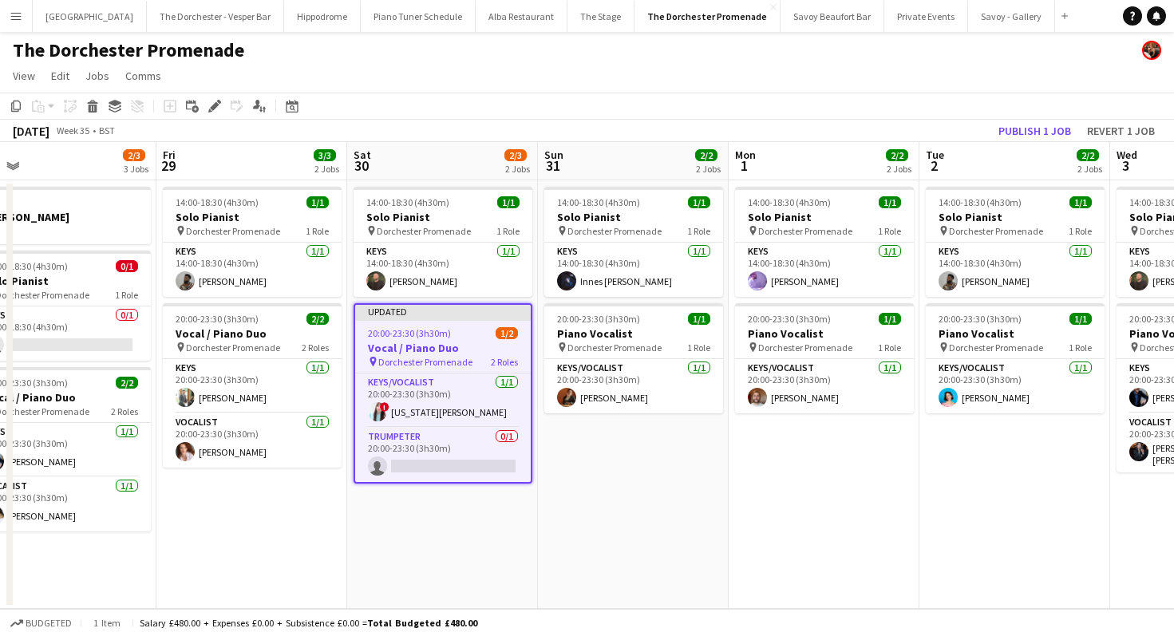
click at [456, 164] on app-board-header-date "Sat 30 2/3 2 Jobs" at bounding box center [442, 161] width 191 height 38
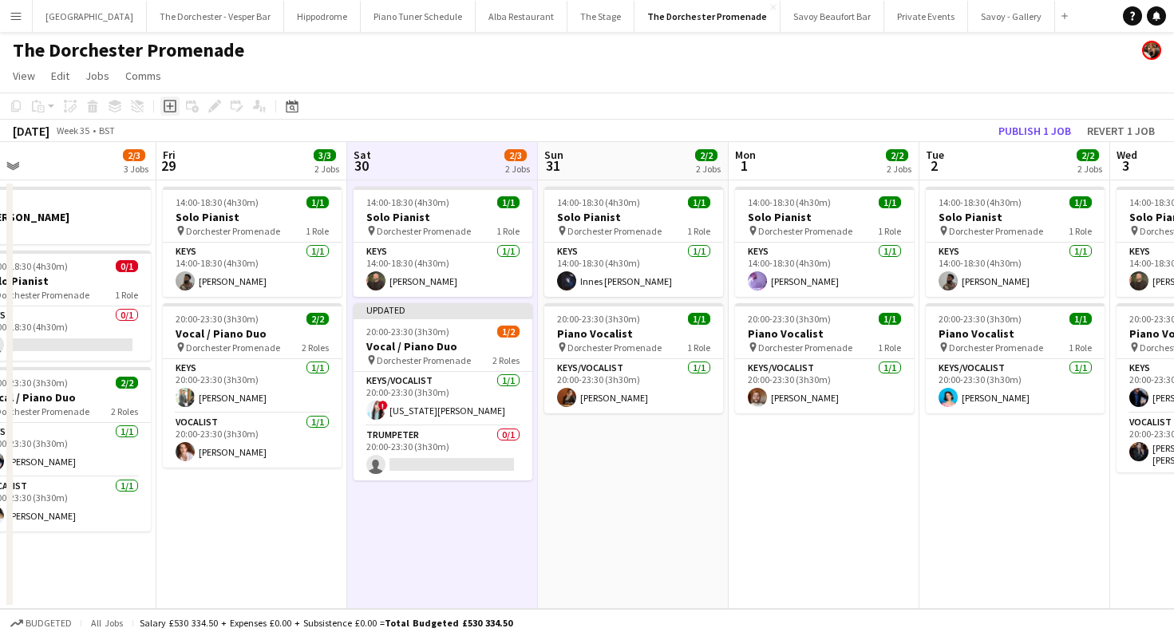
click at [170, 105] on icon at bounding box center [169, 106] width 7 height 7
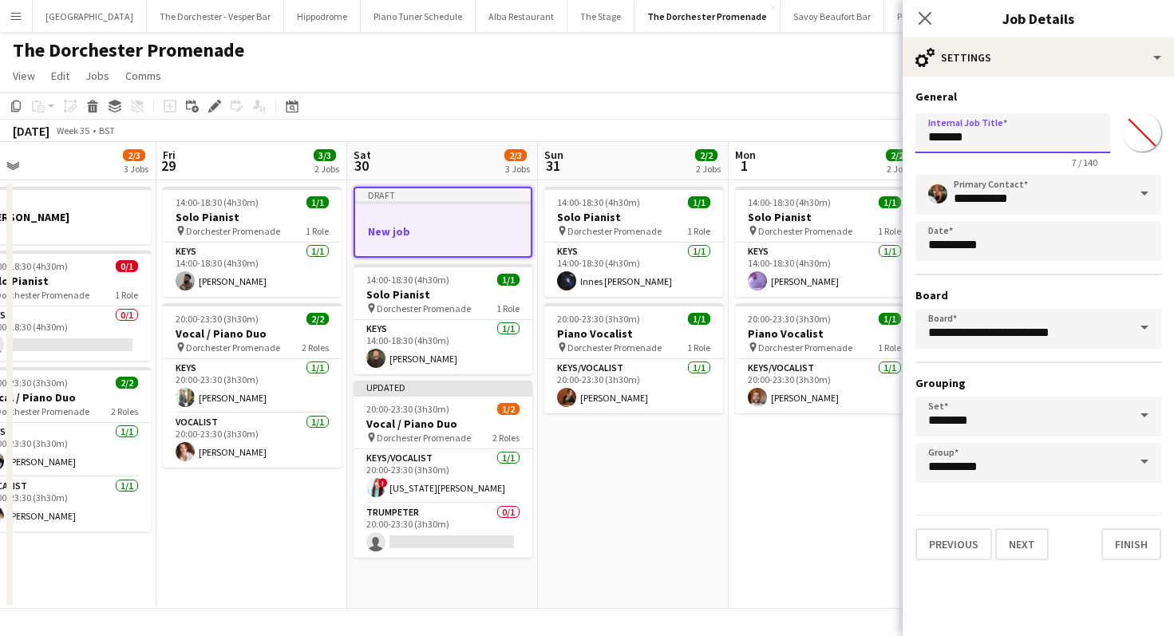
drag, startPoint x: 998, startPoint y: 133, endPoint x: 843, endPoint y: 133, distance: 154.8
click at [844, 133] on body "Menu Boards Boards Boards All jobs Status Workforce Workforce My Workforce Recr…" at bounding box center [587, 318] width 1174 height 636
type input "*"
type input "**********"
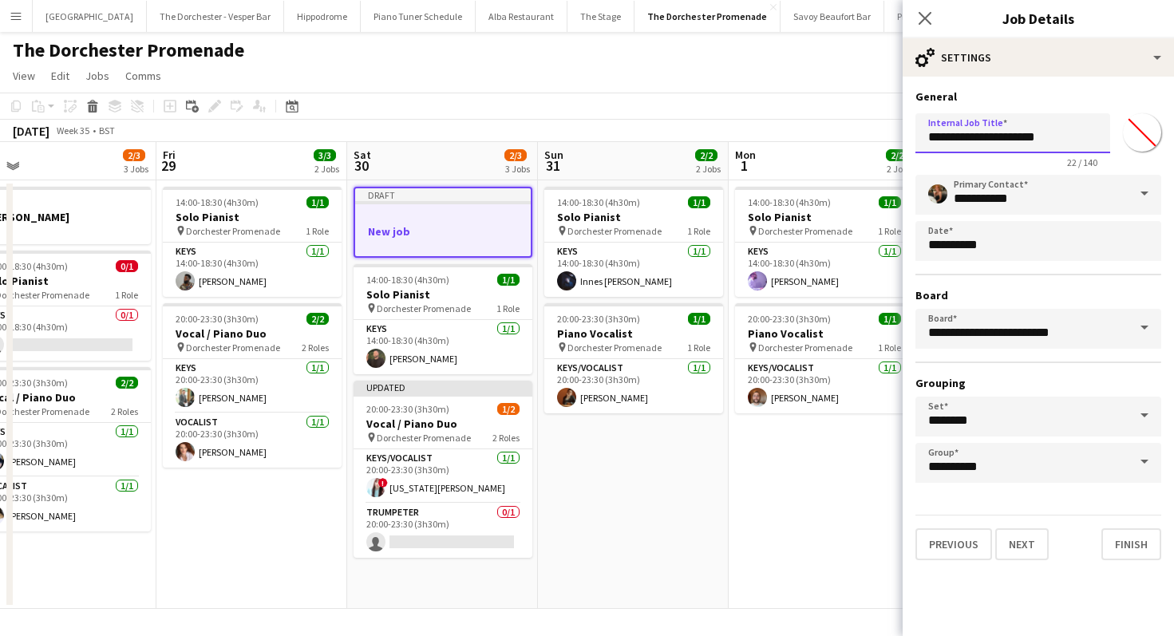
click button "Next" at bounding box center [1021, 544] width 53 height 32
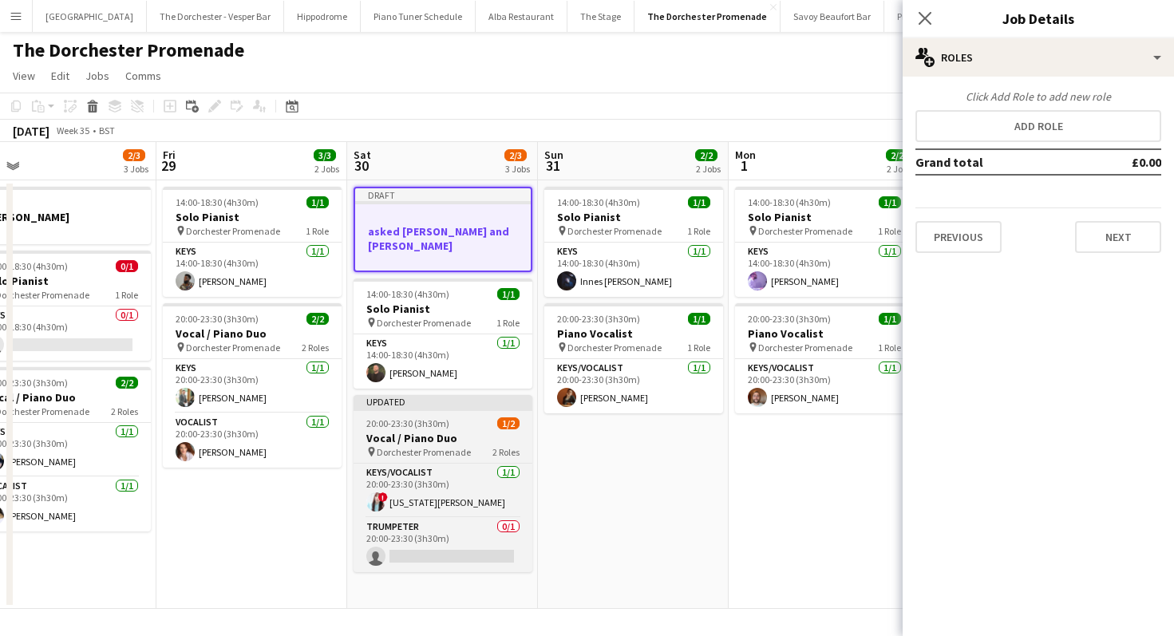
click at [448, 408] on div at bounding box center [442, 409] width 179 height 3
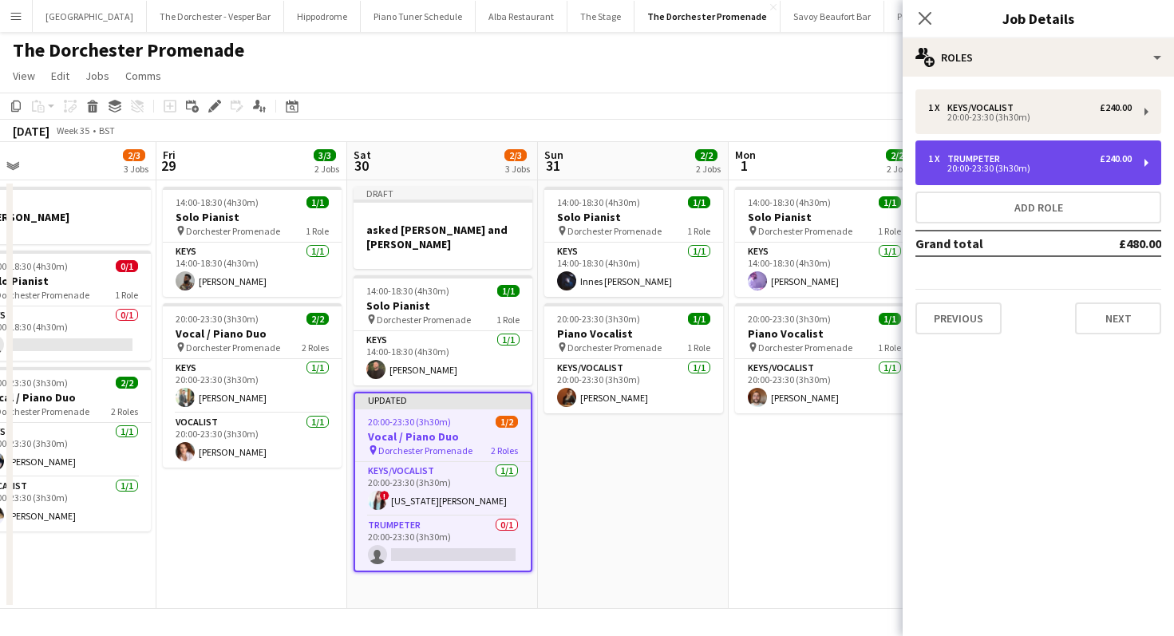
click at [936, 149] on div "1 x Trumpeter £240.00 20:00-23:30 (3h30m)" at bounding box center [1038, 162] width 246 height 45
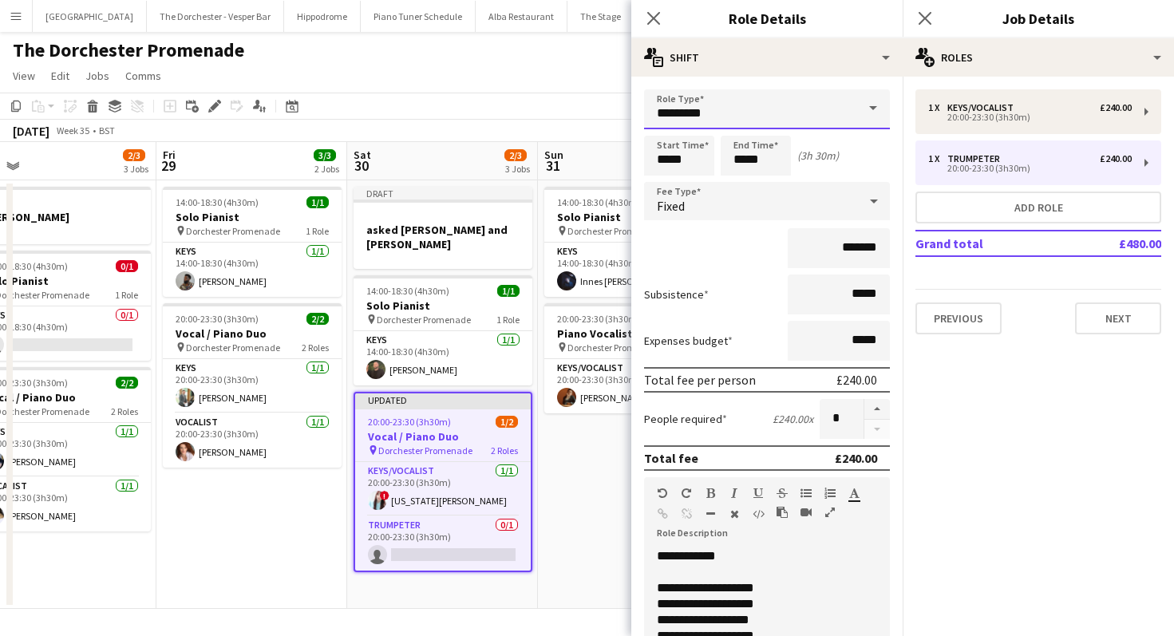
click at [782, 115] on input "*********" at bounding box center [767, 109] width 246 height 40
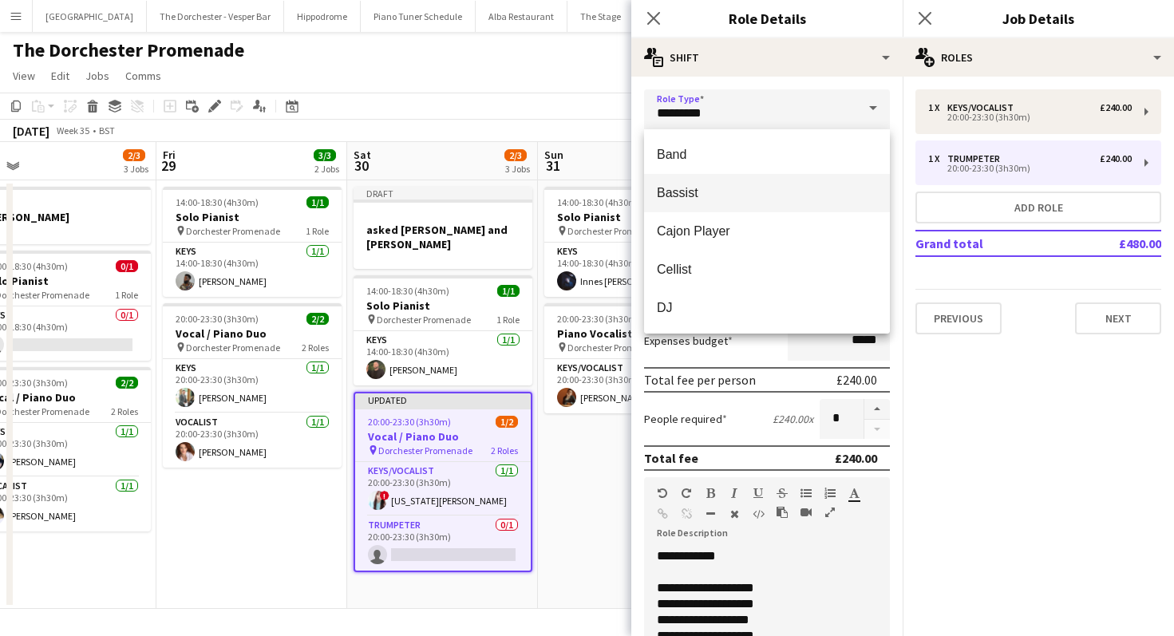
click at [746, 192] on span "Bassist" at bounding box center [767, 192] width 220 height 15
type input "*******"
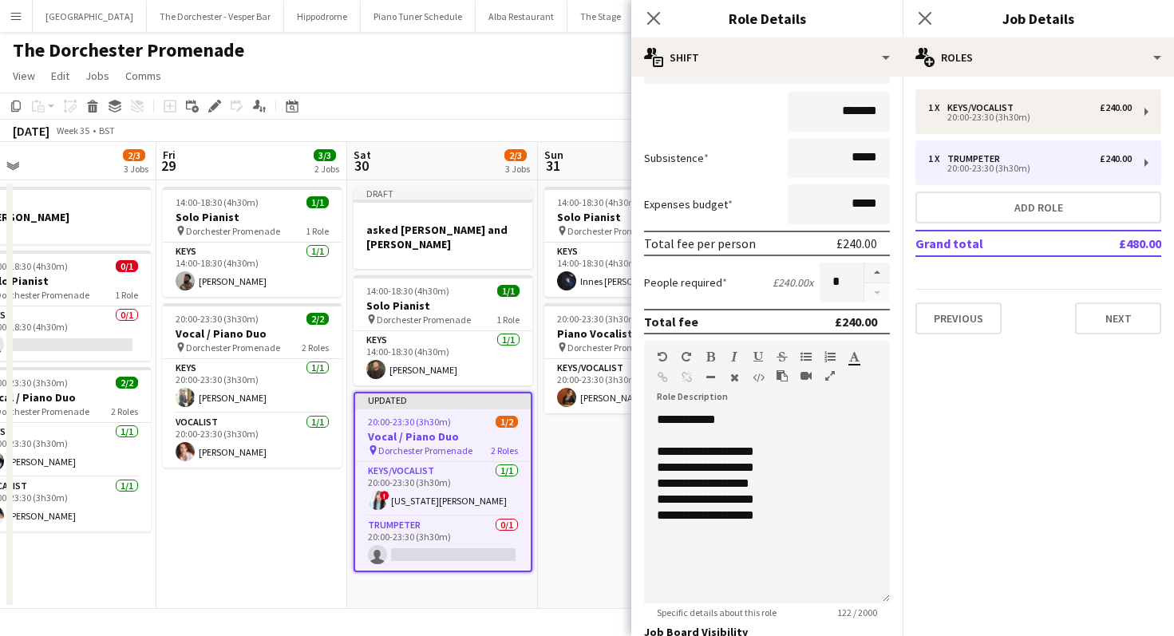
scroll to position [273, 0]
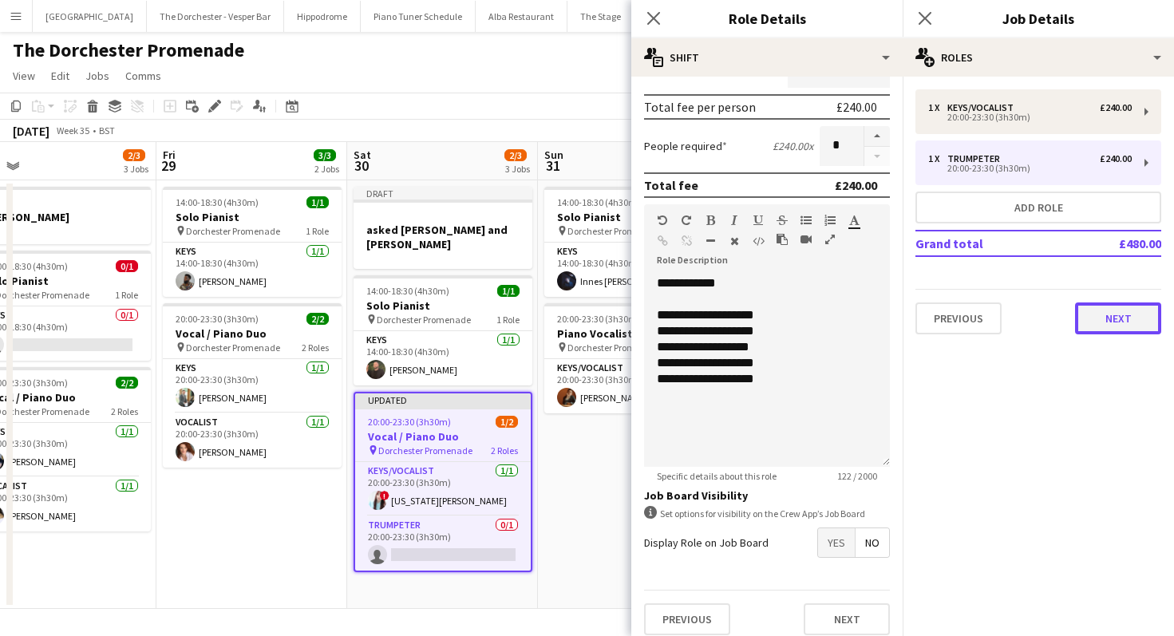
click at [953, 318] on button "Next" at bounding box center [1118, 318] width 86 height 32
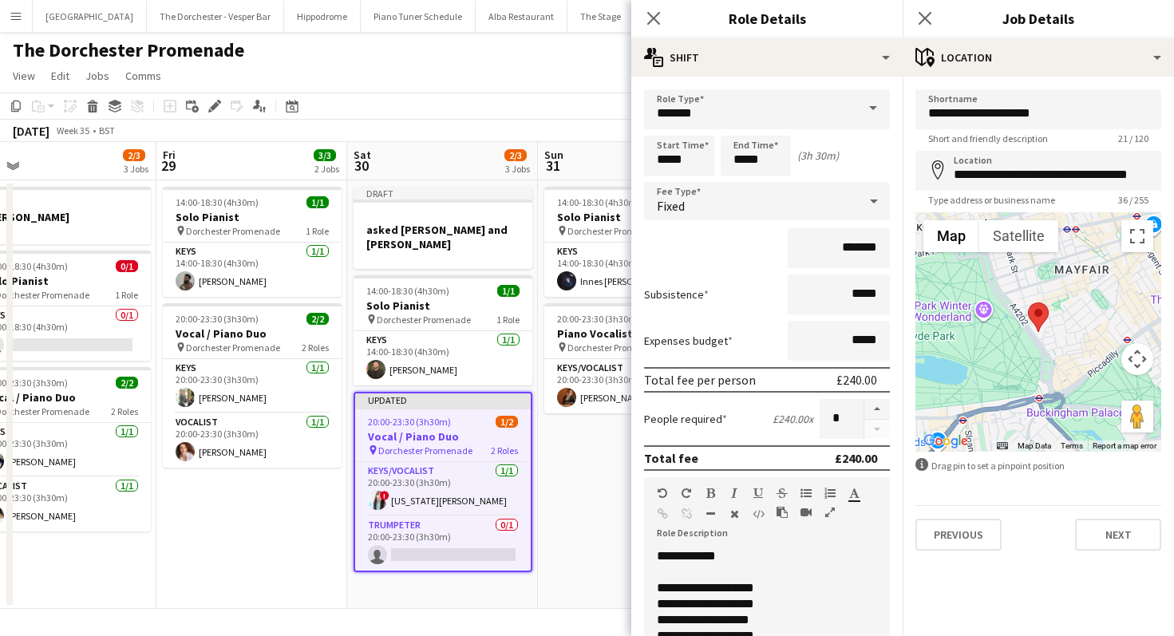
scroll to position [285, 0]
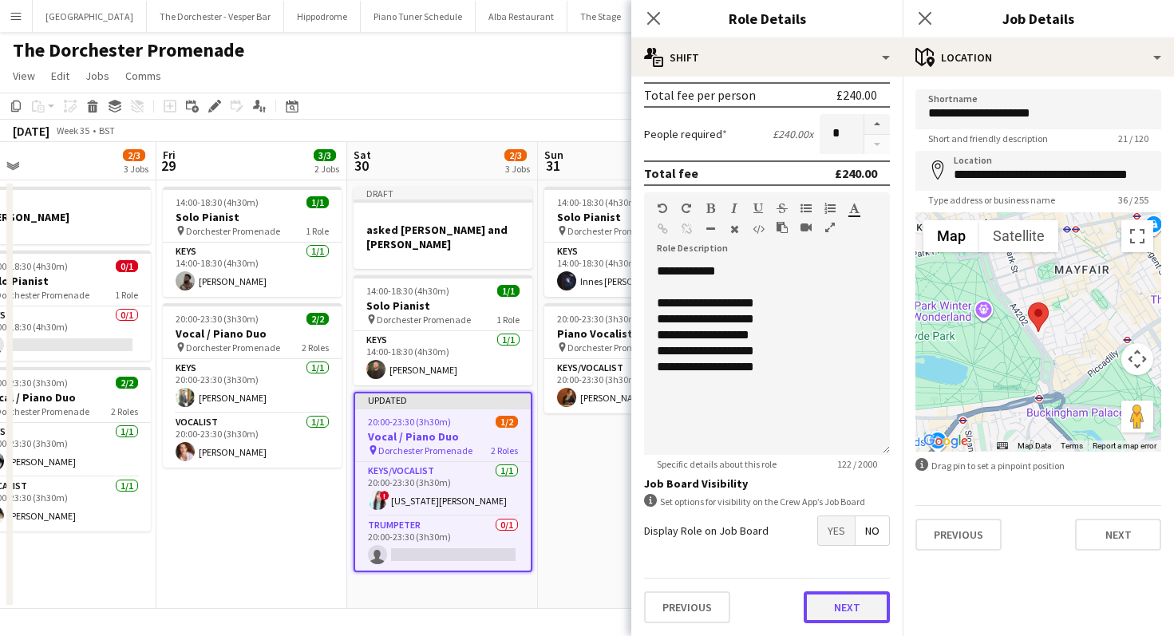
click at [820, 606] on button "Next" at bounding box center [846, 607] width 86 height 32
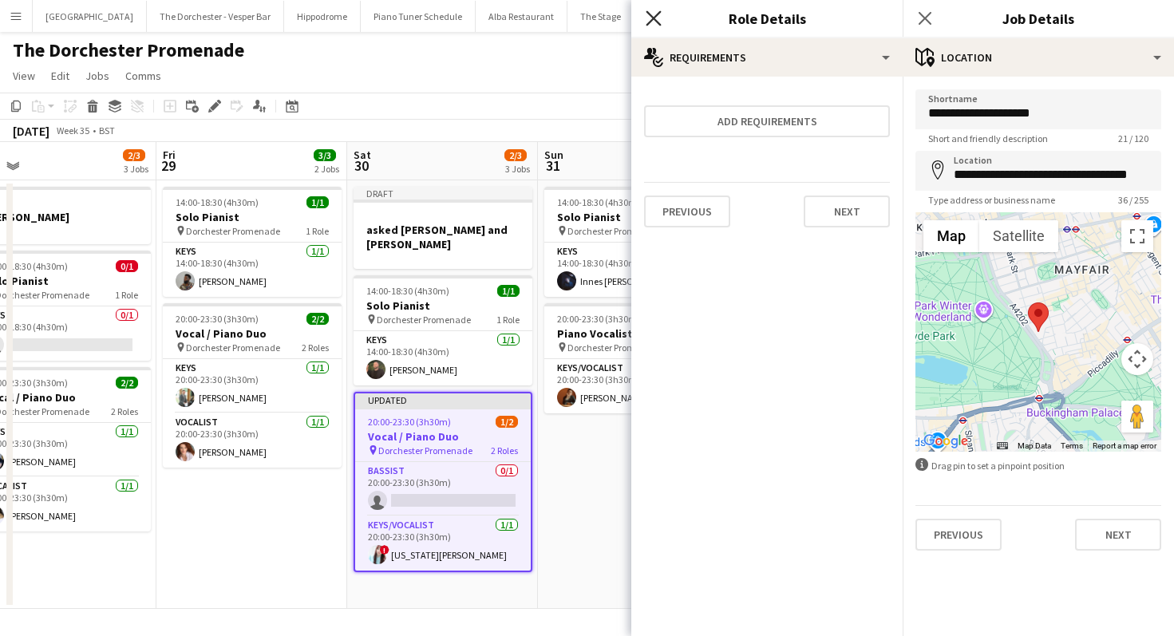
click at [653, 20] on icon "Close pop-in" at bounding box center [652, 17] width 15 height 15
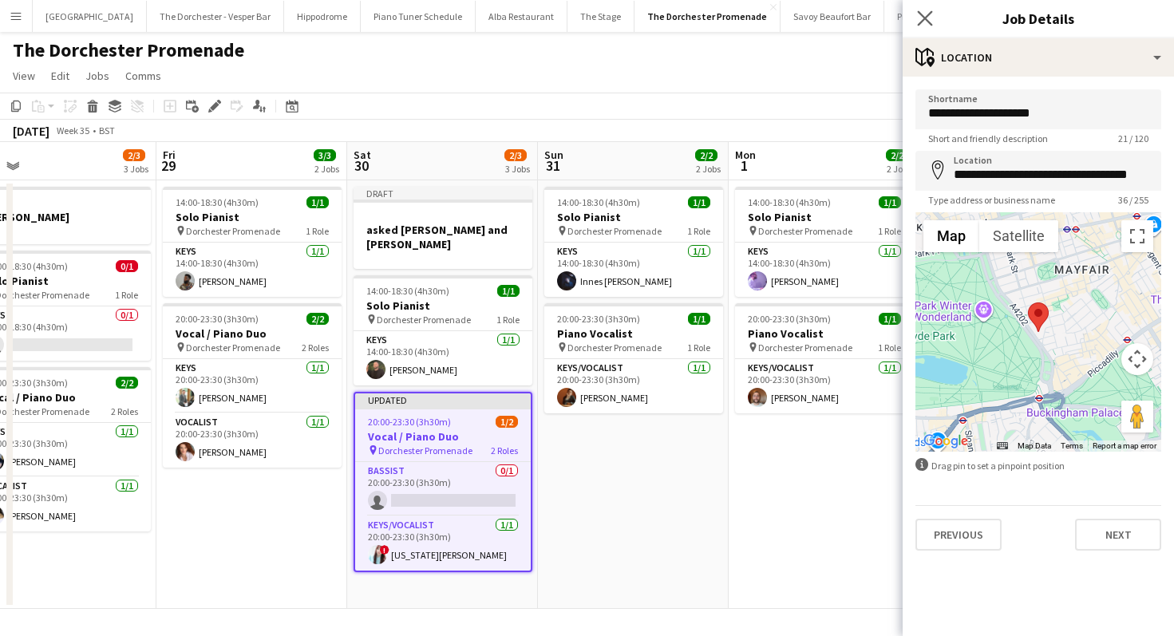
click at [932, 14] on app-icon "Close pop-in" at bounding box center [924, 18] width 23 height 23
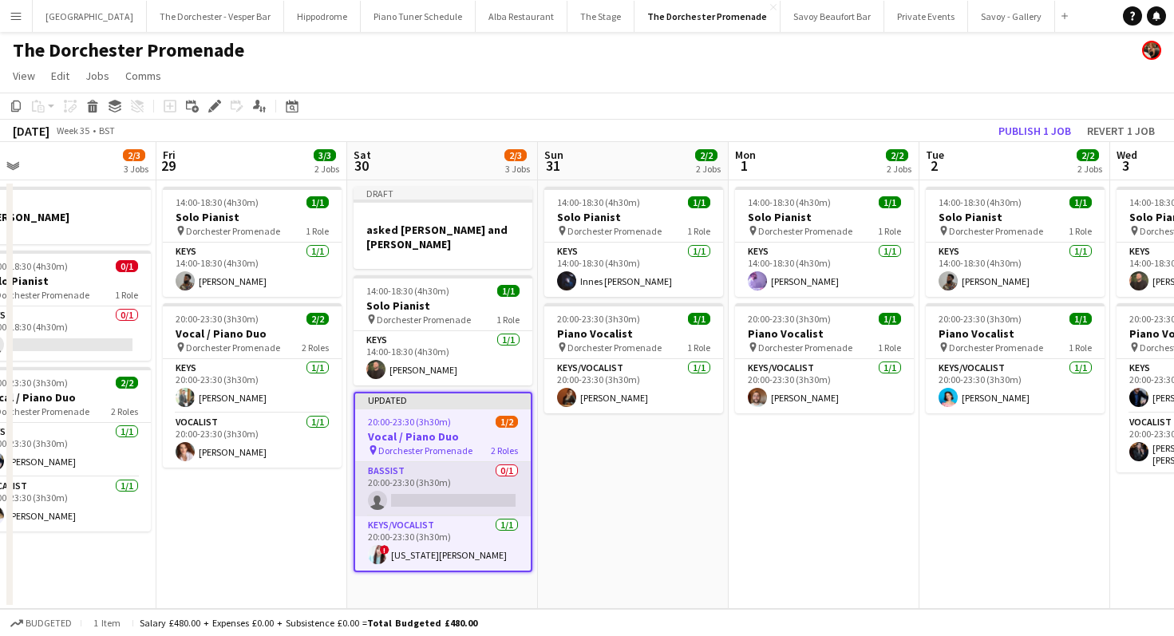
click at [444, 462] on app-card-role "Bassist 0/1 20:00-23:30 (3h30m) single-neutral-actions" at bounding box center [443, 489] width 176 height 54
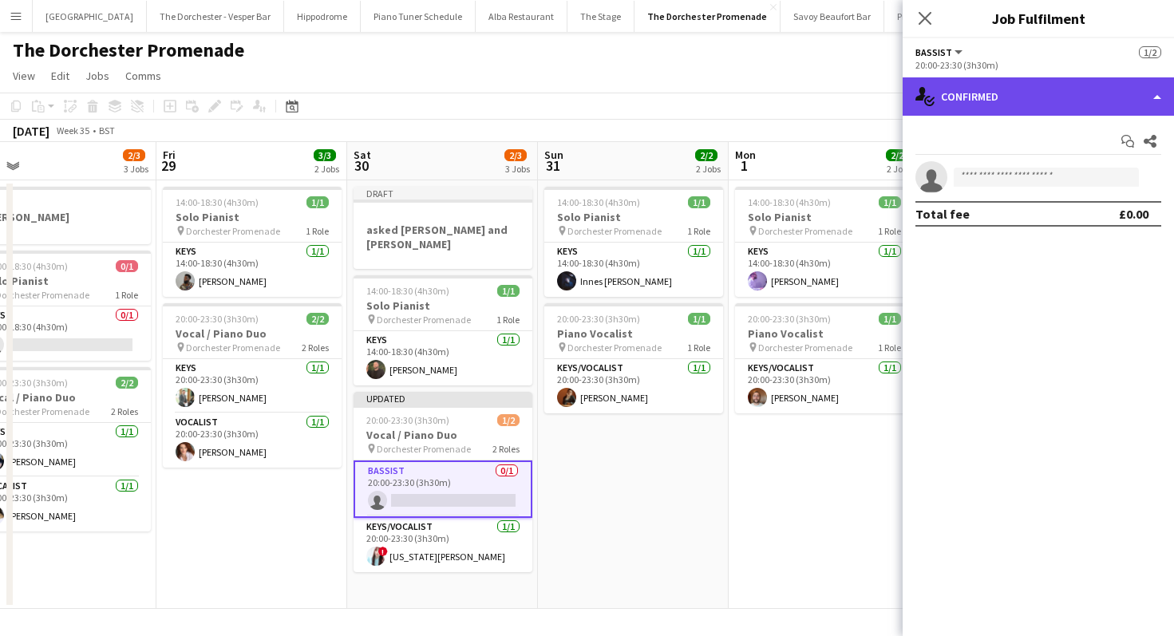
click at [953, 97] on div "single-neutral-actions-check-2 Confirmed" at bounding box center [1037, 96] width 271 height 38
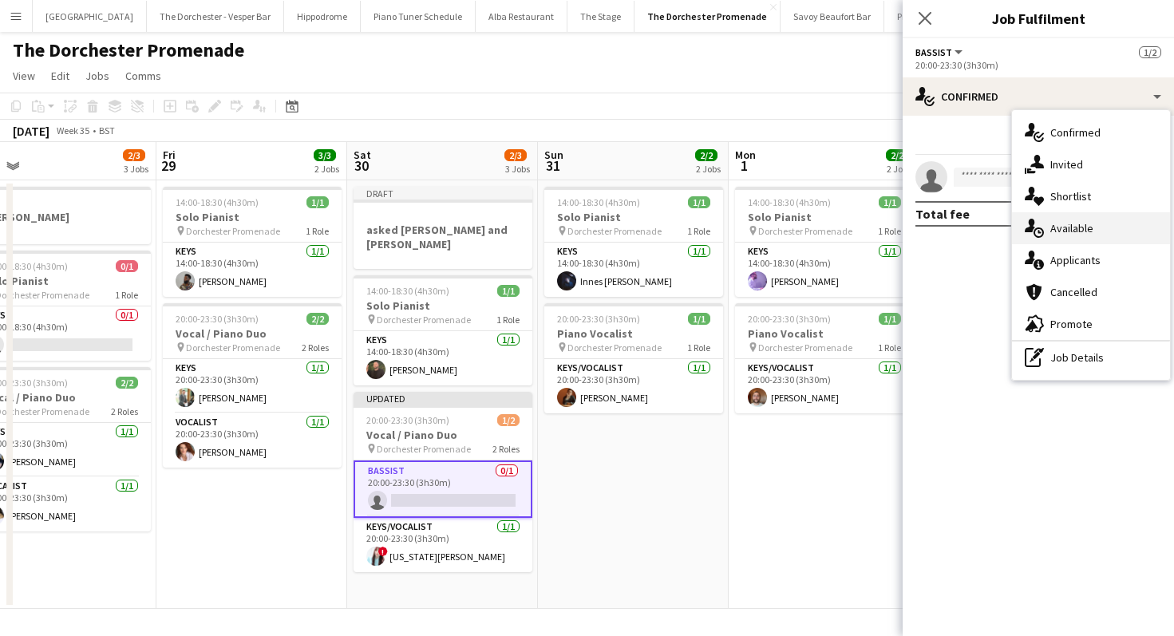
click at [953, 234] on div "single-neutral-actions-upload Available" at bounding box center [1091, 228] width 158 height 32
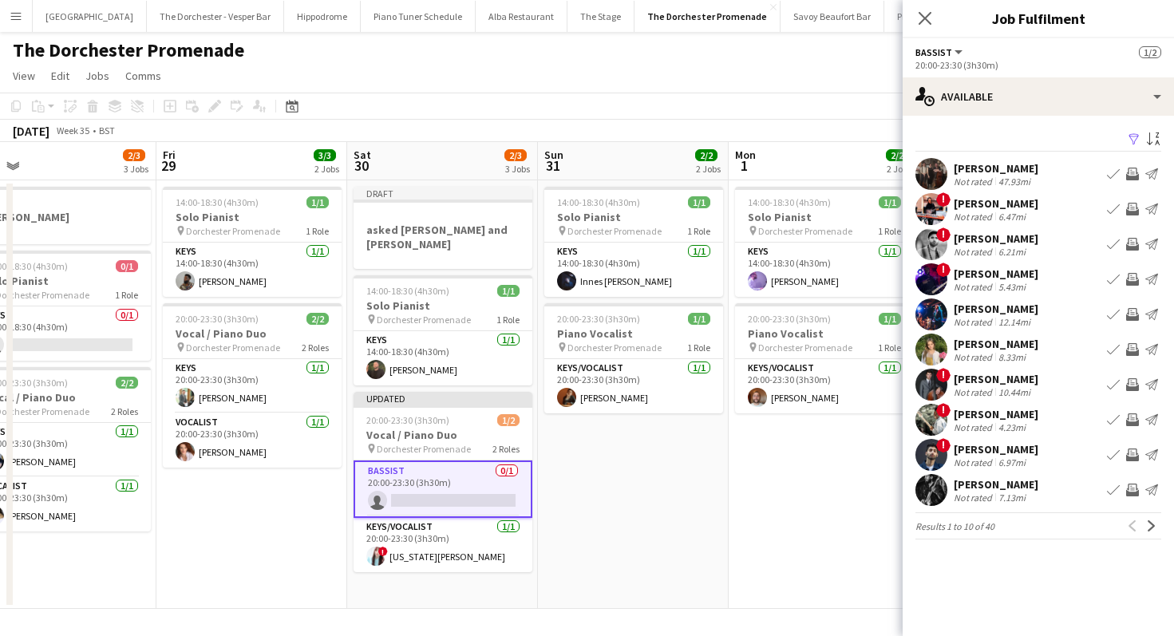
click at [953, 379] on div "Rob Paterson" at bounding box center [995, 379] width 85 height 14
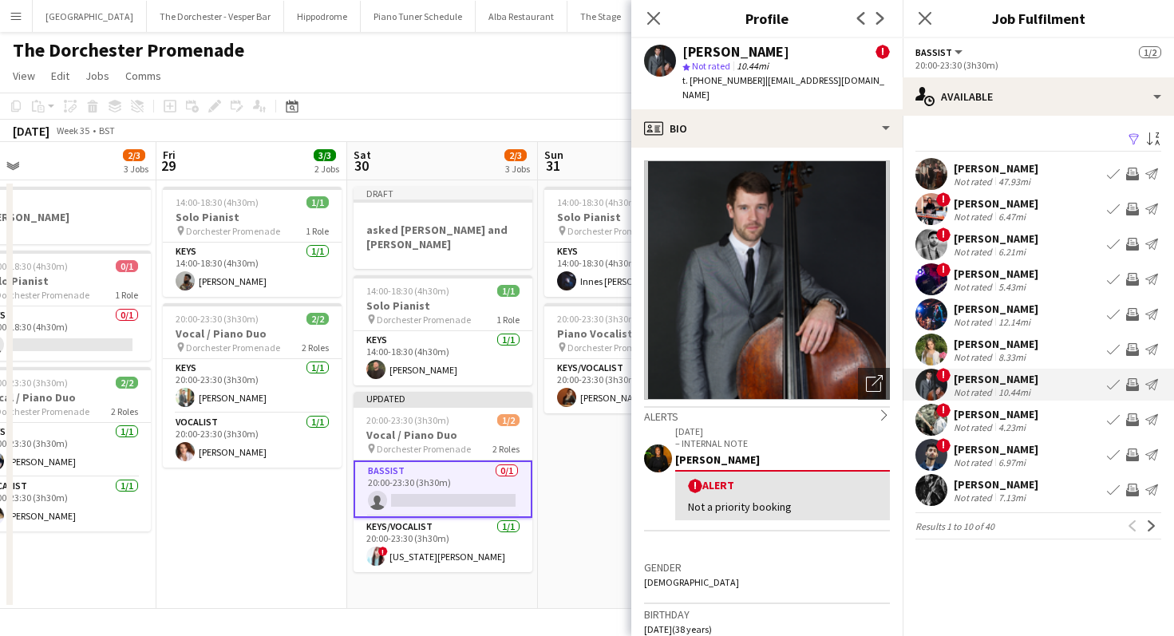
click at [953, 493] on div "Matthew Aston Not rated 7.13mi Book crew Invite crew Send notification" at bounding box center [1037, 490] width 271 height 32
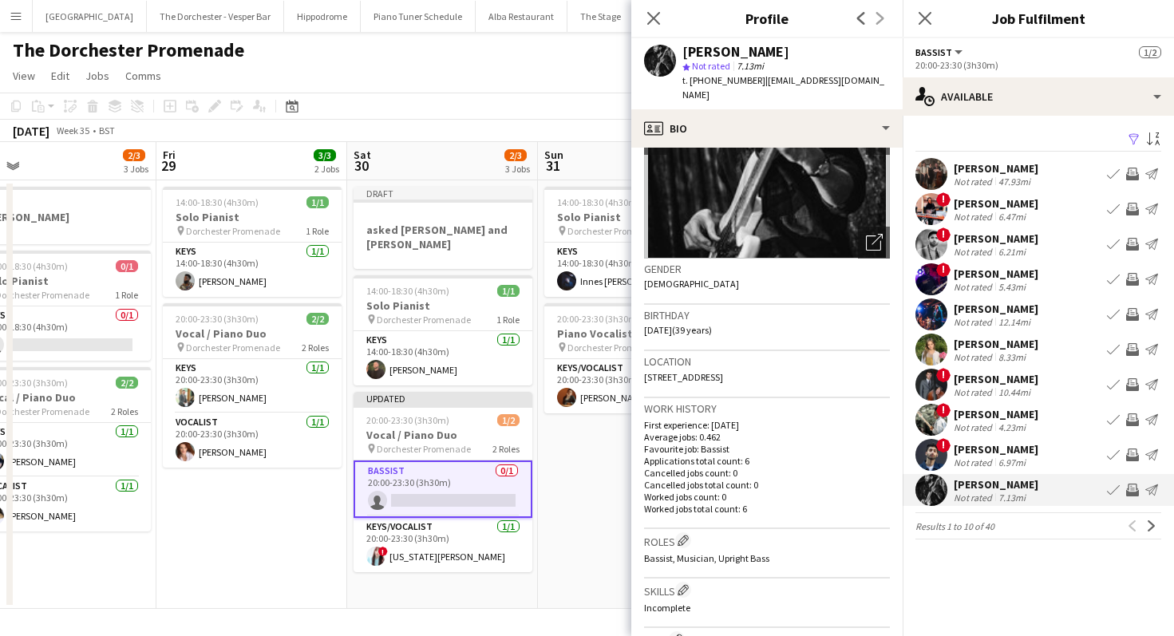
scroll to position [237, 0]
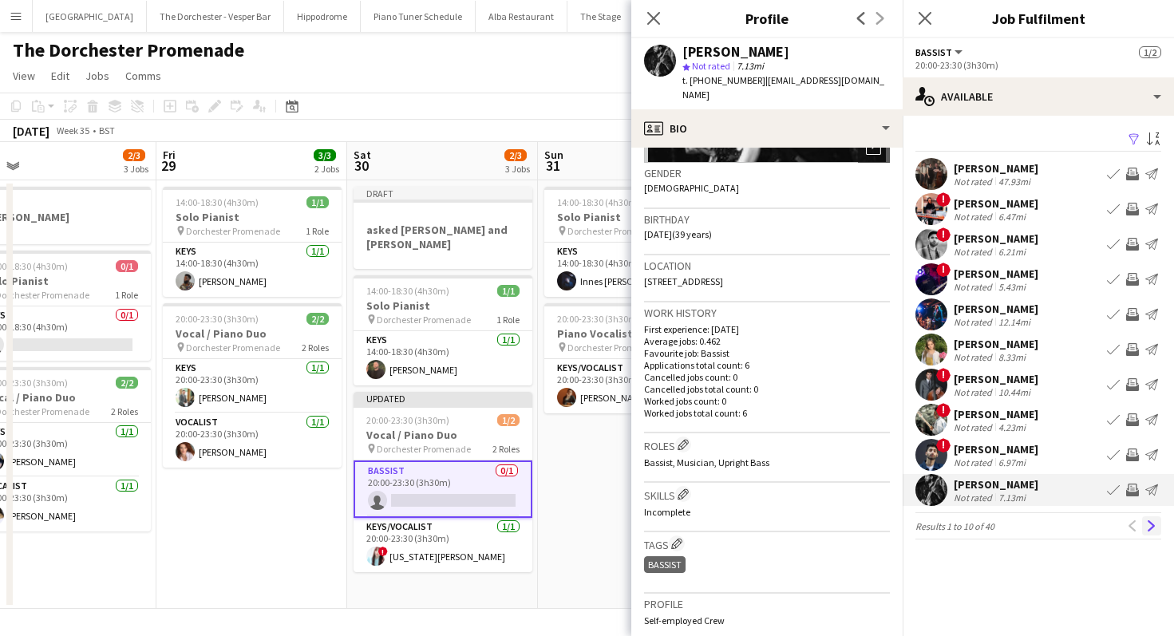
click at [953, 523] on app-icon "Next" at bounding box center [1151, 525] width 11 height 11
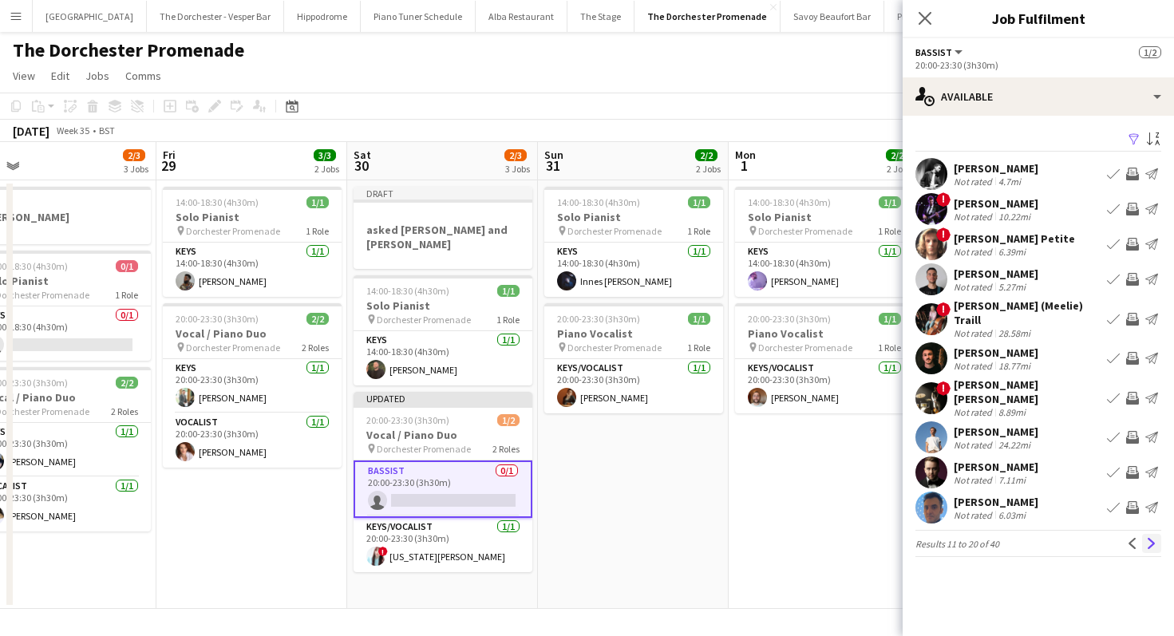
click at [953, 538] on app-icon "Next" at bounding box center [1151, 543] width 11 height 11
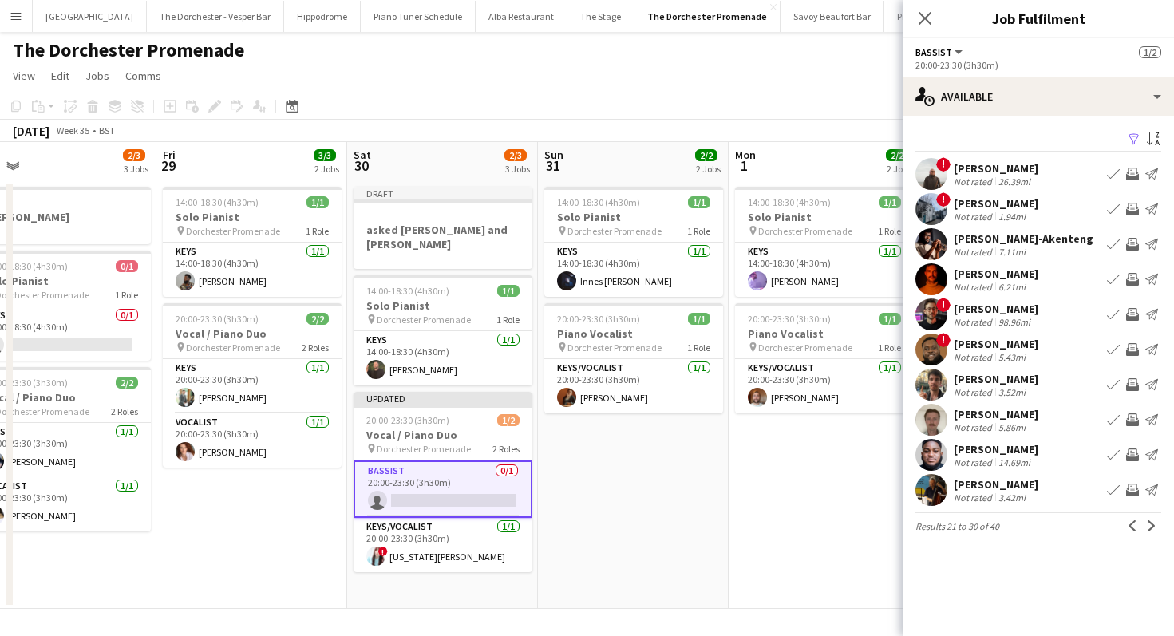
click at [953, 170] on div "Philip Van den brandeler" at bounding box center [995, 168] width 85 height 14
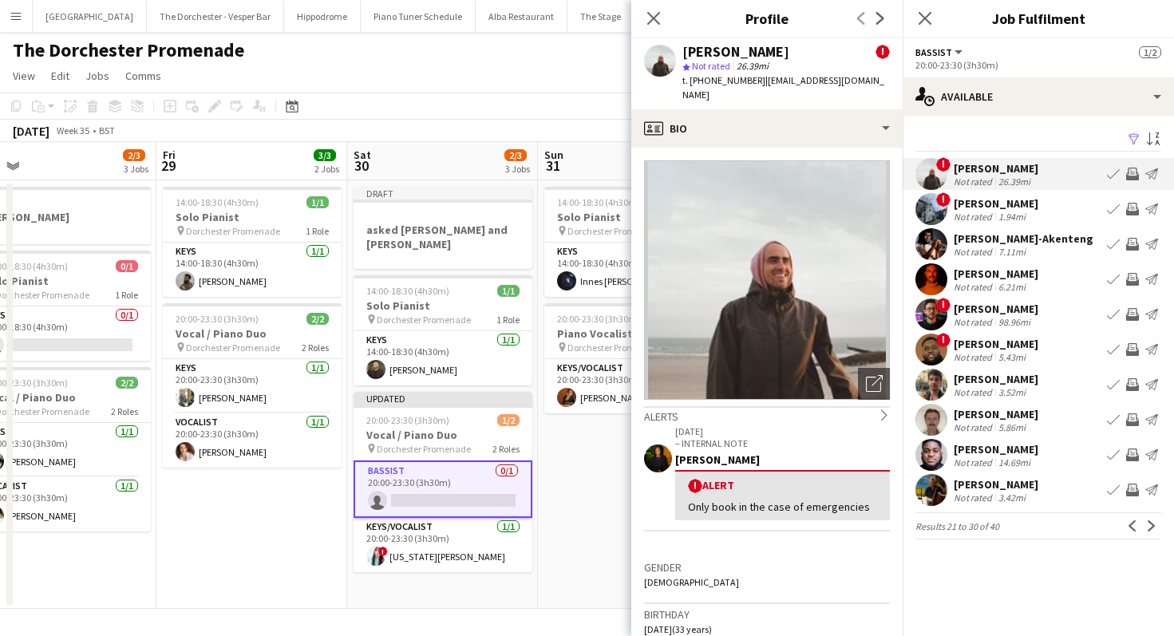
click at [953, 274] on div "Matt Hollick" at bounding box center [995, 273] width 85 height 14
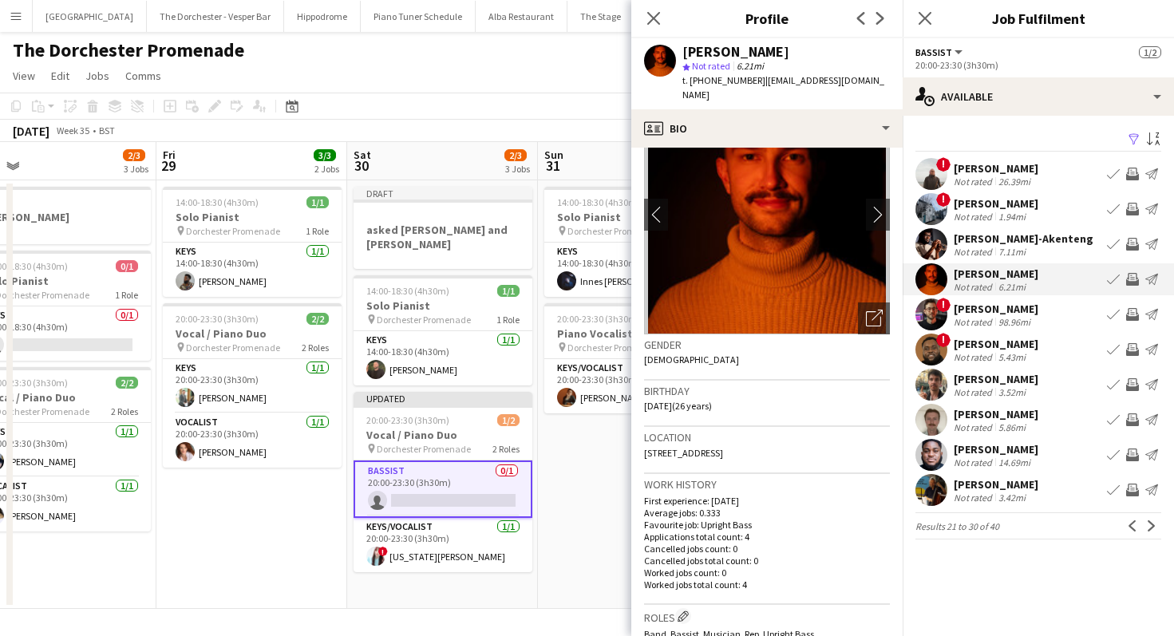
scroll to position [0, 0]
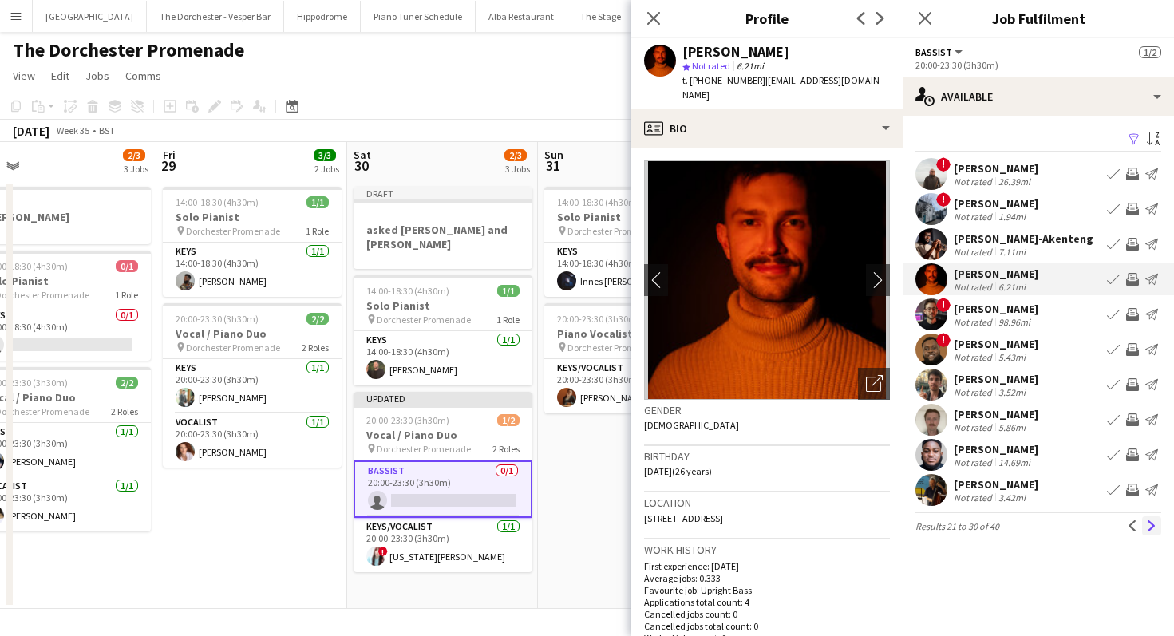
click at [953, 529] on app-icon "Next" at bounding box center [1151, 525] width 11 height 11
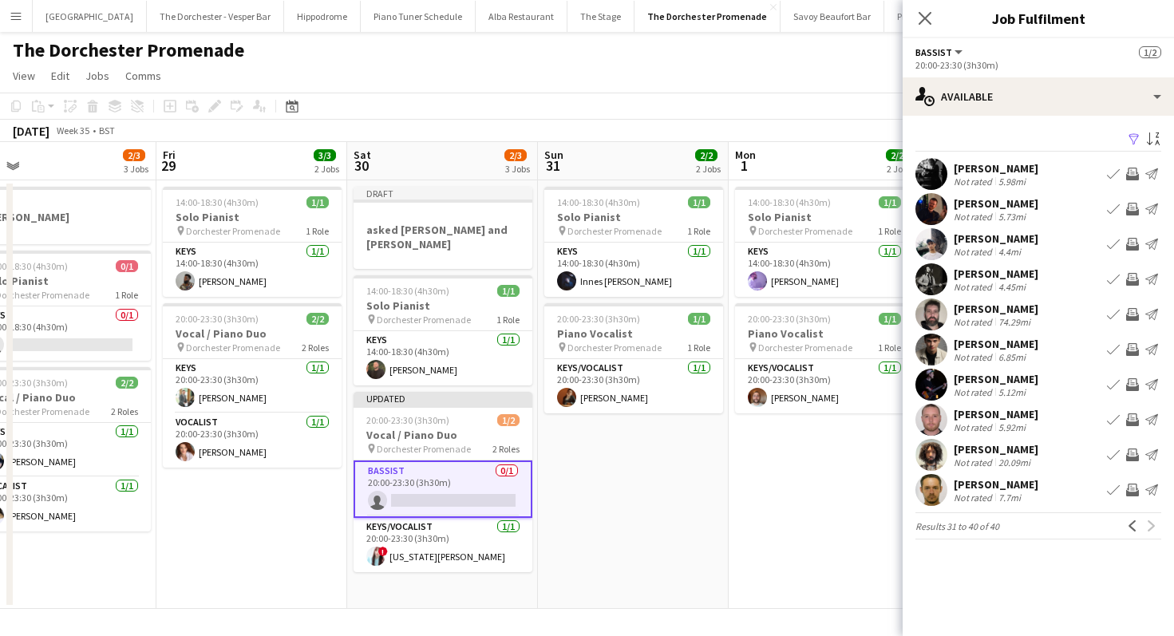
click at [953, 176] on div "Rory Hudson Not rated 5.98mi Book crew Invite crew Send notification" at bounding box center [1037, 174] width 271 height 32
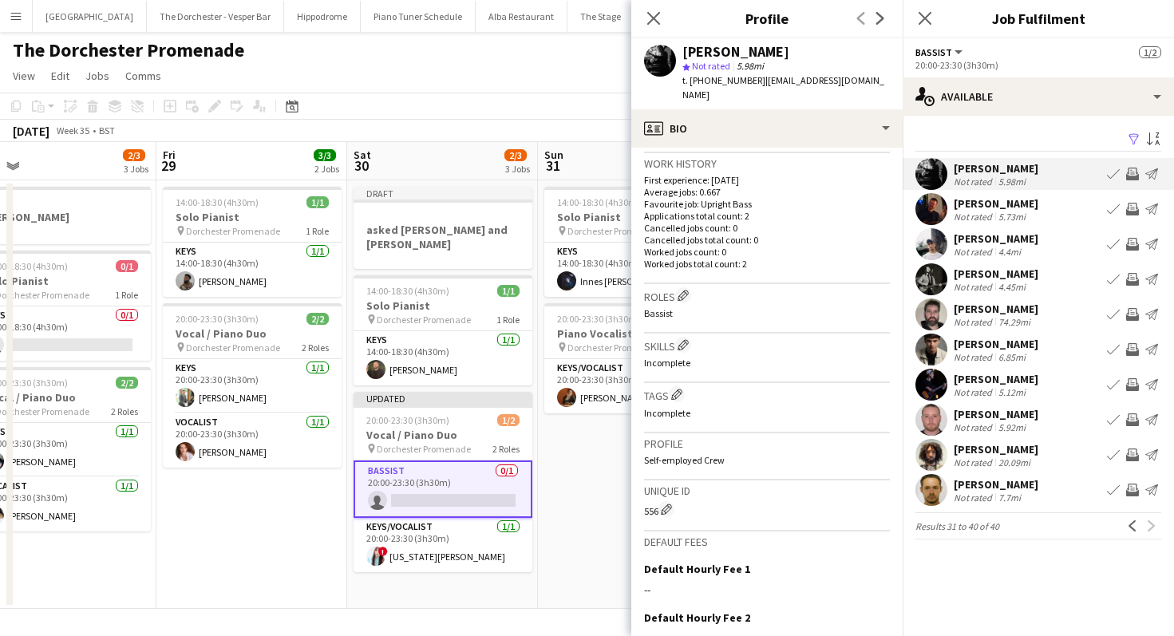
scroll to position [549, 0]
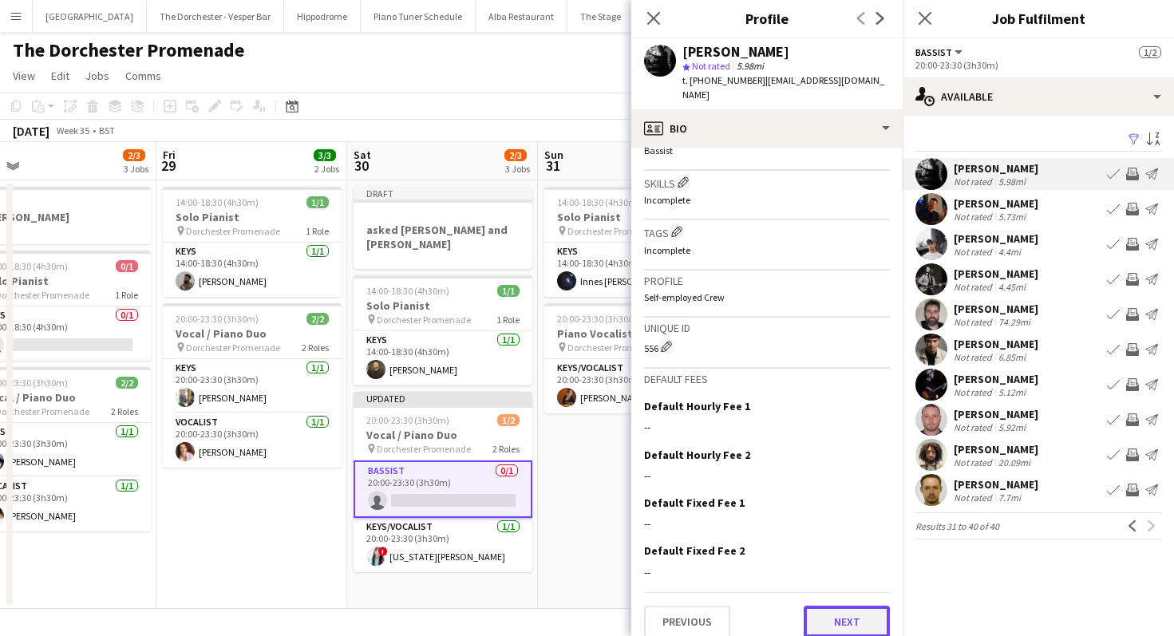
click at [830, 607] on button "Next" at bounding box center [846, 622] width 86 height 32
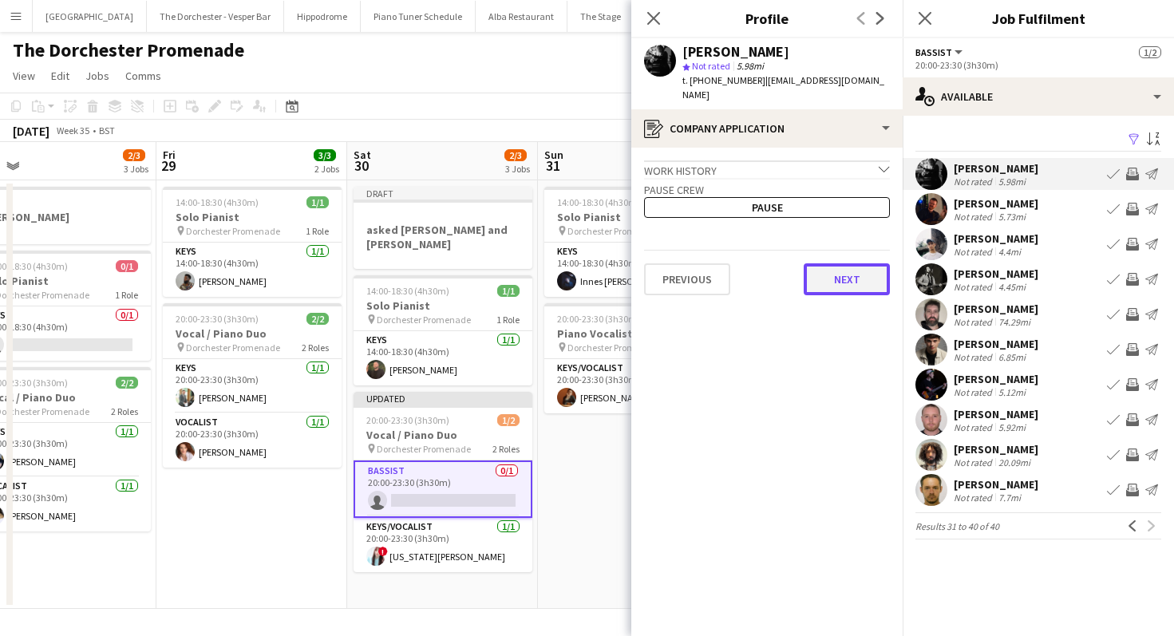
click at [834, 267] on button "Next" at bounding box center [846, 279] width 86 height 32
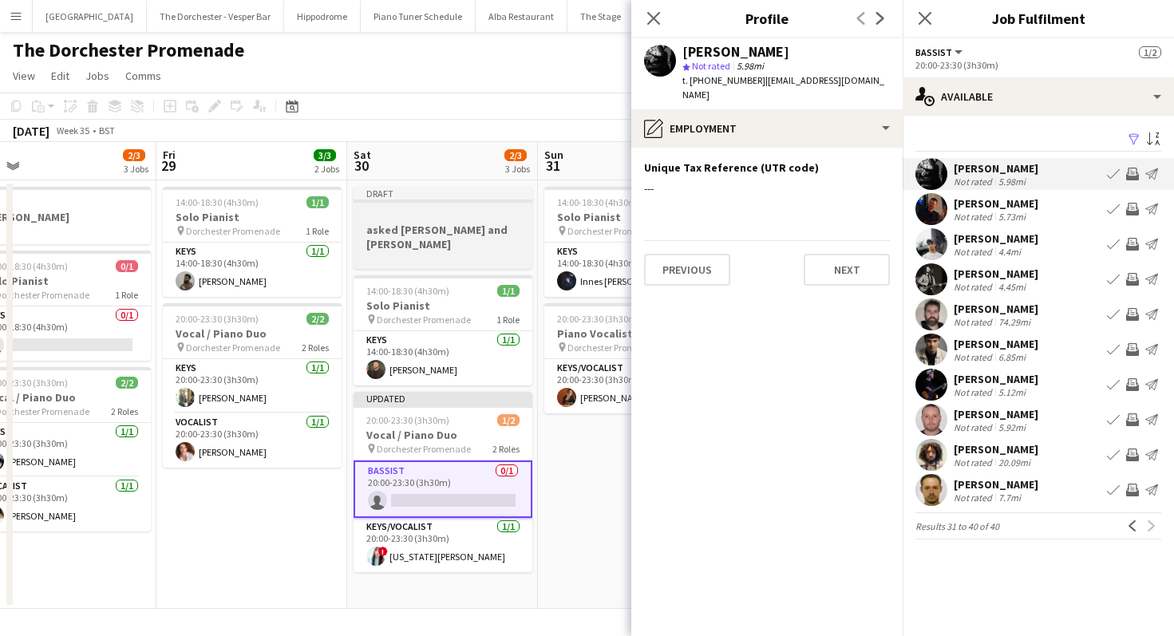
click at [437, 251] on div at bounding box center [442, 257] width 179 height 13
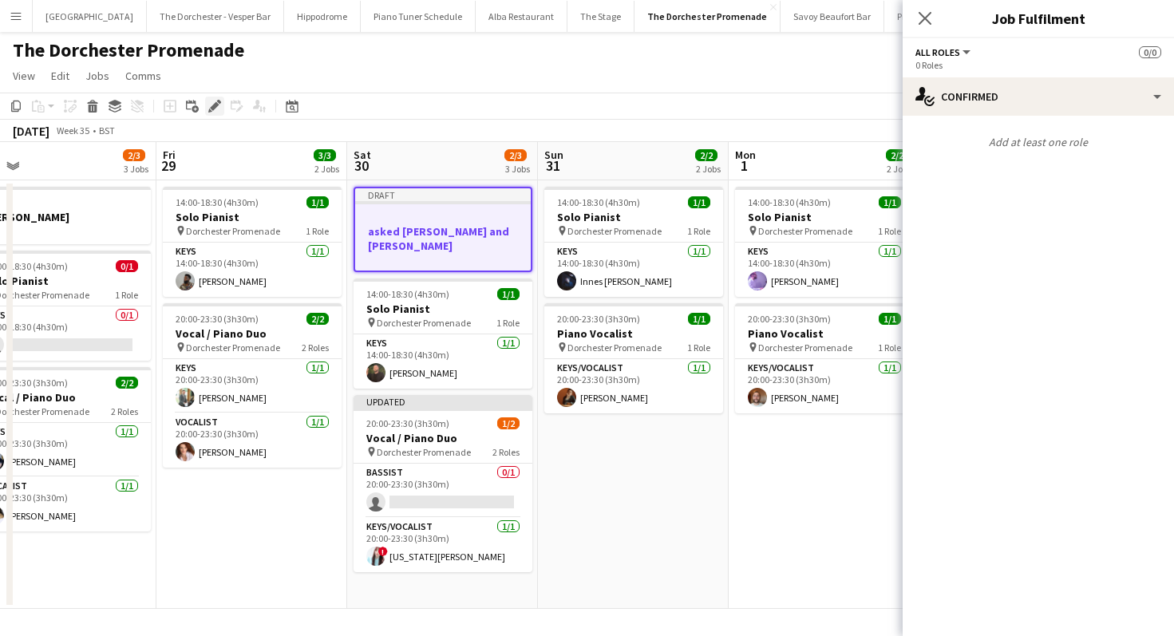
click at [215, 97] on div "Edit" at bounding box center [214, 106] width 19 height 19
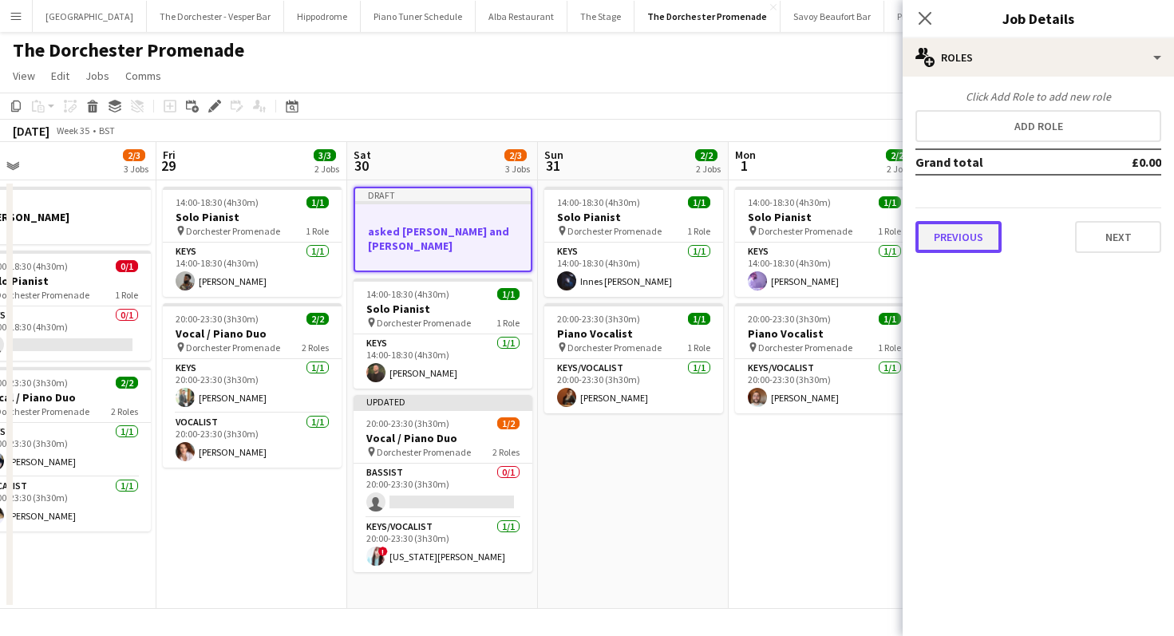
click at [953, 233] on button "Previous" at bounding box center [958, 237] width 86 height 32
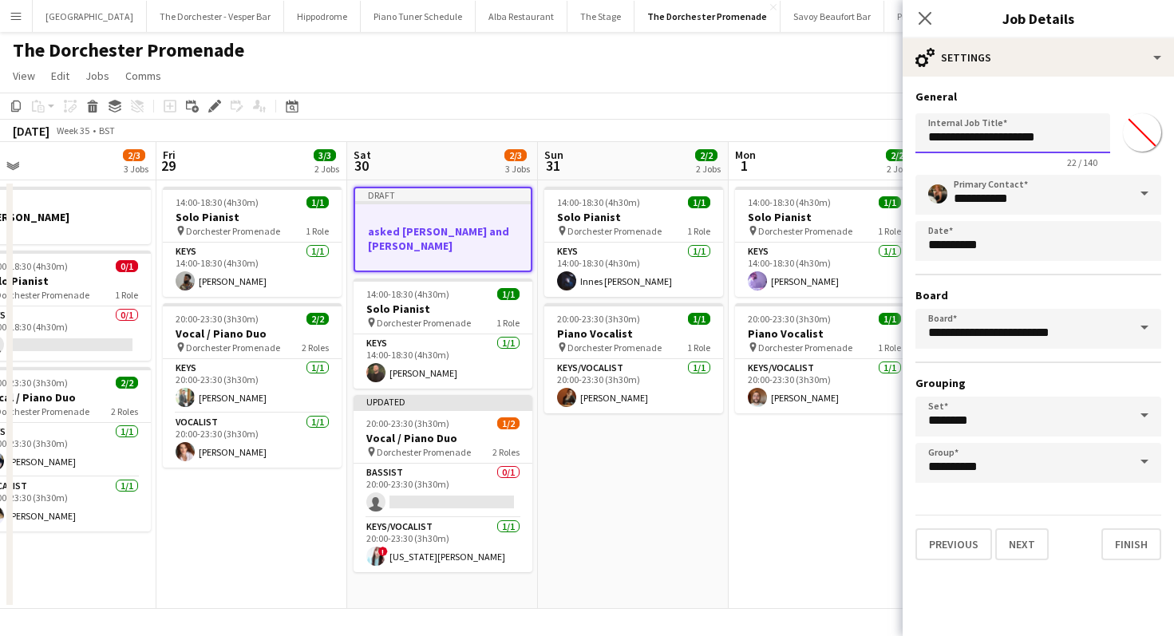
click at [953, 139] on input "**********" at bounding box center [1012, 133] width 195 height 40
type input "**********"
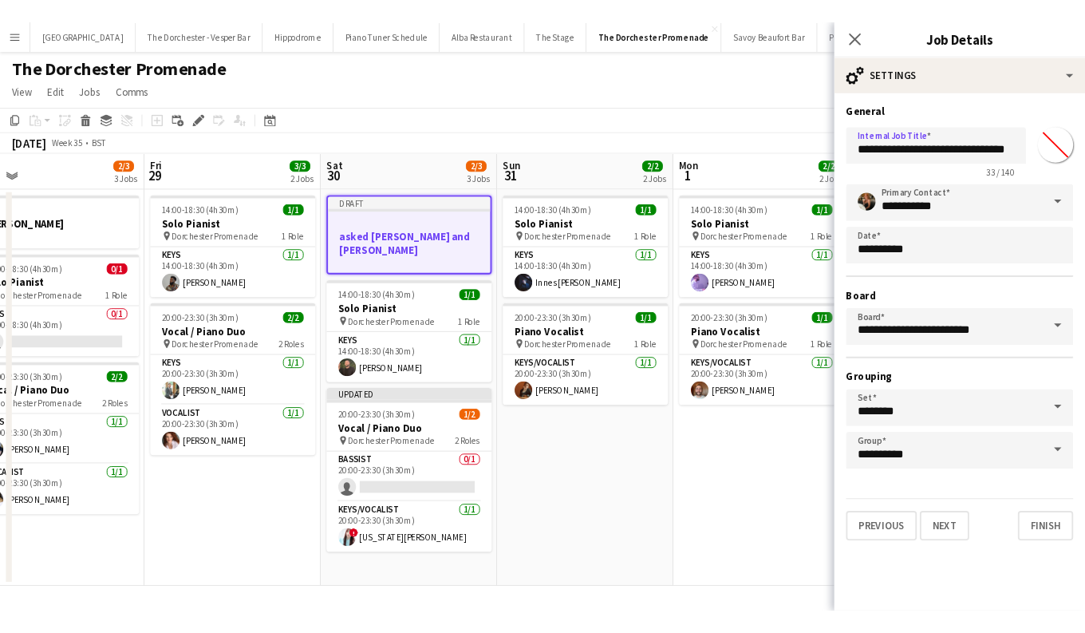
scroll to position [0, 0]
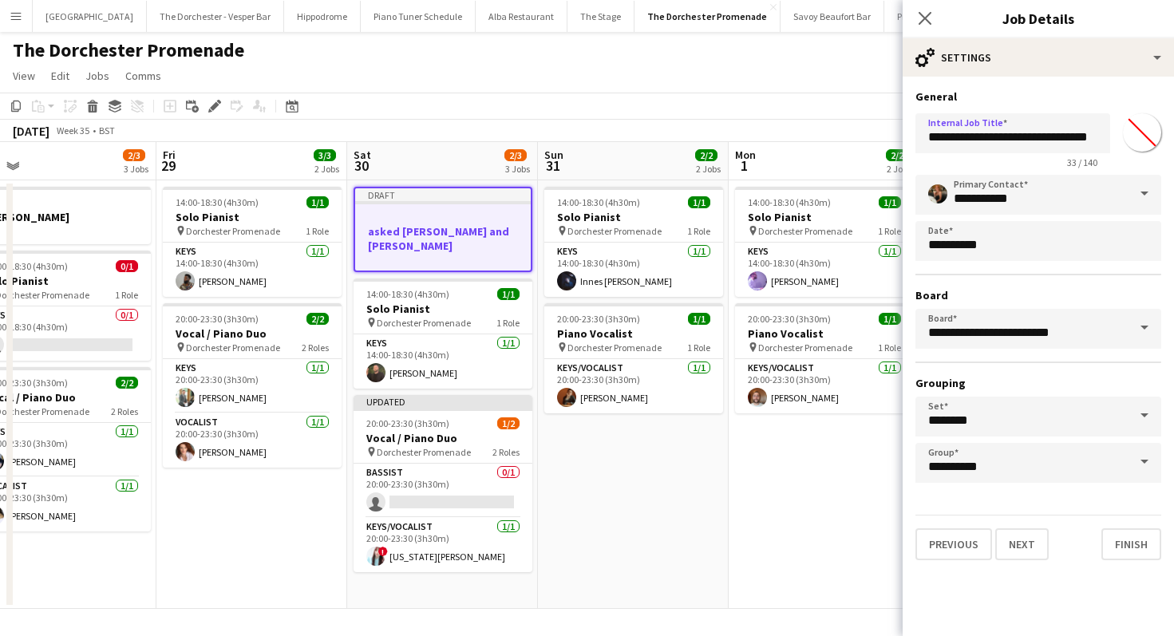
click at [851, 84] on app-page-menu "View Day view expanded Day view collapsed Month view Date picker Jump to today …" at bounding box center [587, 77] width 1174 height 30
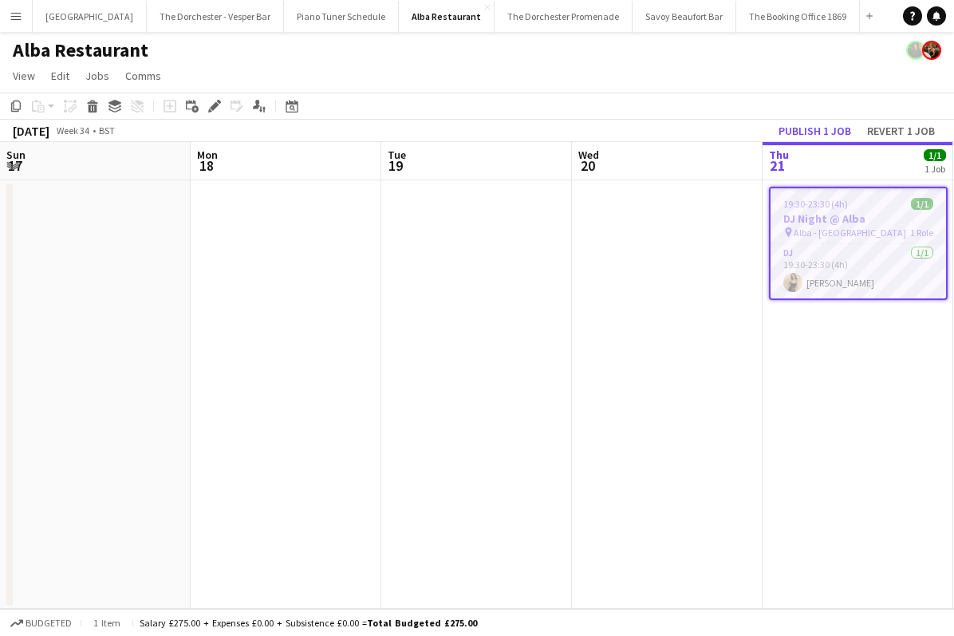
scroll to position [0, 557]
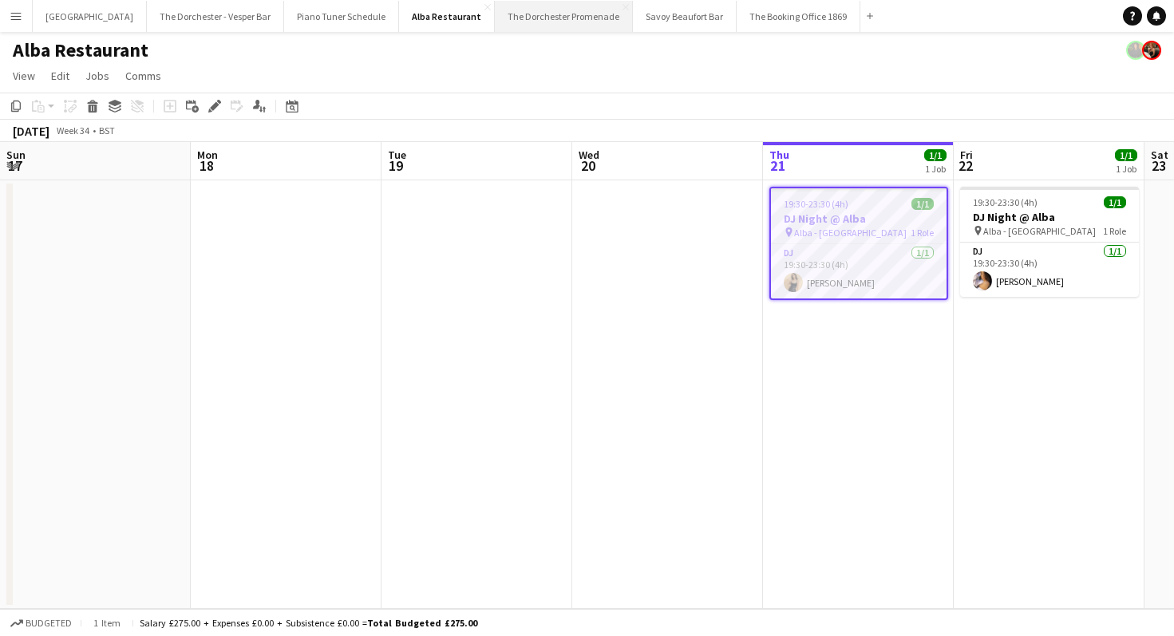
scroll to position [0, 557]
